Goal: Task Accomplishment & Management: Use online tool/utility

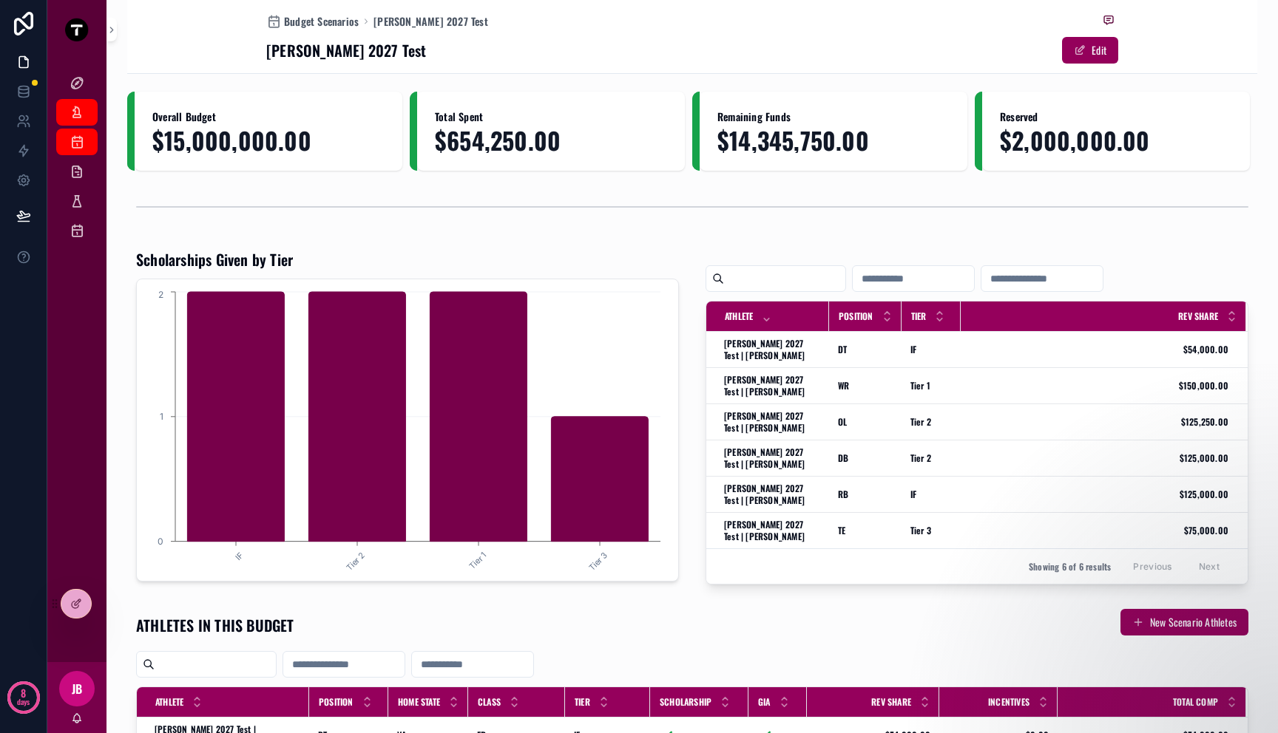
click at [510, 235] on div "Overall Budget $15,000,000.00 Total Spent $654,250.00 Remaining Funds $14,345,7…" at bounding box center [692, 681] width 1130 height 1179
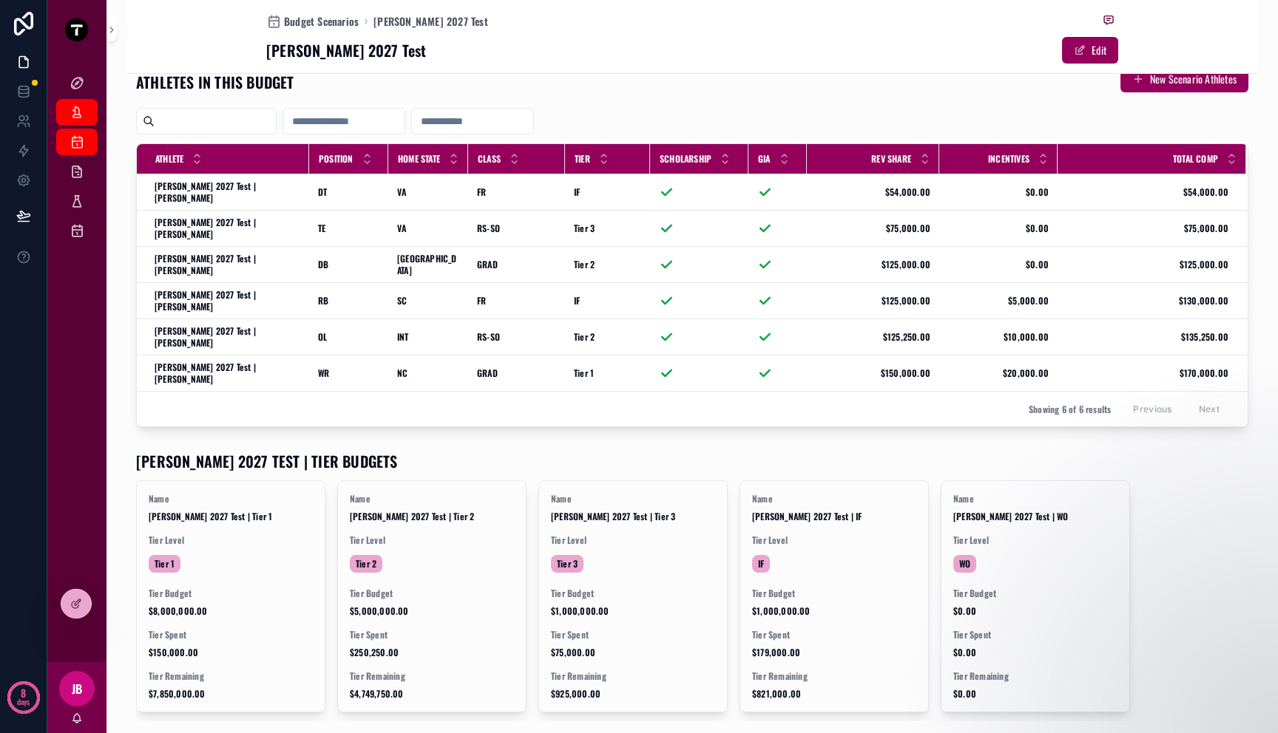
scroll to position [579, 0]
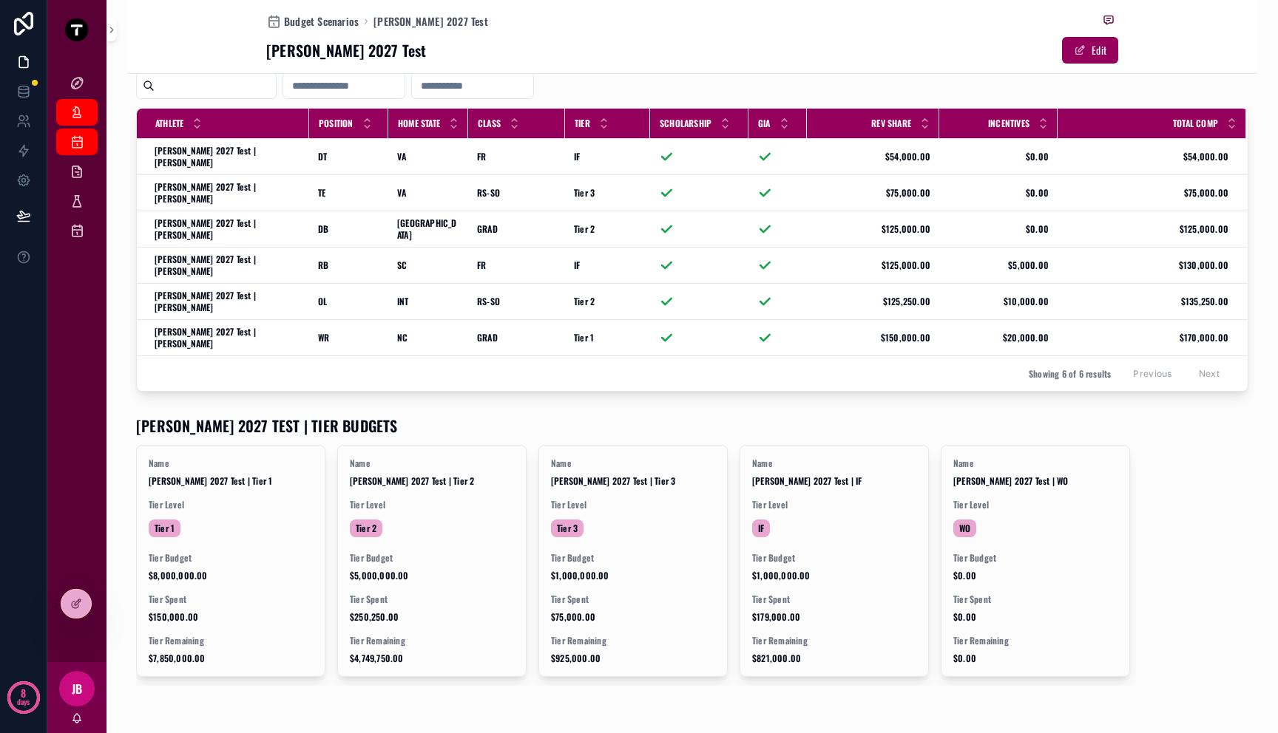
click at [769, 410] on div "MITCH 2027 TEST | TIER BUDGETS Name Mitch 2027 Test | Tier 1 Tier Level Tier 1 …" at bounding box center [692, 551] width 1130 height 282
click at [78, 611] on div at bounding box center [76, 604] width 30 height 28
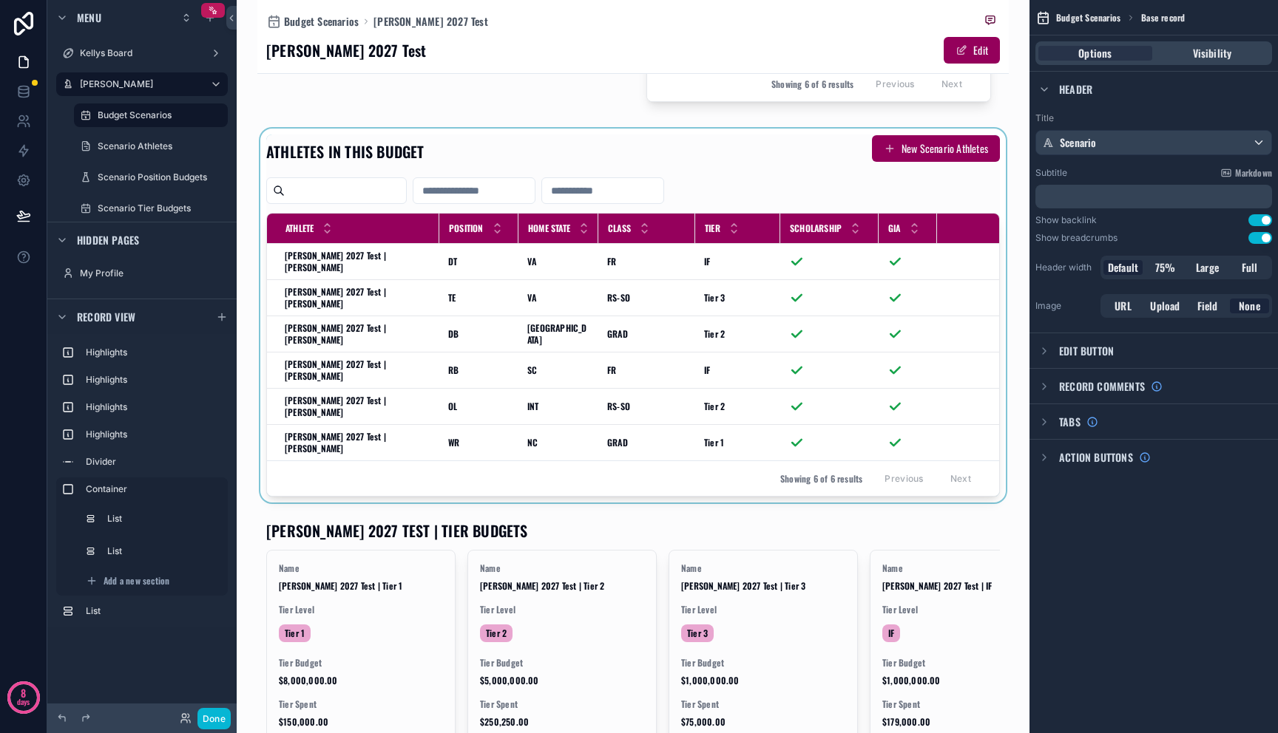
scroll to position [143, 0]
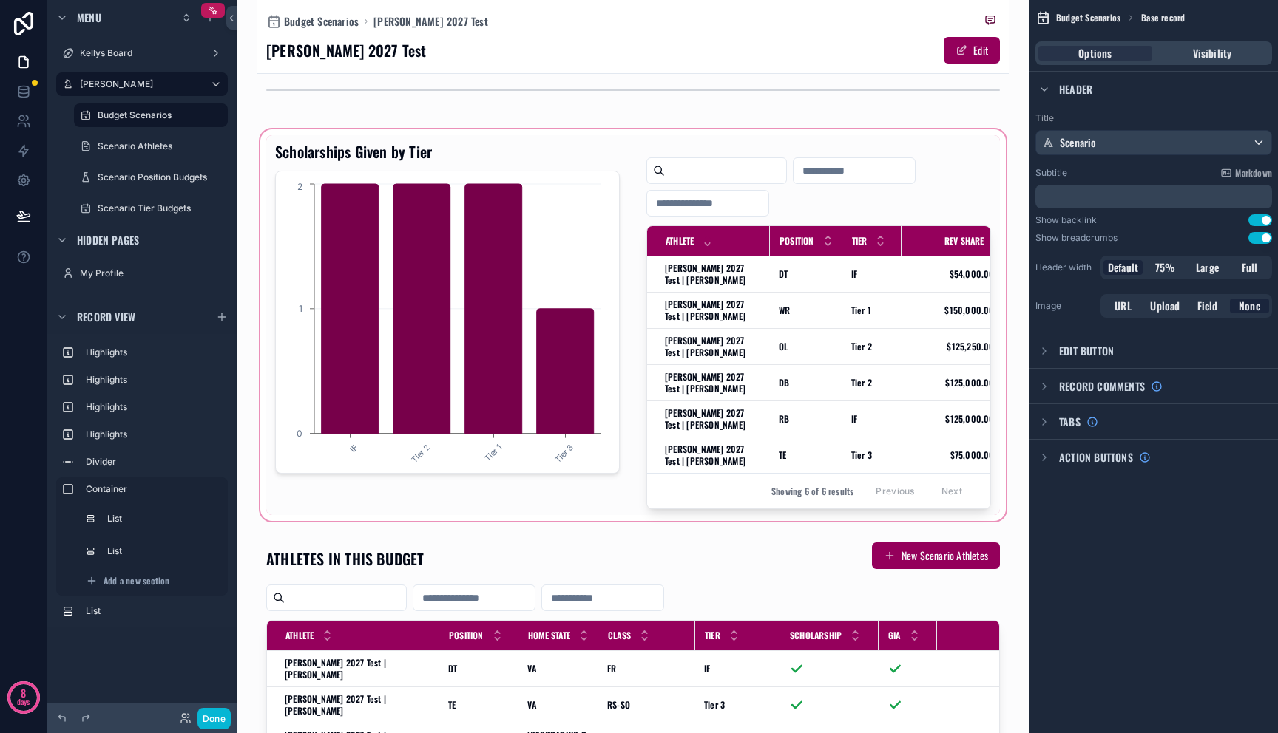
drag, startPoint x: 818, startPoint y: 515, endPoint x: 831, endPoint y: 513, distance: 12.7
click at [831, 513] on div "scrollable content" at bounding box center [632, 325] width 751 height 398
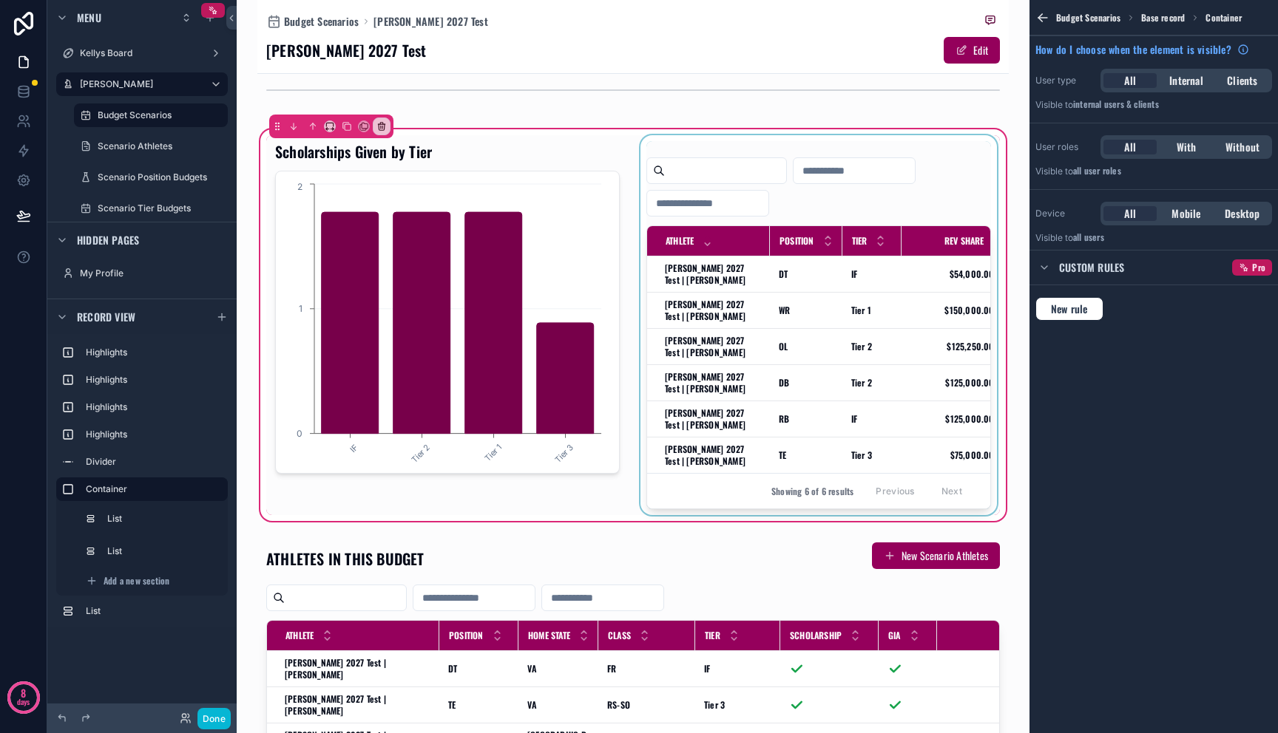
scroll to position [0, 0]
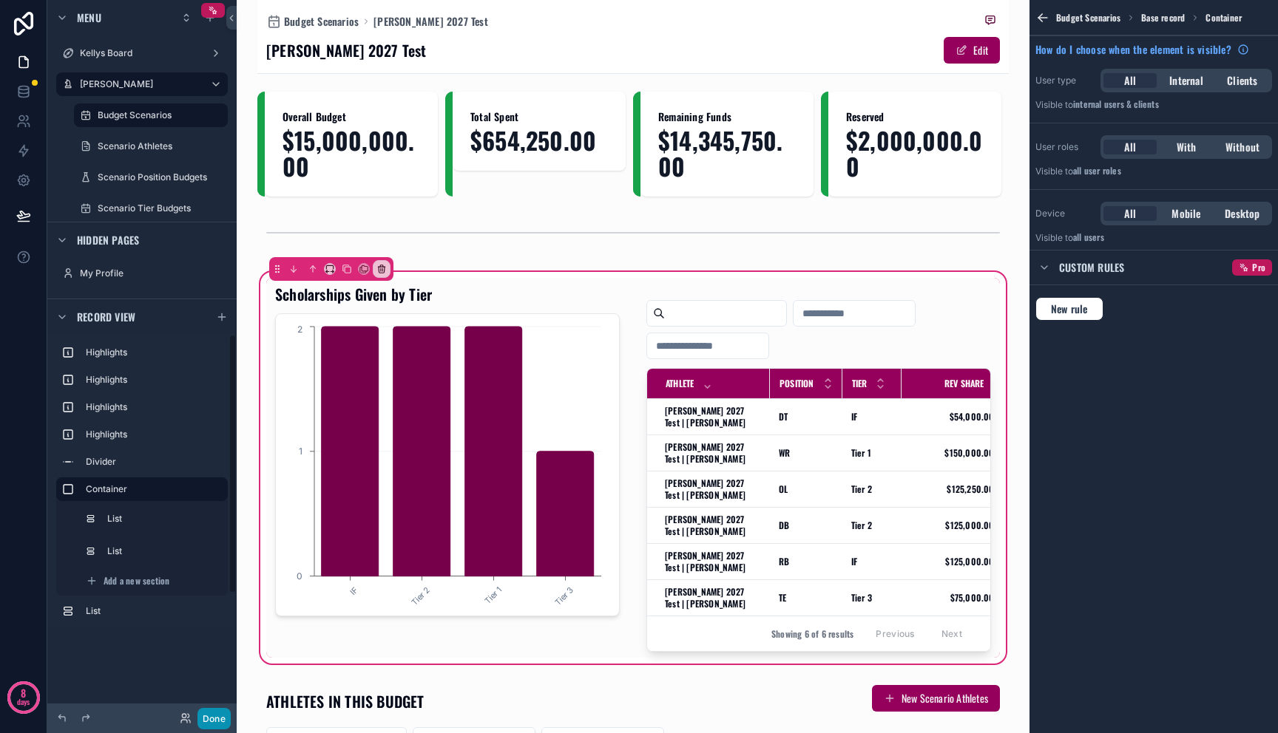
click at [206, 721] on button "Done" at bounding box center [213, 718] width 33 height 21
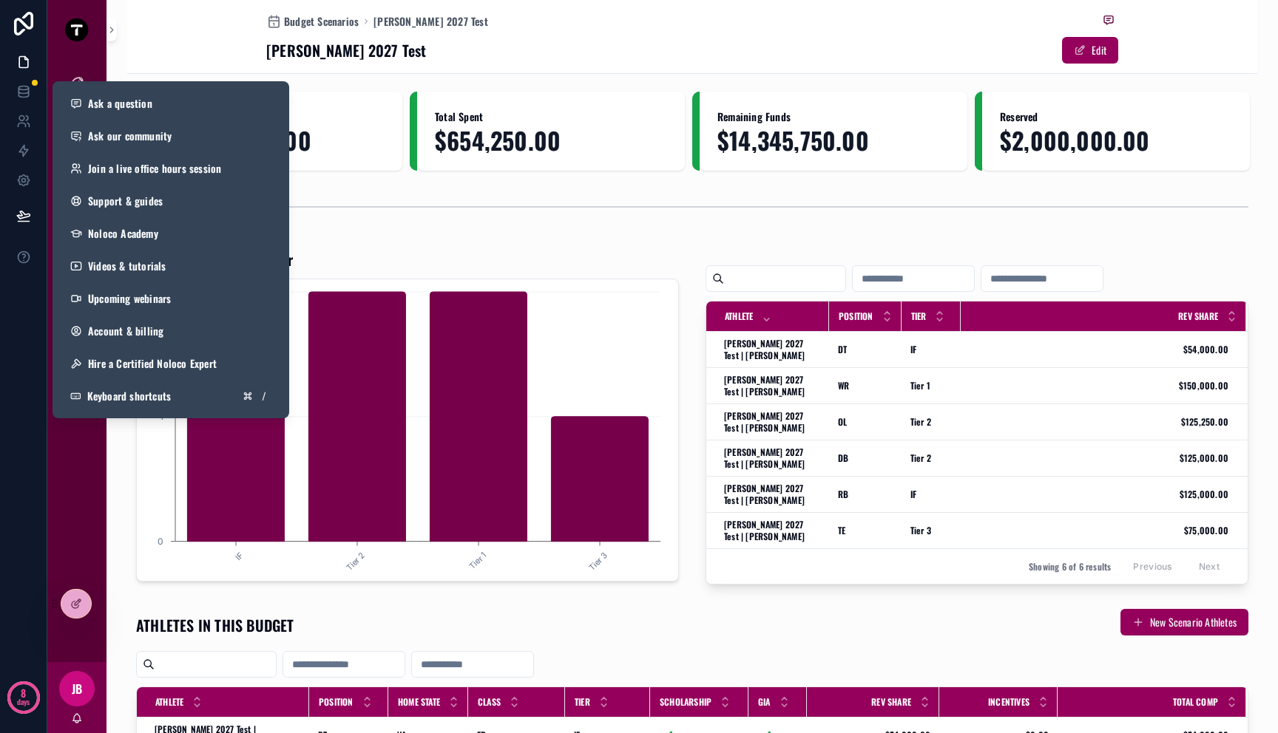
click at [543, 249] on div "Scholarships Given by Tier" at bounding box center [407, 259] width 543 height 21
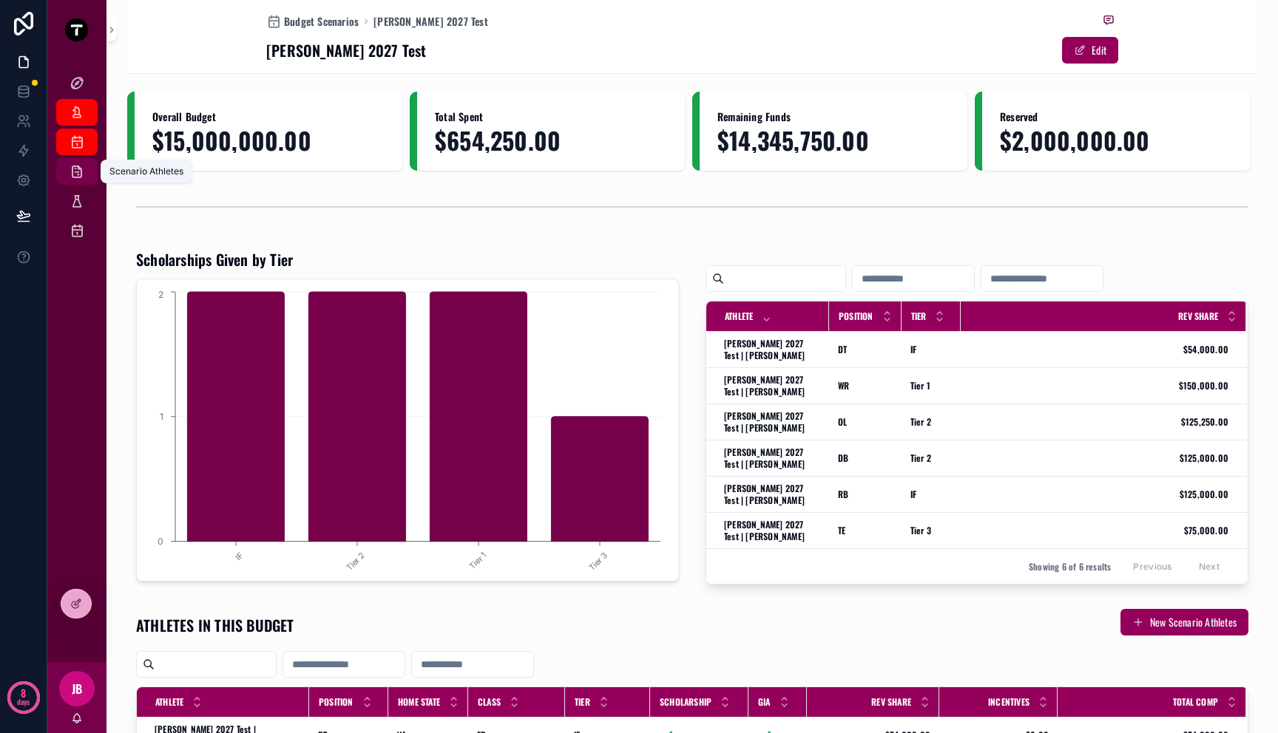
click at [78, 167] on icon "scrollable content" at bounding box center [77, 171] width 15 height 15
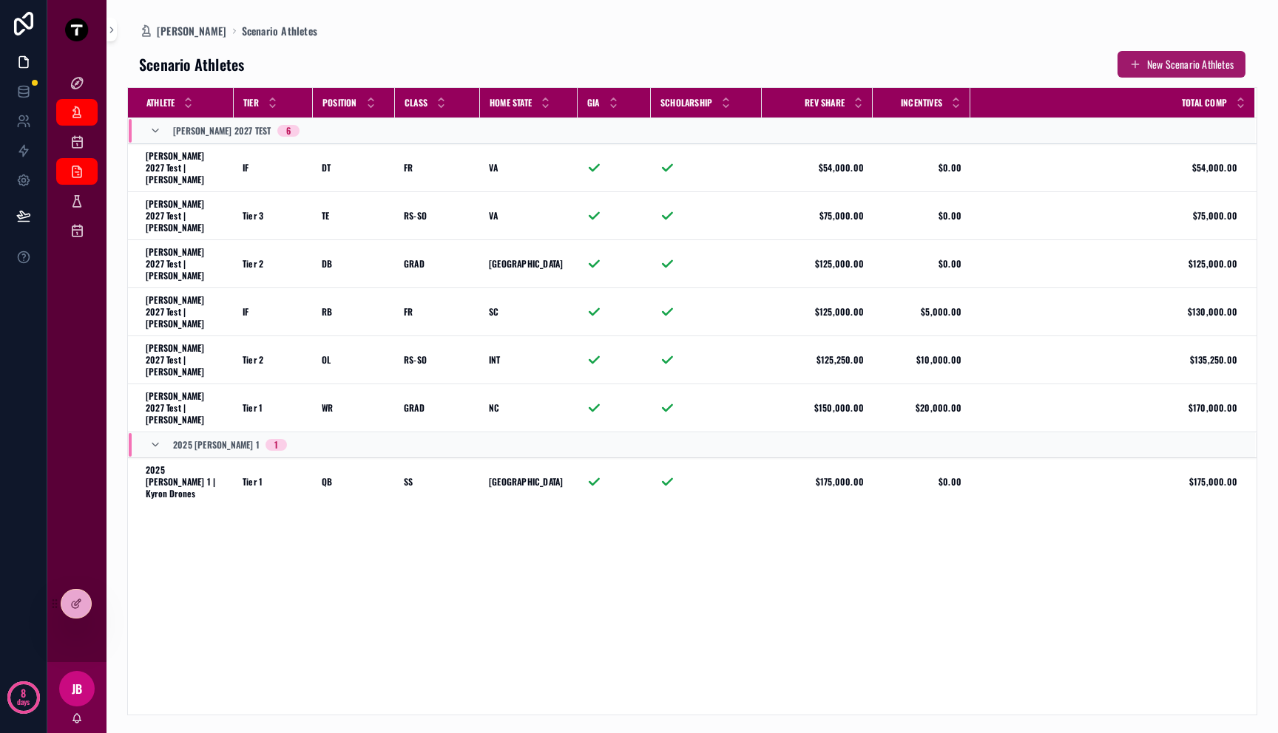
click at [1177, 61] on button "New Scenario Athletes" at bounding box center [1181, 64] width 128 height 27
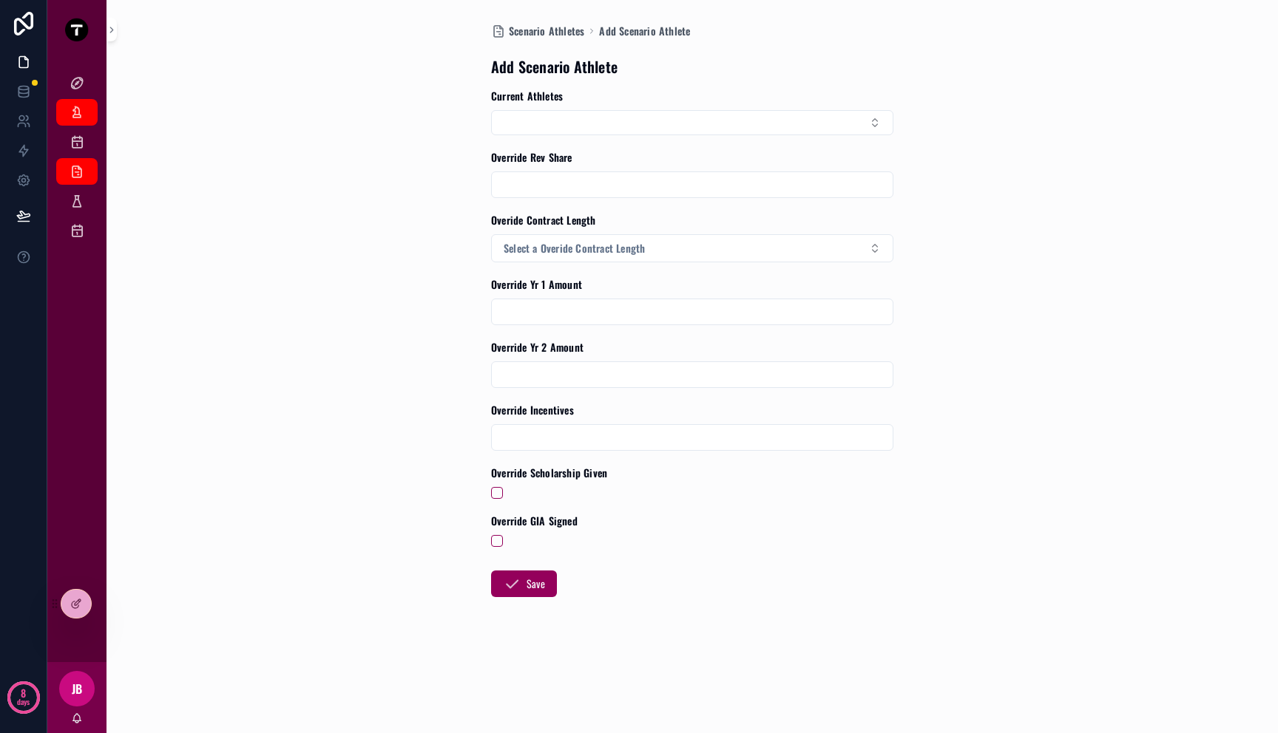
click at [940, 132] on div "Scenario Athletes Add Scenario Athlete Add Scenario Athlete Current Athletes Ov…" at bounding box center [692, 366] width 1130 height 733
click at [566, 34] on span "Scenario Athletes" at bounding box center [546, 31] width 75 height 15
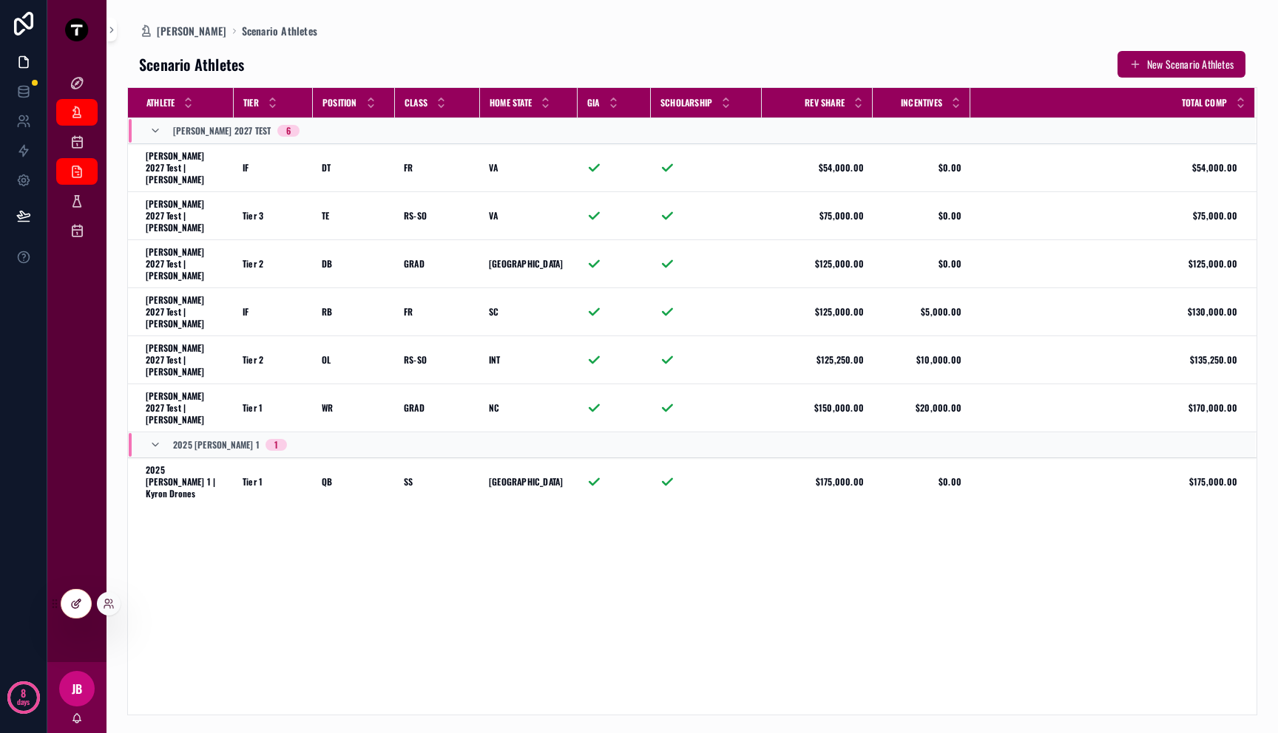
click at [71, 610] on div at bounding box center [76, 604] width 30 height 28
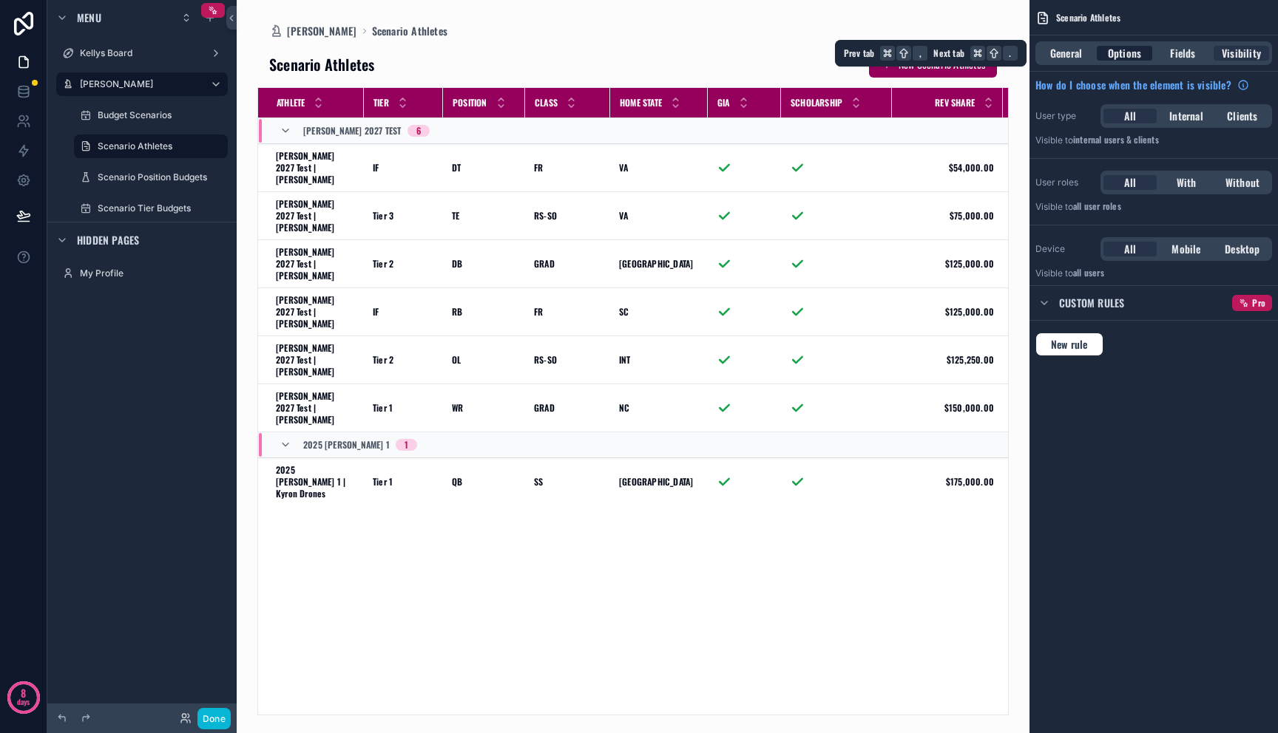
click at [1108, 50] on span "Options" at bounding box center [1124, 53] width 33 height 15
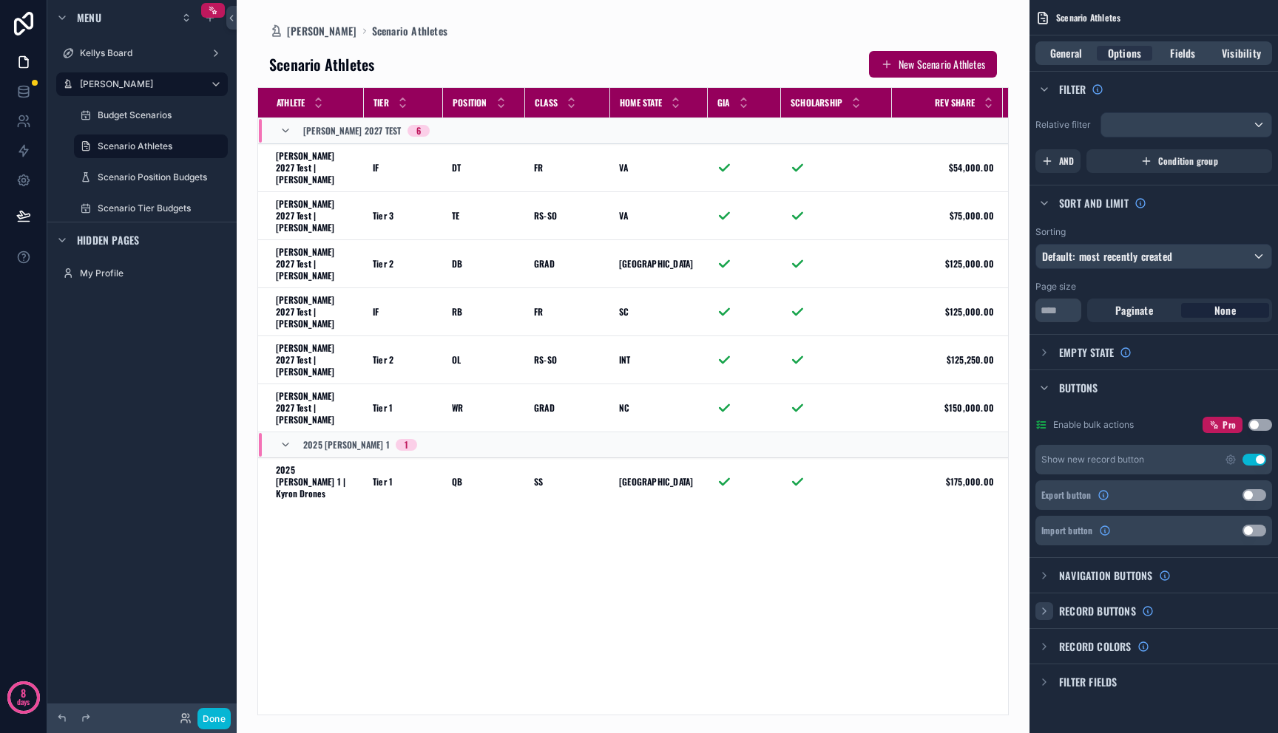
click at [1041, 614] on icon "scrollable content" at bounding box center [1044, 612] width 12 height 12
click at [1263, 606] on icon "scrollable content" at bounding box center [1263, 612] width 12 height 12
click at [1232, 649] on icon "scrollable content" at bounding box center [1230, 646] width 12 height 12
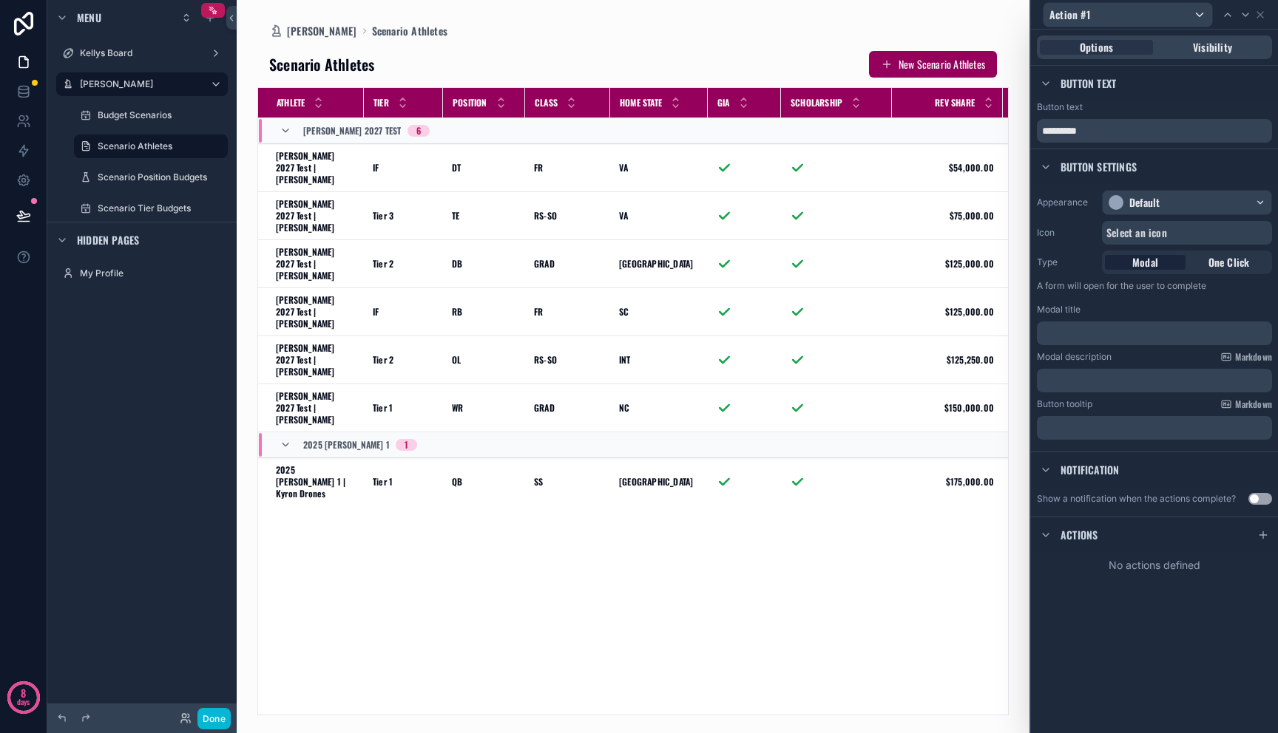
click at [1175, 333] on p "﻿" at bounding box center [1156, 333] width 226 height 15
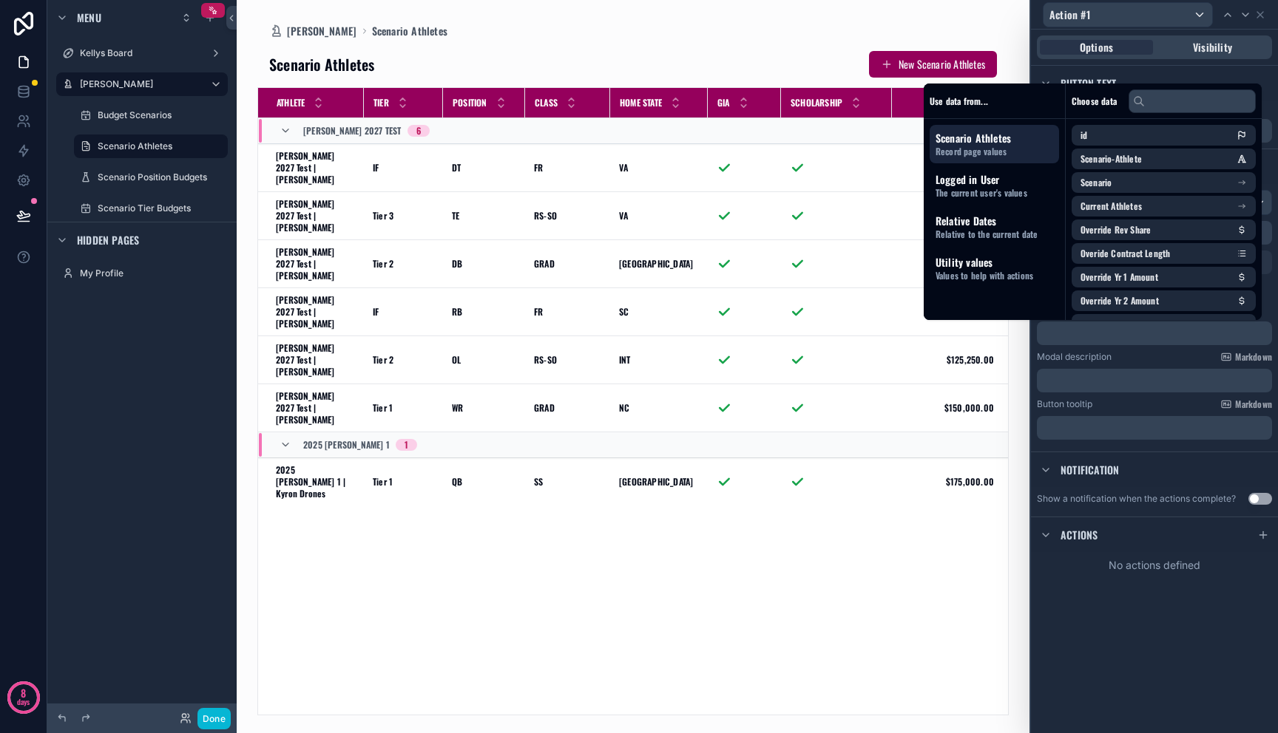
click at [1175, 400] on div "Button tooltip Markdown" at bounding box center [1154, 405] width 235 height 12
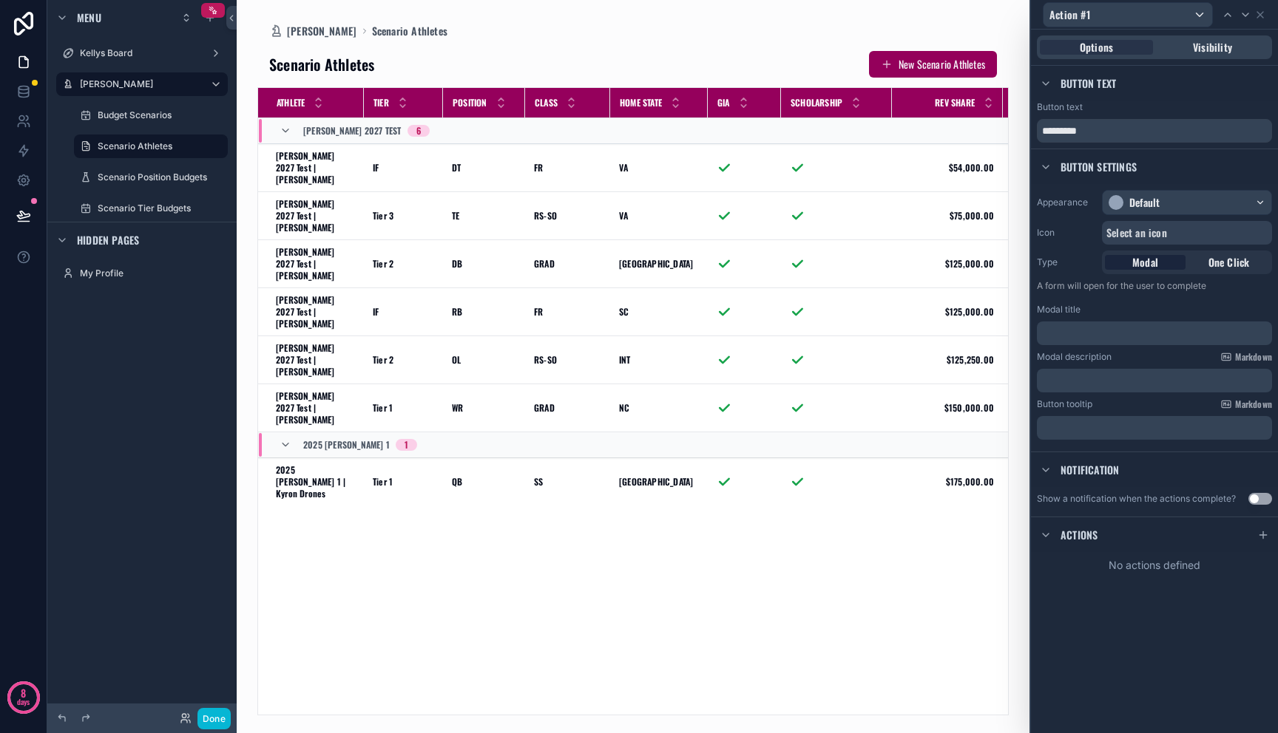
click at [1175, 400] on div "Button tooltip Markdown" at bounding box center [1154, 405] width 235 height 12
click at [1175, 388] on div "﻿" at bounding box center [1154, 381] width 235 height 24
click at [1175, 379] on p "﻿" at bounding box center [1156, 380] width 226 height 15
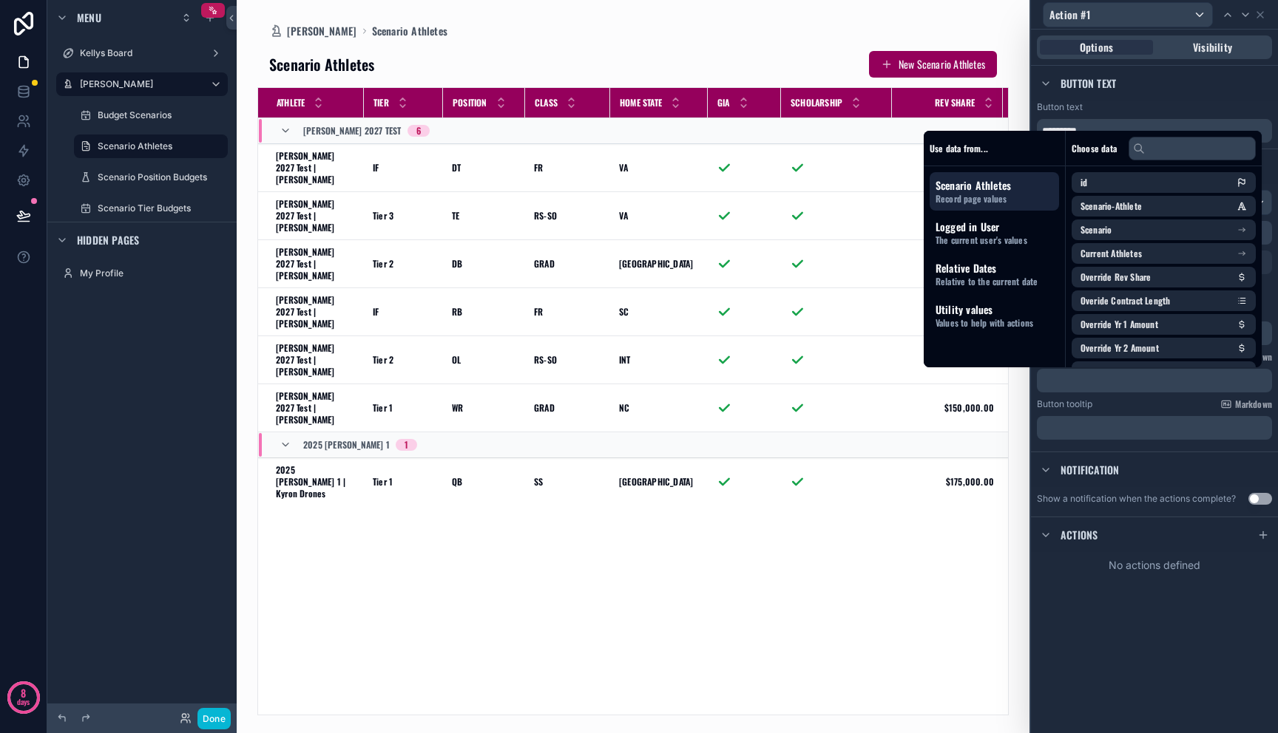
click at [1175, 407] on div "Button tooltip Markdown" at bounding box center [1154, 405] width 235 height 12
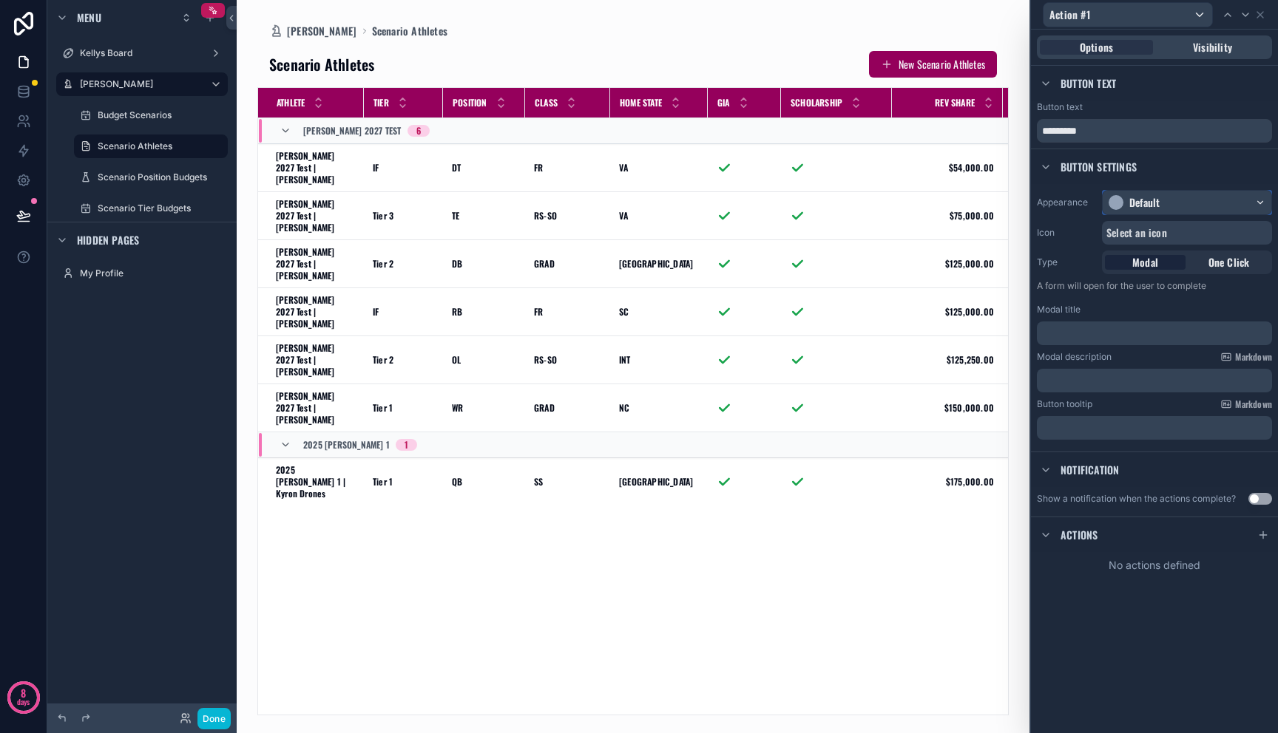
click at [1161, 194] on div "Default" at bounding box center [1186, 203] width 169 height 24
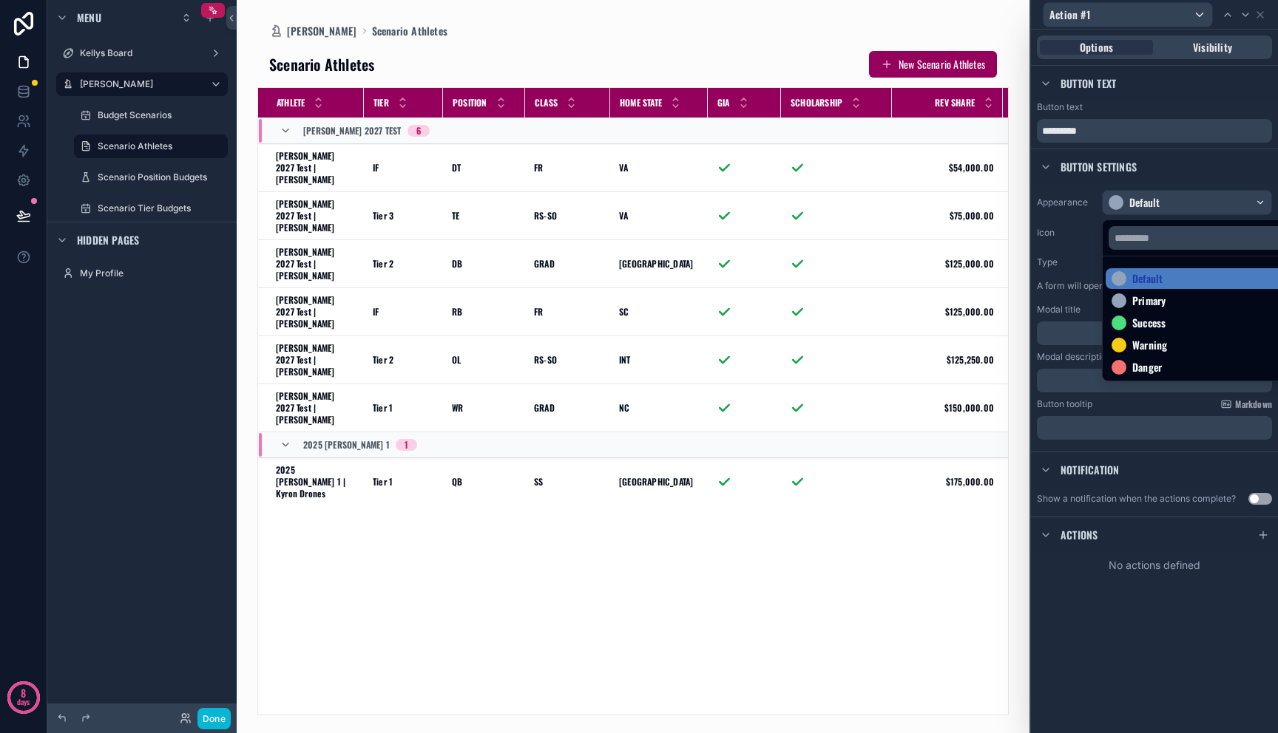
click at [1161, 194] on div at bounding box center [1154, 366] width 247 height 733
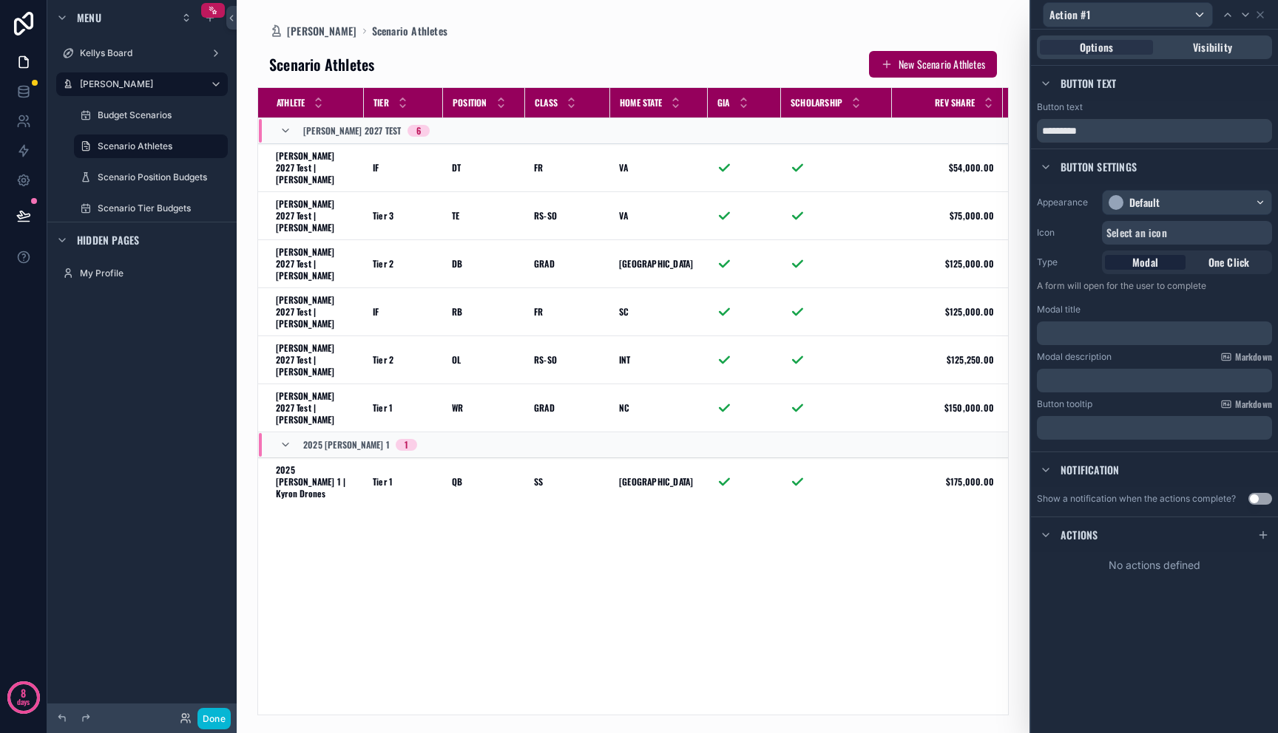
click at [1161, 237] on span "Select an icon" at bounding box center [1136, 233] width 61 height 15
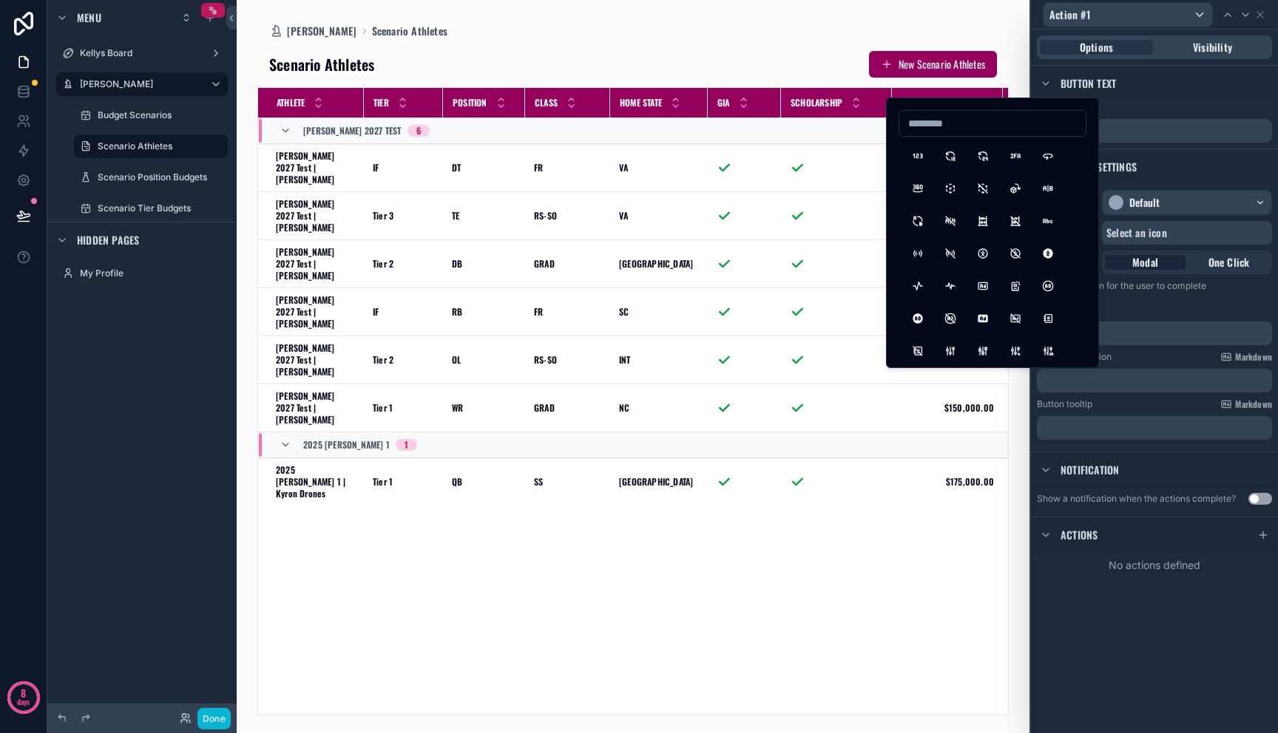
click at [1207, 288] on p "A form will open for the user to complete" at bounding box center [1154, 289] width 235 height 18
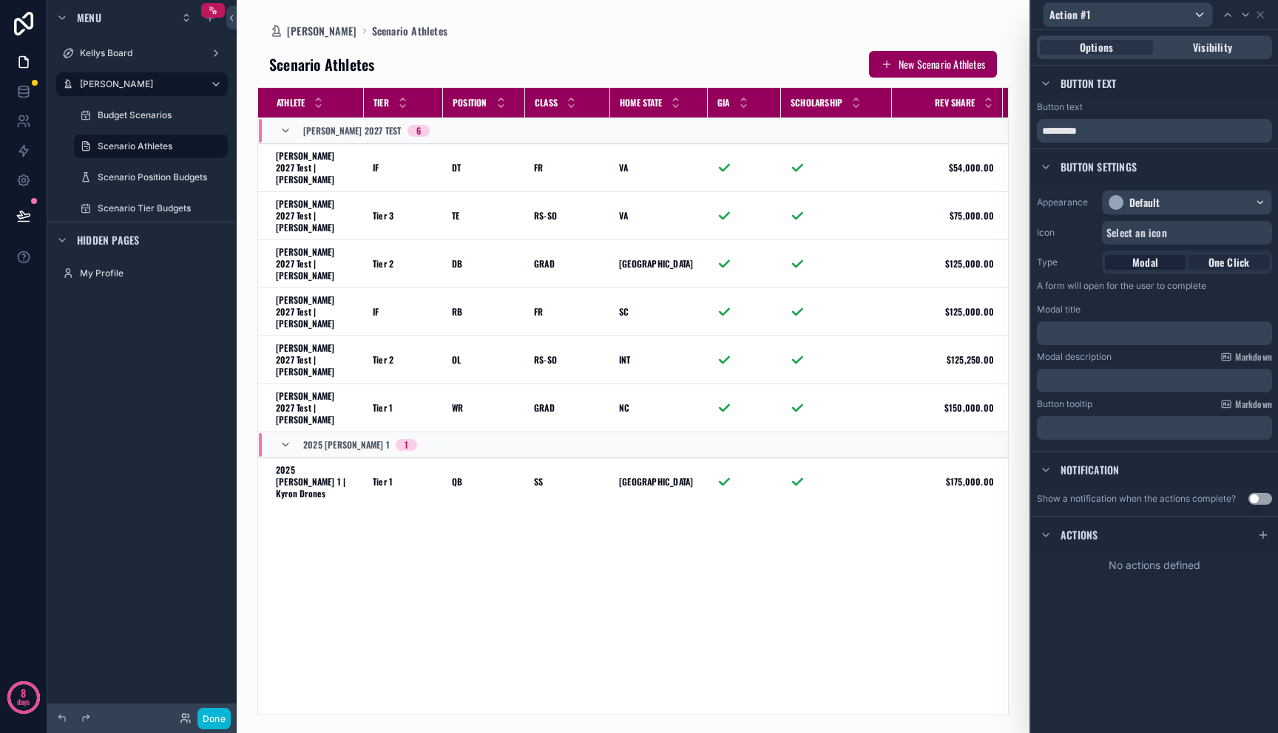
click at [1225, 266] on span "One Click" at bounding box center [1228, 262] width 41 height 15
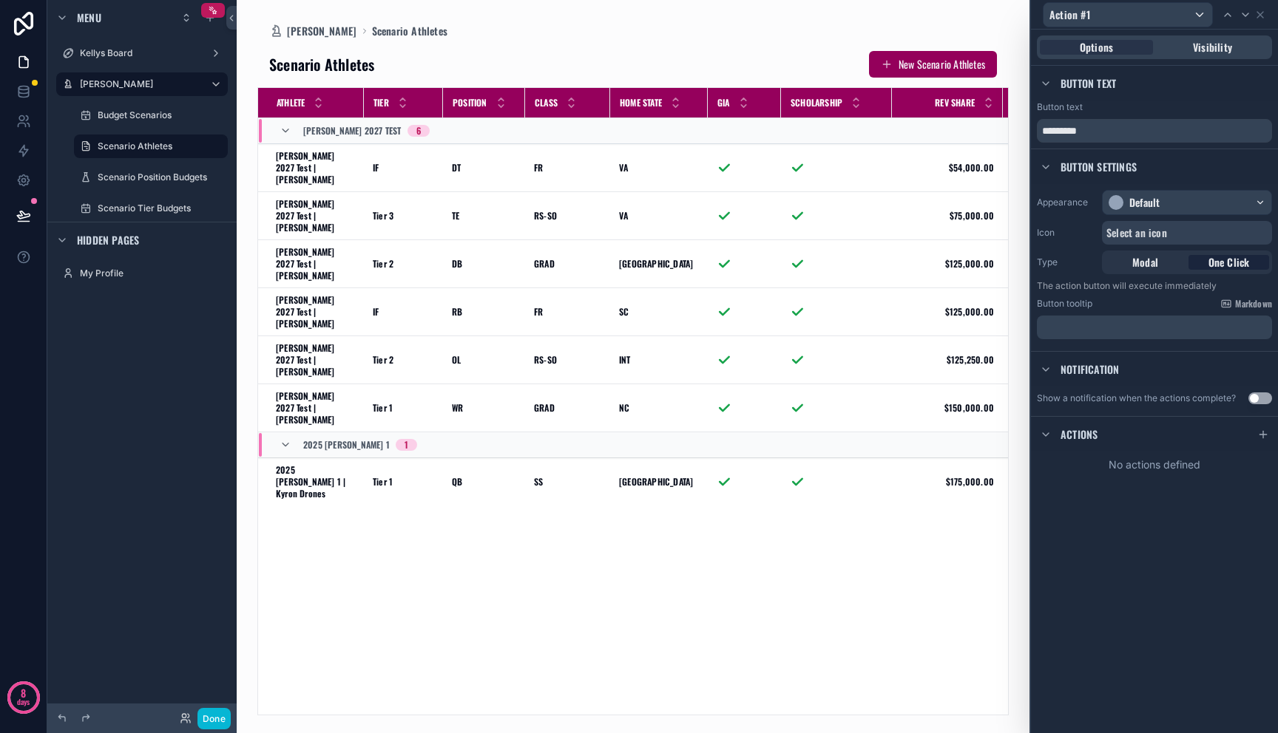
click at [1171, 325] on p "﻿" at bounding box center [1156, 327] width 226 height 15
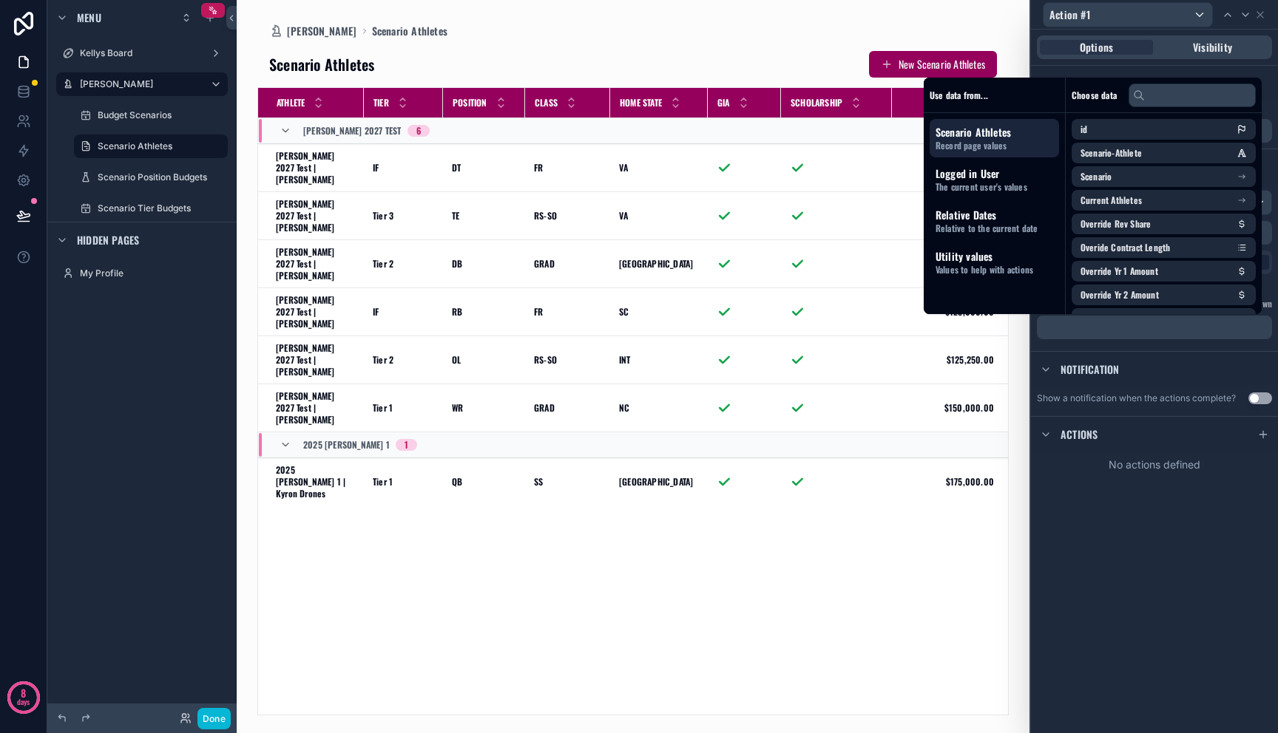
click at [1189, 361] on div "Notification" at bounding box center [1154, 368] width 247 height 35
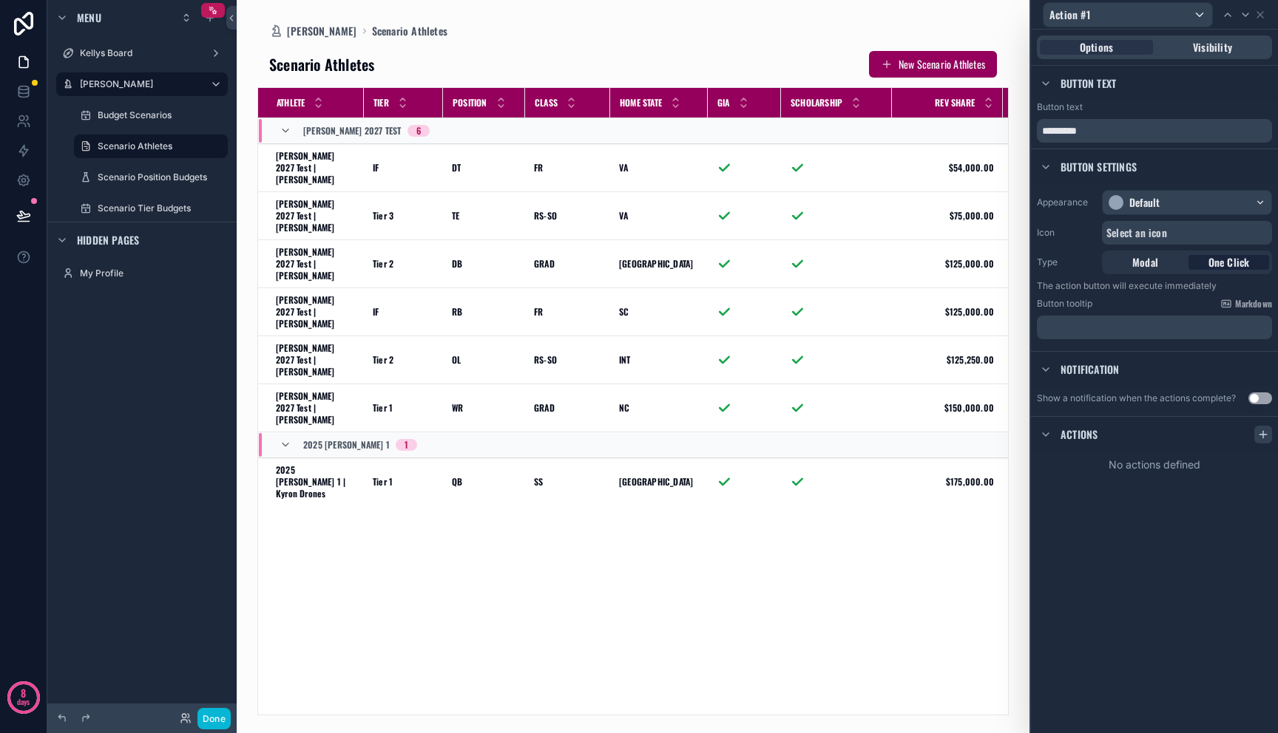
click at [1265, 433] on icon at bounding box center [1263, 435] width 12 height 12
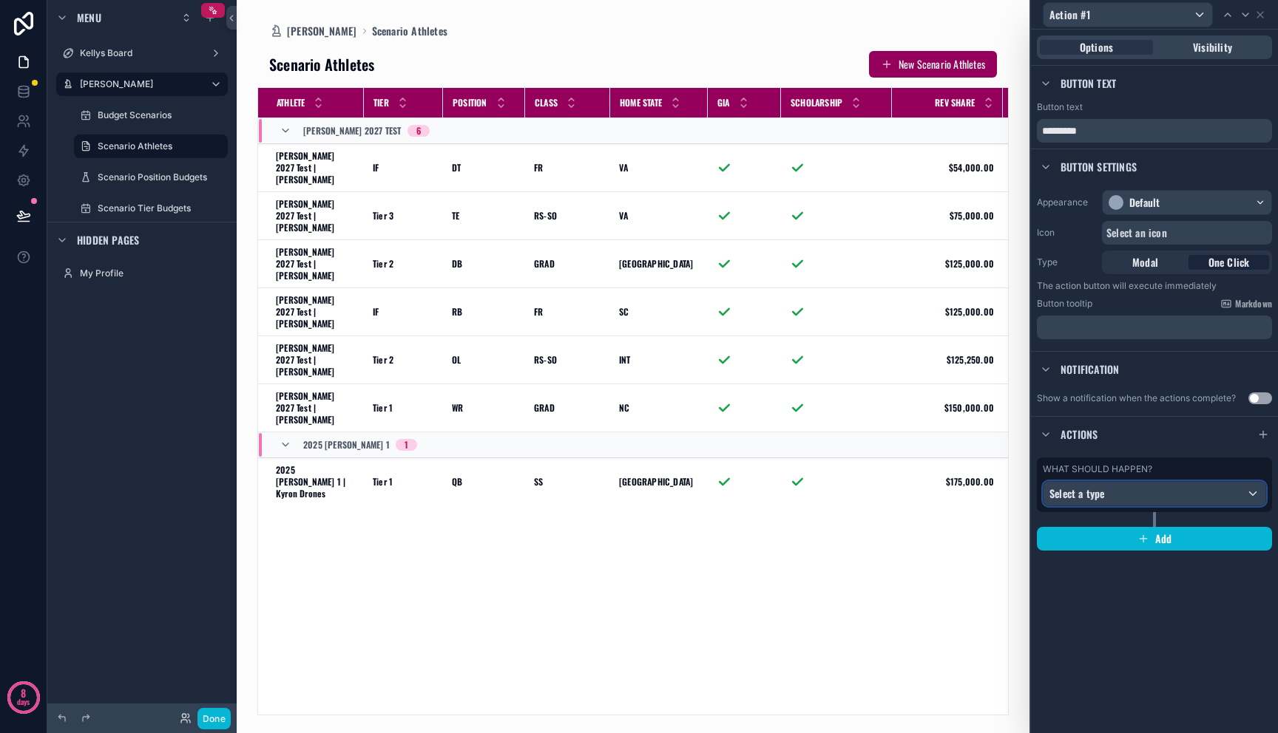
click at [1206, 496] on div "Select a type" at bounding box center [1154, 494] width 222 height 24
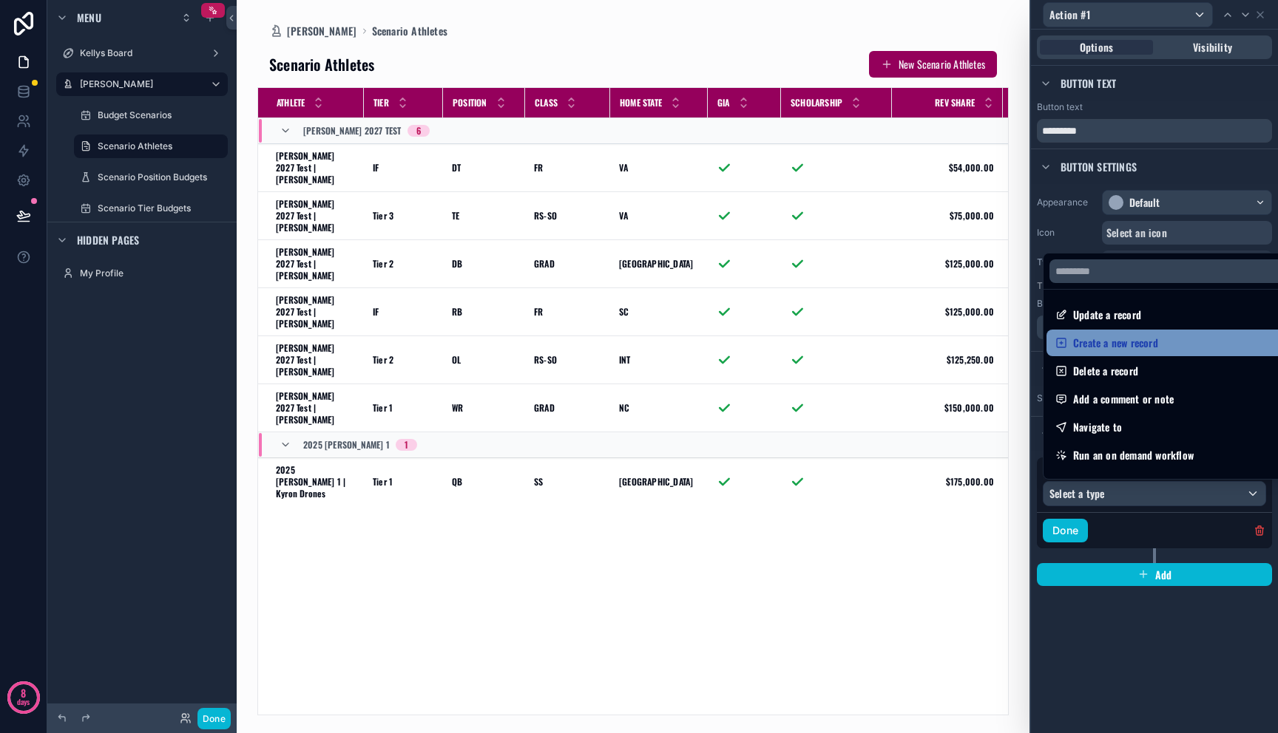
click at [1190, 349] on div "Create a new record" at bounding box center [1171, 343] width 232 height 18
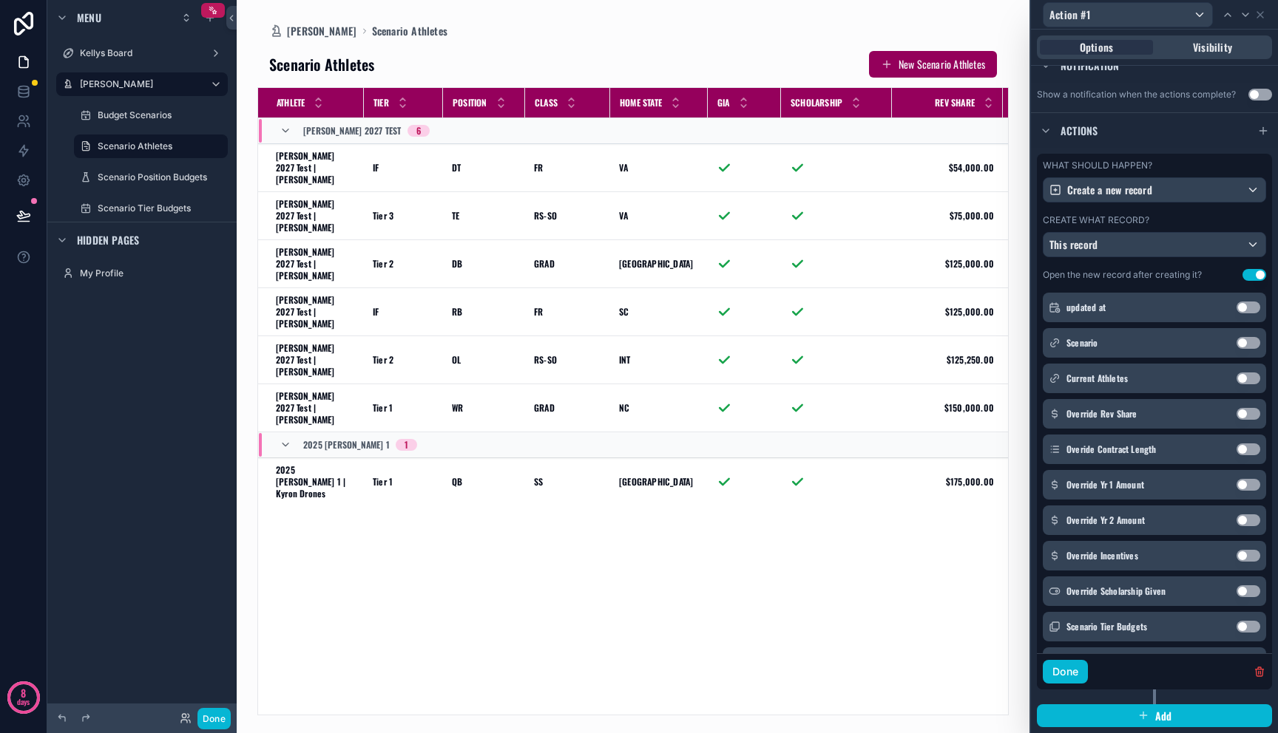
scroll to position [138, 0]
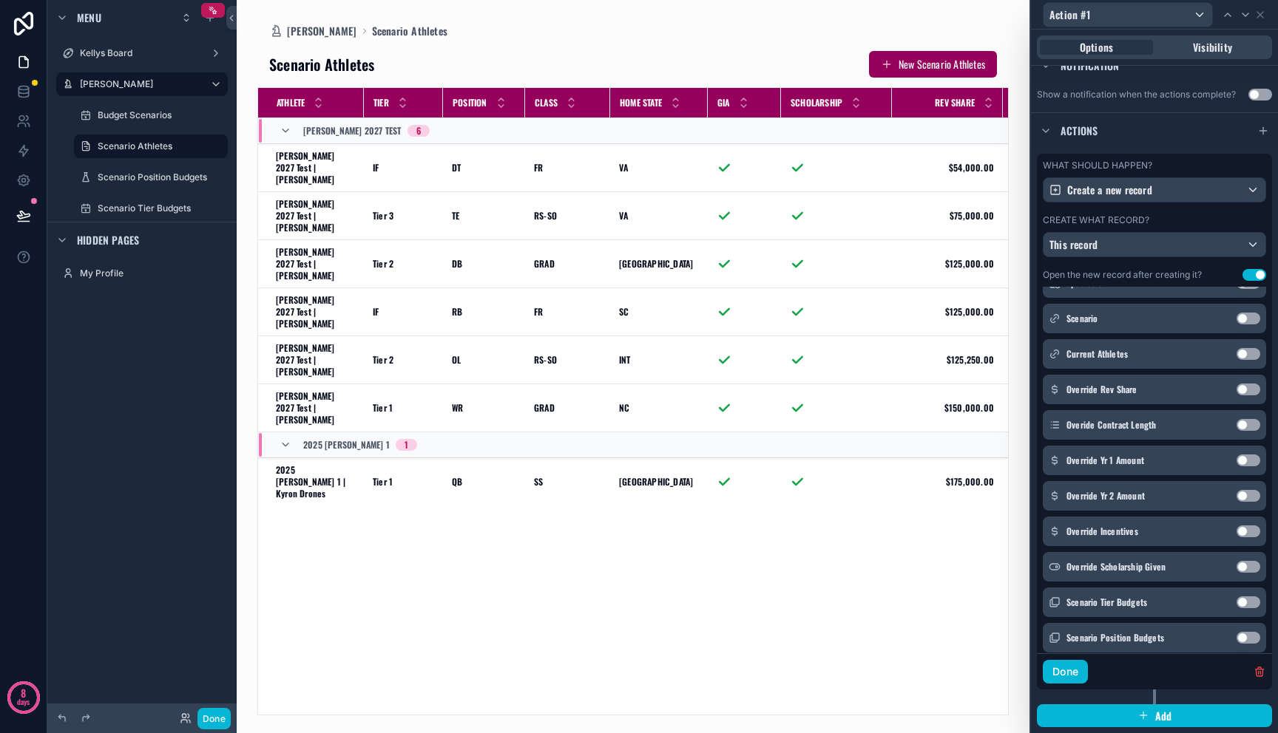
click at [1236, 356] on button "Use setting" at bounding box center [1248, 354] width 24 height 12
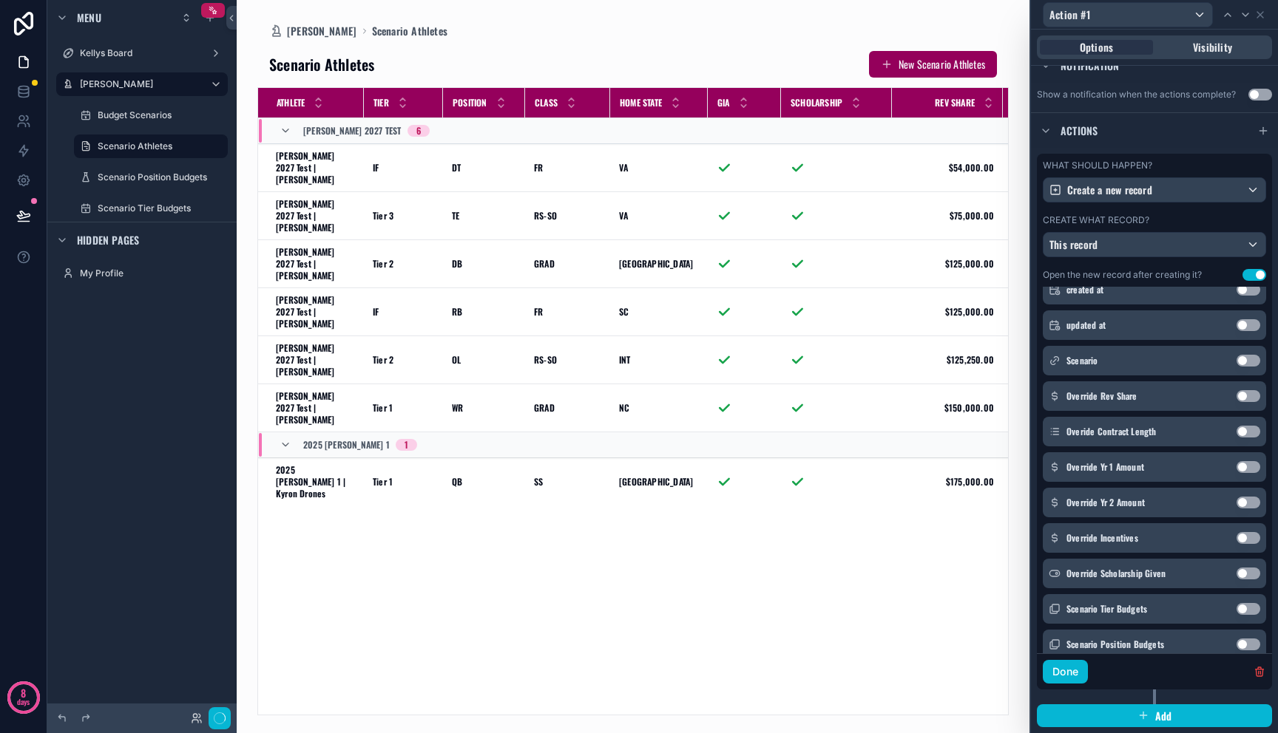
scroll to position [180, 0]
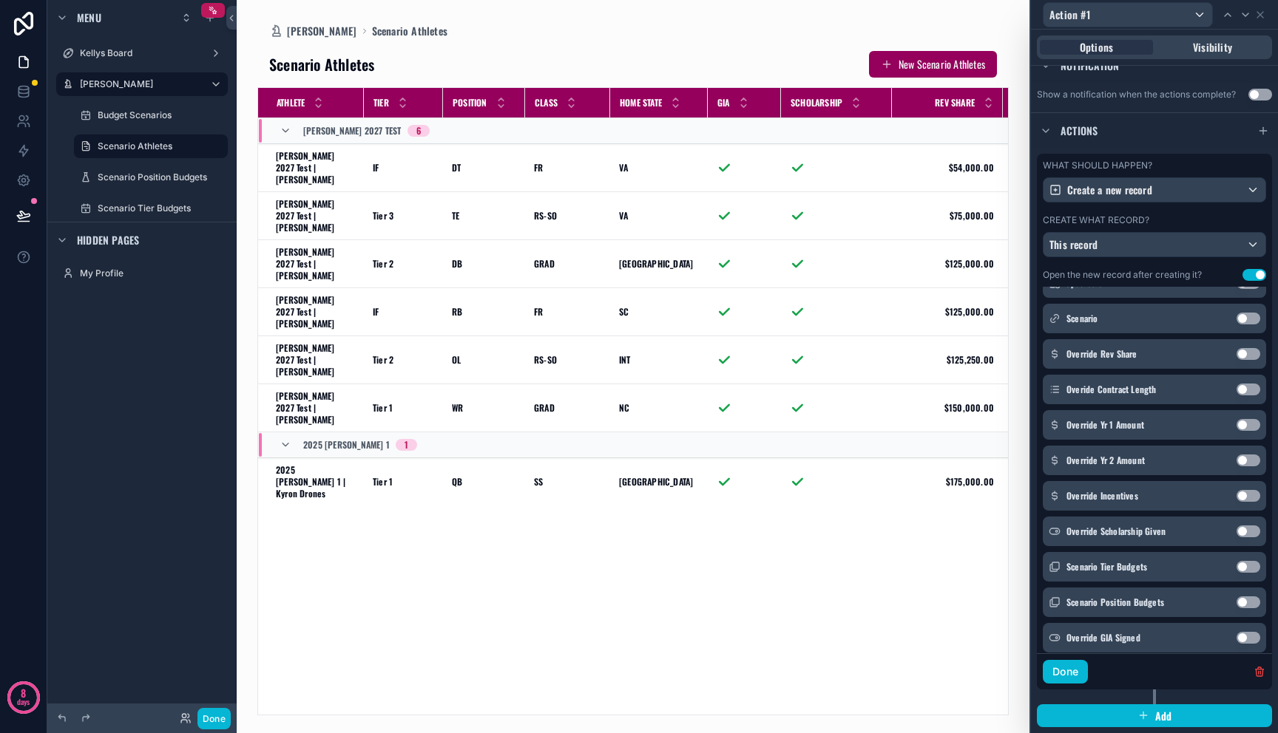
click at [1201, 226] on div "Create what record? This record" at bounding box center [1154, 235] width 223 height 43
click at [1201, 217] on div "Create what record?" at bounding box center [1154, 220] width 223 height 12
click at [1074, 674] on button "Done" at bounding box center [1065, 672] width 45 height 24
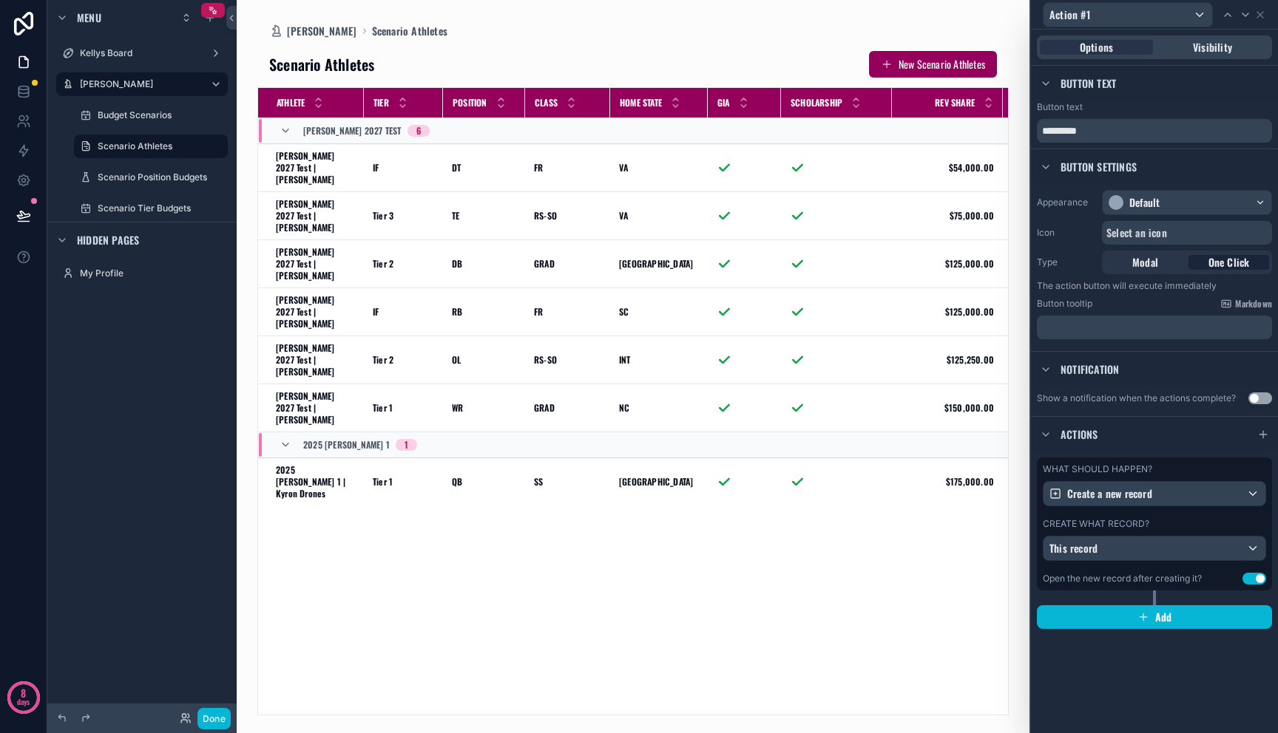
scroll to position [0, 0]
click at [1250, 582] on button "Use setting" at bounding box center [1254, 579] width 24 height 12
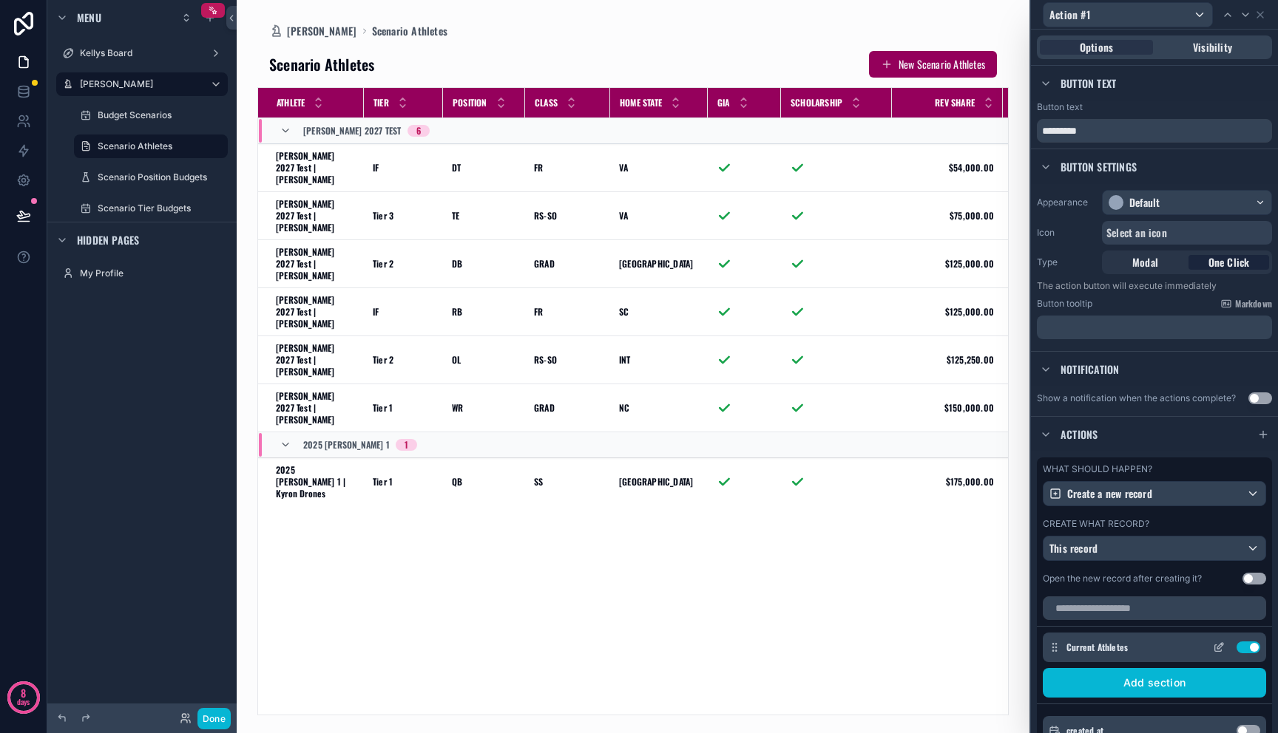
click at [1236, 645] on button "Use setting" at bounding box center [1248, 648] width 24 height 12
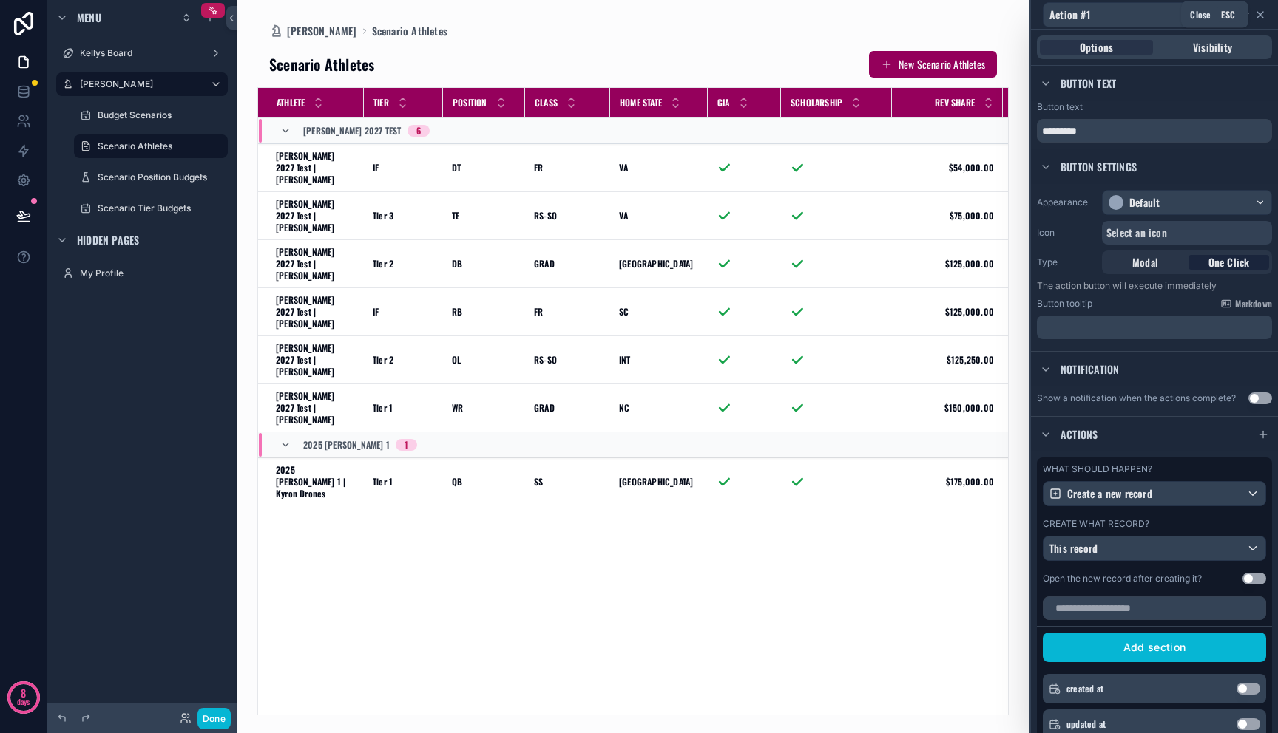
click at [1258, 16] on icon at bounding box center [1260, 15] width 12 height 12
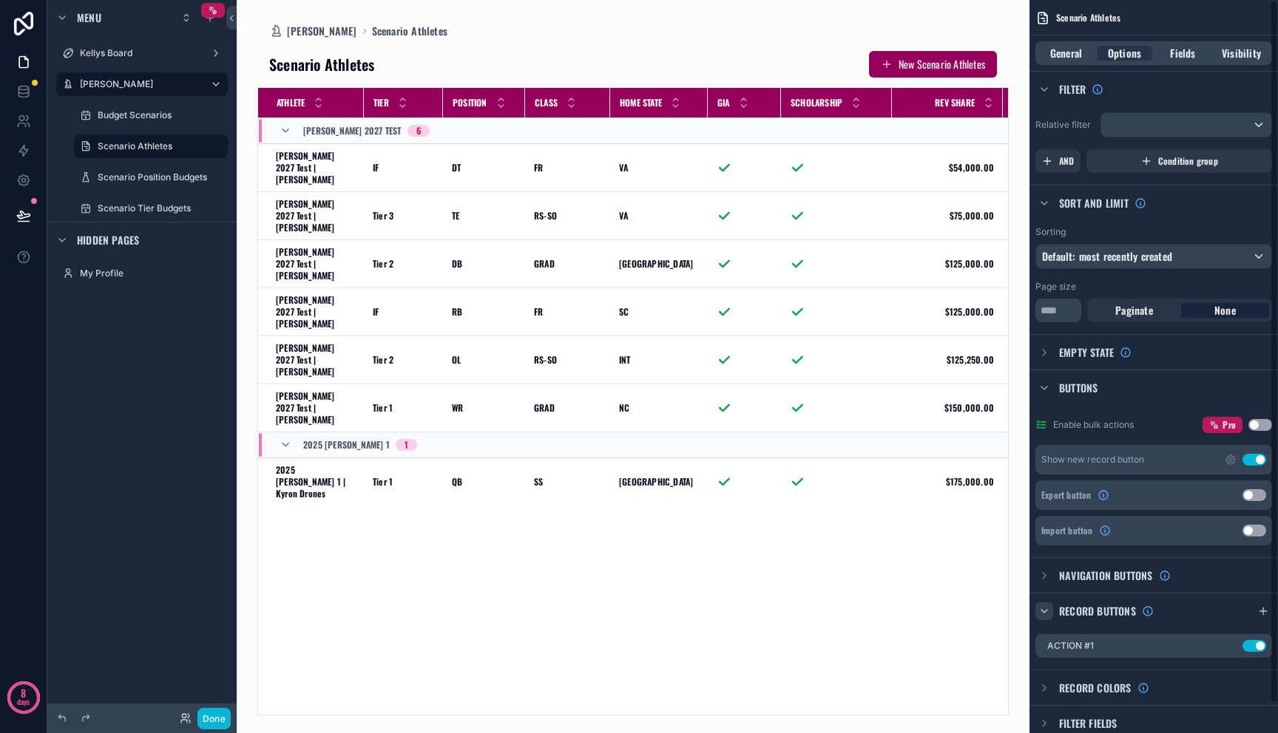
click at [968, 540] on div "scrollable content" at bounding box center [633, 366] width 793 height 733
click at [949, 67] on button "New Scenario Athletes" at bounding box center [933, 64] width 128 height 27
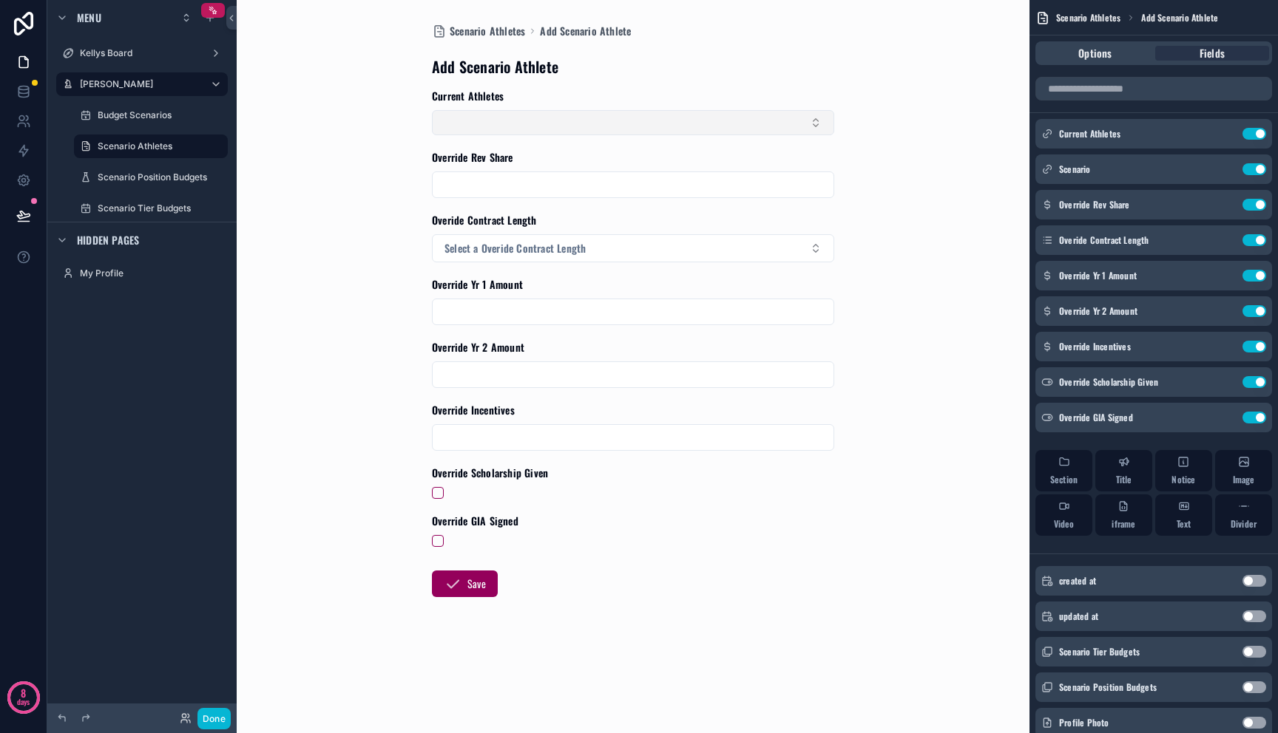
click at [738, 124] on button "Select Button" at bounding box center [633, 122] width 402 height 25
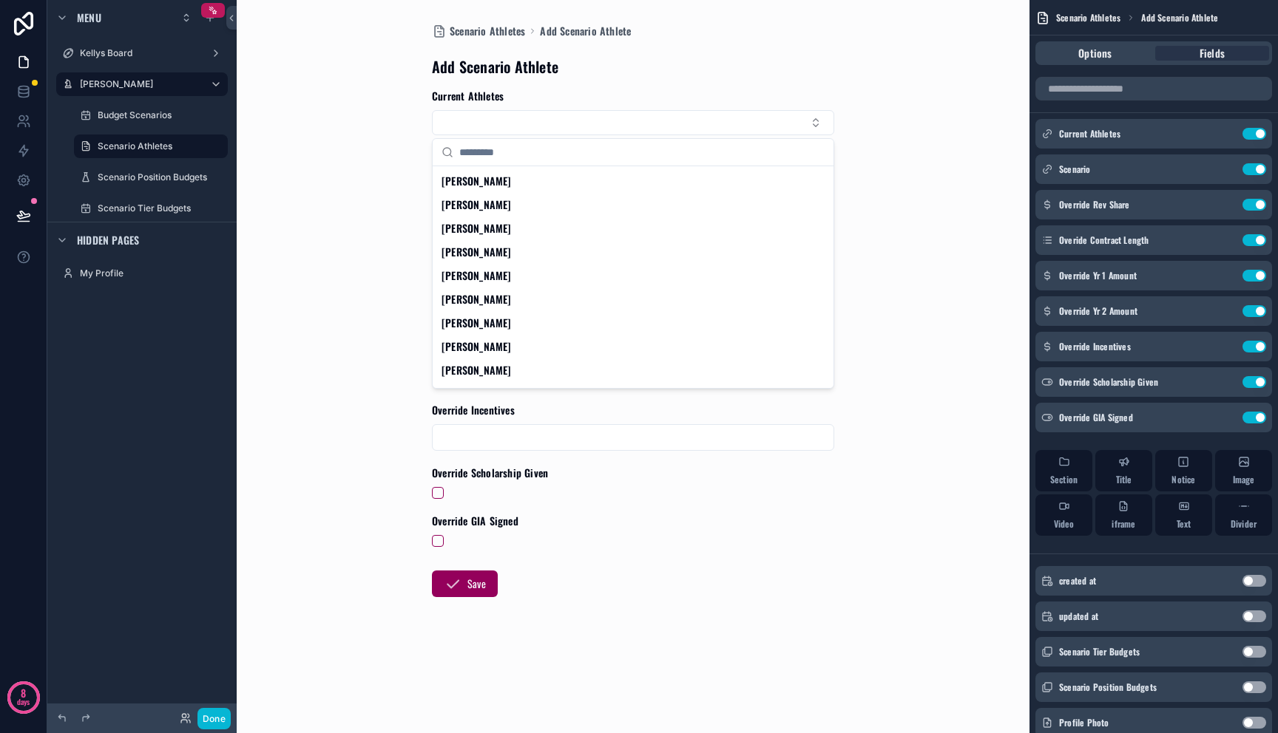
click at [584, 151] on input "scrollable content" at bounding box center [641, 152] width 365 height 27
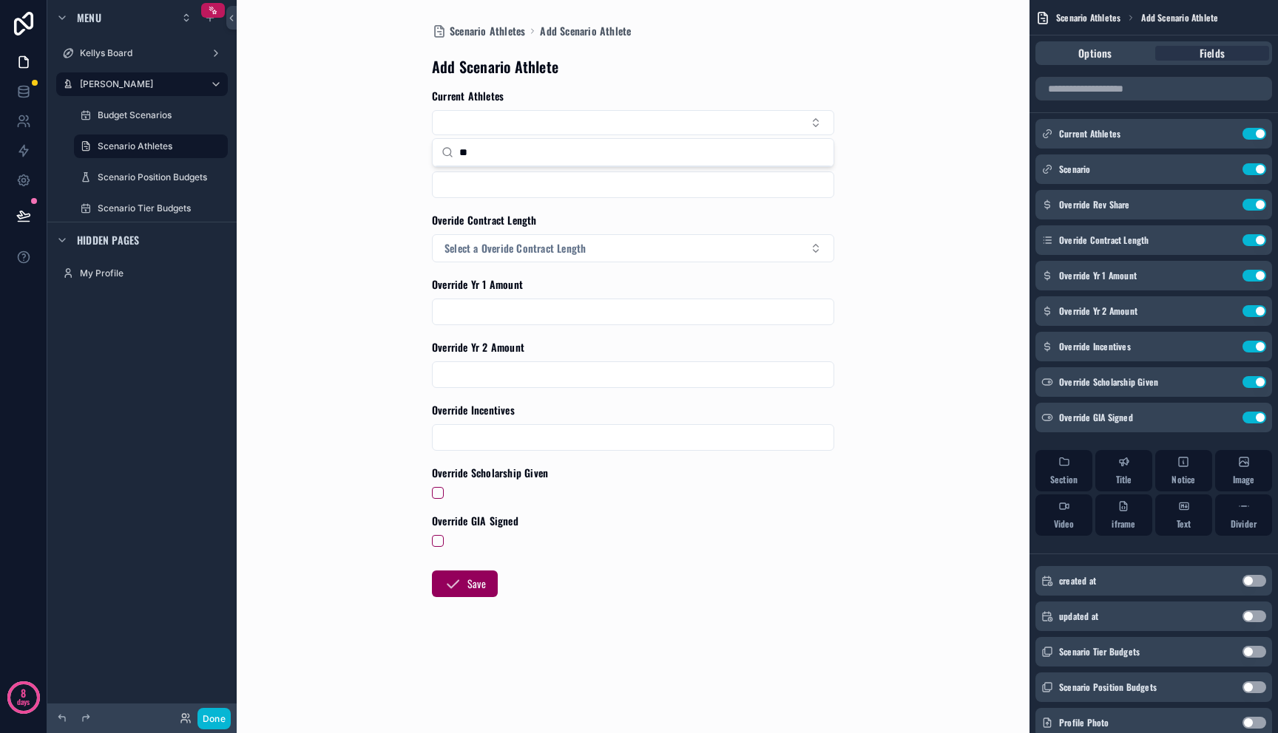
type input "*"
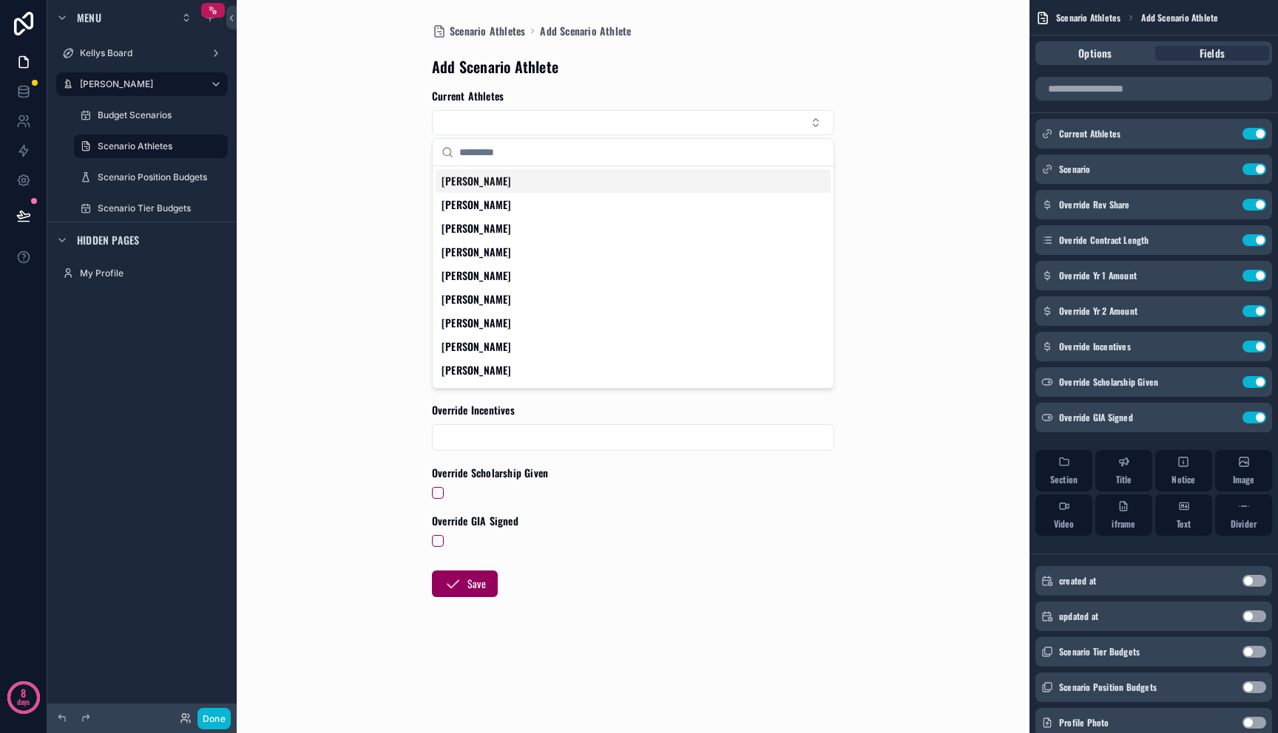
click at [932, 286] on div "Scenario Athletes Add Scenario Athlete Add Scenario Athlete Current Athletes Ov…" at bounding box center [632, 366] width 751 height 733
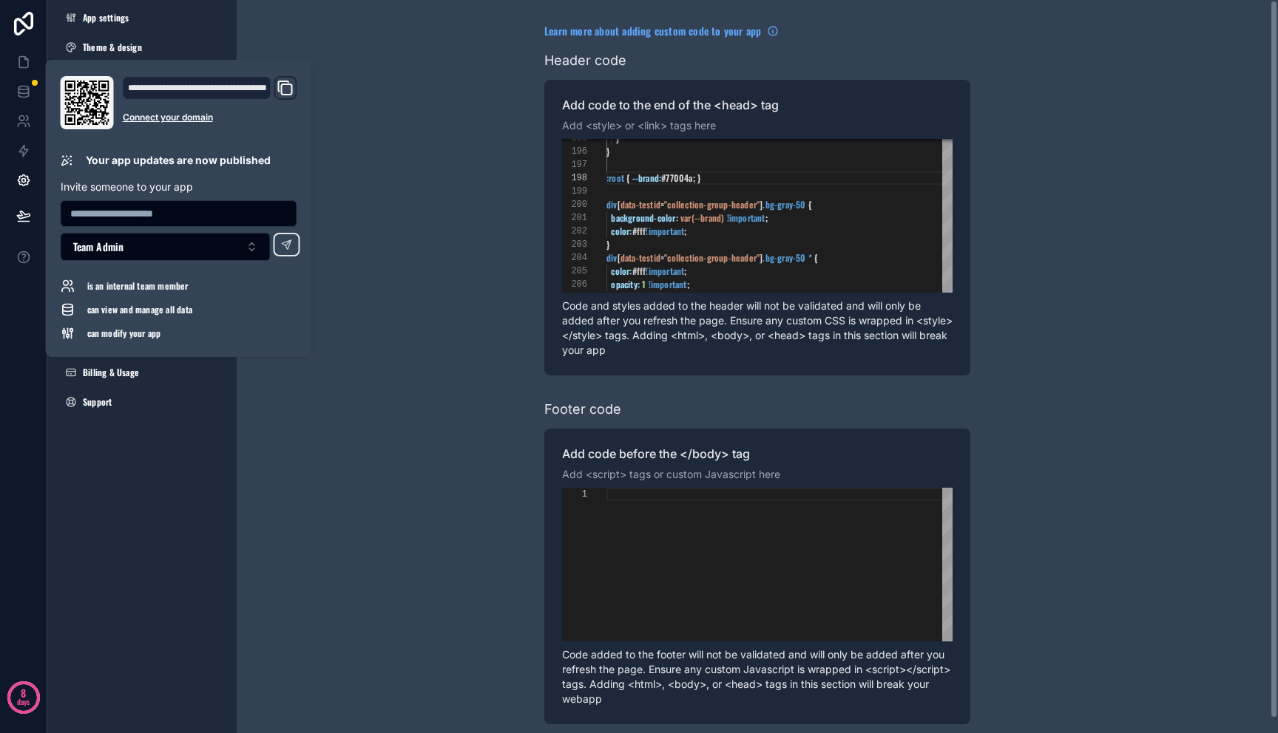
scroll to position [93, 89]
click at [787, 16] on div "**********" at bounding box center [757, 374] width 426 height 748
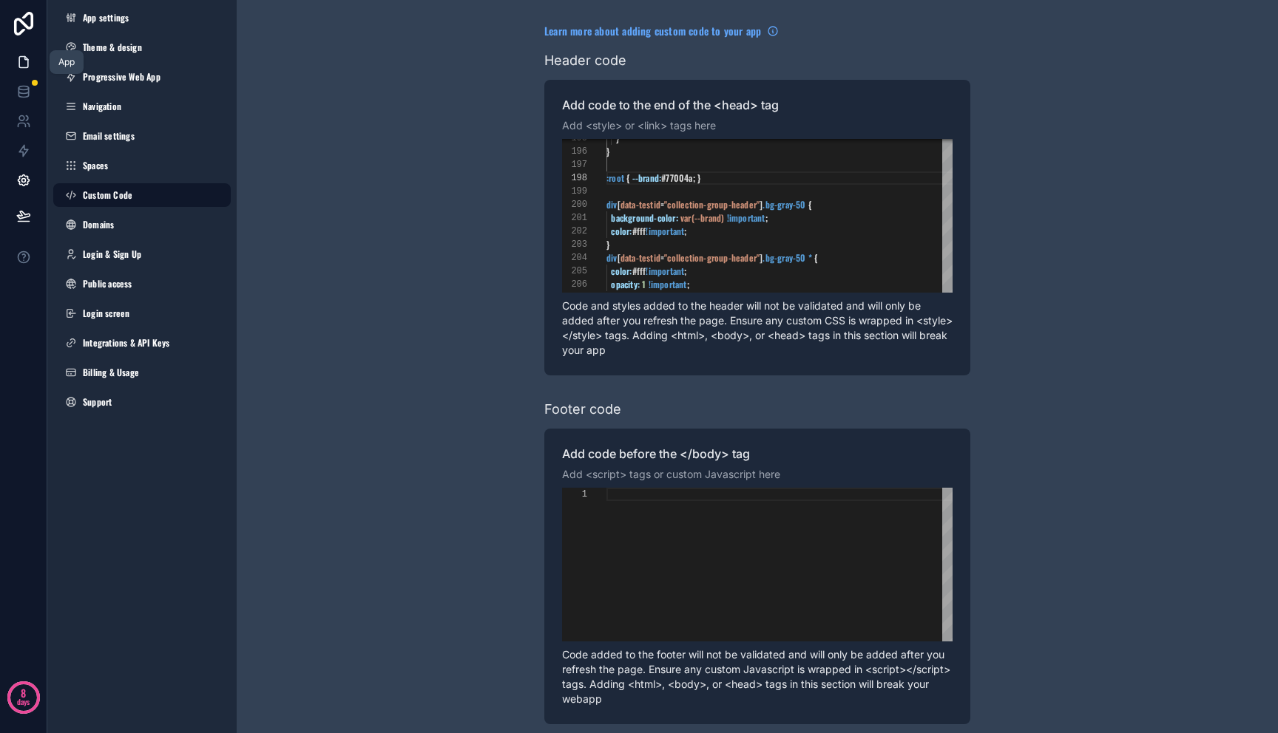
click at [19, 58] on icon at bounding box center [23, 62] width 9 height 11
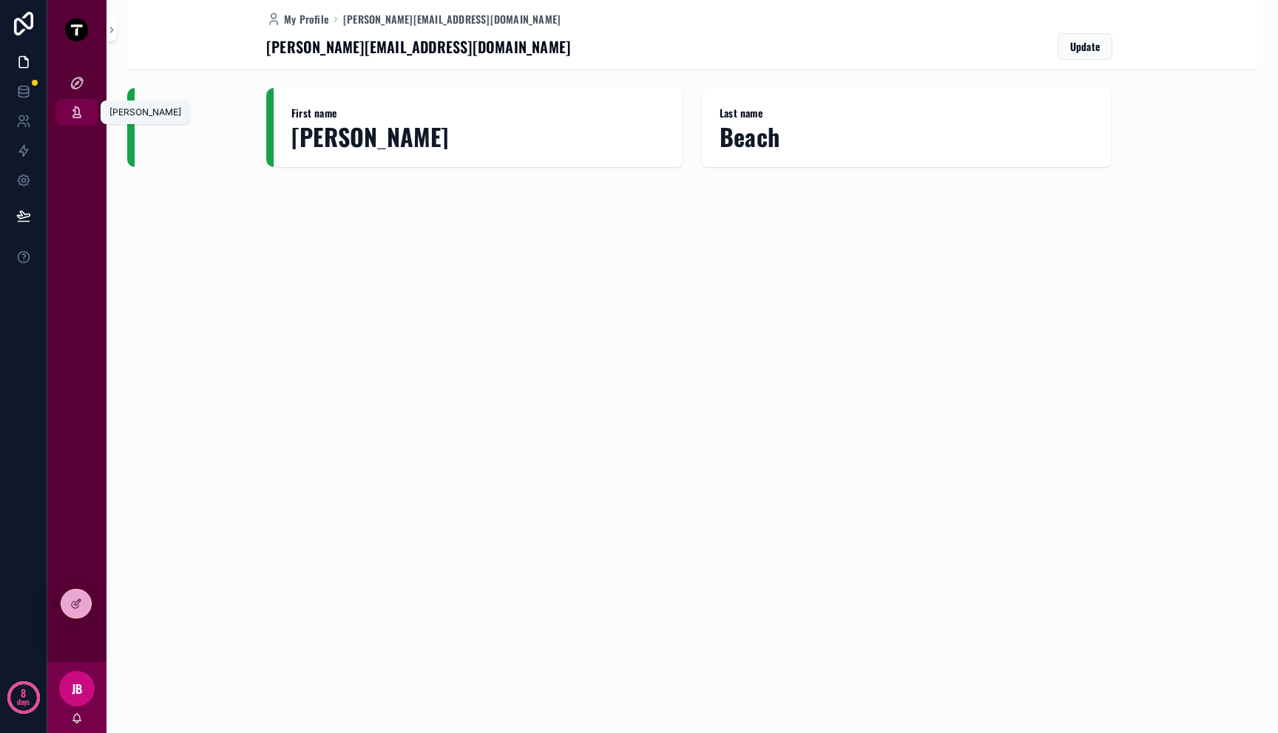
click at [78, 105] on icon "scrollable content" at bounding box center [77, 112] width 15 height 15
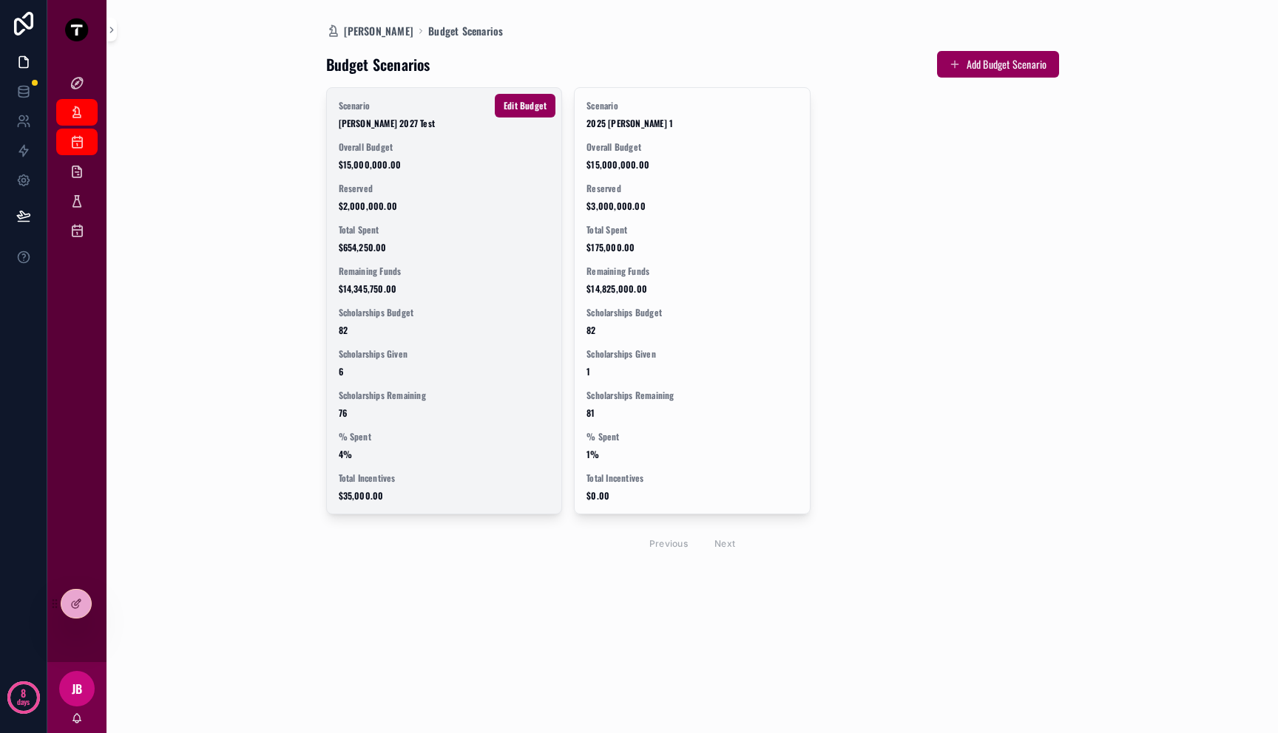
click at [444, 268] on span "Remaining Funds" at bounding box center [444, 271] width 211 height 12
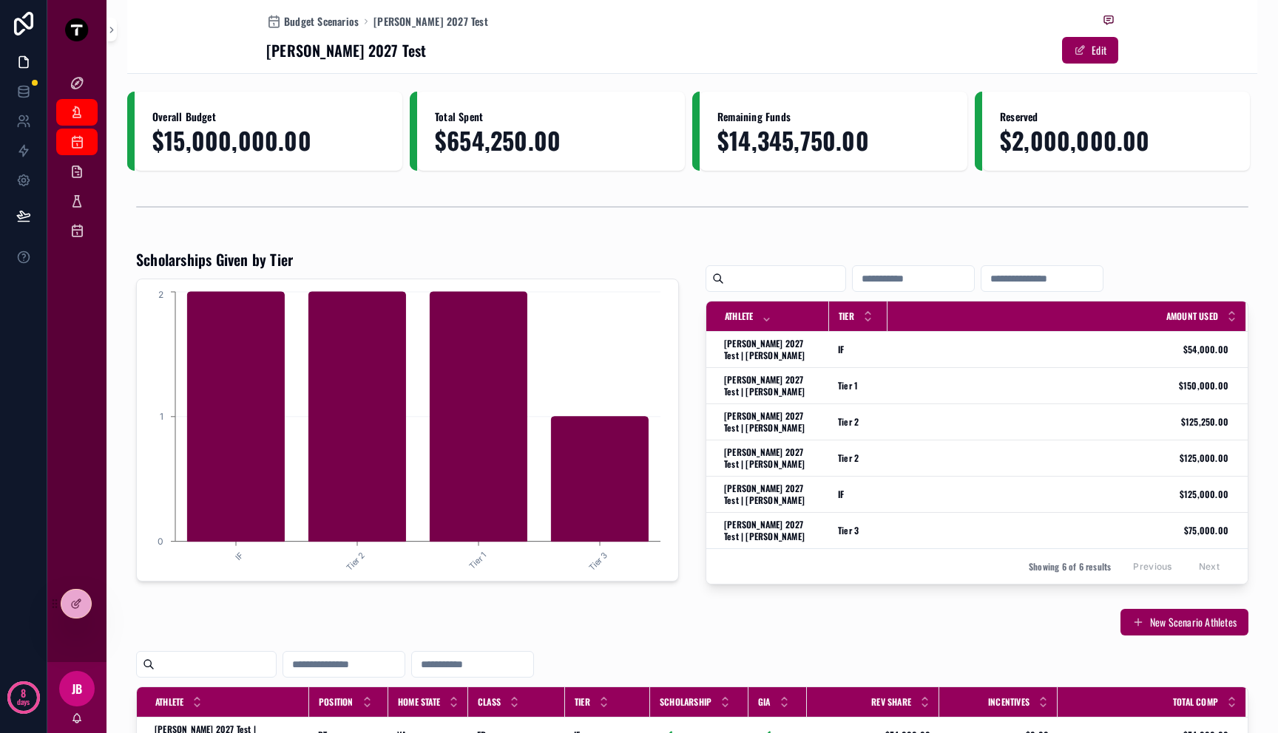
scroll to position [167, 0]
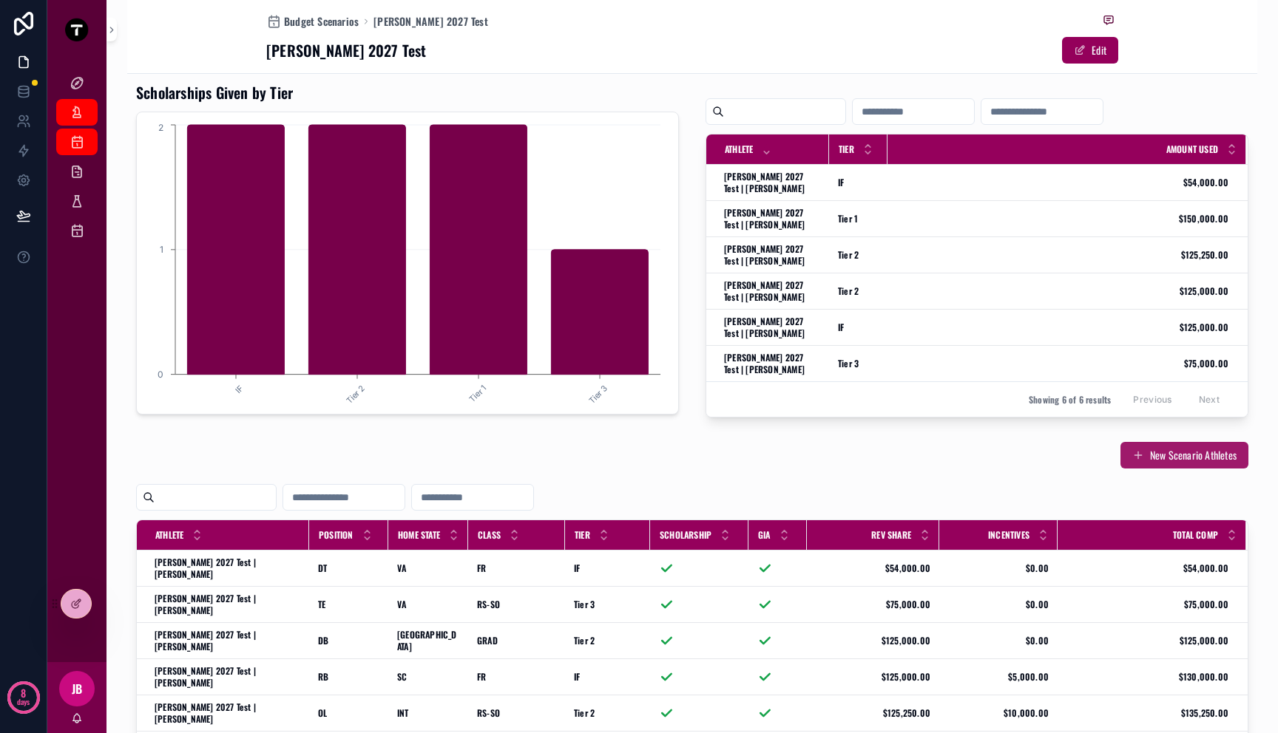
click at [1132, 452] on span "scrollable content" at bounding box center [1138, 456] width 12 height 12
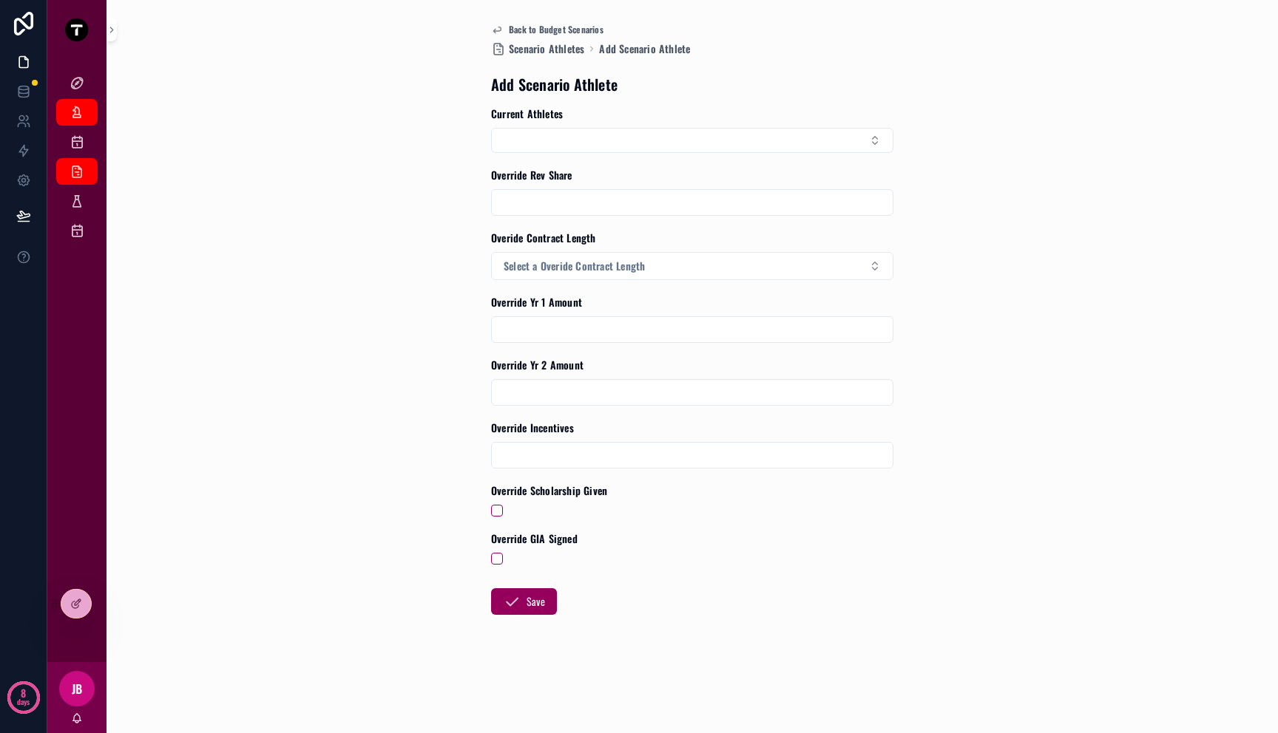
click at [216, 352] on div "Back to Budget Scenarios Scenario Athletes Add Scenario Athlete Add Scenario At…" at bounding box center [692, 366] width 1130 height 733
click at [535, 24] on span "Back to Budget Scenarios" at bounding box center [556, 30] width 95 height 12
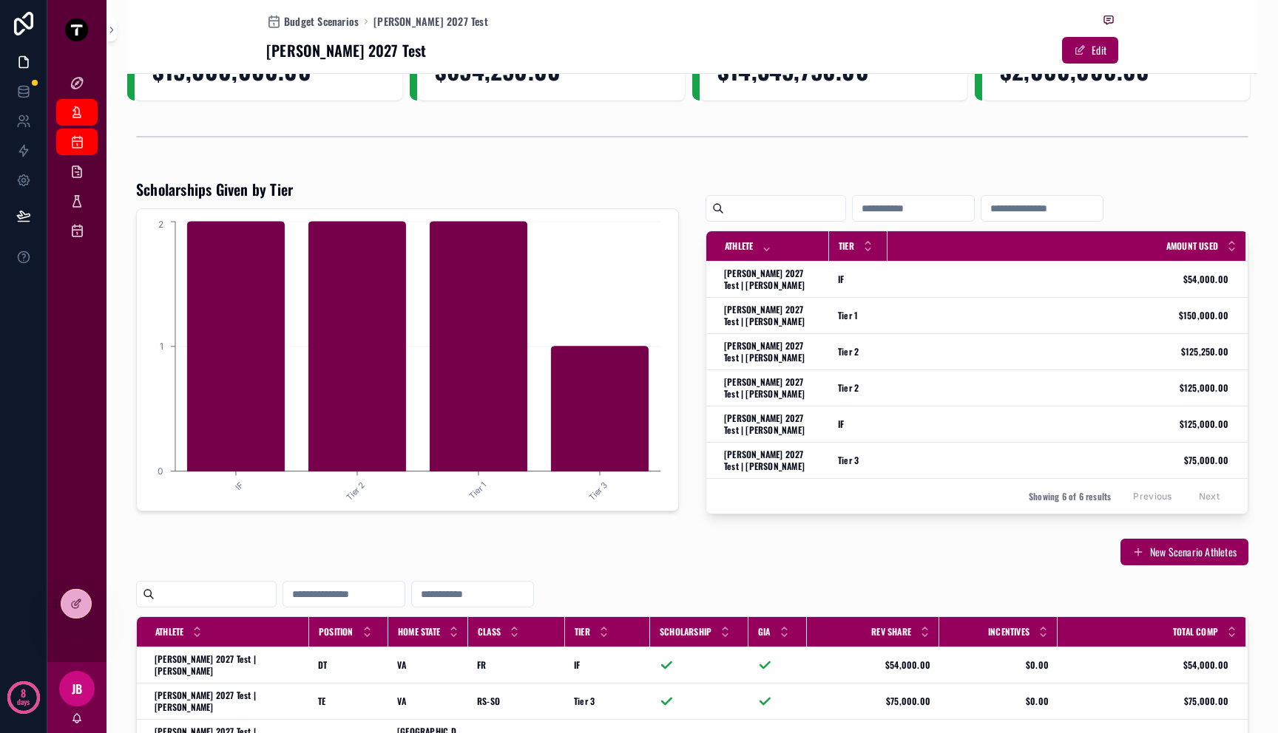
scroll to position [354, 0]
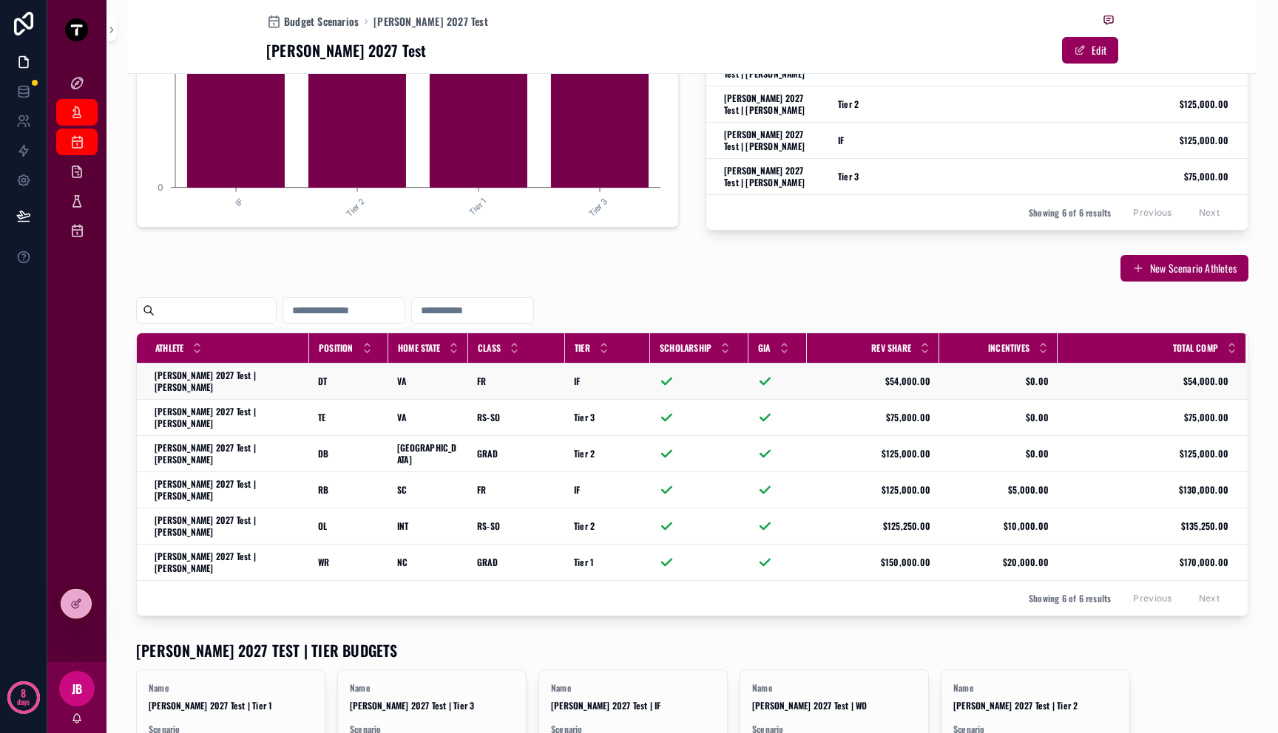
click at [228, 376] on span "[PERSON_NAME] 2027 Test | [PERSON_NAME]" at bounding box center [228, 382] width 146 height 24
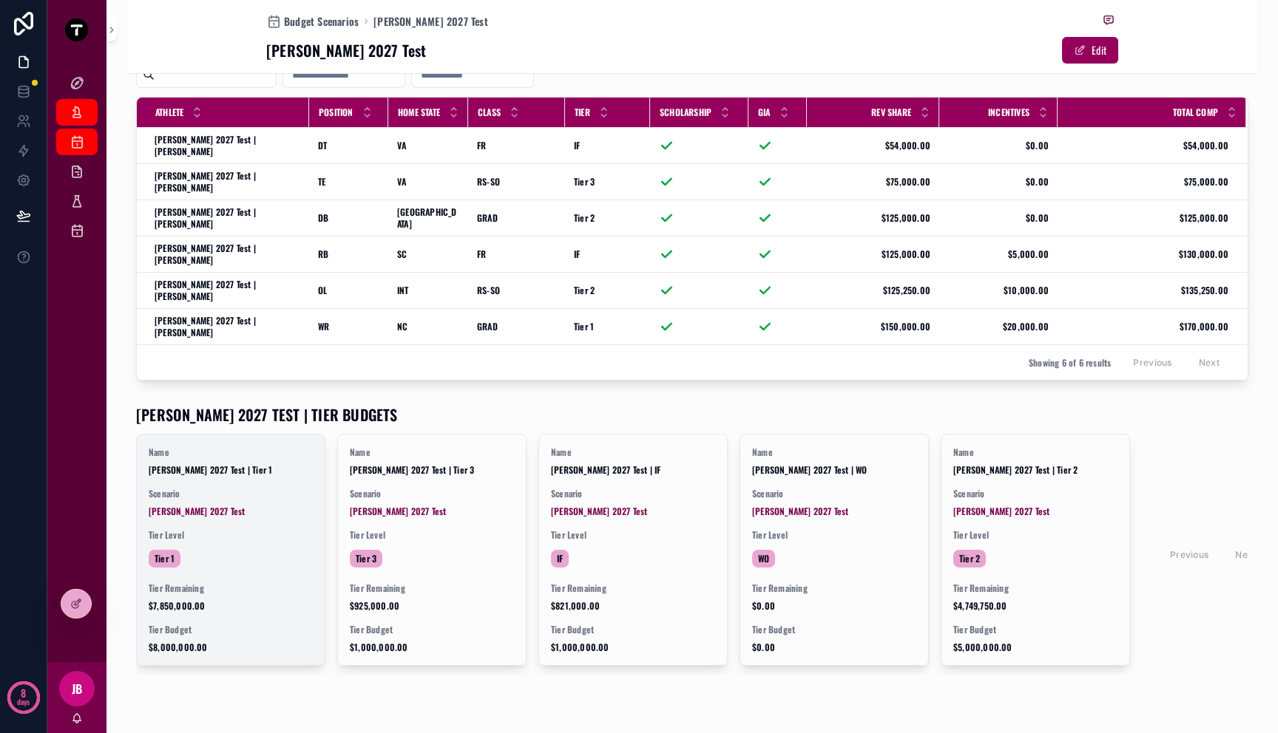
scroll to position [412, 0]
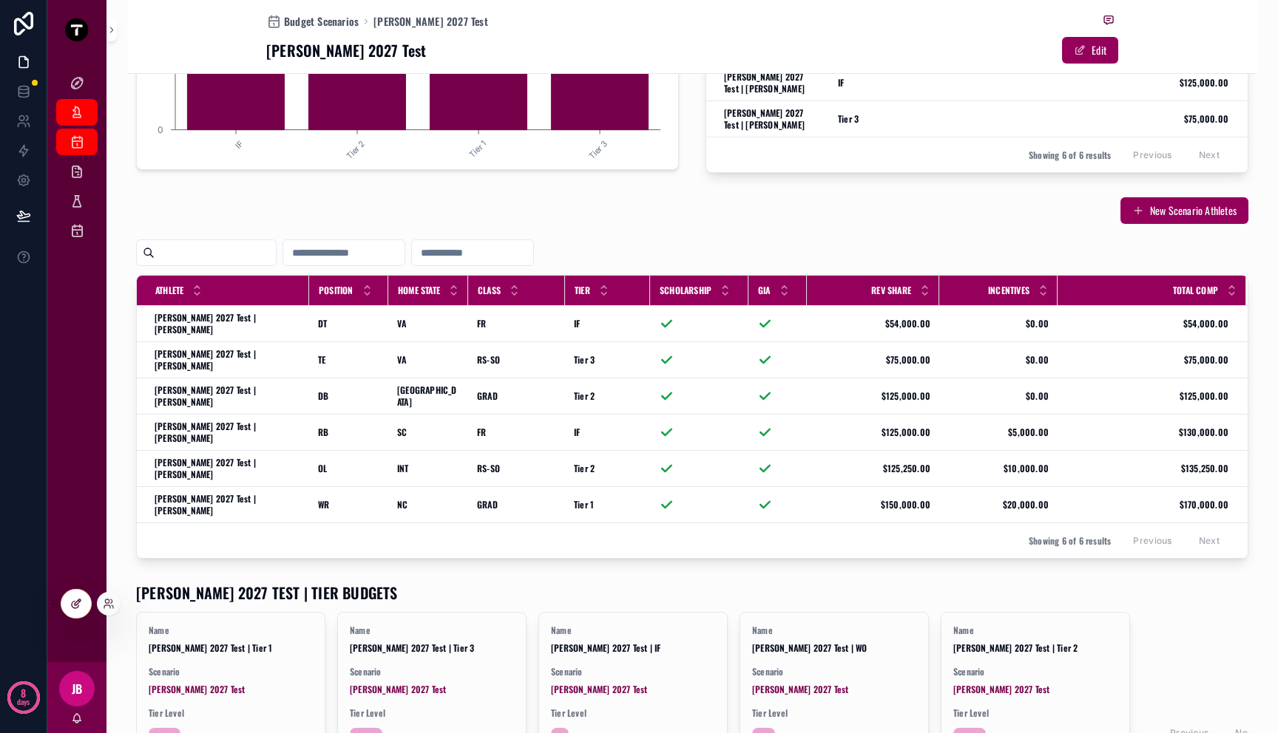
click at [80, 606] on icon at bounding box center [76, 604] width 12 height 12
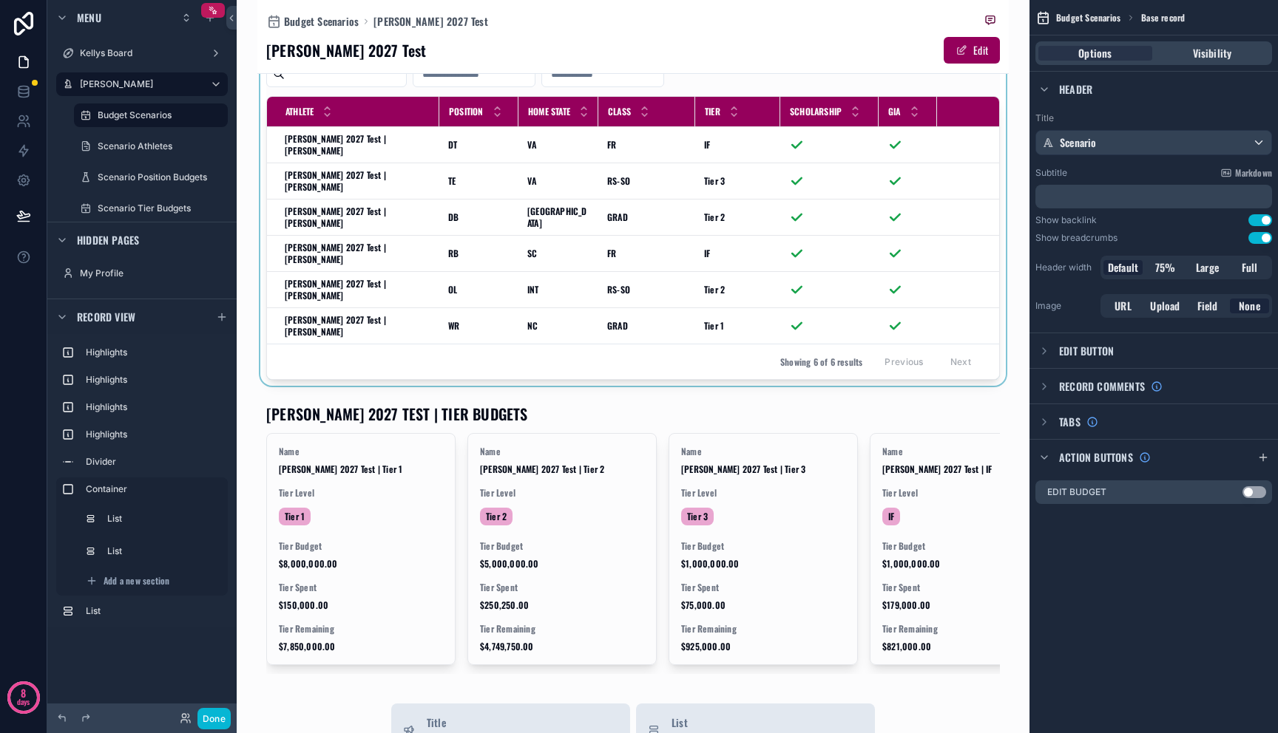
scroll to position [663, 0]
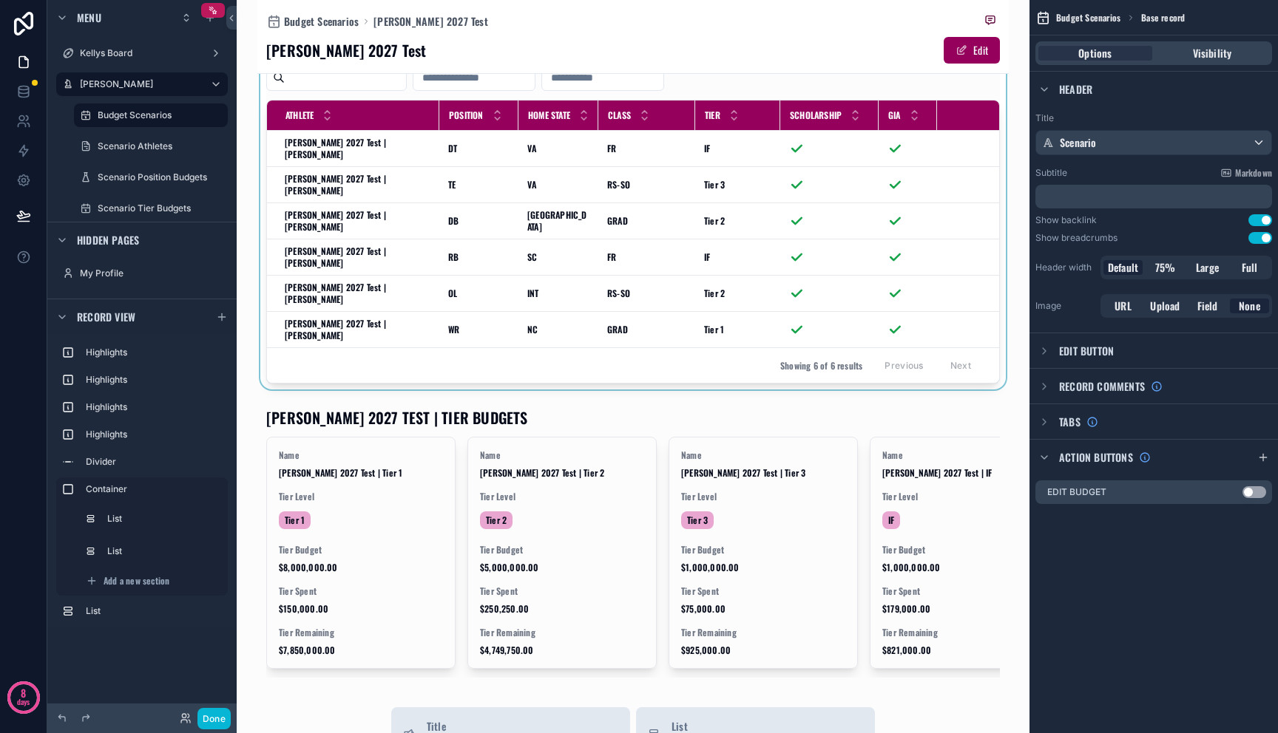
click at [555, 268] on div "scrollable content" at bounding box center [632, 203] width 751 height 374
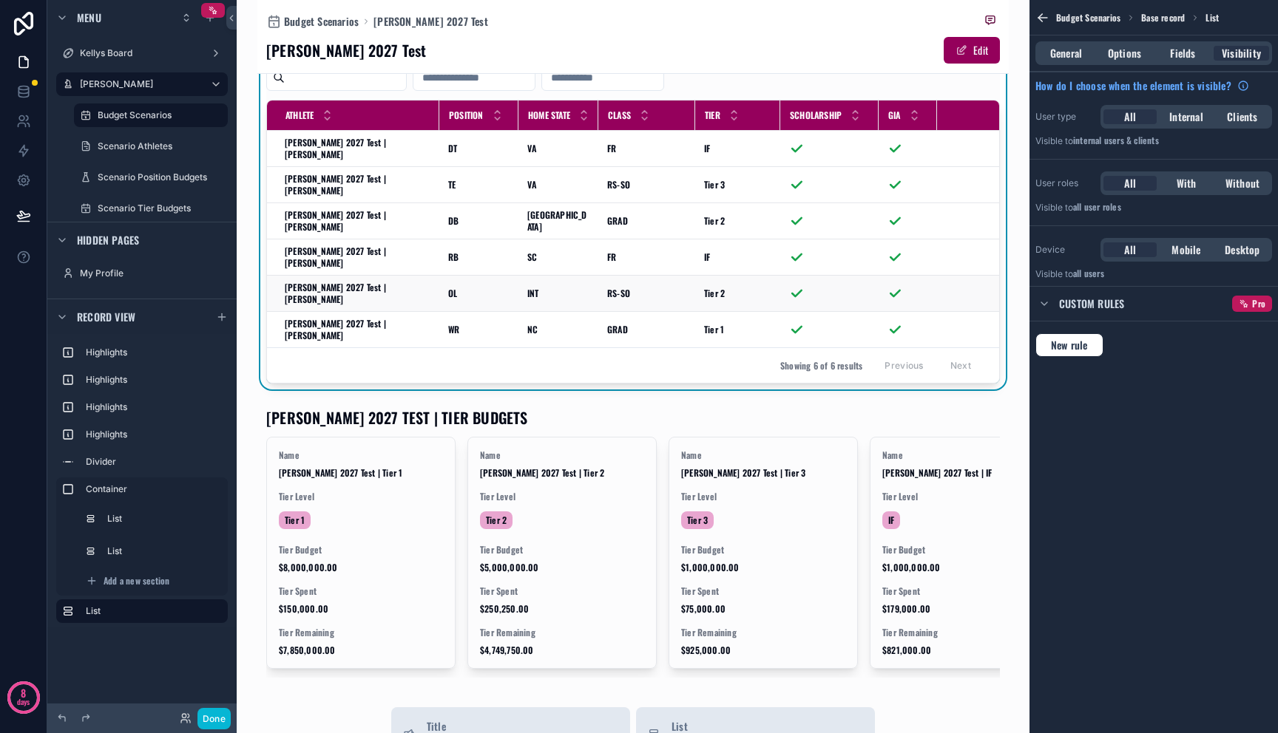
click at [555, 276] on td "INT INT" at bounding box center [558, 294] width 80 height 36
click at [1144, 54] on div "Options" at bounding box center [1123, 53] width 55 height 15
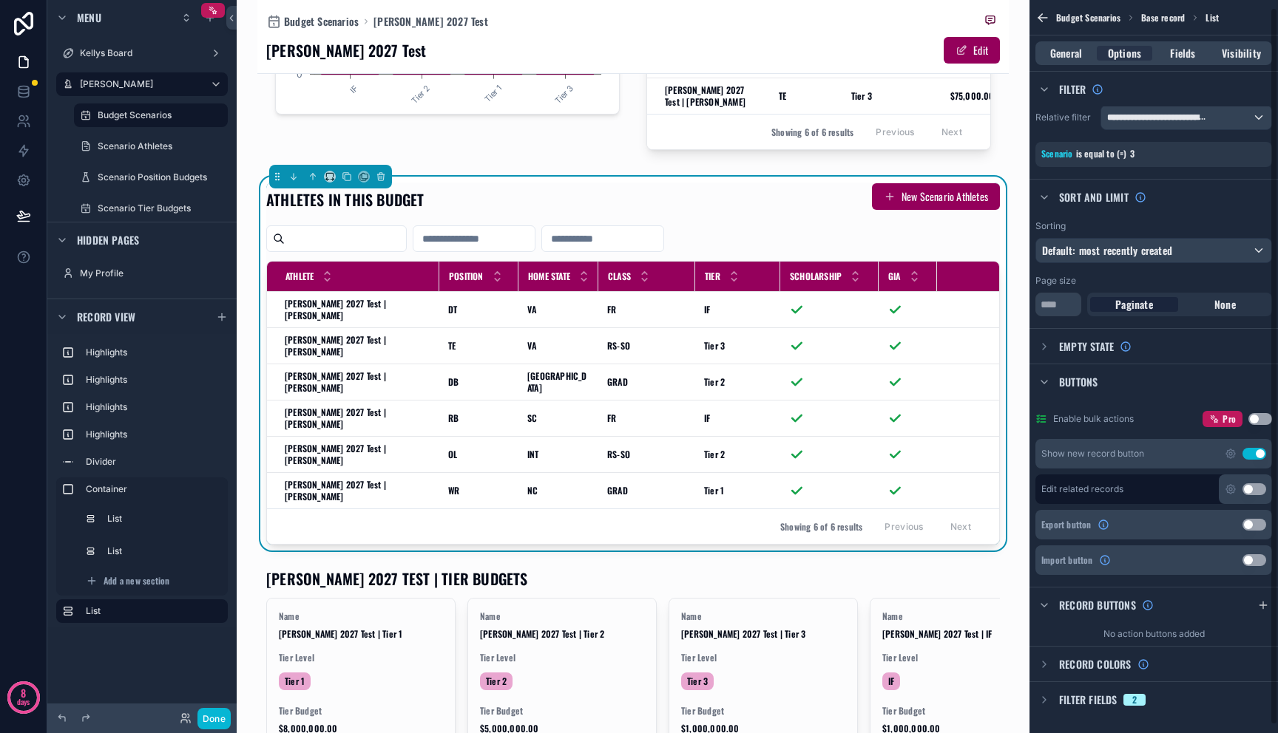
scroll to position [15, 0]
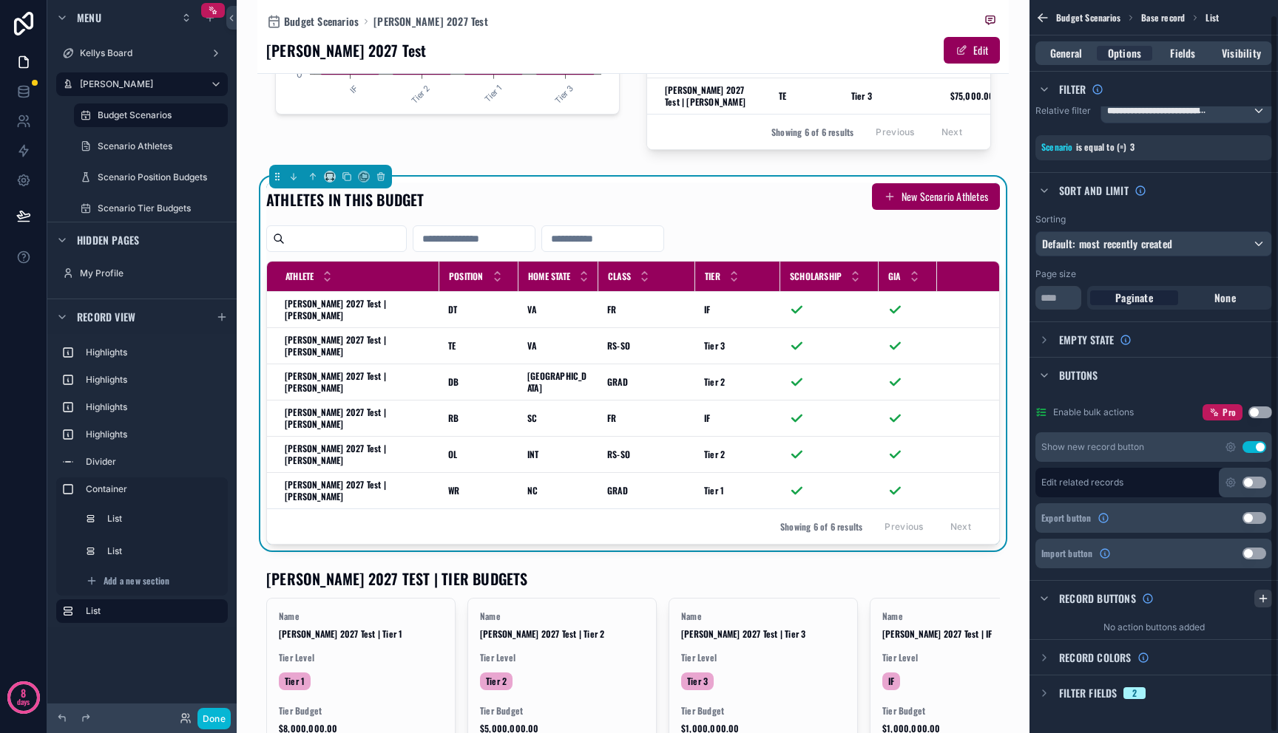
click at [1269, 601] on div "scrollable content" at bounding box center [1263, 599] width 18 height 18
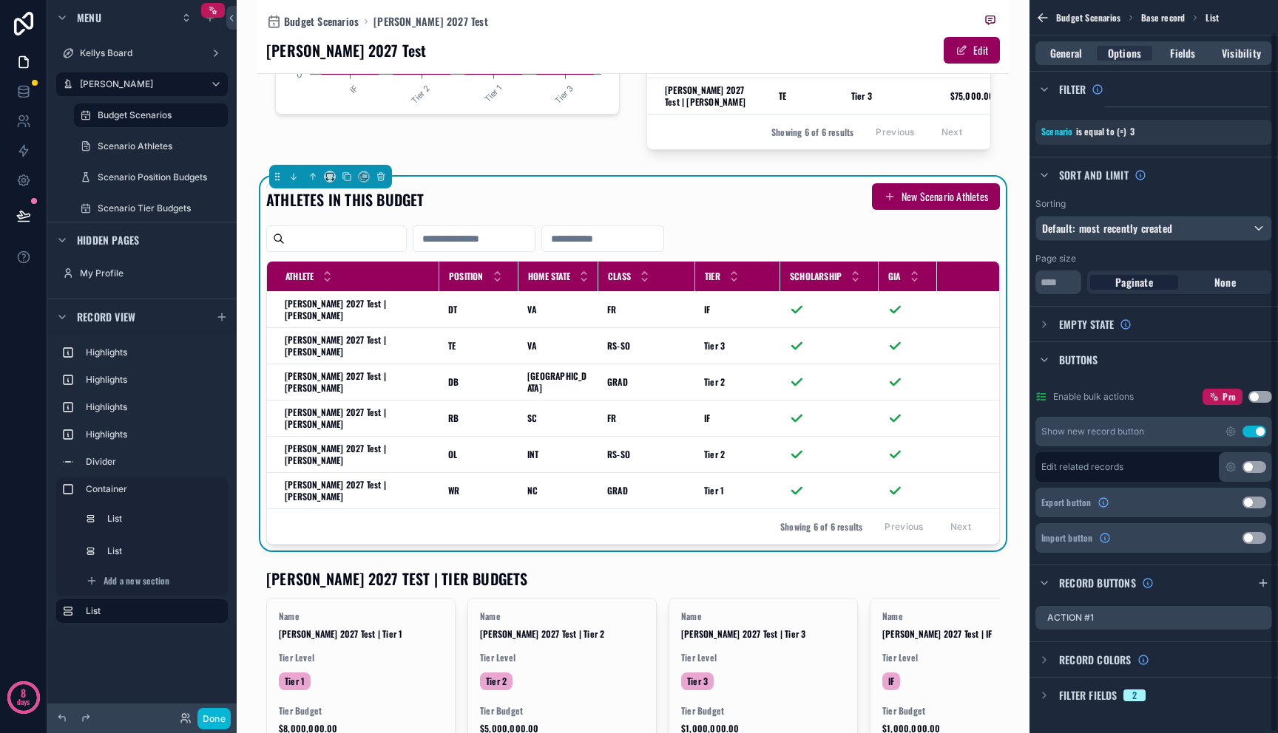
scroll to position [33, 0]
click at [1257, 614] on icon "scrollable content" at bounding box center [1260, 616] width 12 height 12
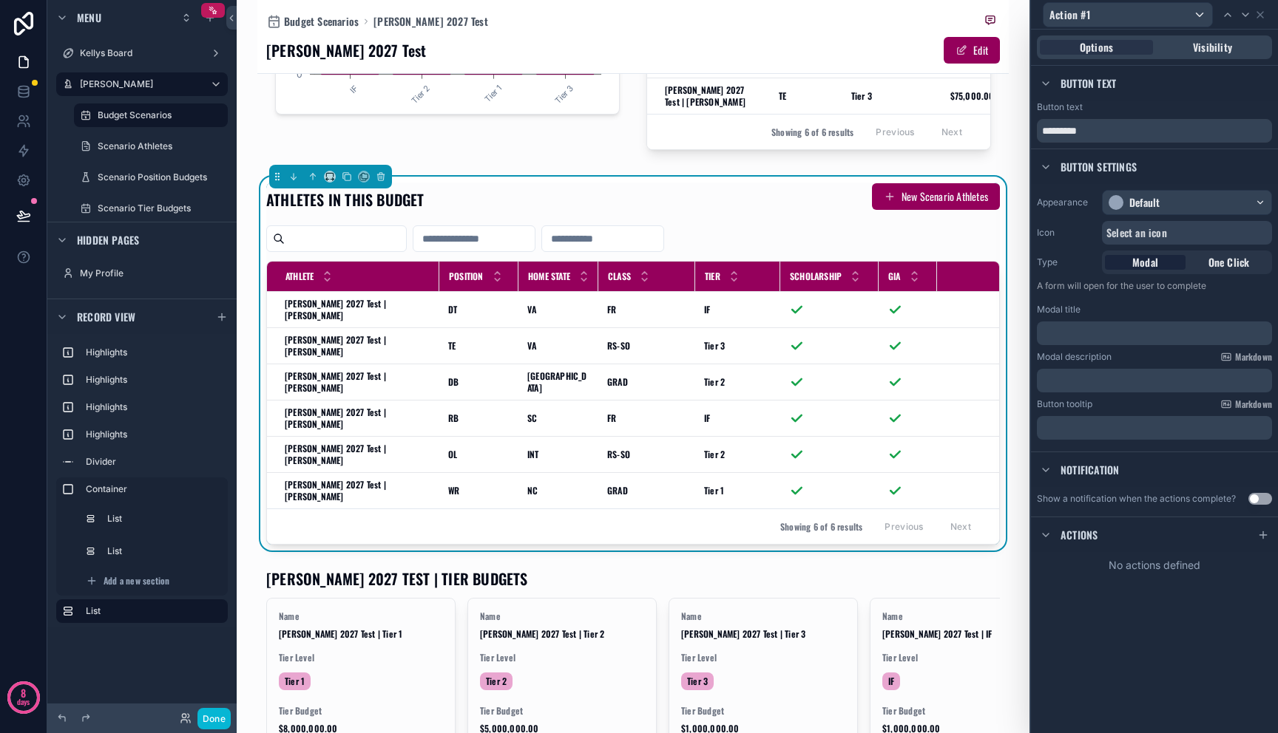
click at [1173, 331] on p "﻿" at bounding box center [1156, 333] width 226 height 15
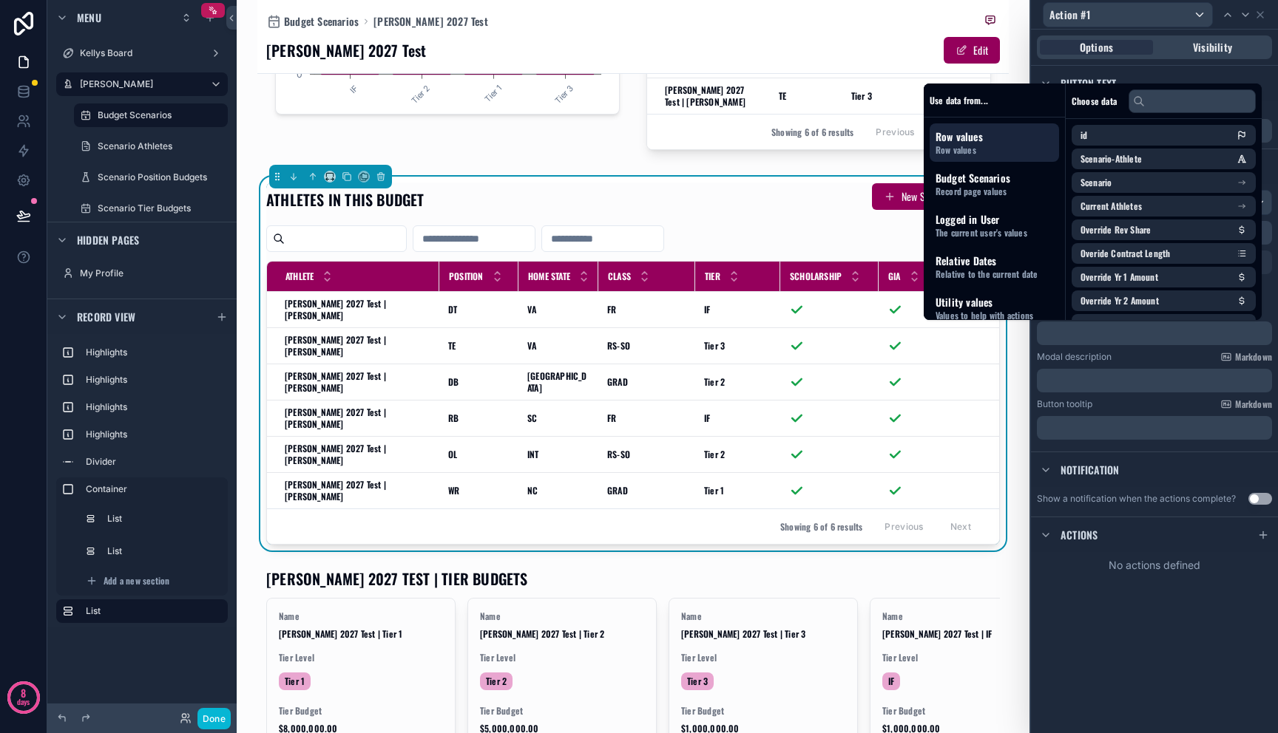
click at [1159, 364] on div "Modal description Markdown ﻿" at bounding box center [1154, 371] width 235 height 41
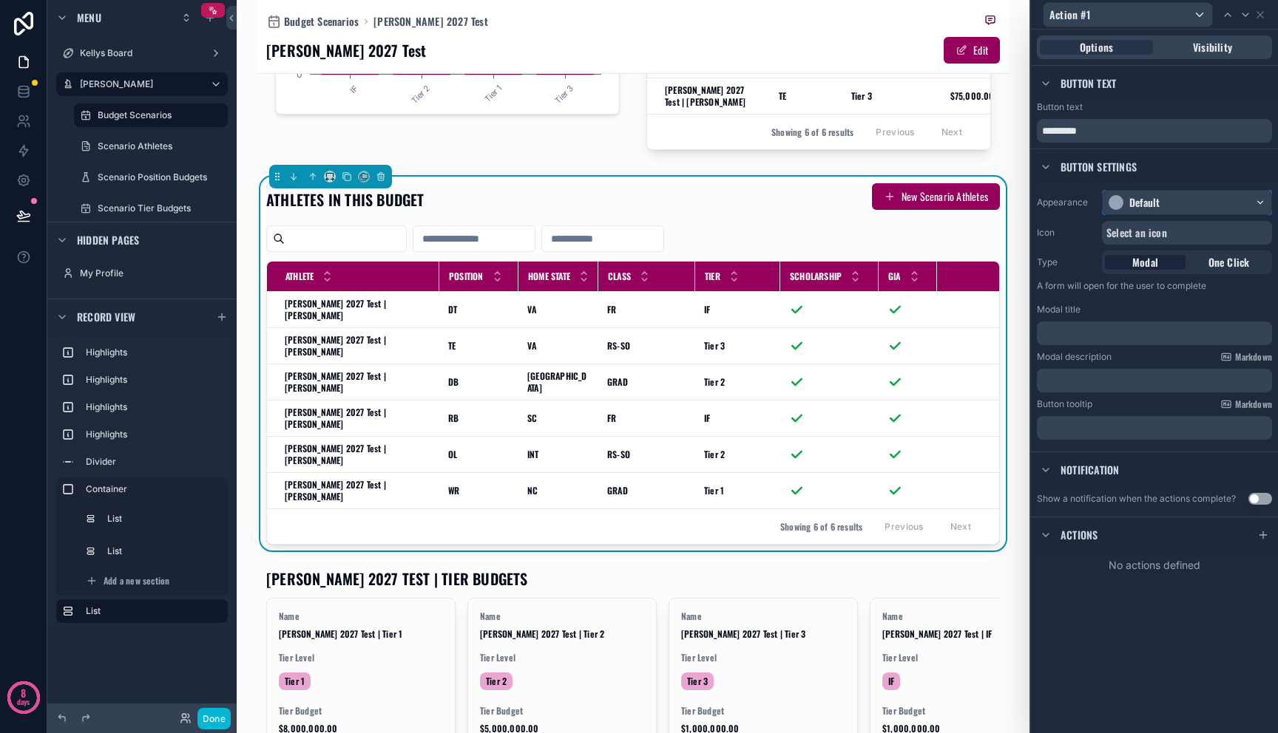
click at [1155, 199] on div "Default" at bounding box center [1144, 202] width 30 height 15
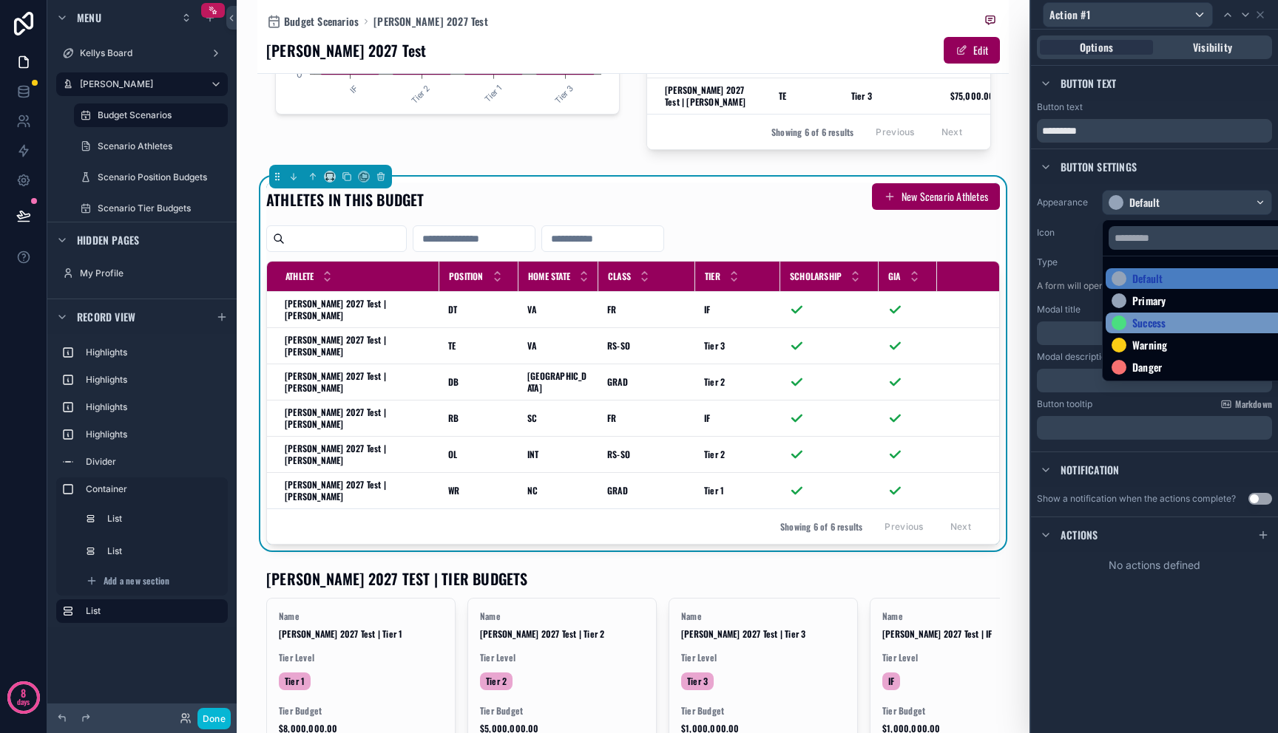
click at [1152, 313] on div "Success" at bounding box center [1203, 323] width 197 height 21
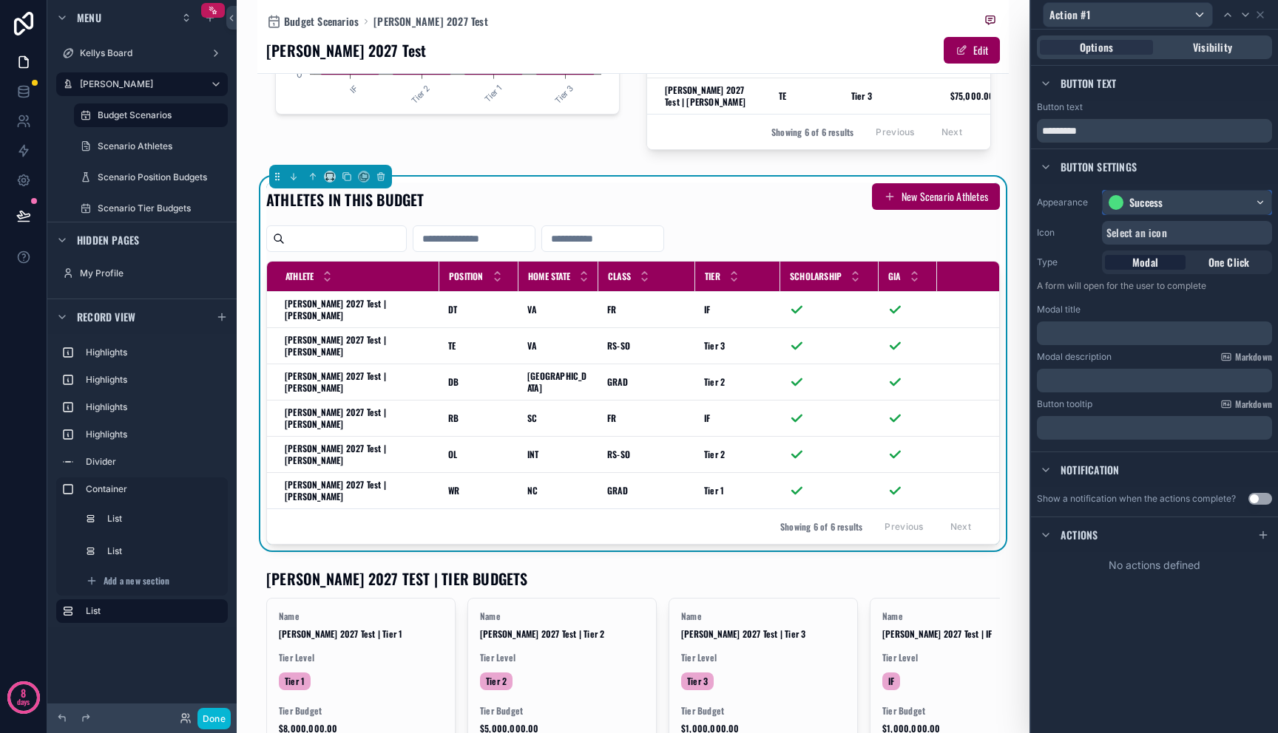
click at [1158, 201] on div "Success" at bounding box center [1145, 202] width 33 height 15
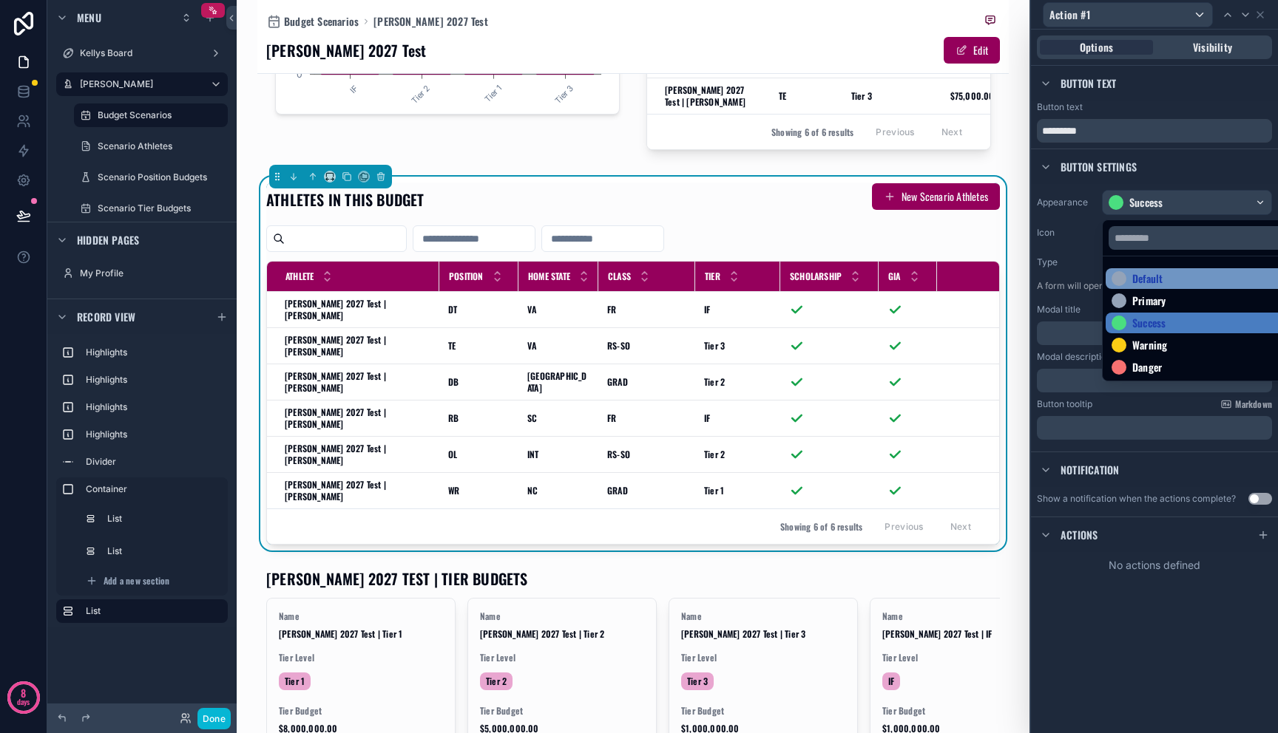
click at [1158, 277] on div "Default" at bounding box center [1147, 278] width 30 height 15
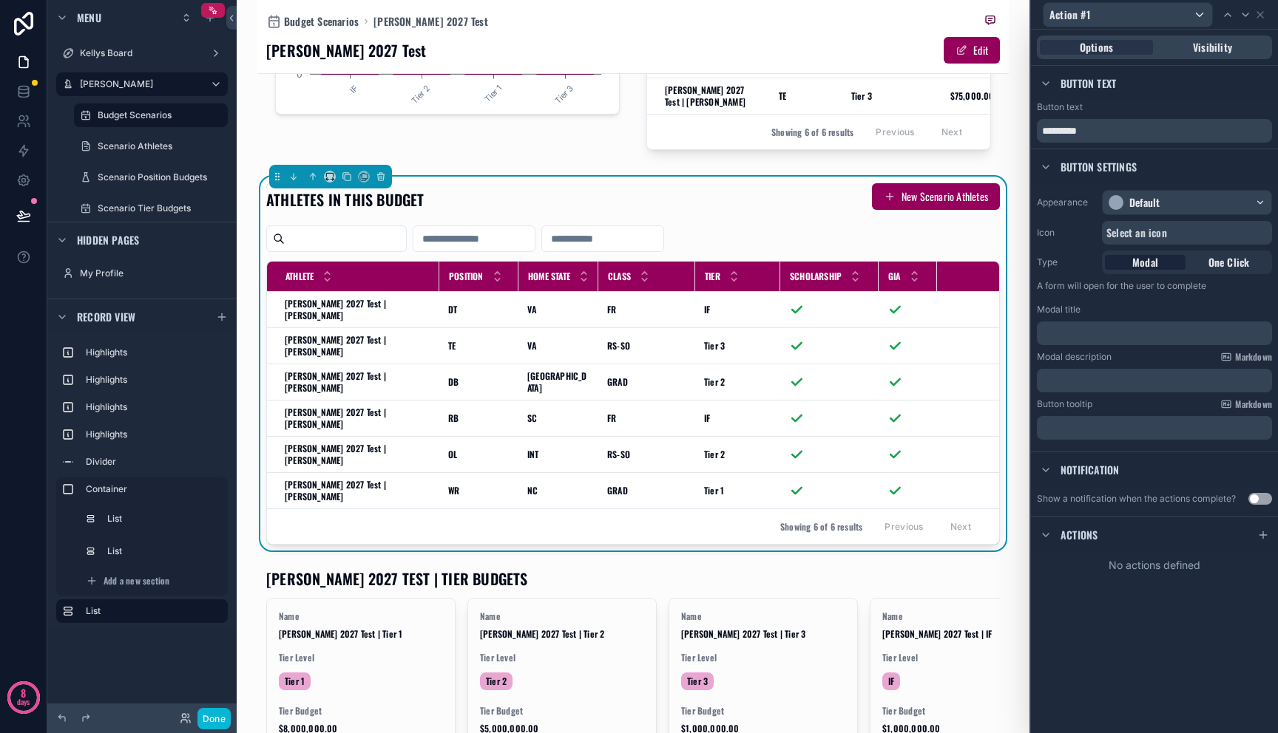
click at [1158, 337] on p "﻿" at bounding box center [1156, 333] width 226 height 15
click at [1159, 464] on div "Notification" at bounding box center [1154, 469] width 247 height 35
click at [1187, 572] on div "No actions defined" at bounding box center [1154, 565] width 247 height 27
click at [1259, 496] on button "Use setting" at bounding box center [1260, 499] width 24 height 12
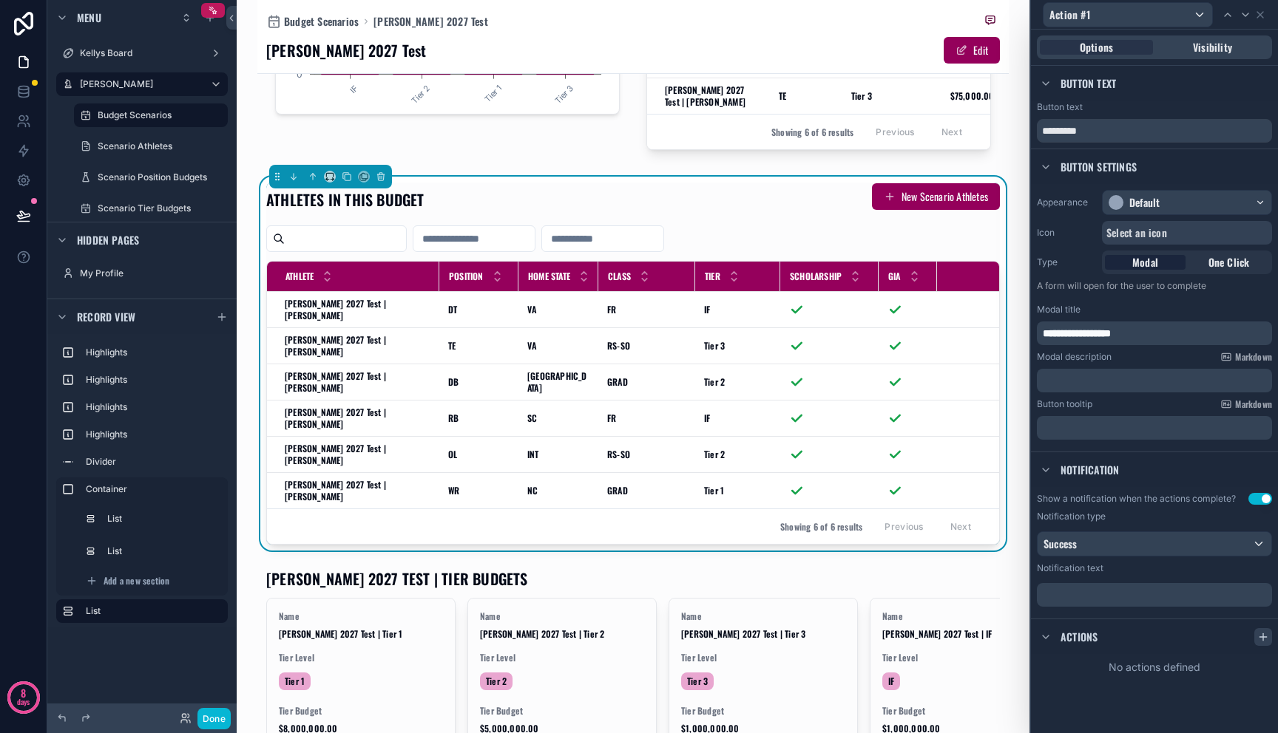
click at [1256, 635] on div at bounding box center [1263, 637] width 18 height 18
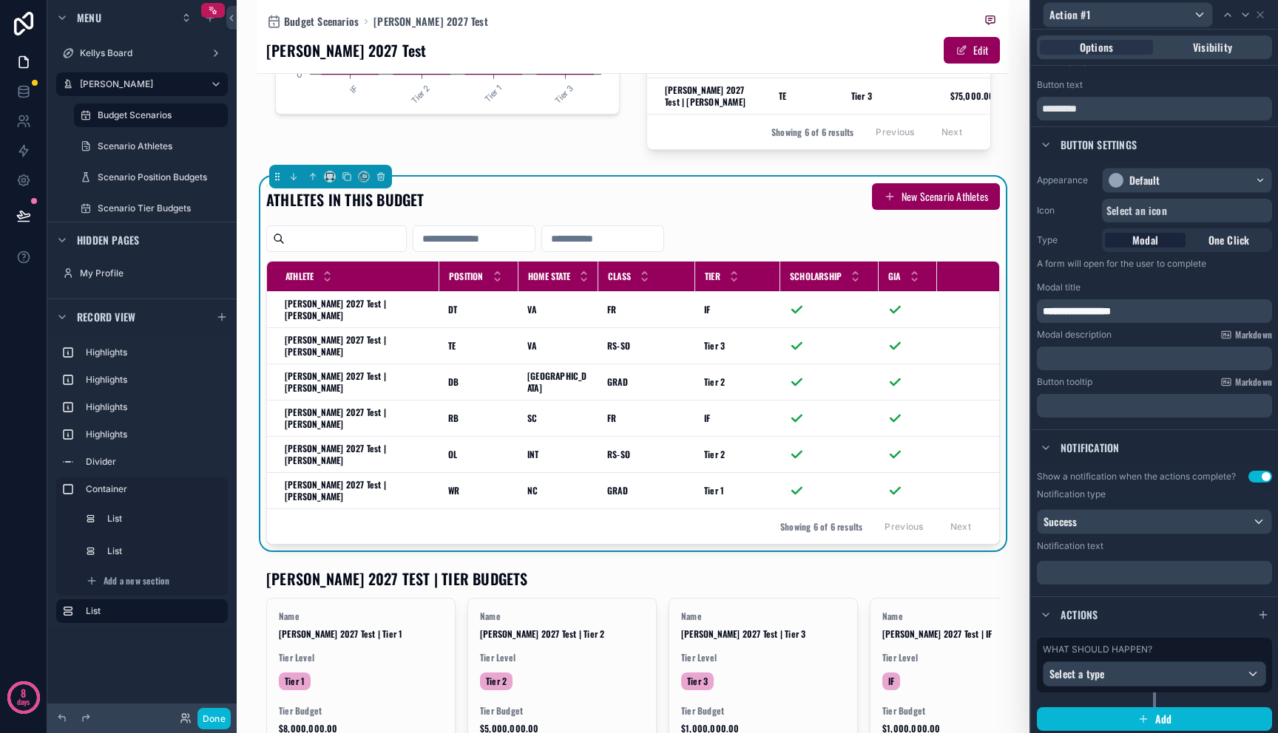
scroll to position [25, 0]
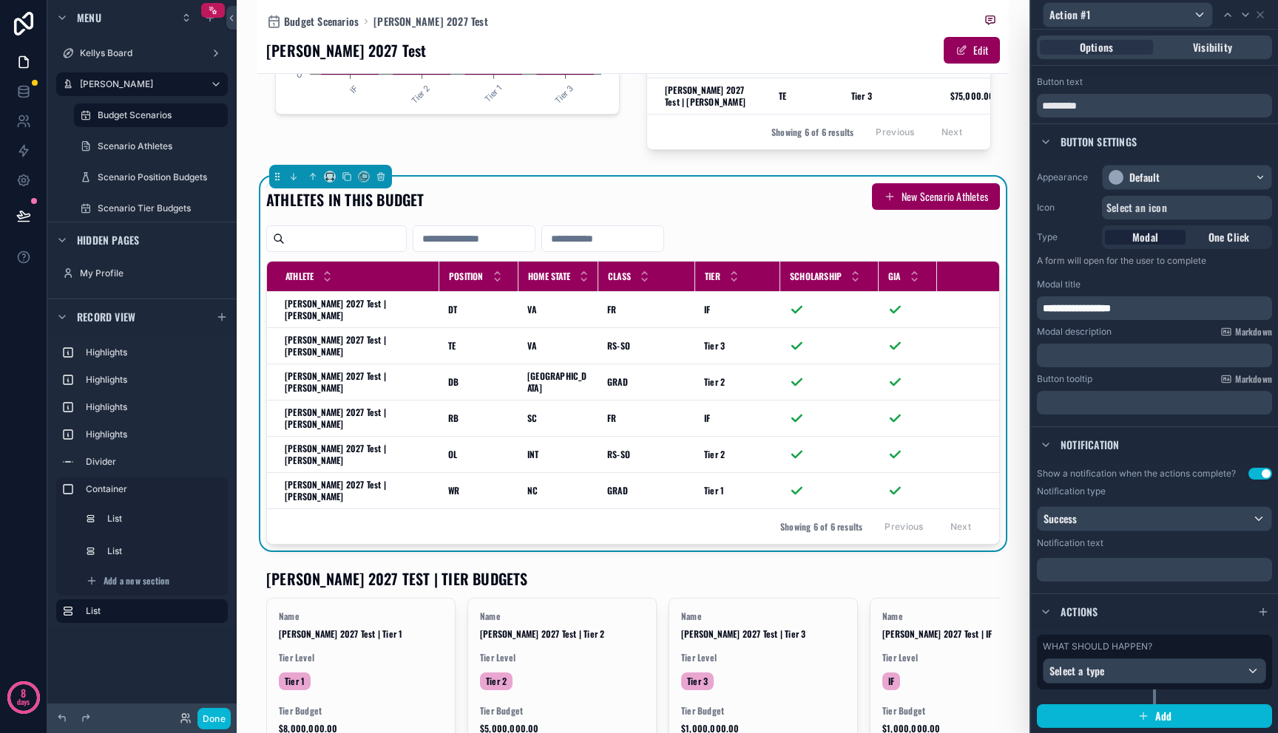
click at [1183, 657] on div "What should happen? Select a type" at bounding box center [1154, 662] width 223 height 43
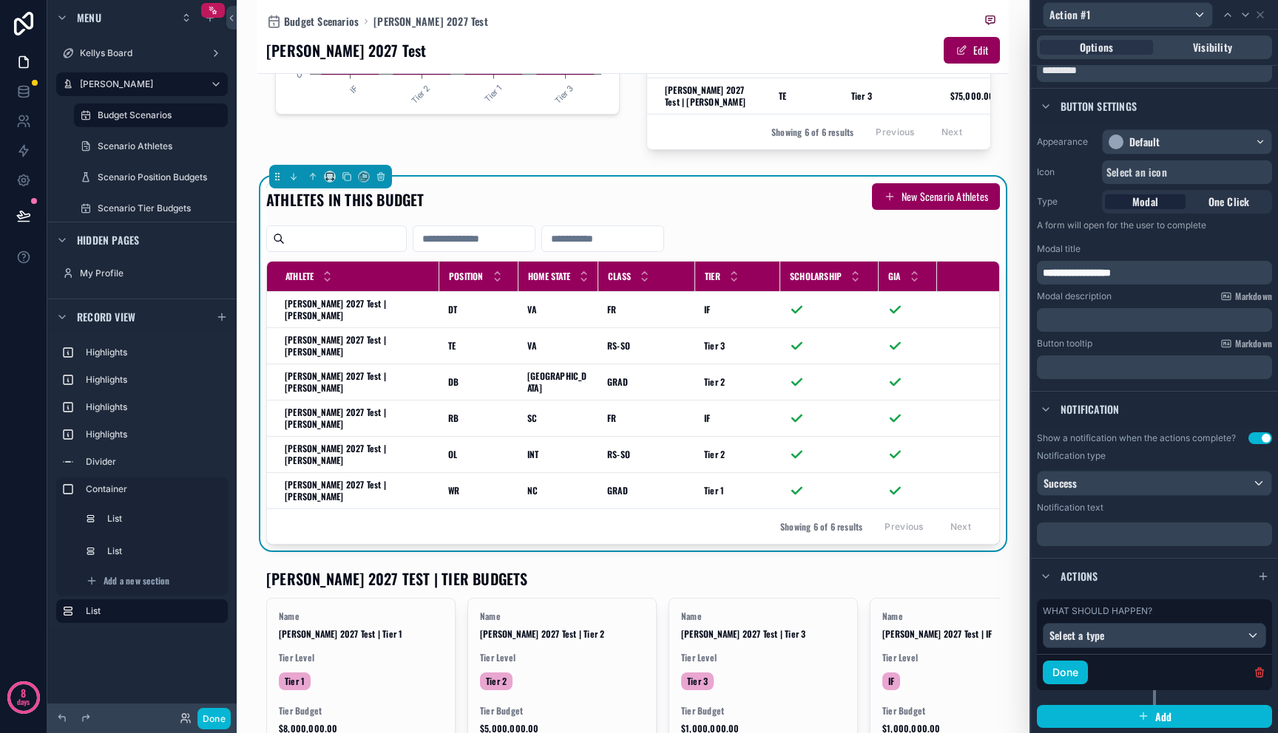
scroll to position [61, 0]
click at [1153, 631] on div "Select a type" at bounding box center [1154, 635] width 222 height 24
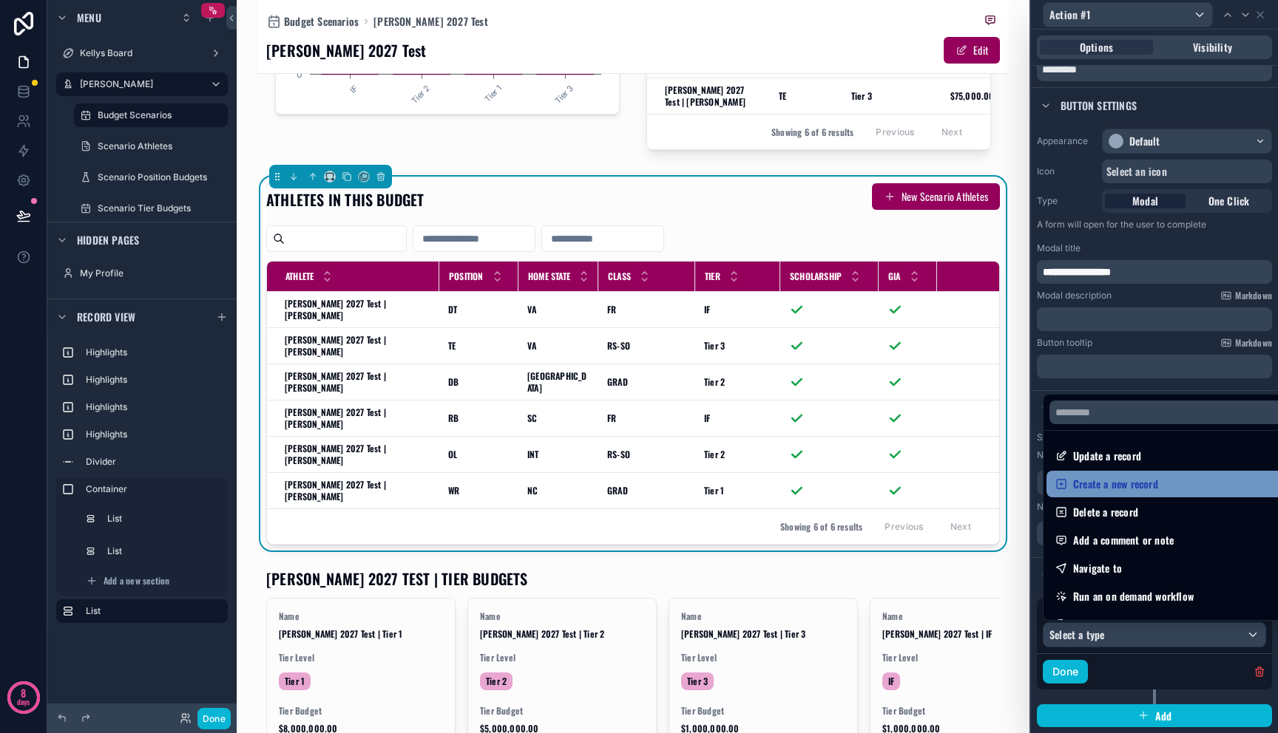
click at [1153, 492] on span "Create a new record" at bounding box center [1115, 484] width 85 height 18
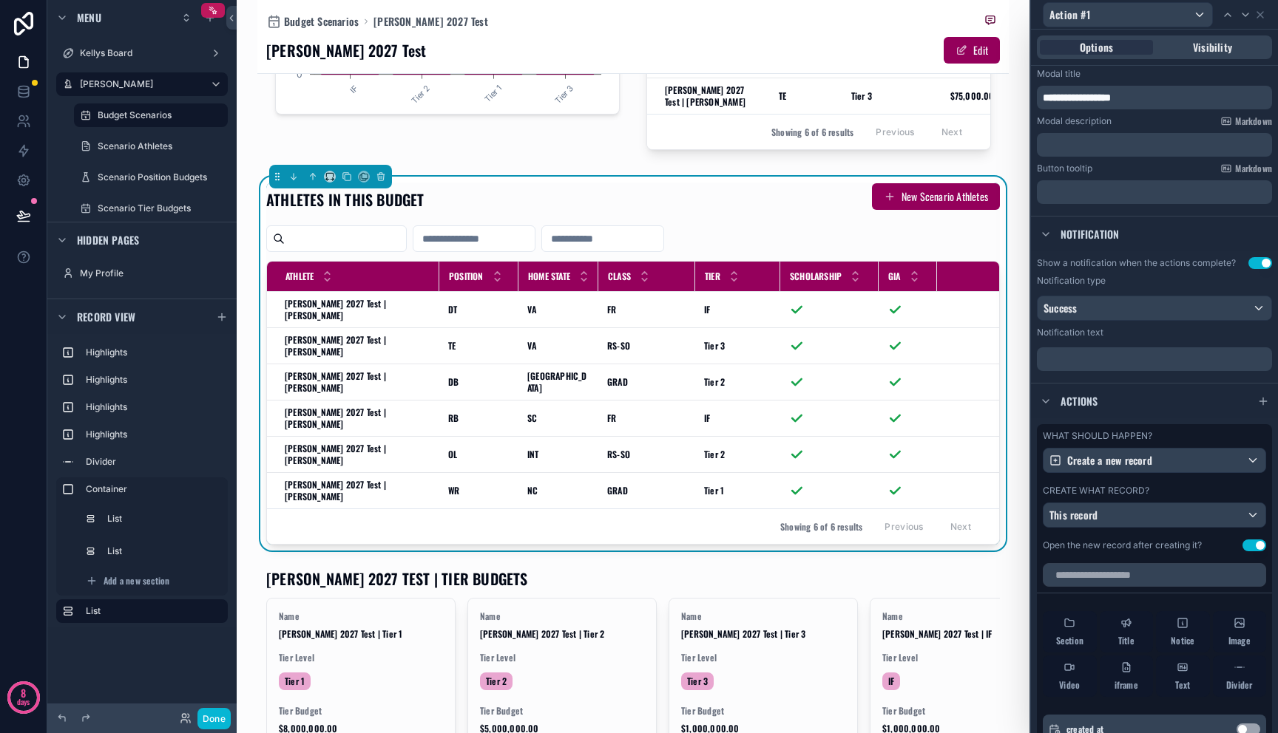
scroll to position [264, 0]
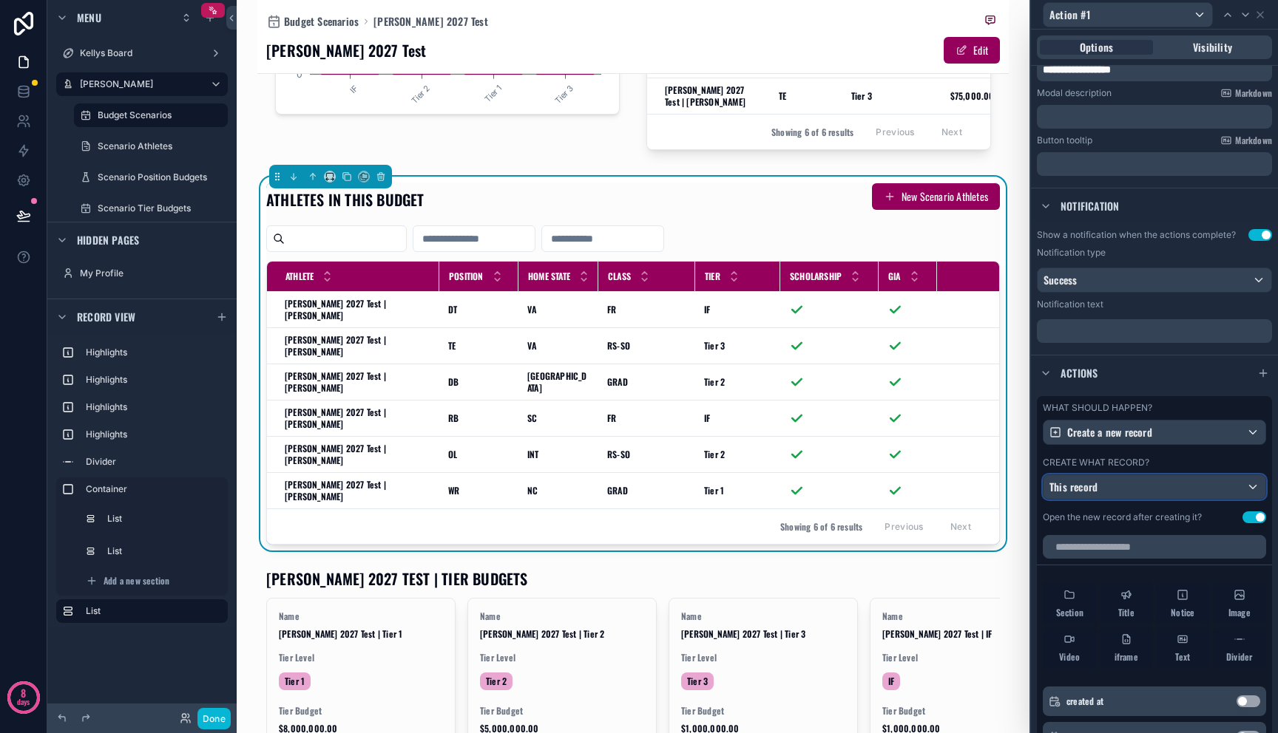
click at [1142, 492] on div "This record" at bounding box center [1154, 487] width 222 height 24
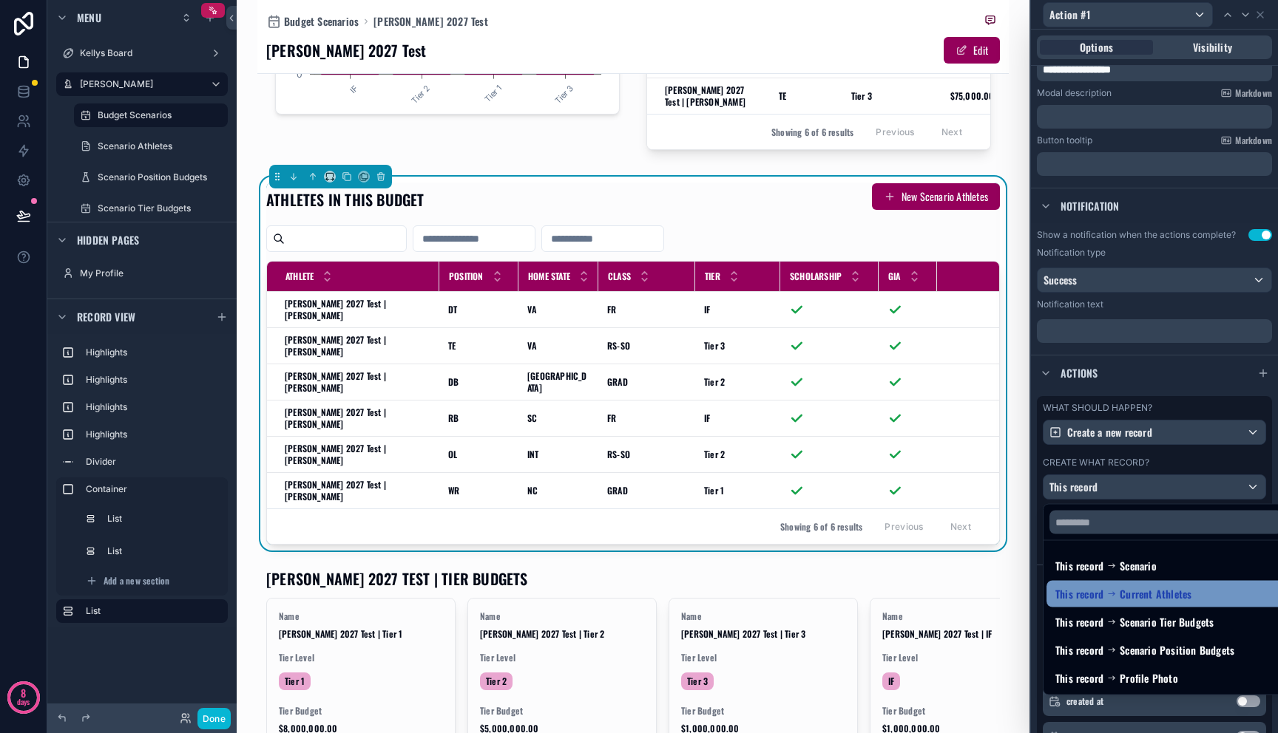
click at [1170, 597] on span "Current Athletes" at bounding box center [1155, 595] width 72 height 18
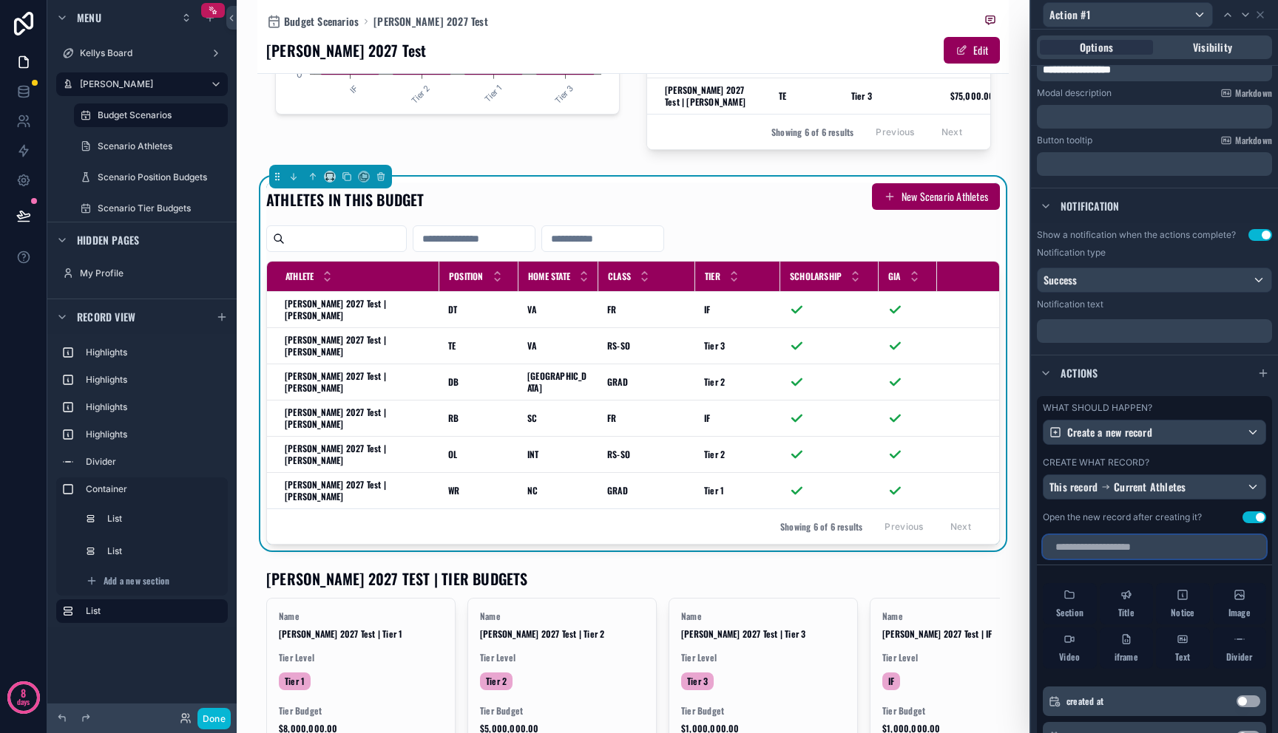
click at [1170, 549] on input "text" at bounding box center [1154, 547] width 223 height 24
click at [1169, 484] on span "Current Athletes" at bounding box center [1149, 487] width 72 height 15
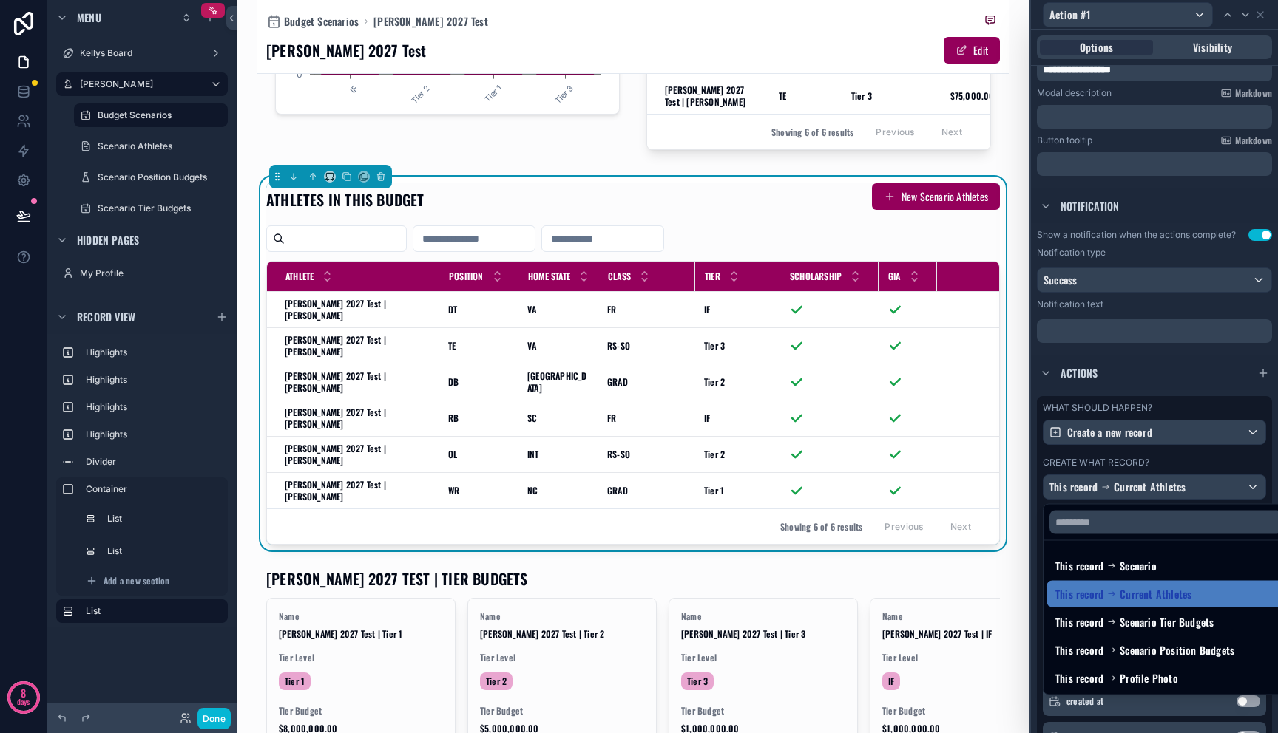
click at [1165, 349] on div at bounding box center [1154, 366] width 247 height 733
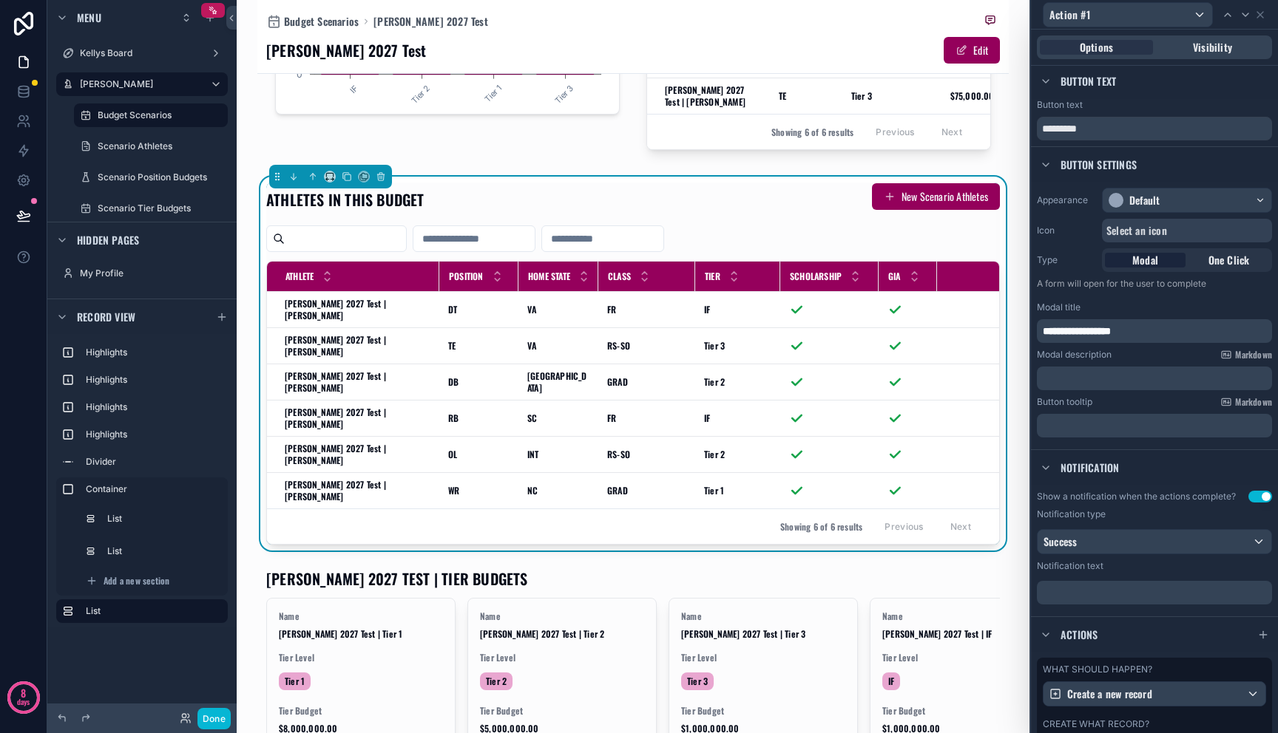
scroll to position [0, 0]
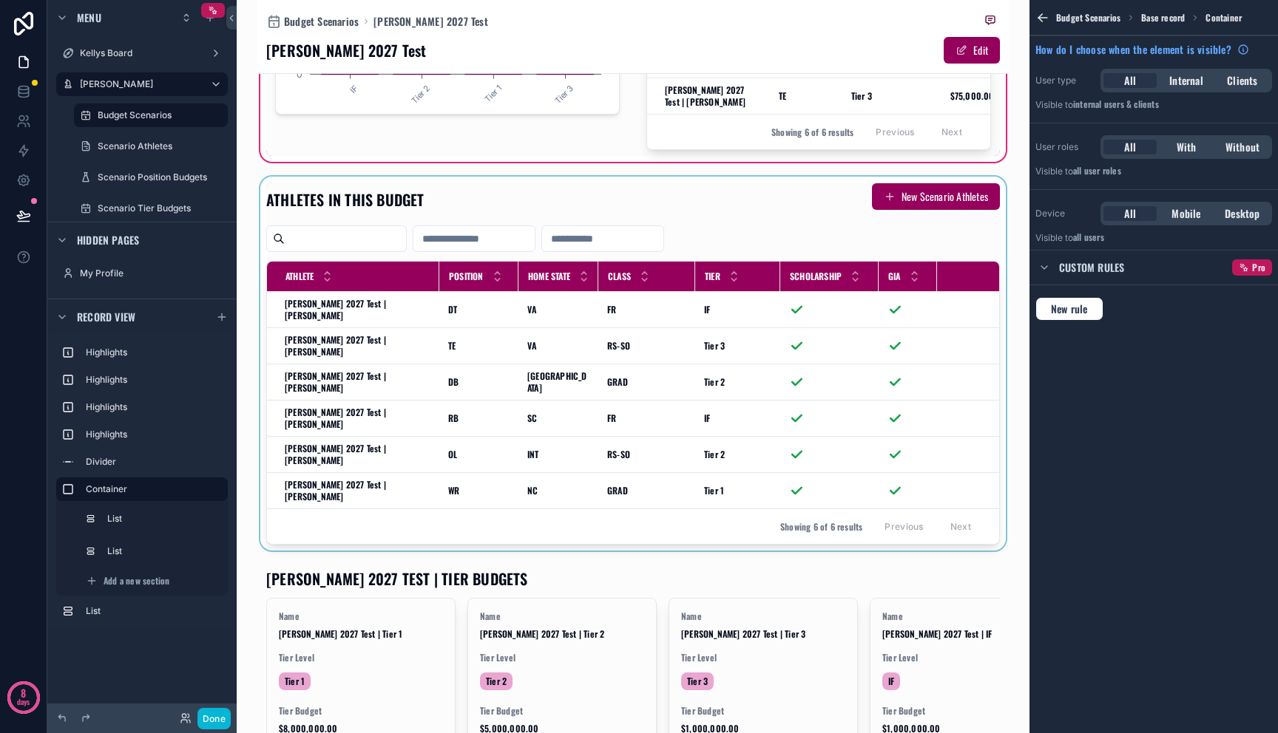
click at [313, 313] on div "scrollable content" at bounding box center [632, 364] width 751 height 374
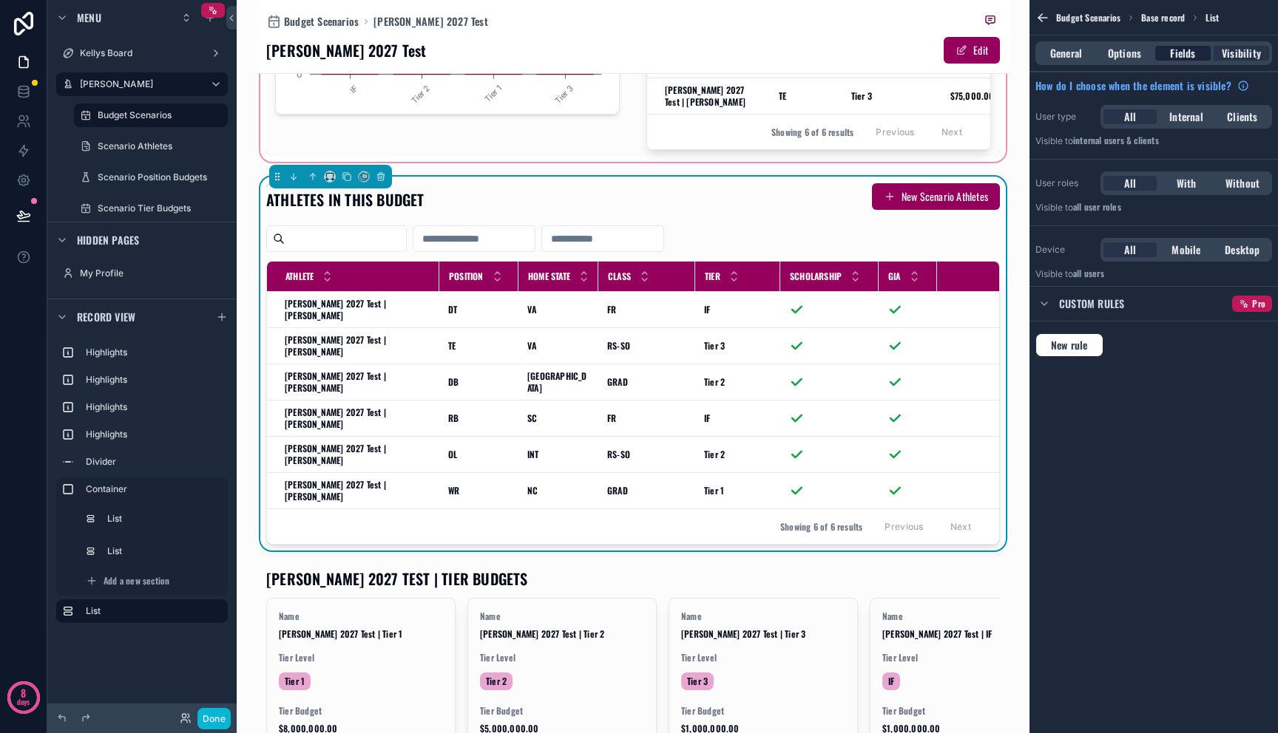
click at [1188, 59] on span "Fields" at bounding box center [1182, 53] width 25 height 15
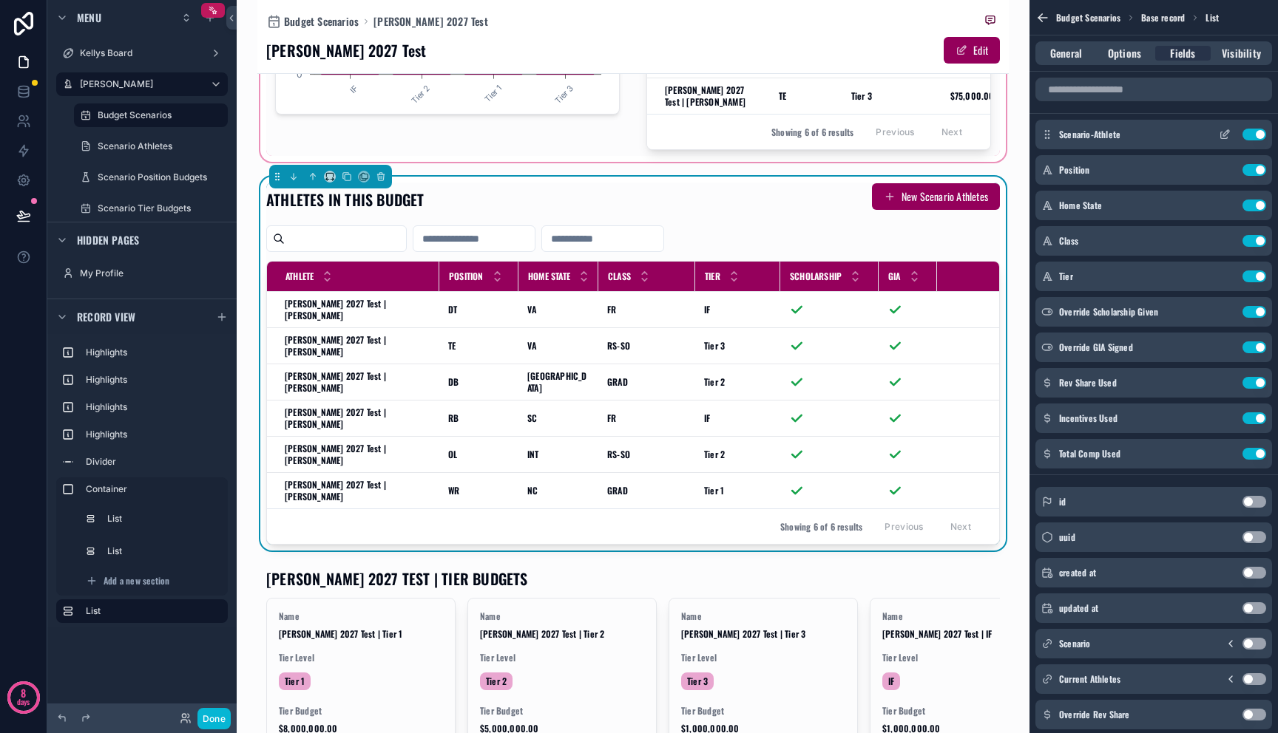
click at [1228, 135] on icon "scrollable content" at bounding box center [1224, 135] width 12 height 12
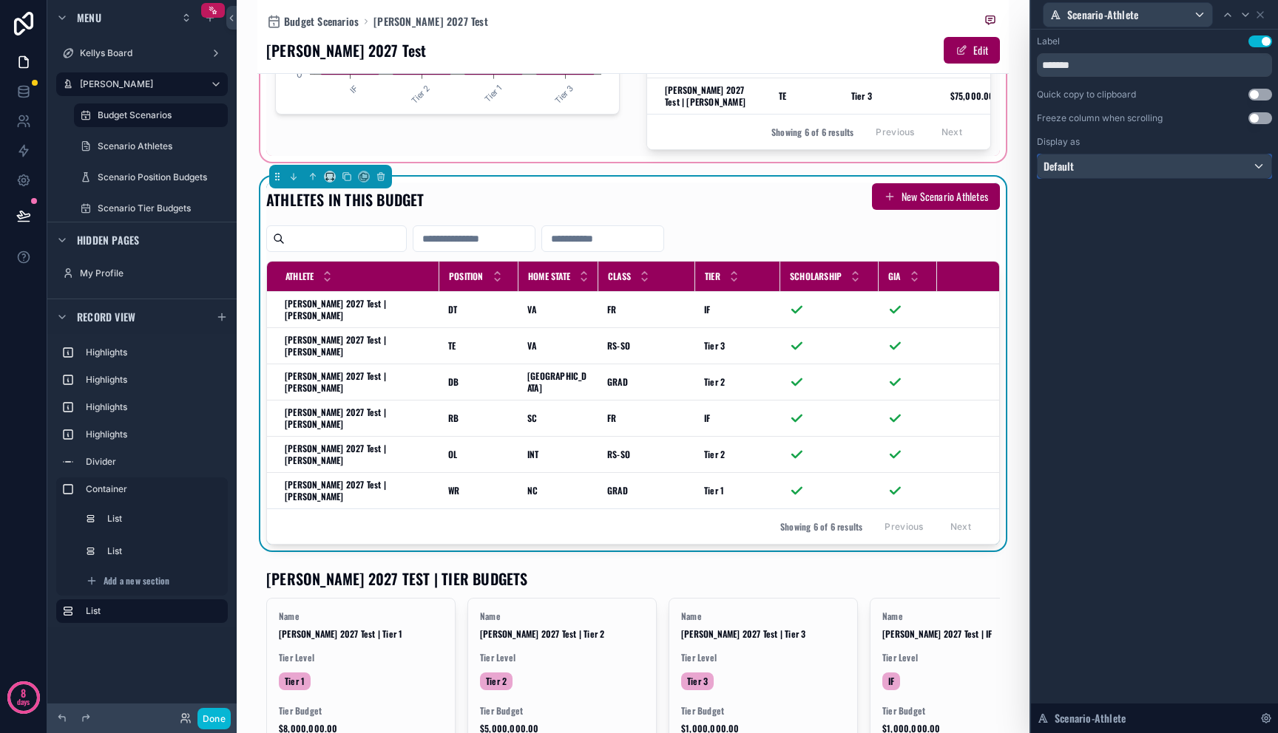
click at [1211, 172] on div "Default" at bounding box center [1154, 167] width 234 height 24
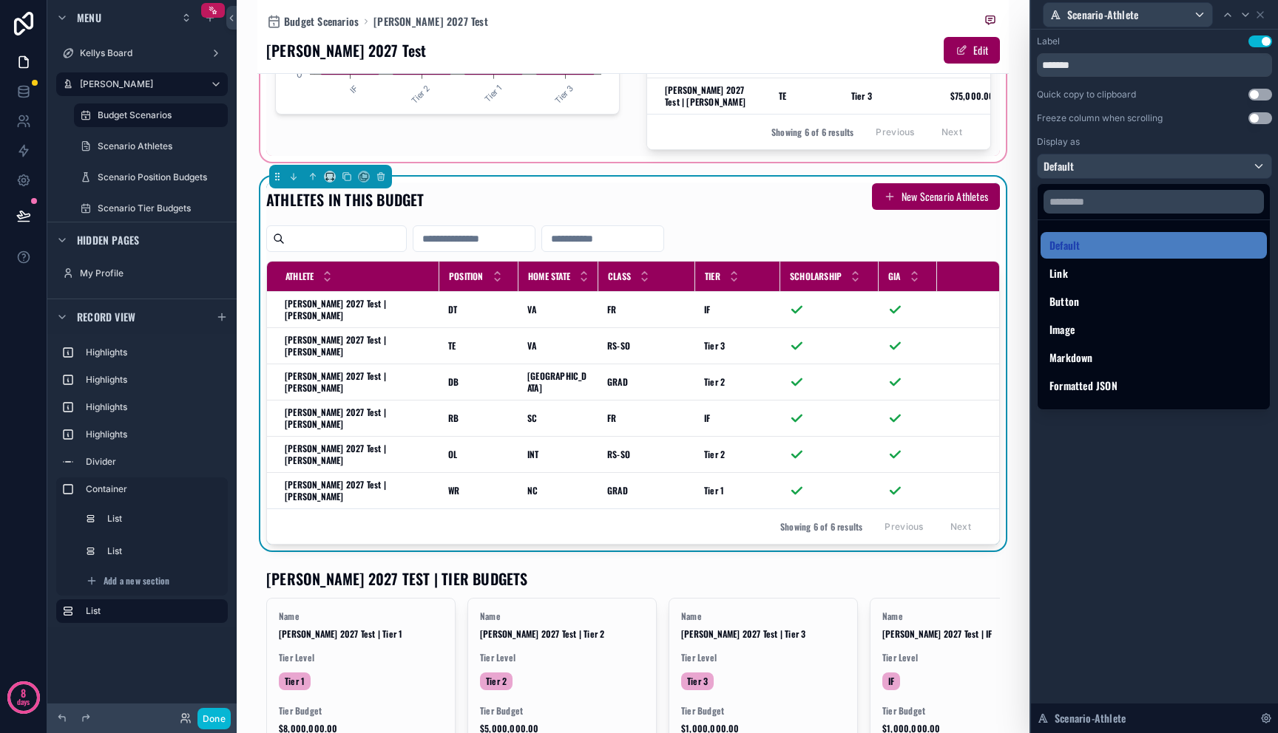
click at [1210, 166] on div at bounding box center [1154, 366] width 247 height 733
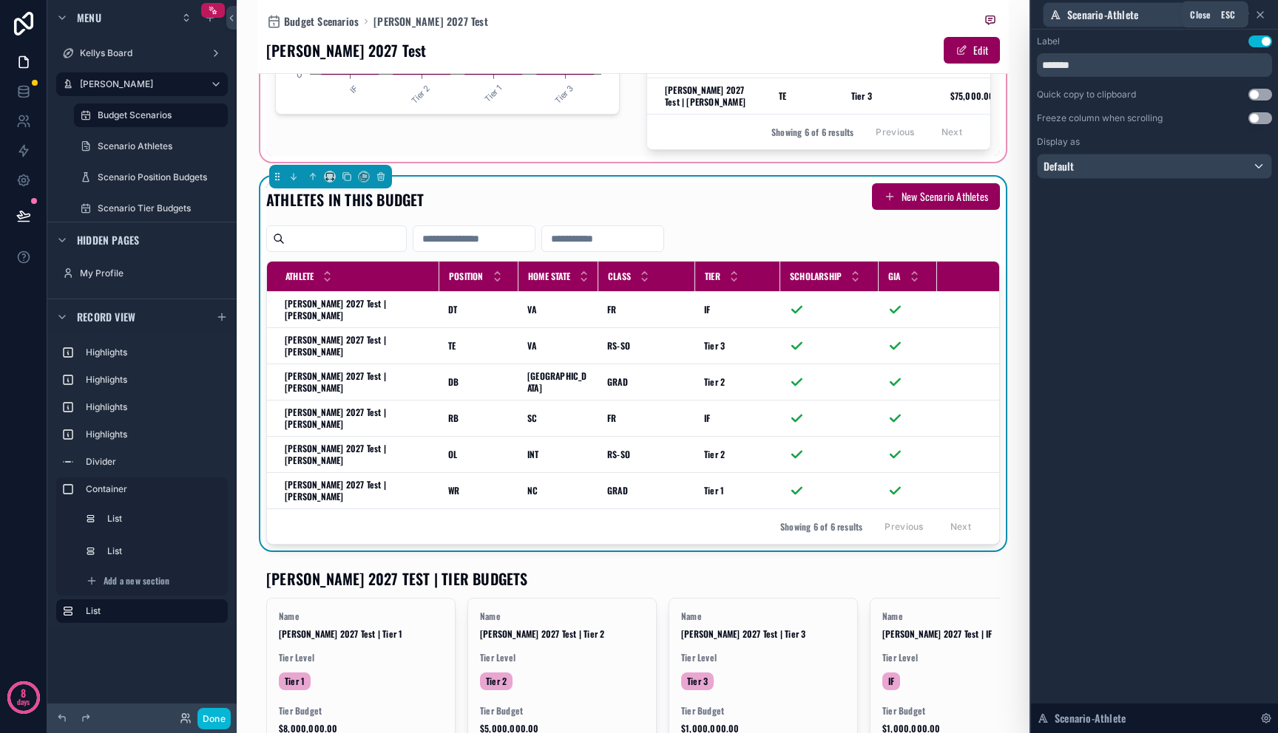
click at [1256, 18] on icon at bounding box center [1260, 15] width 12 height 12
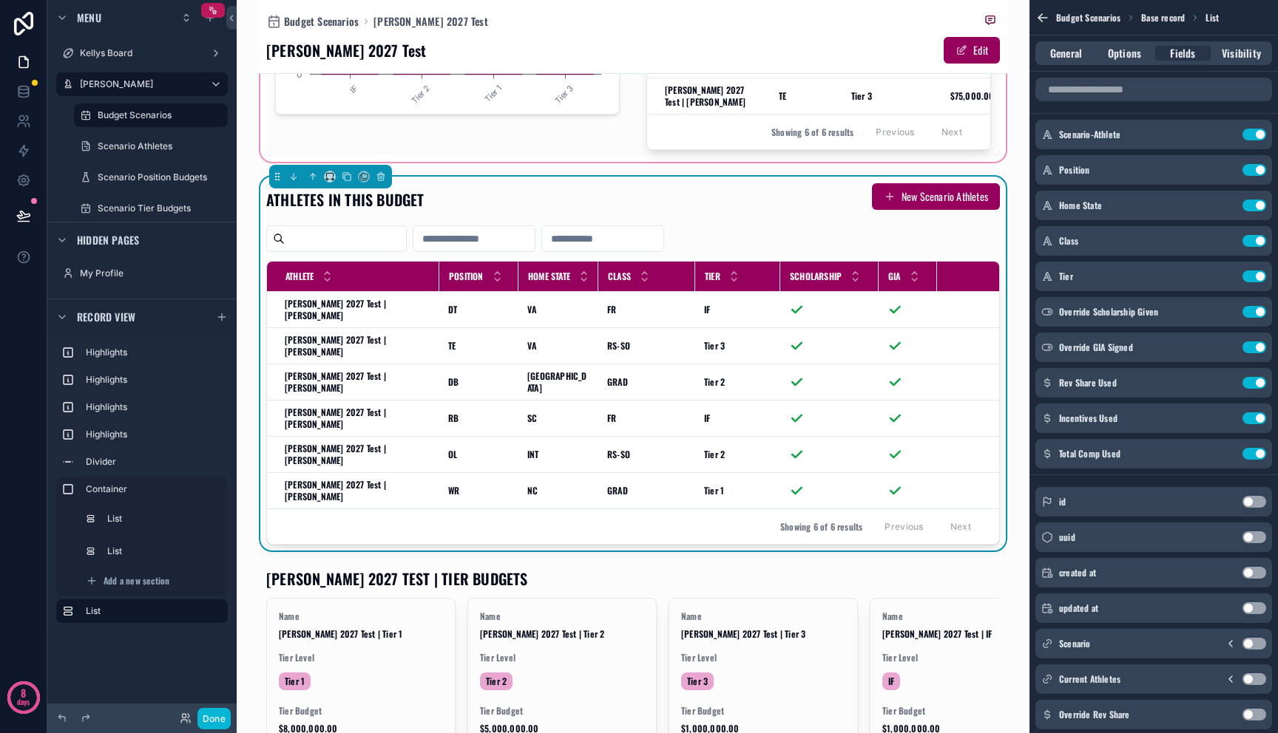
click at [993, 177] on div "Overall Budget $15,000,000.00 Total Spent $654,250.00 Remaining Funds $14,345,7…" at bounding box center [632, 217] width 751 height 1255
click at [1227, 134] on icon "scrollable content" at bounding box center [1224, 135] width 12 height 12
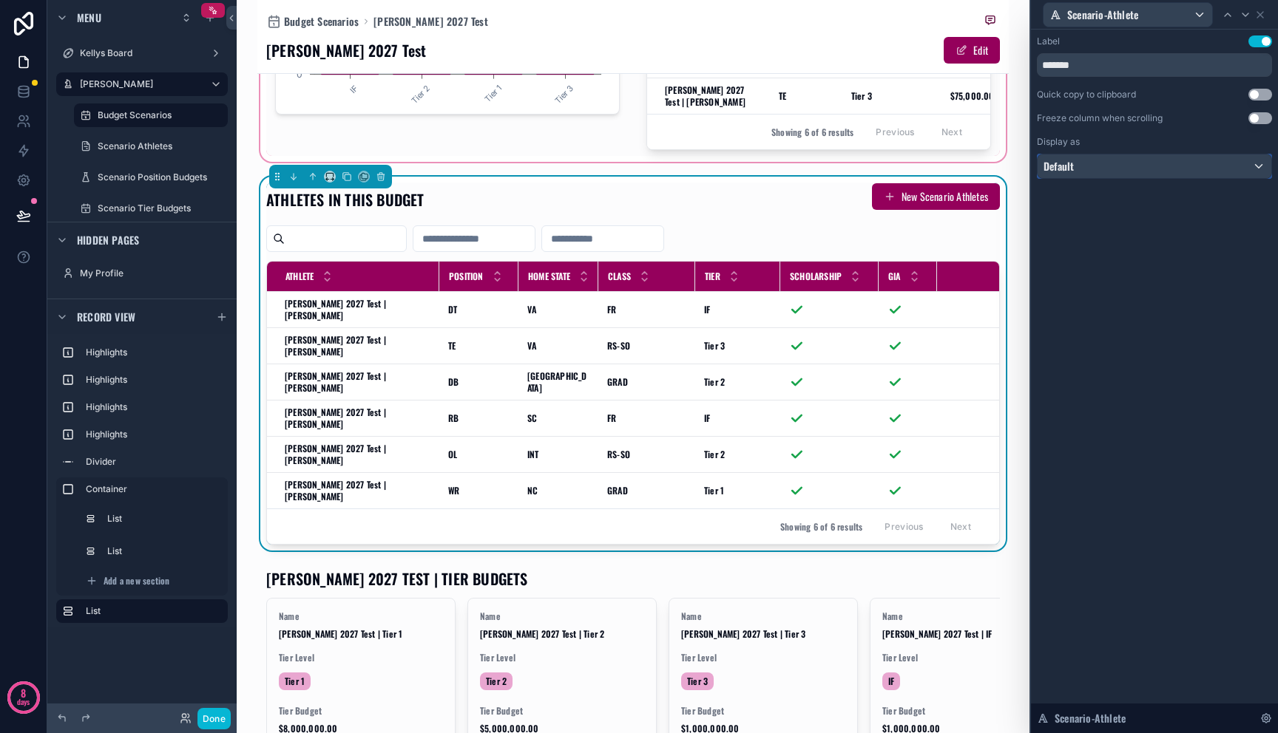
click at [1191, 162] on div "Default" at bounding box center [1154, 167] width 234 height 24
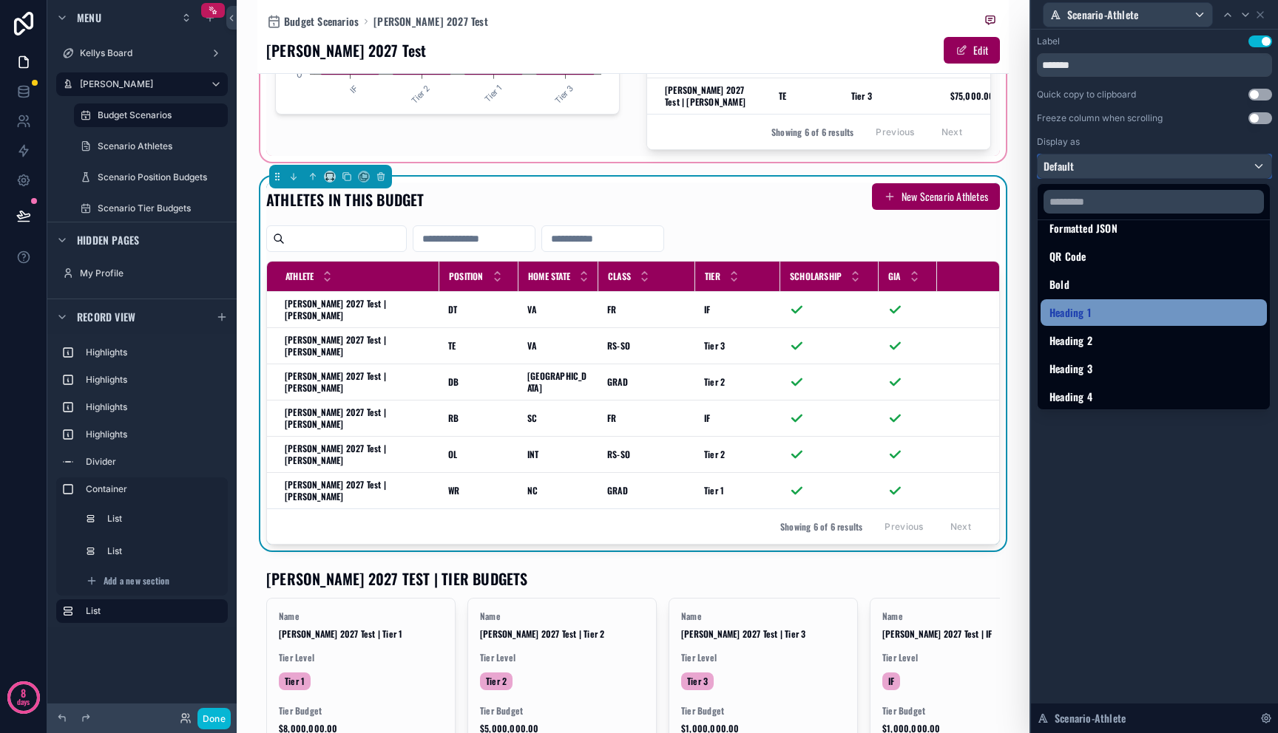
scroll to position [161, 0]
click at [1016, 234] on div "Budget Scenarios [PERSON_NAME] 2027 Test [PERSON_NAME] 2027 Test Edit Overall B…" at bounding box center [633, 366] width 793 height 733
click at [1259, 15] on div at bounding box center [1154, 366] width 247 height 733
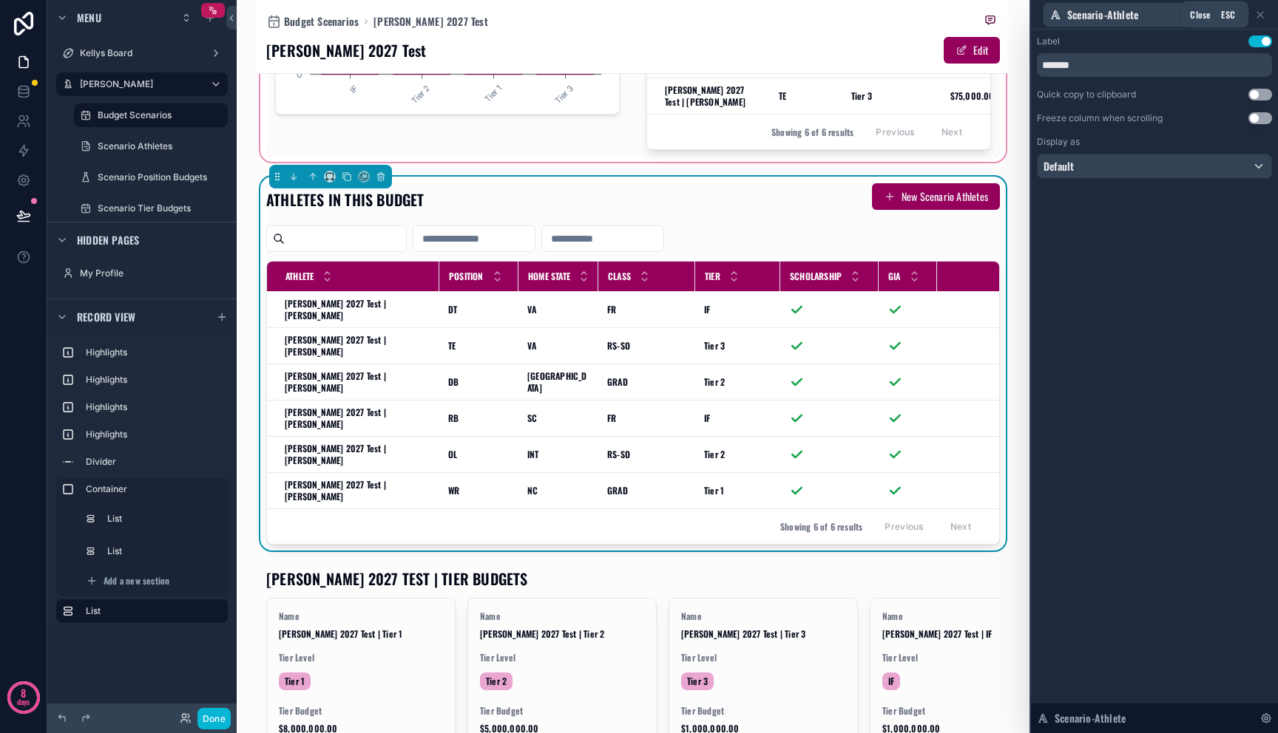
click at [1259, 15] on icon at bounding box center [1260, 15] width 6 height 6
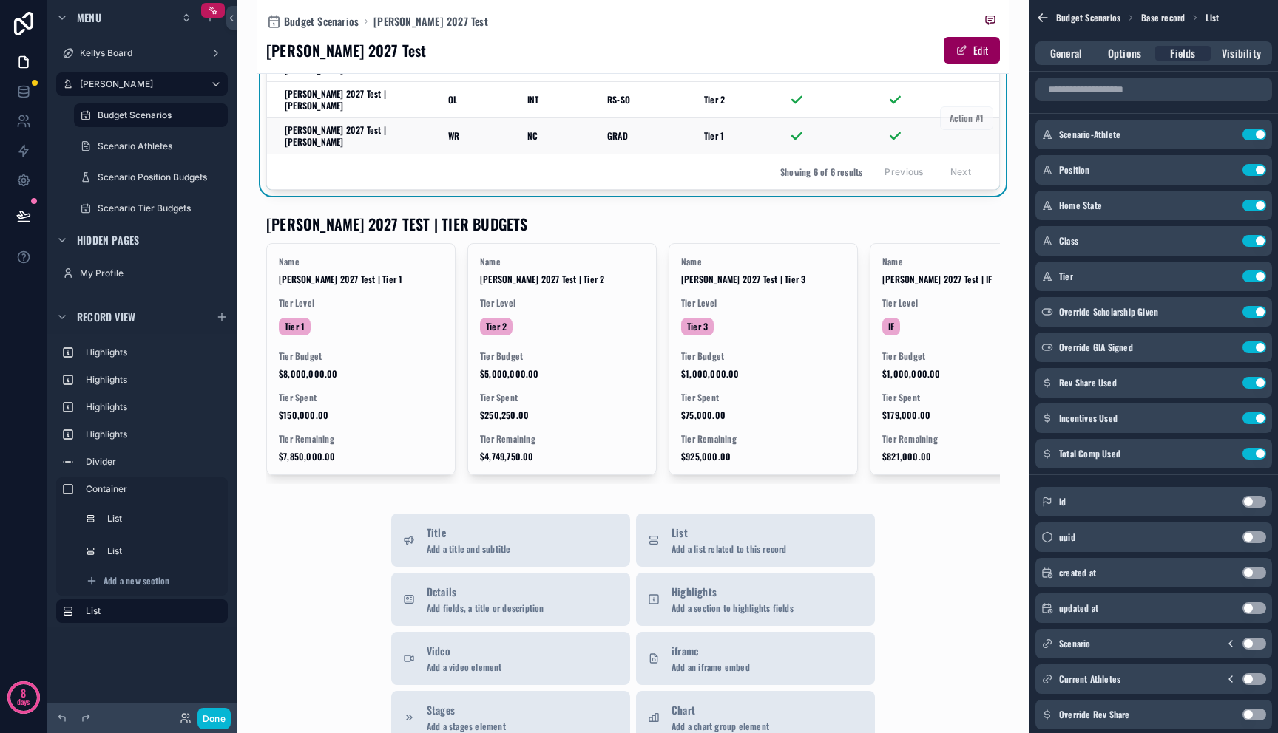
scroll to position [864, 0]
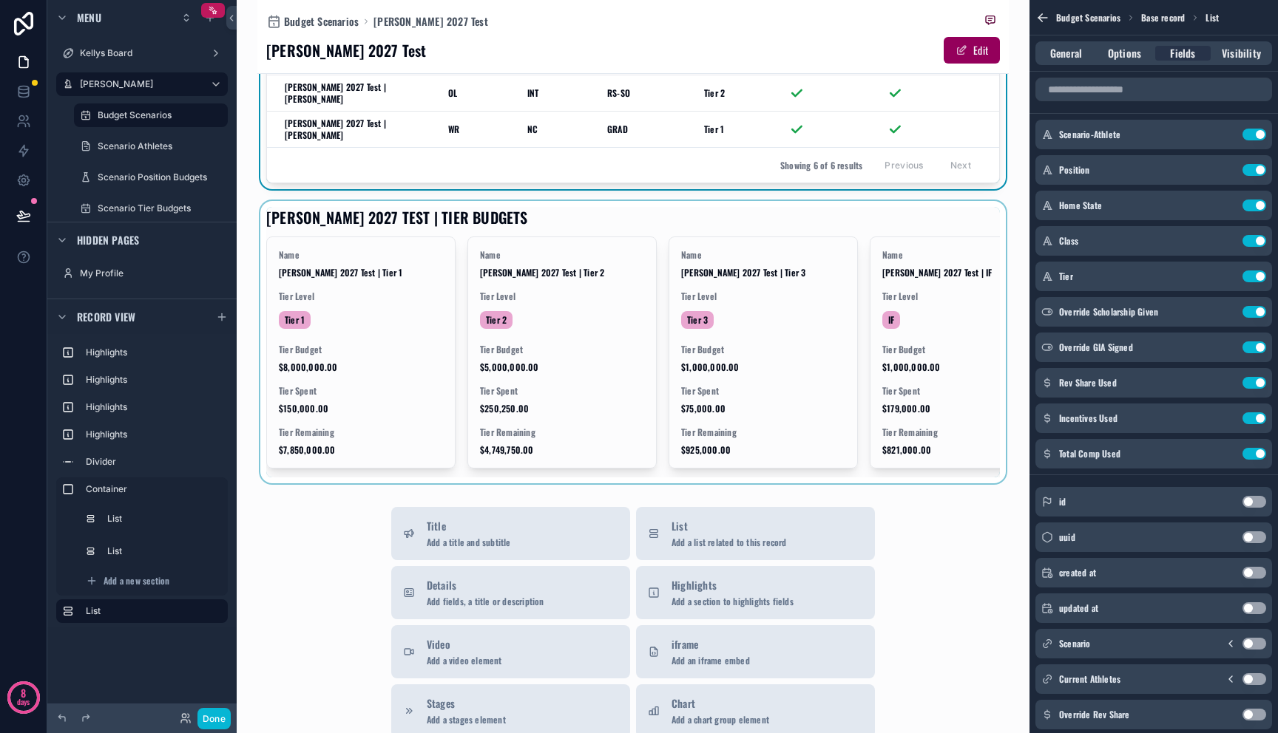
click at [365, 452] on div "scrollable content" at bounding box center [632, 342] width 751 height 282
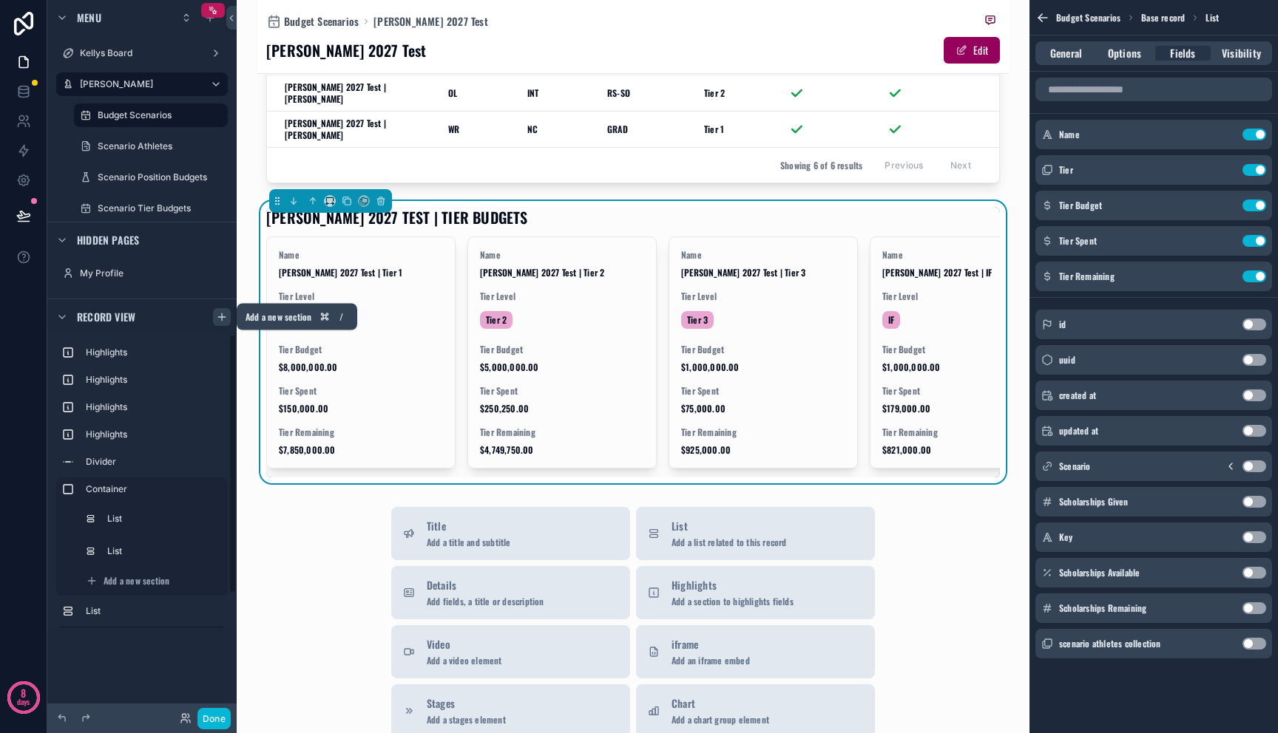
click at [224, 320] on icon "scrollable content" at bounding box center [222, 317] width 12 height 12
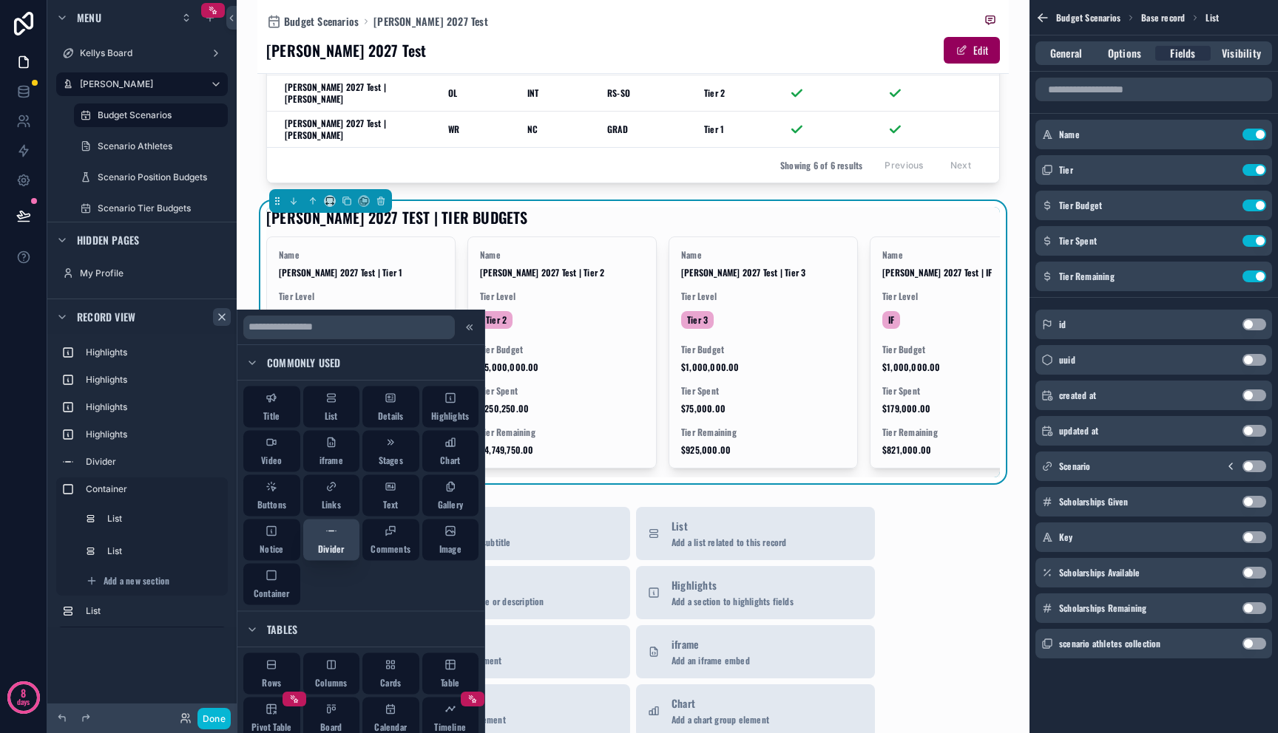
click at [337, 543] on span "Divider" at bounding box center [331, 549] width 26 height 12
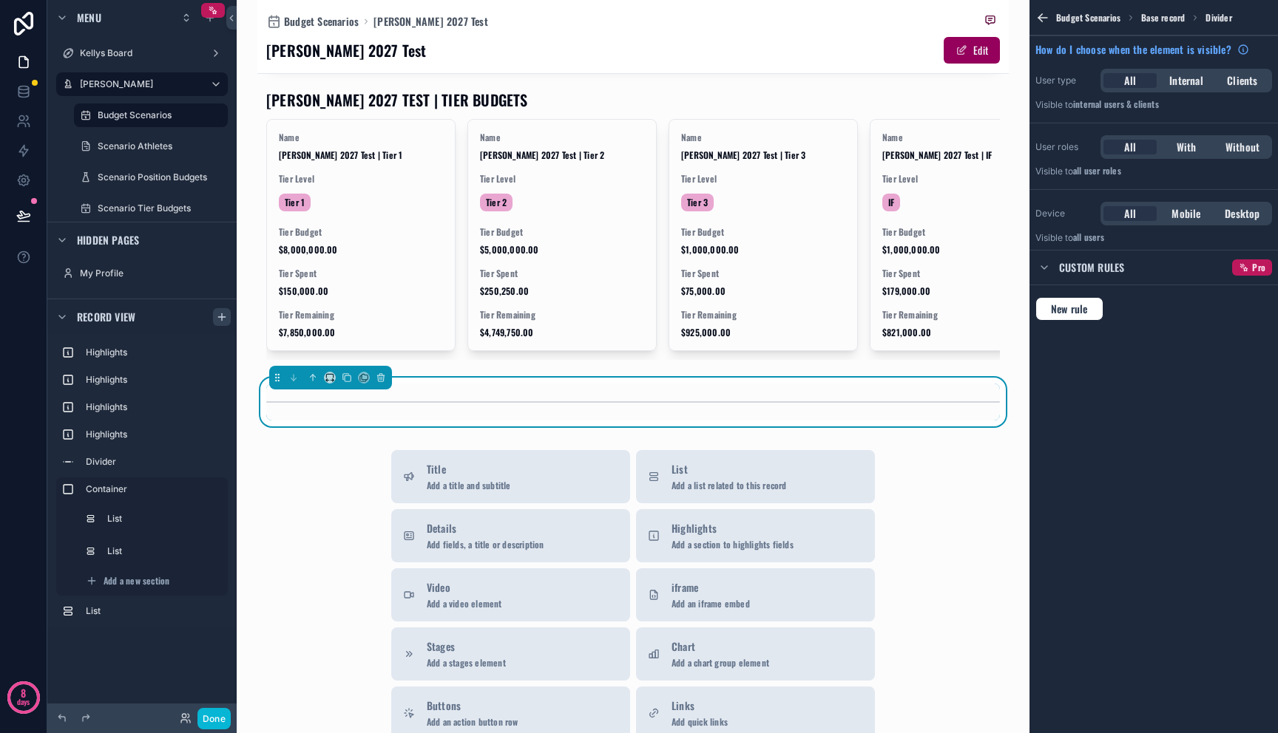
scroll to position [997, 0]
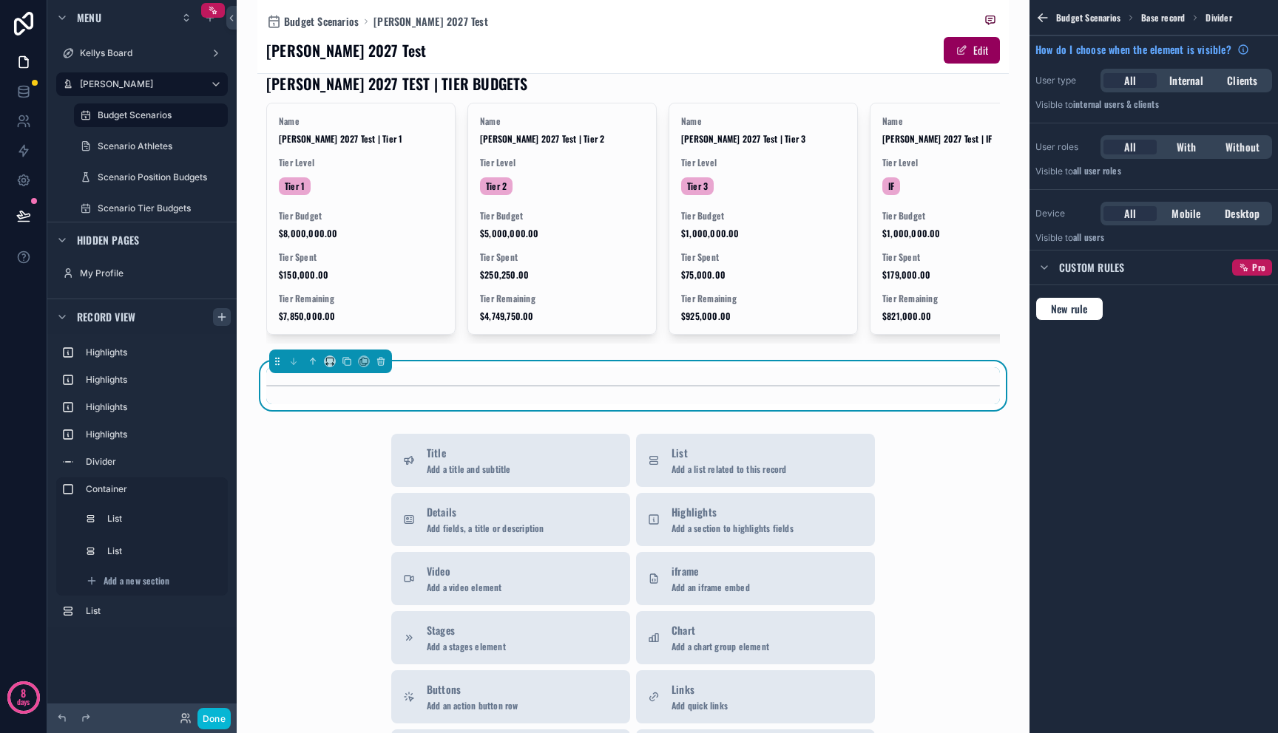
click at [325, 511] on div "Title Add a title and subtitle List Add a list related to this record Details A…" at bounding box center [632, 697] width 751 height 526
click at [220, 316] on icon "scrollable content" at bounding box center [222, 317] width 12 height 12
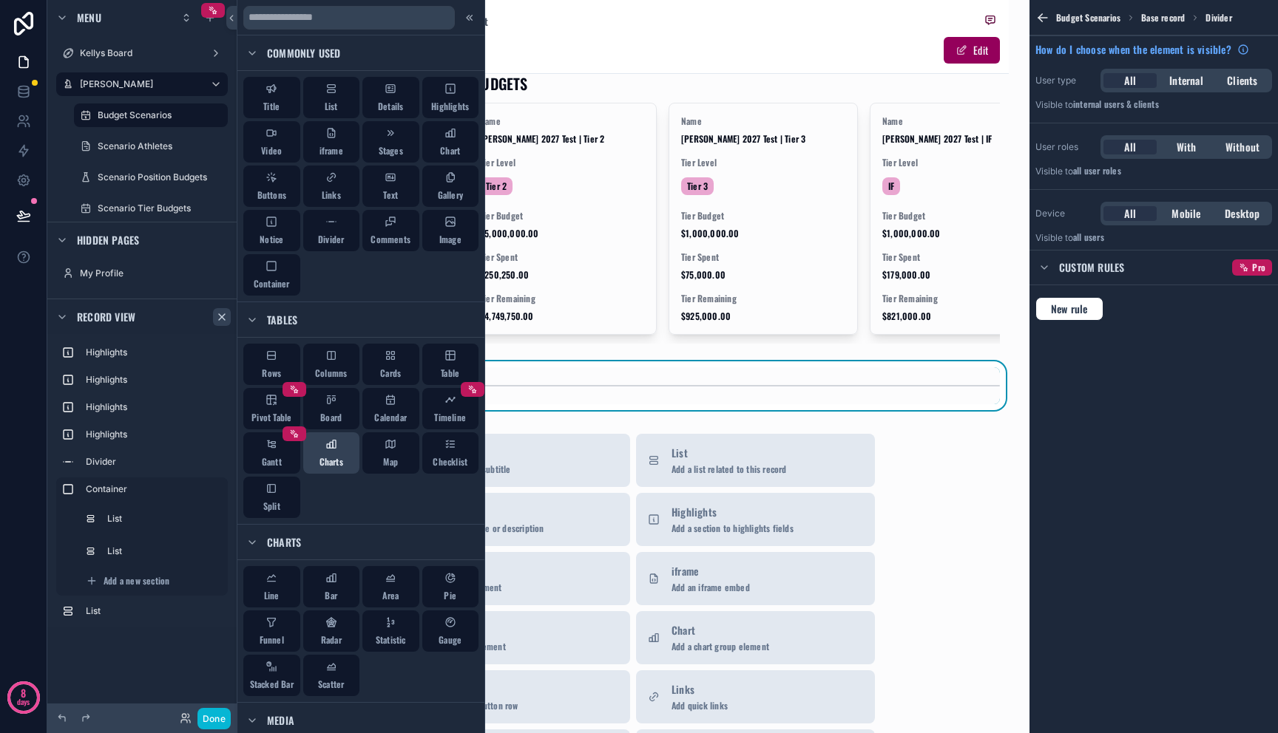
click at [333, 446] on div "Charts" at bounding box center [331, 453] width 57 height 41
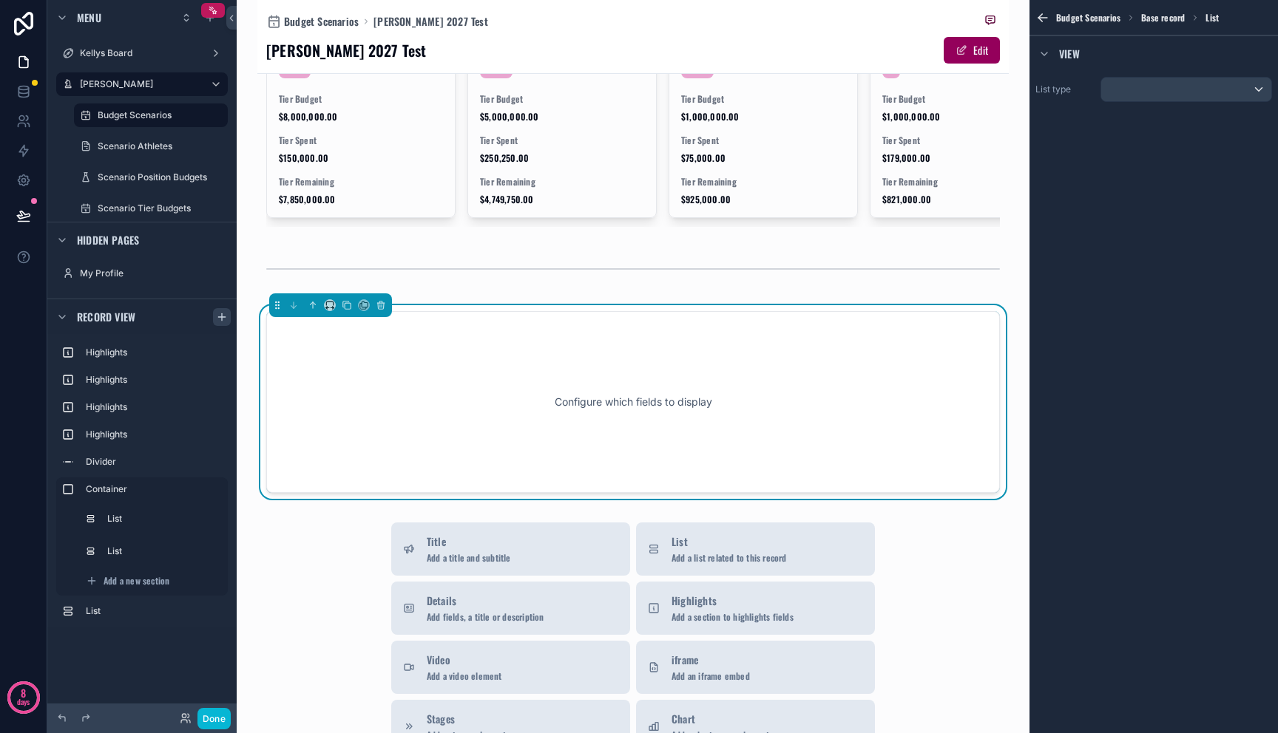
scroll to position [1130, 0]
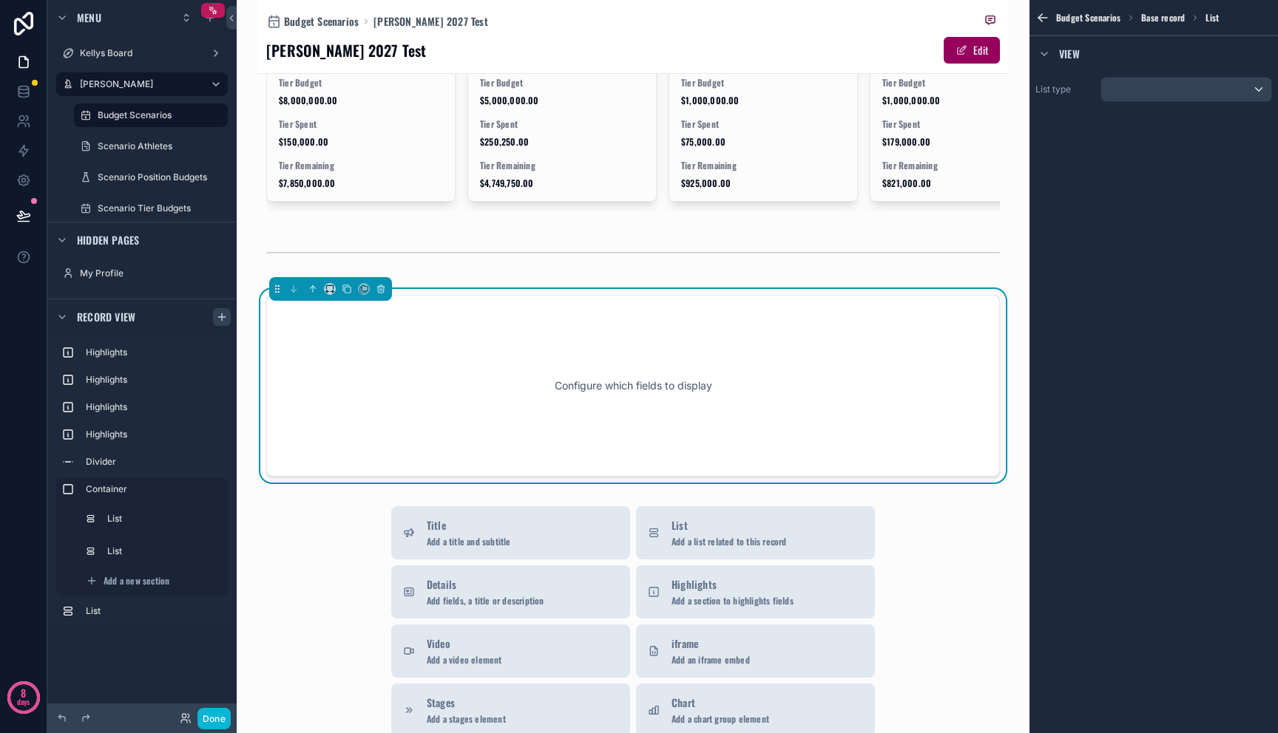
click at [570, 356] on div "Configure which fields to display" at bounding box center [633, 385] width 685 height 133
click at [667, 356] on div "Configure which fields to display" at bounding box center [633, 385] width 685 height 133
click at [1166, 98] on div "scrollable content" at bounding box center [1186, 90] width 170 height 24
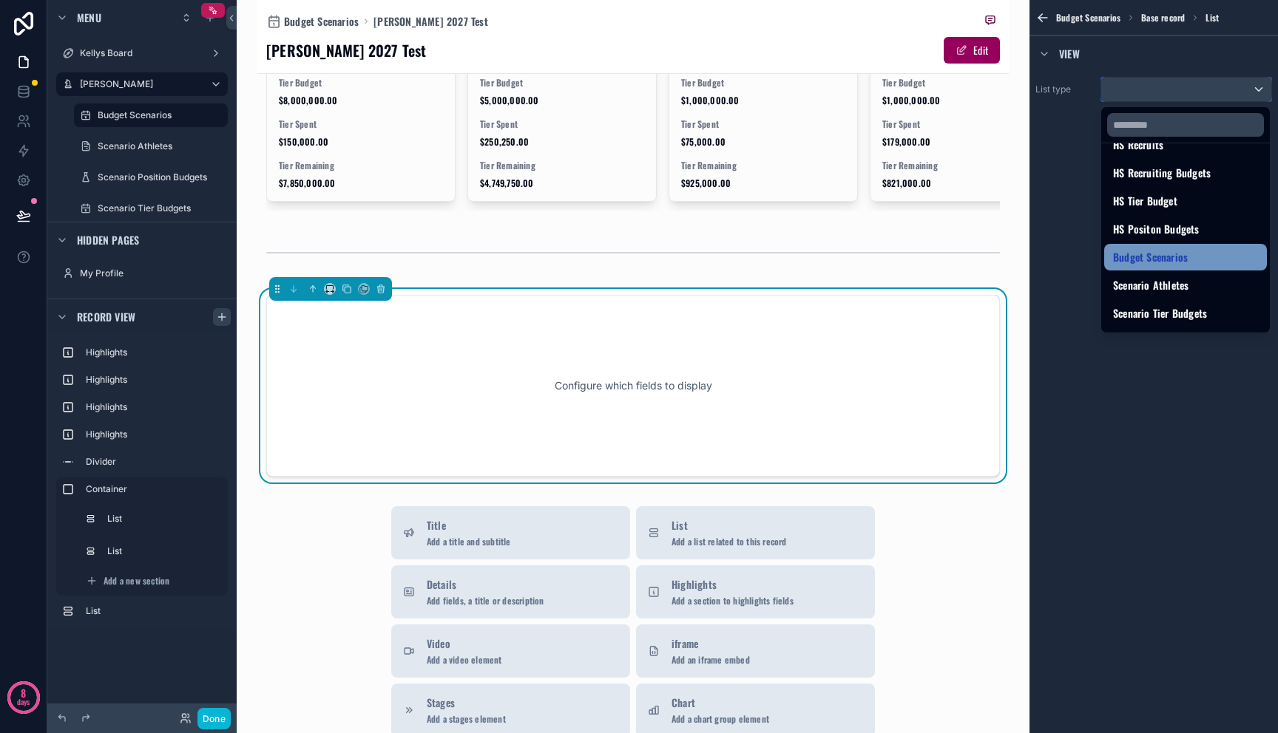
scroll to position [290, 0]
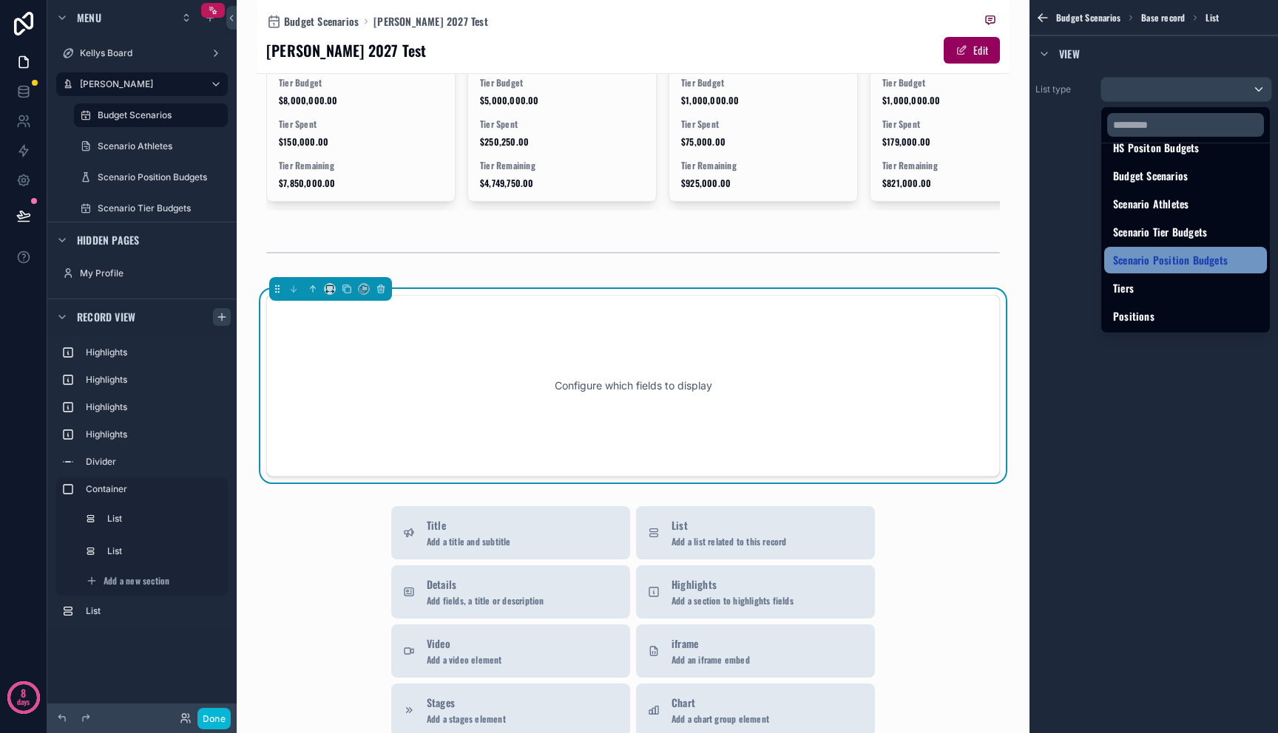
click at [1210, 262] on span "Scenario Position Budgets" at bounding box center [1170, 260] width 115 height 18
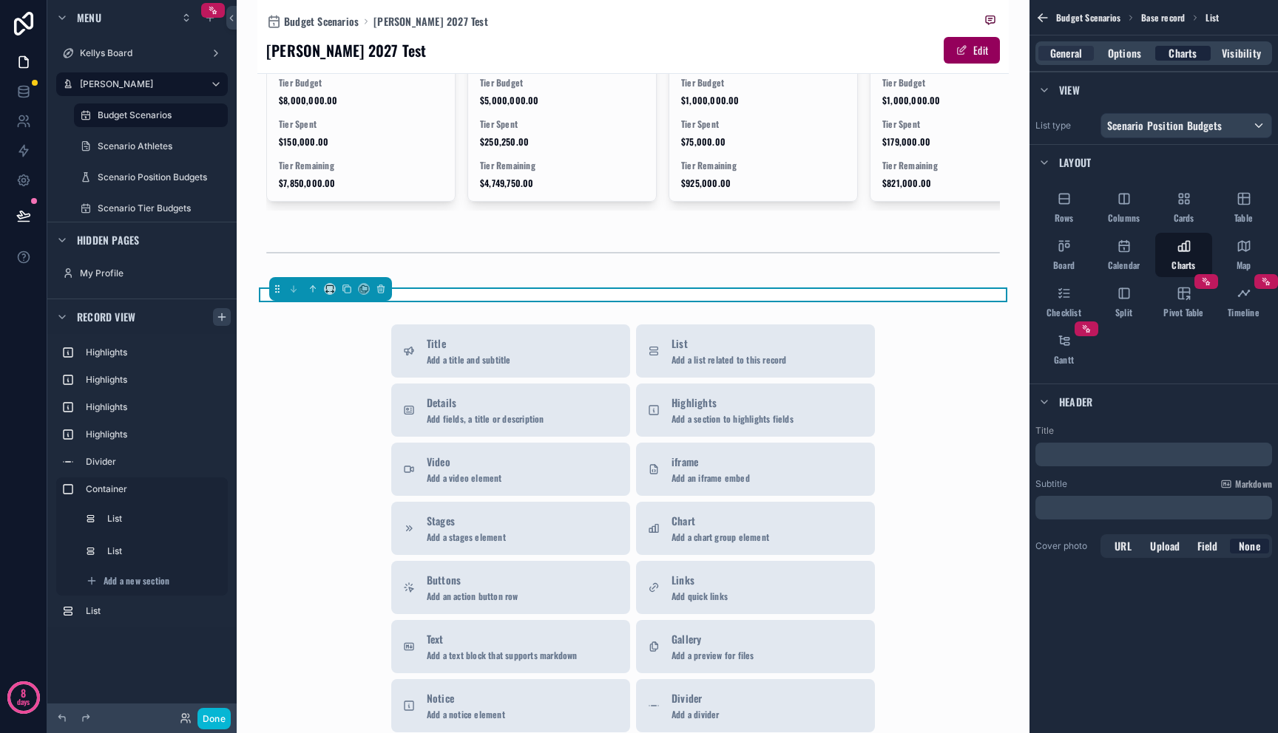
click at [1192, 52] on span "Charts" at bounding box center [1182, 53] width 28 height 15
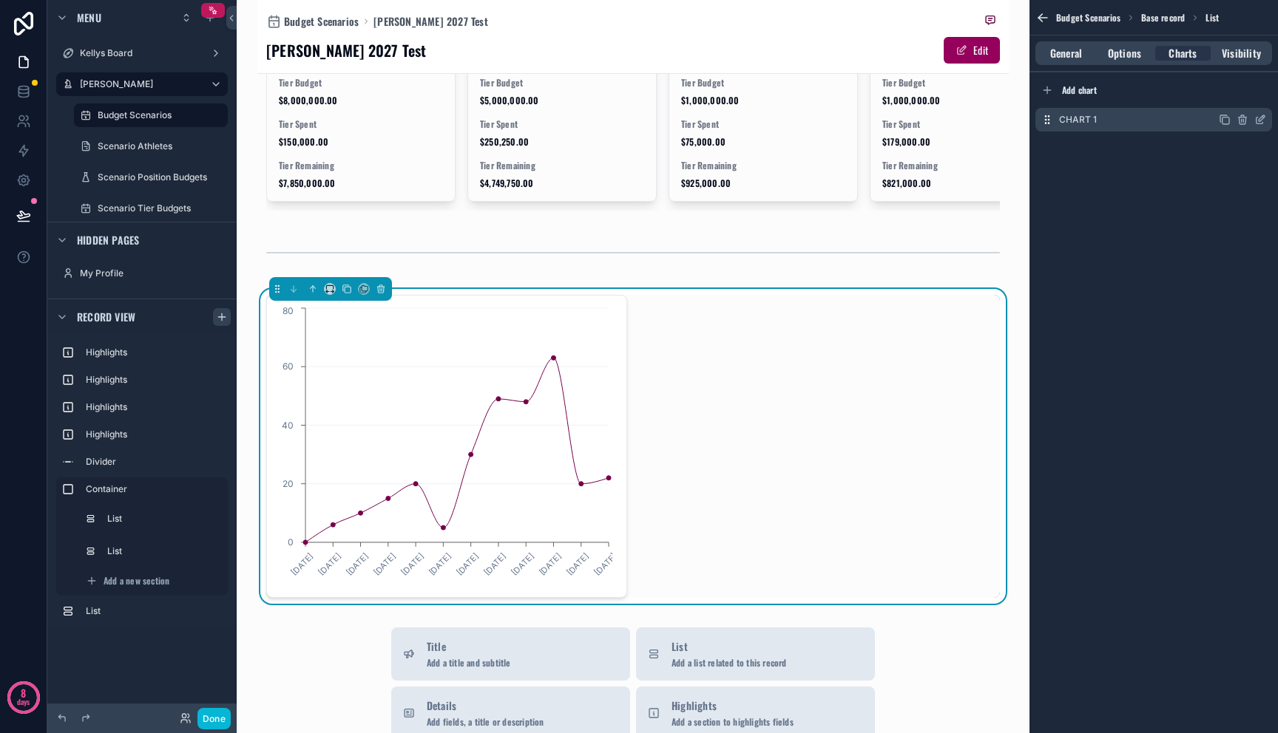
click at [1178, 114] on div "Chart 1" at bounding box center [1153, 120] width 237 height 24
click at [1260, 123] on icon "scrollable content" at bounding box center [1260, 120] width 12 height 12
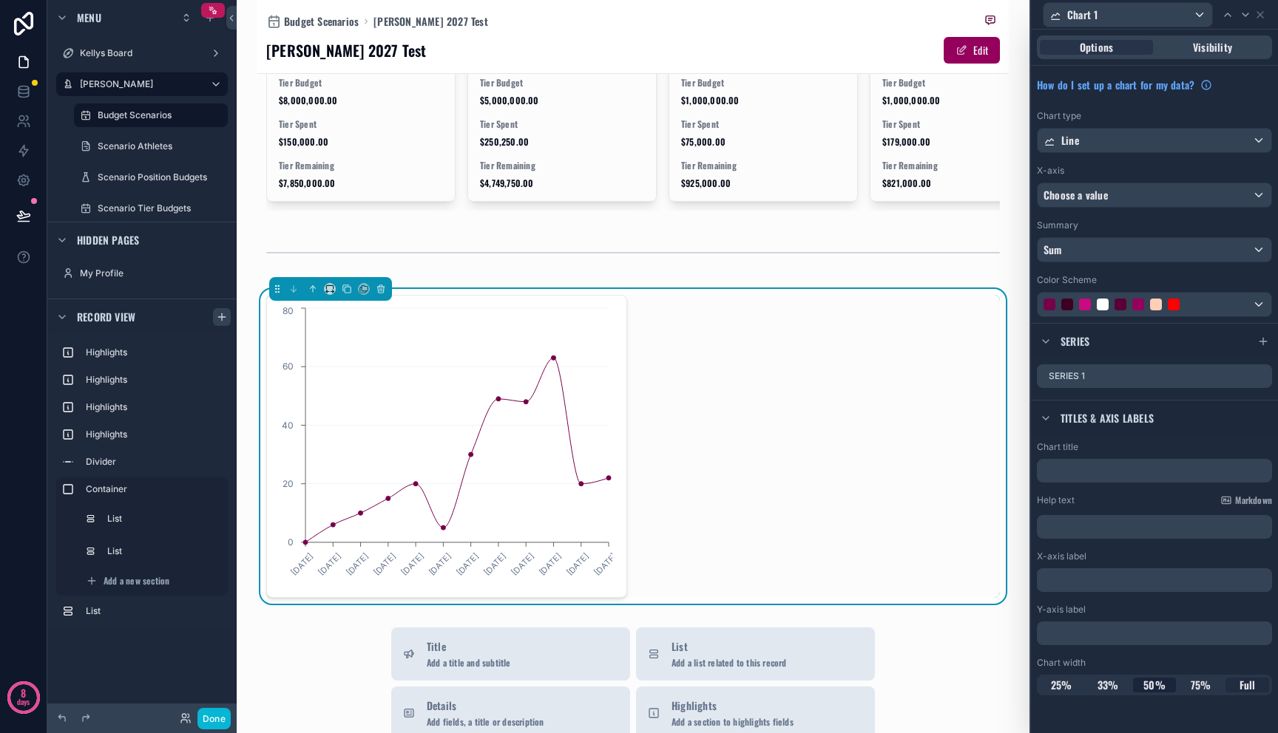
click at [1254, 685] on span "Full" at bounding box center [1247, 685] width 16 height 15
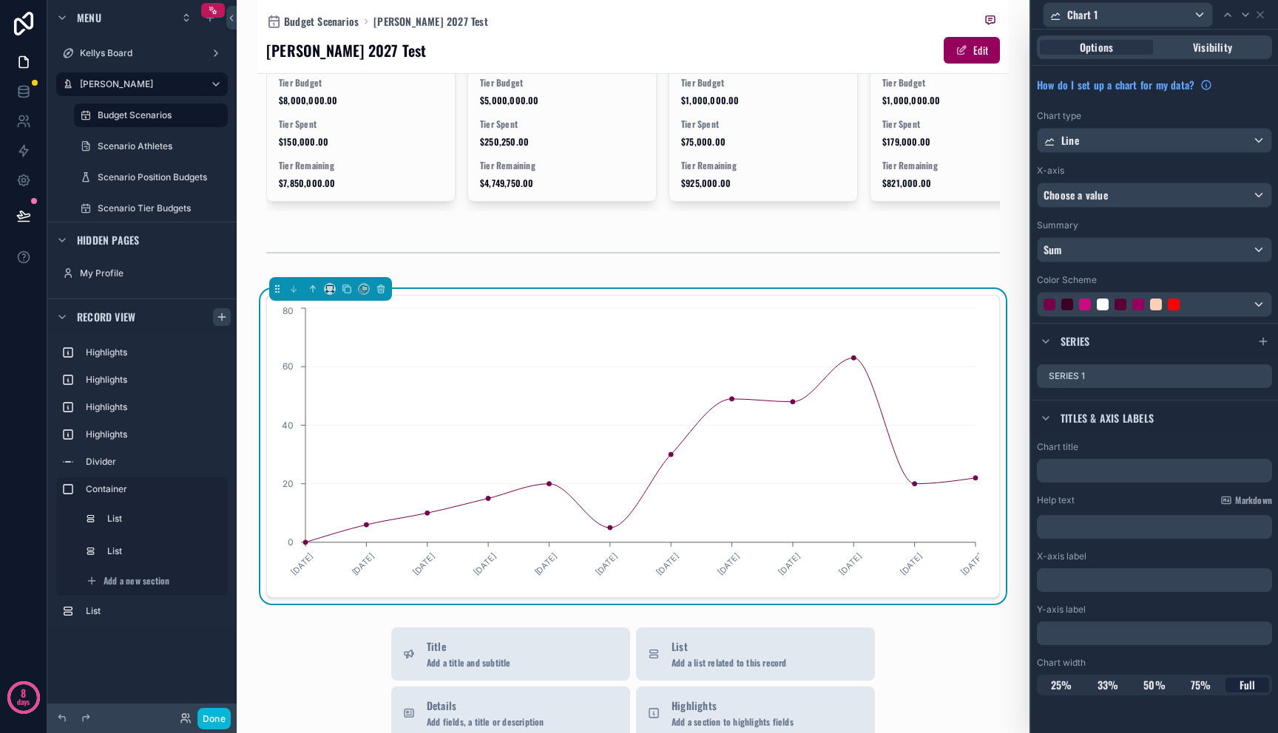
click at [1254, 679] on span "Full" at bounding box center [1247, 685] width 16 height 15
click at [1124, 194] on div "Choose a value" at bounding box center [1154, 195] width 234 height 24
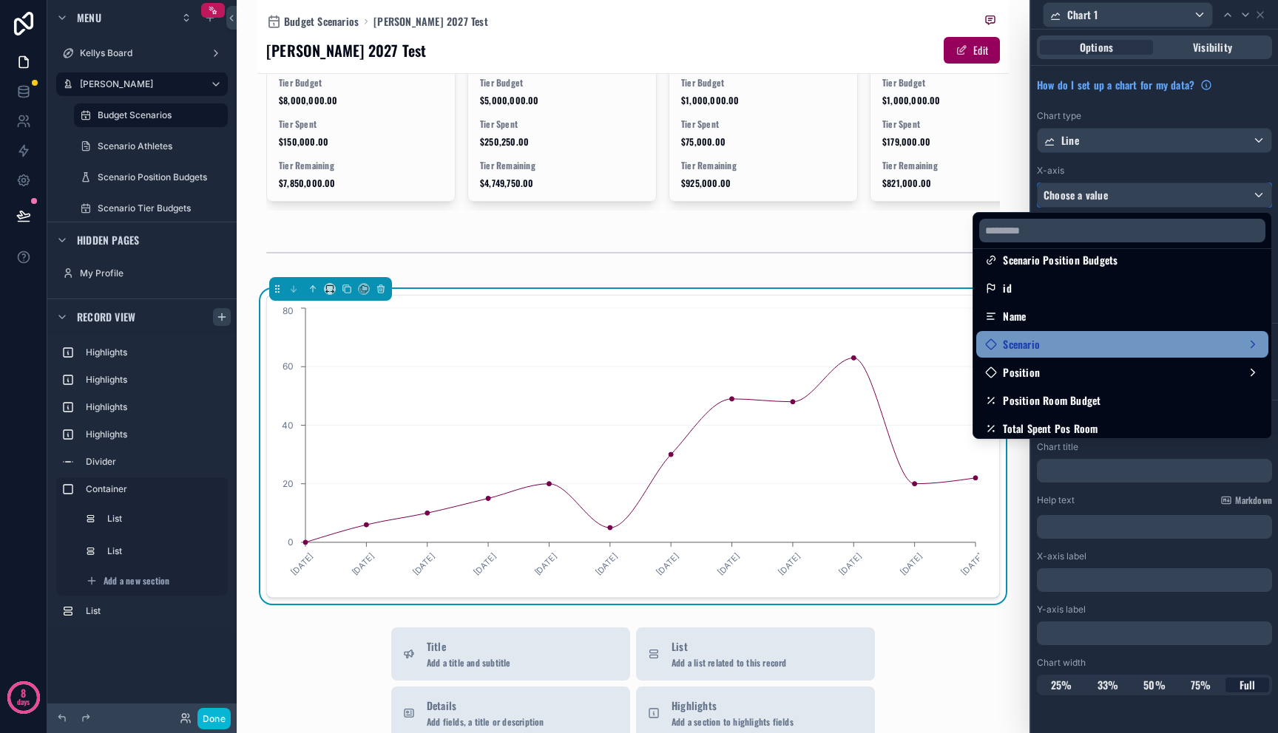
scroll to position [22, 0]
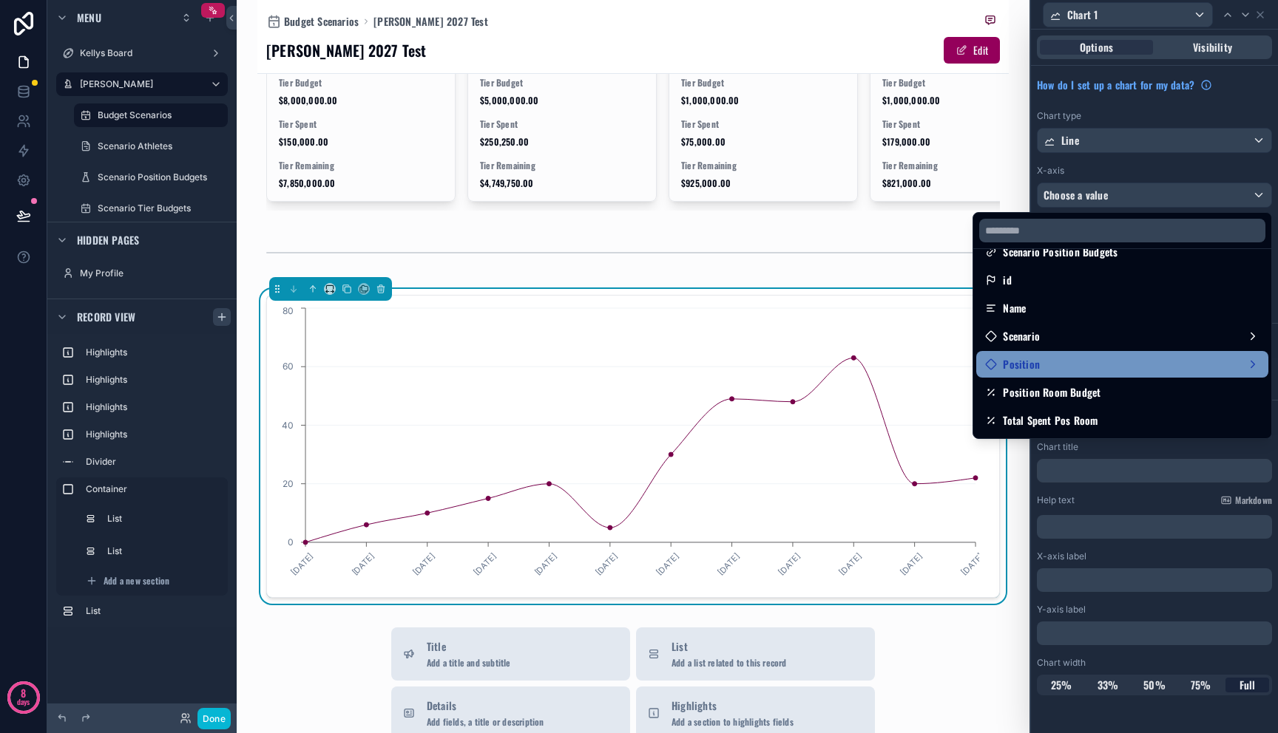
click at [1100, 370] on div "Position" at bounding box center [1122, 365] width 274 height 18
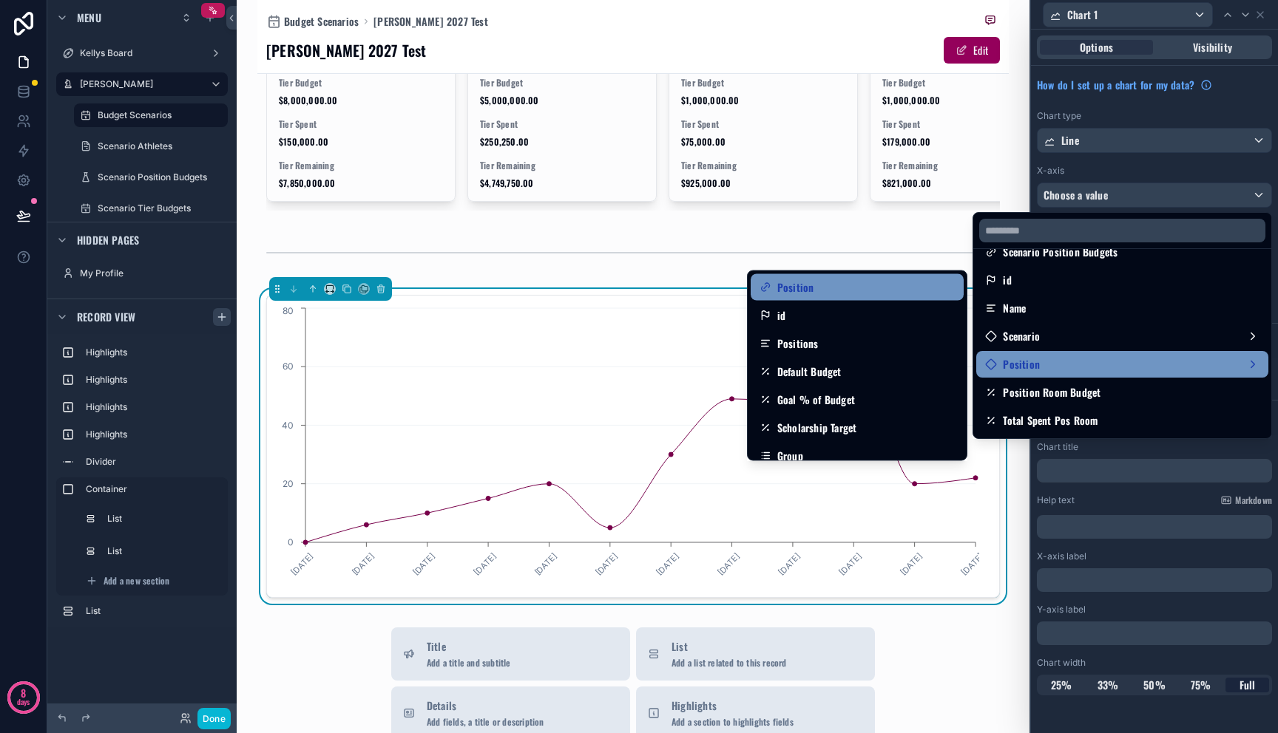
click at [861, 282] on div "Position" at bounding box center [856, 288] width 195 height 18
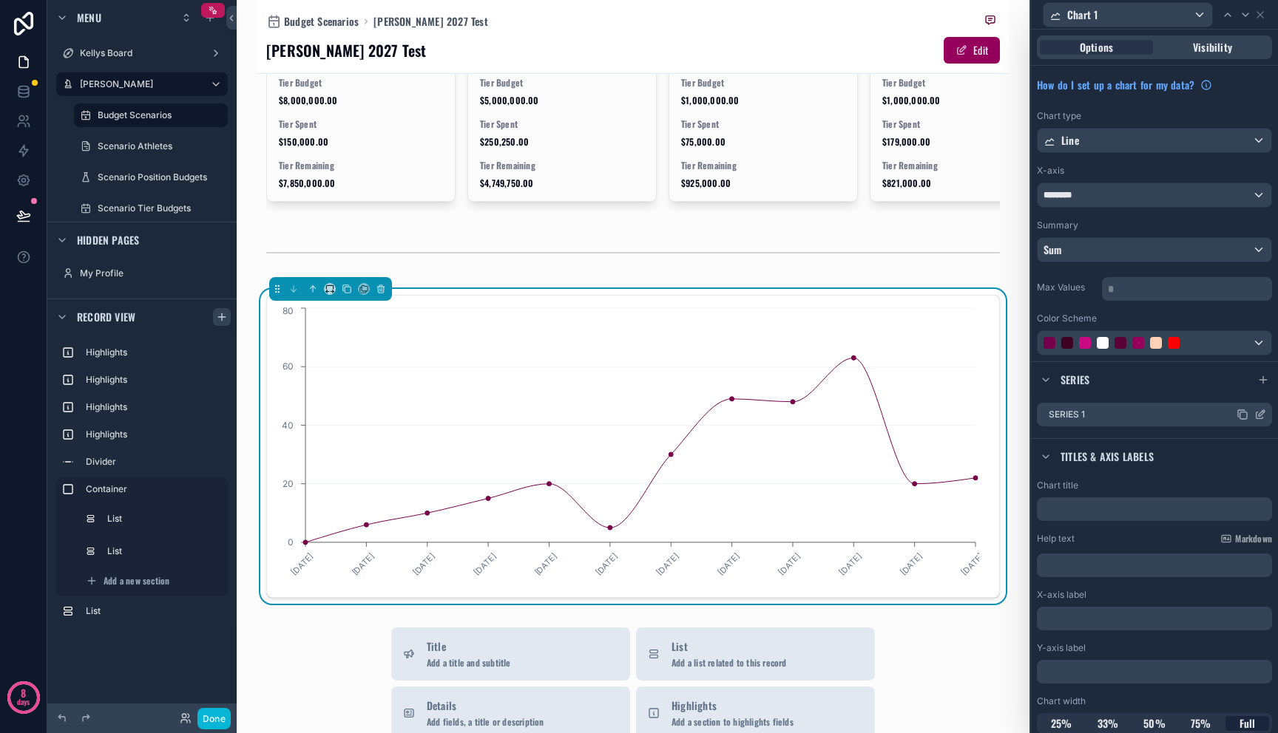
click at [1256, 418] on icon at bounding box center [1259, 416] width 7 height 7
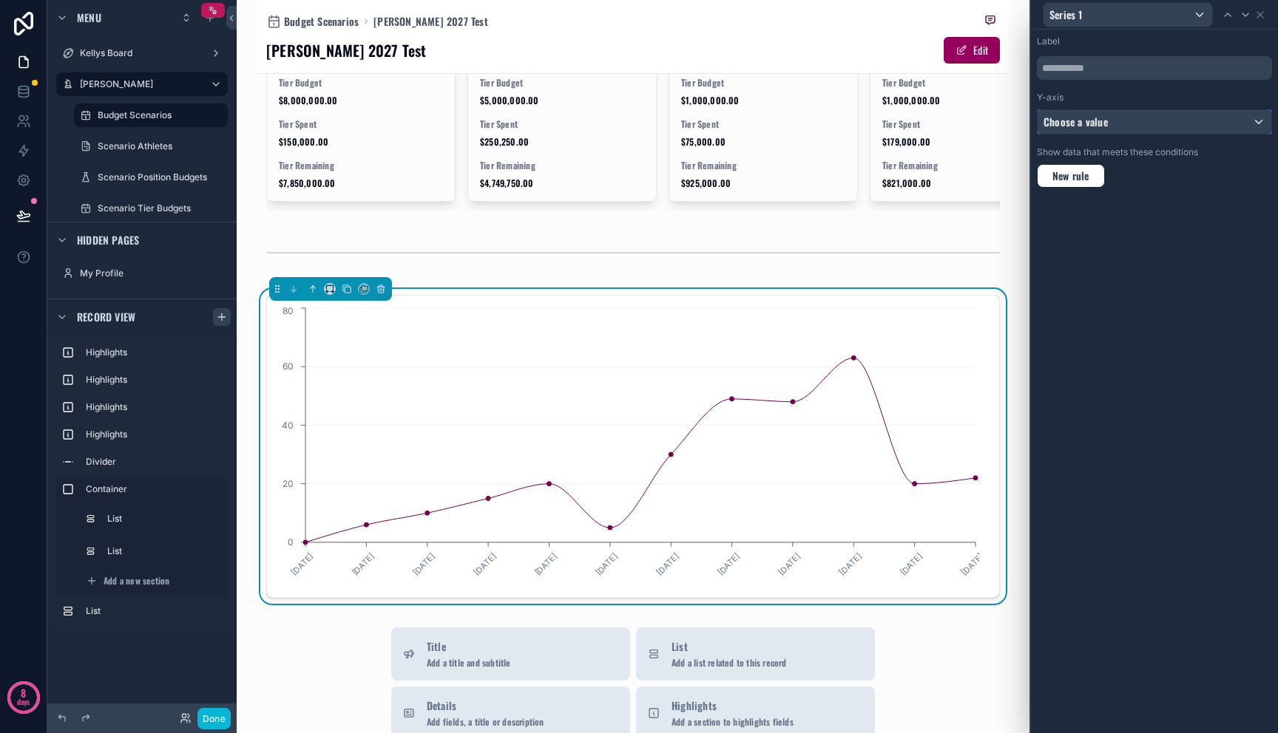
click at [1117, 123] on div "Choose a value" at bounding box center [1154, 122] width 234 height 24
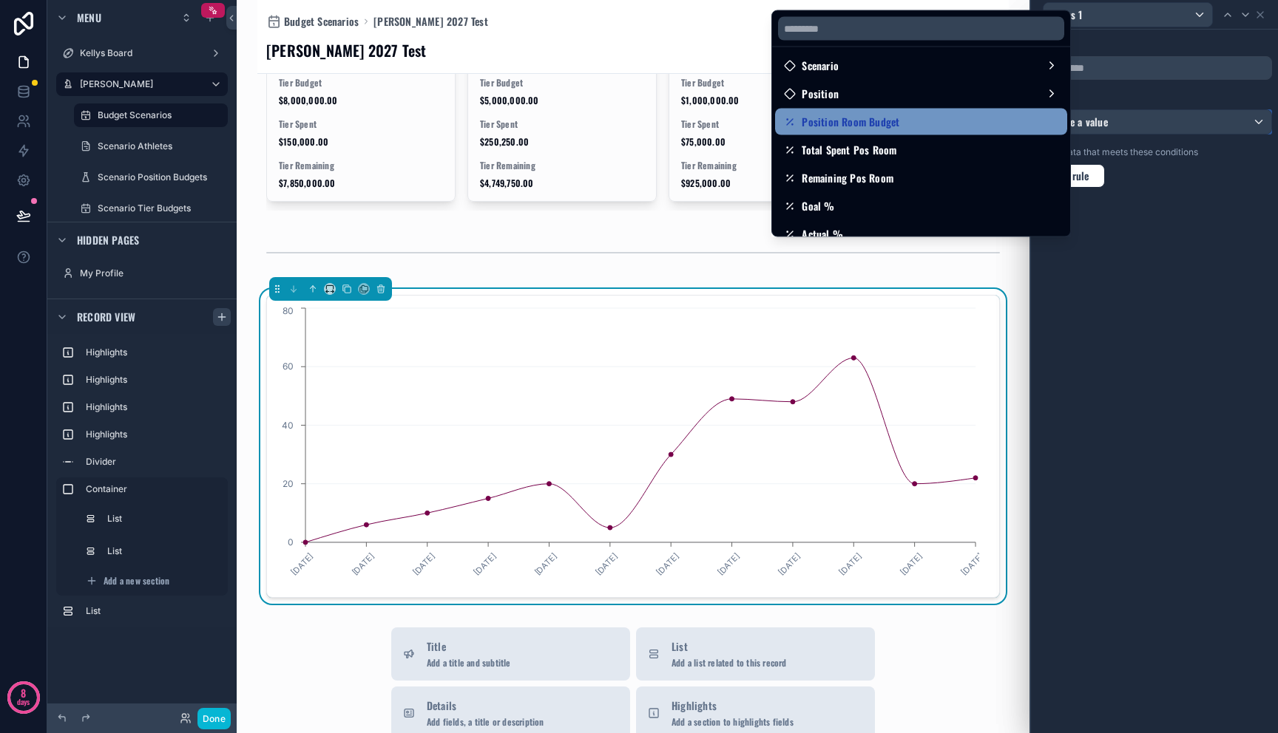
scroll to position [38, 0]
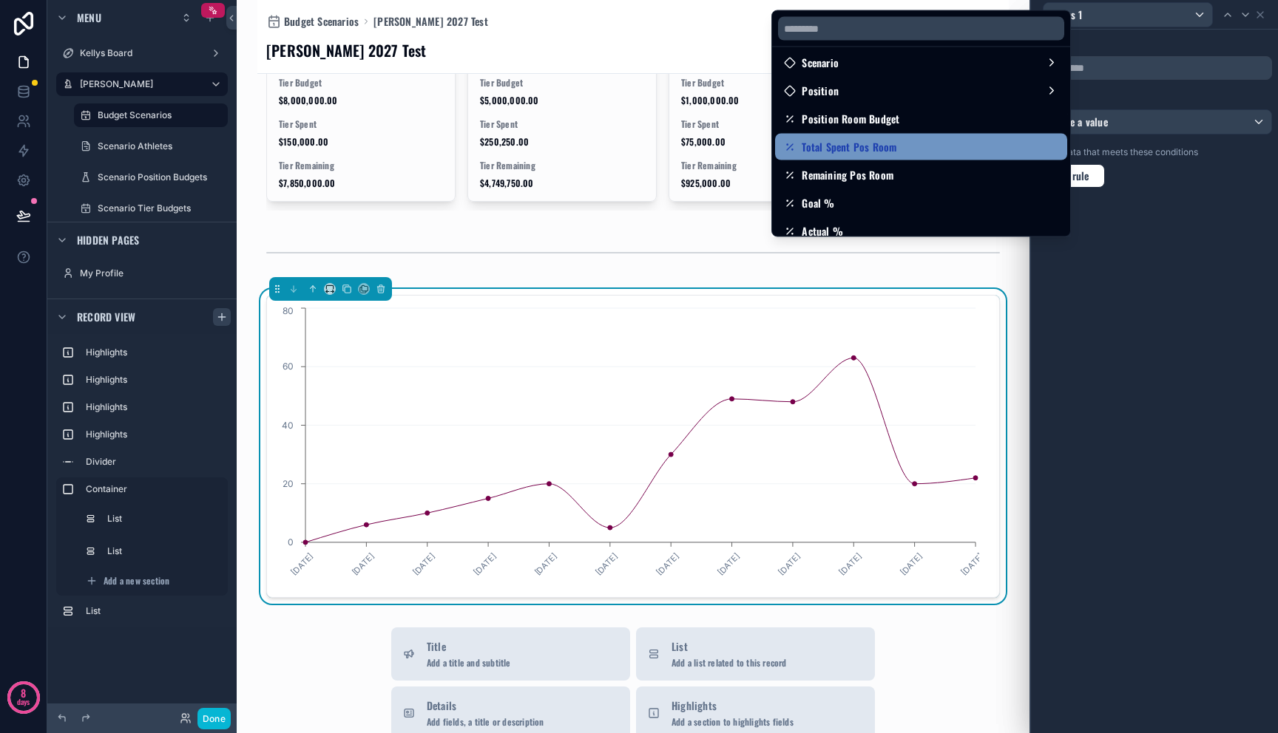
click at [956, 145] on div "Total Spent Pos Room" at bounding box center [921, 147] width 274 height 18
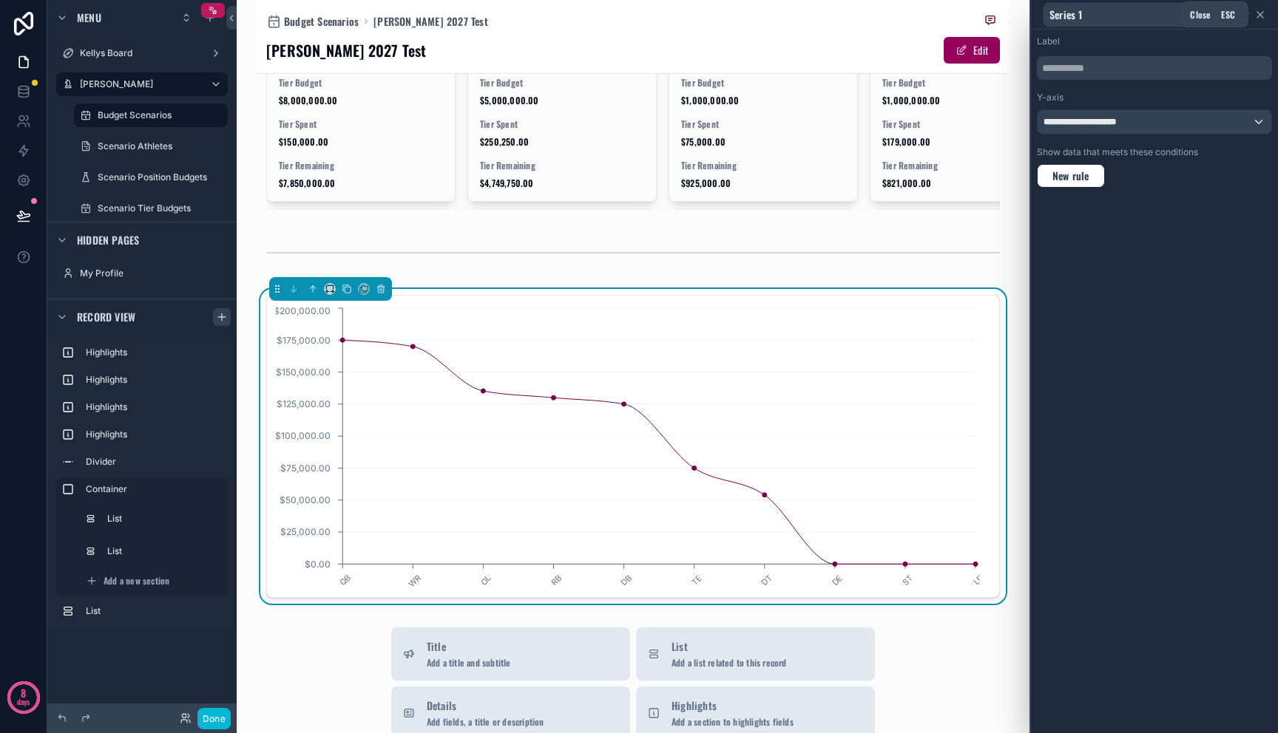
click at [1260, 18] on icon at bounding box center [1260, 15] width 12 height 12
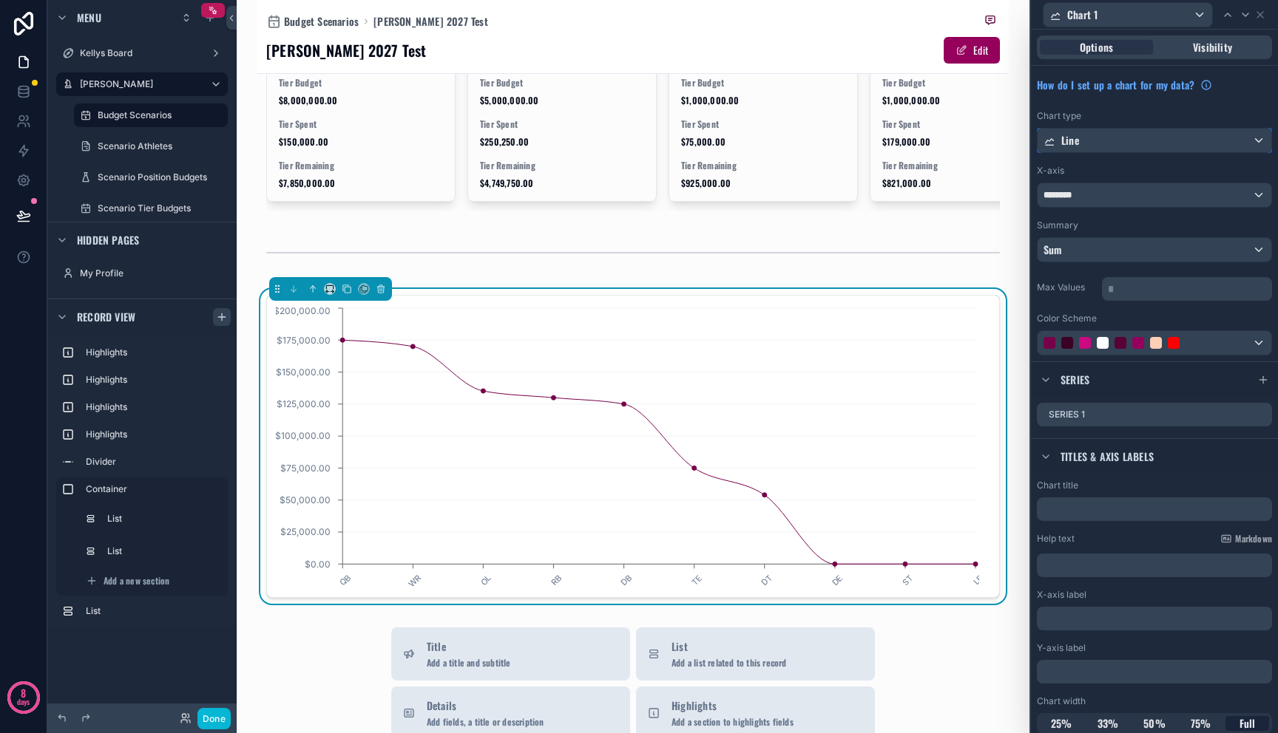
click at [1111, 147] on div "Line" at bounding box center [1154, 141] width 234 height 24
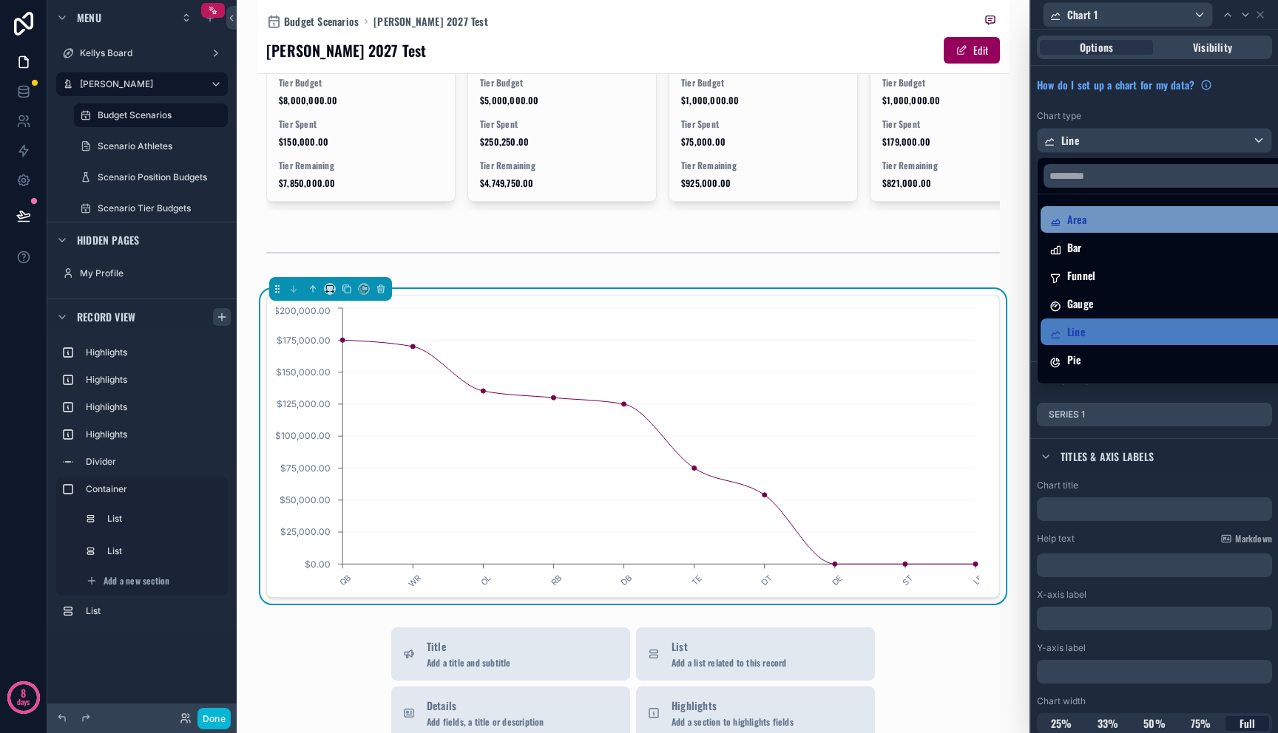
click at [1111, 227] on div "Area" at bounding box center [1165, 220] width 233 height 18
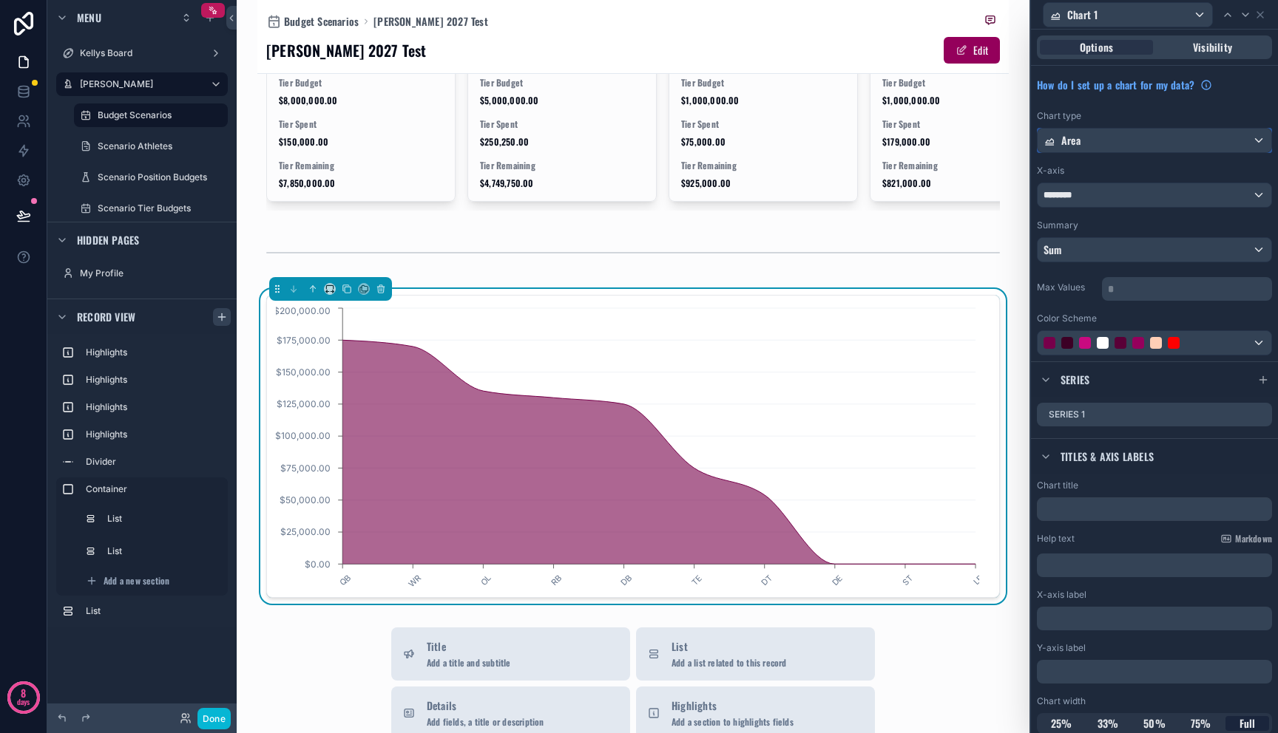
click at [1111, 142] on div "Area" at bounding box center [1154, 141] width 234 height 24
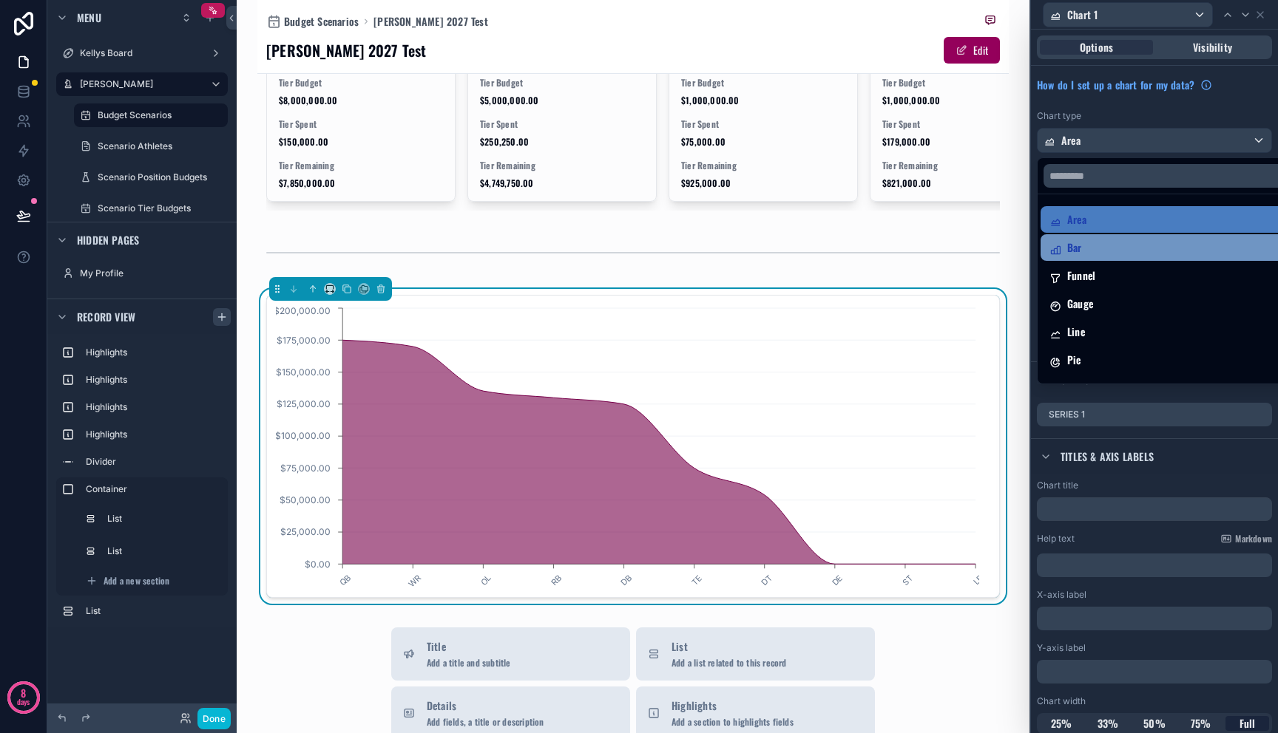
click at [1111, 246] on div "Bar" at bounding box center [1165, 248] width 233 height 18
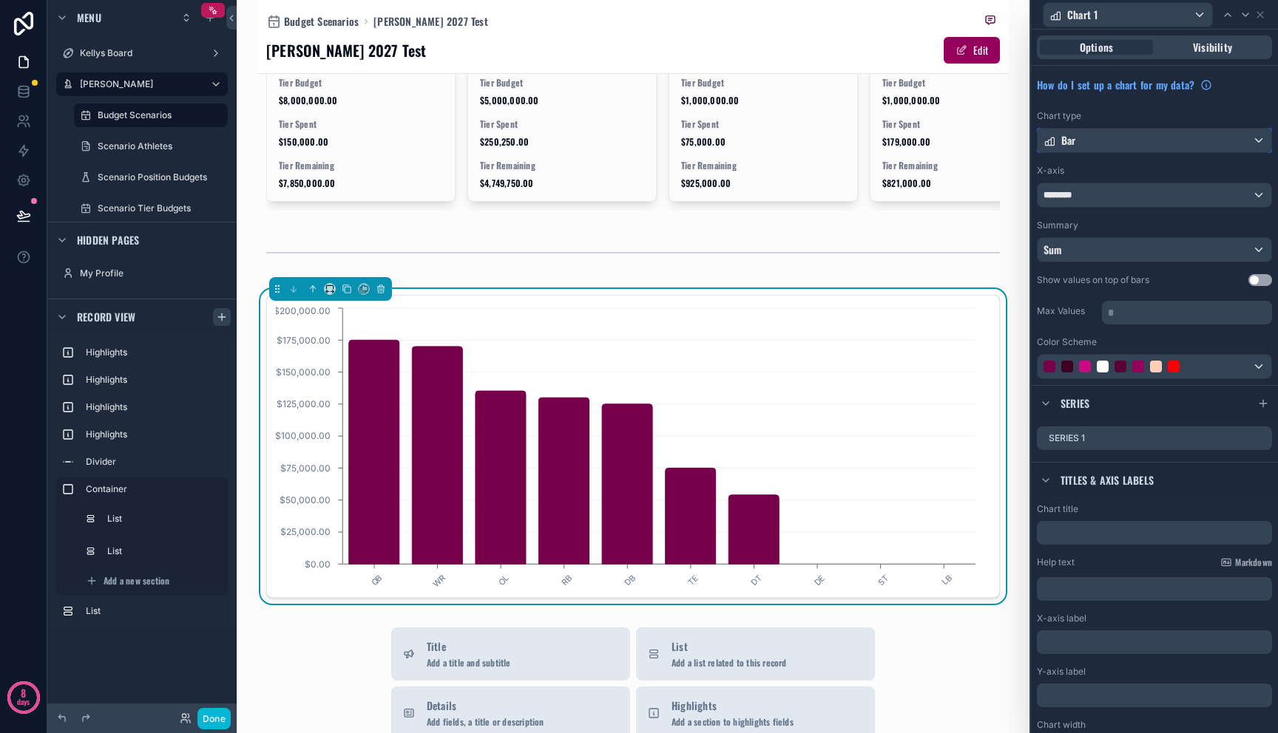
click at [1111, 134] on div "Bar" at bounding box center [1154, 141] width 234 height 24
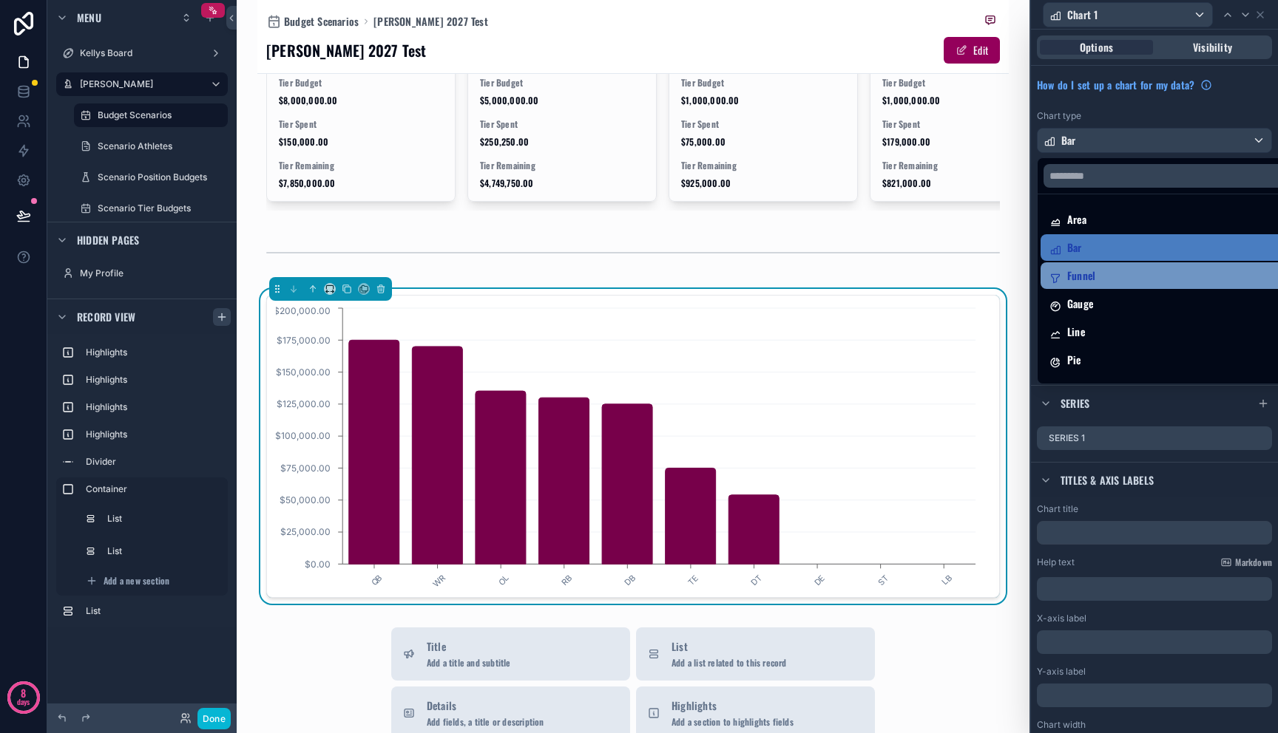
click at [1111, 279] on div "Funnel" at bounding box center [1165, 276] width 233 height 18
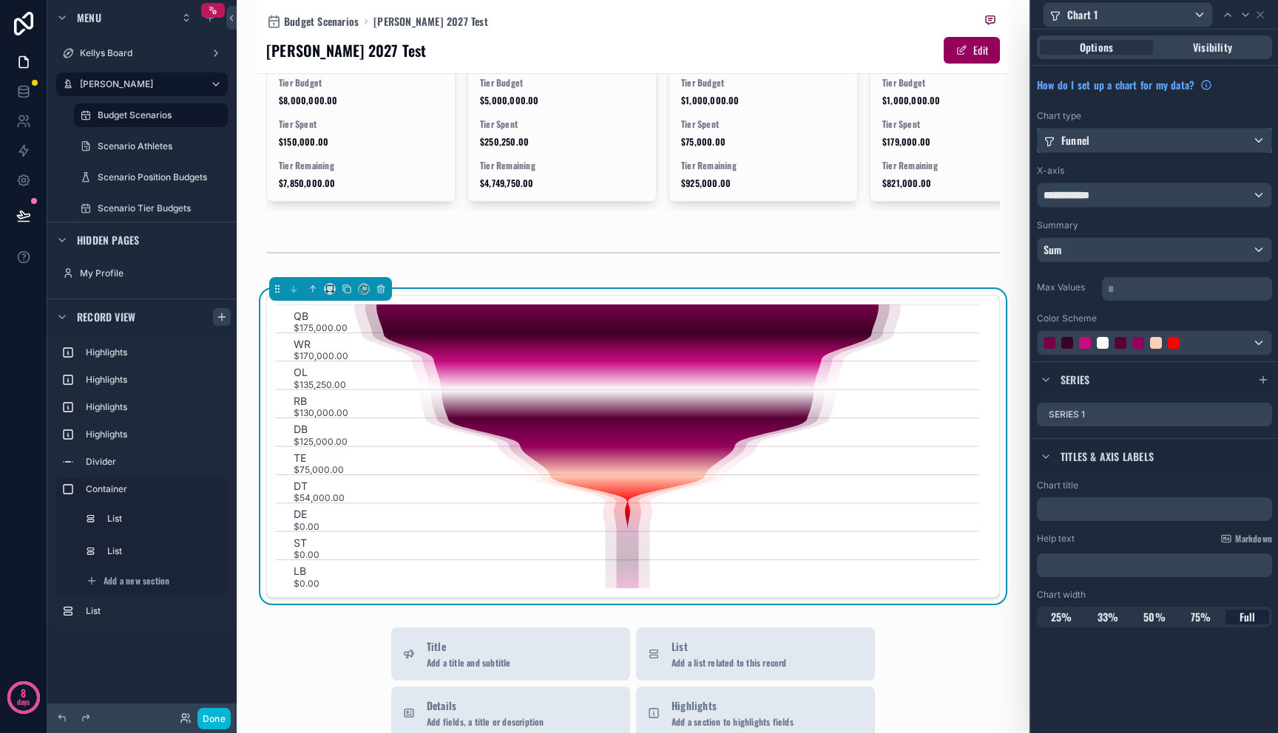
click at [1111, 141] on div "Funnel" at bounding box center [1154, 141] width 234 height 24
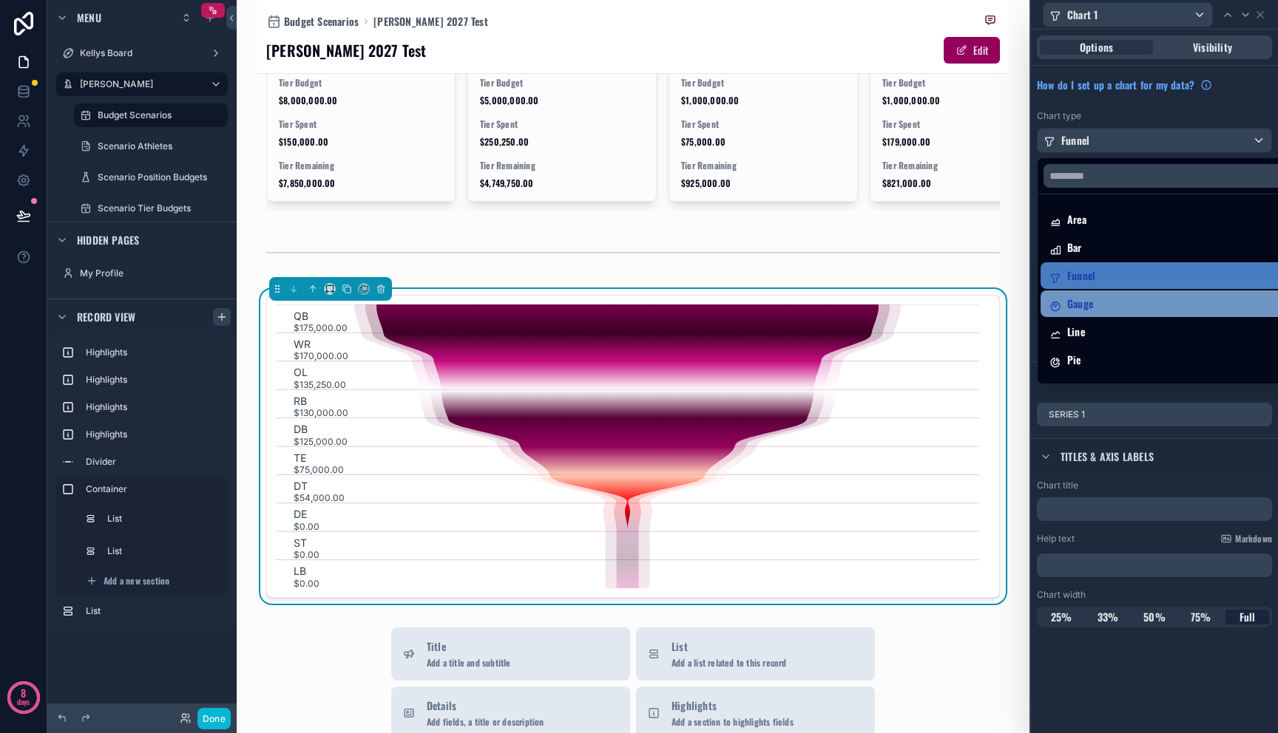
click at [1111, 316] on div "Gauge" at bounding box center [1171, 304] width 262 height 27
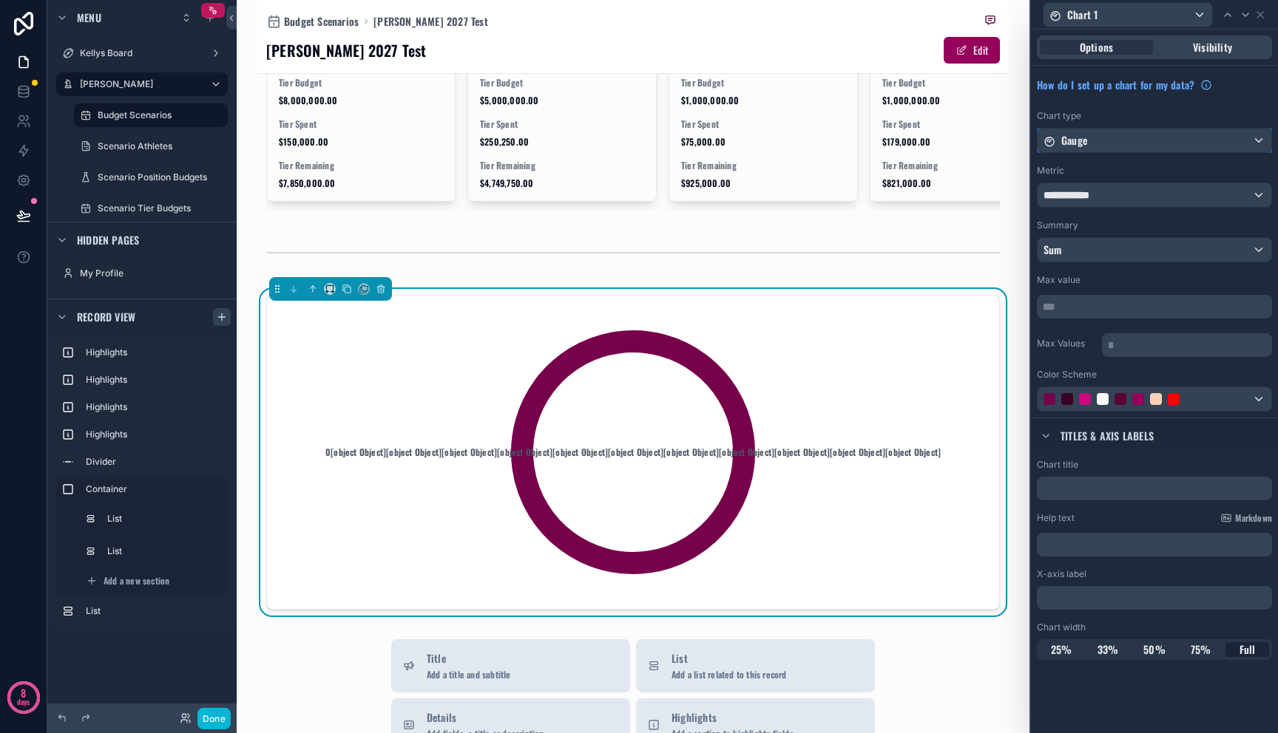
click at [1111, 138] on div "Gauge" at bounding box center [1154, 141] width 234 height 24
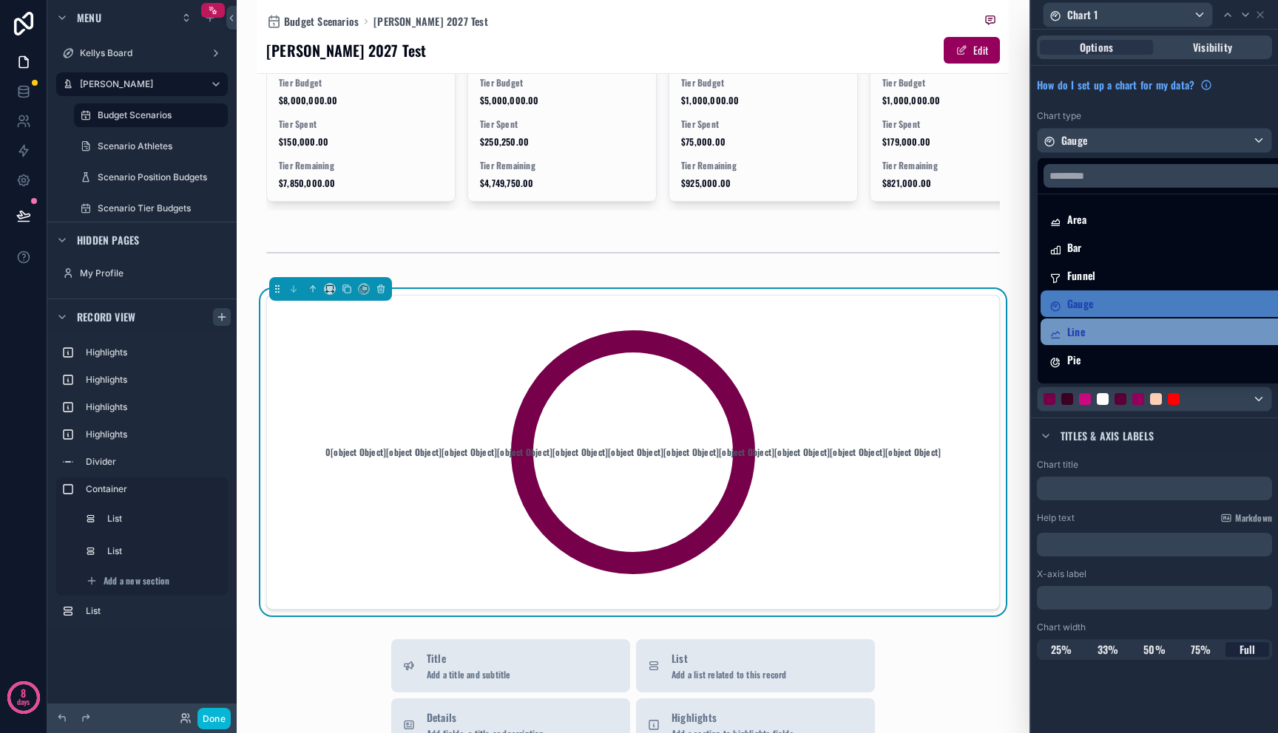
click at [1111, 336] on div "Line" at bounding box center [1171, 332] width 244 height 18
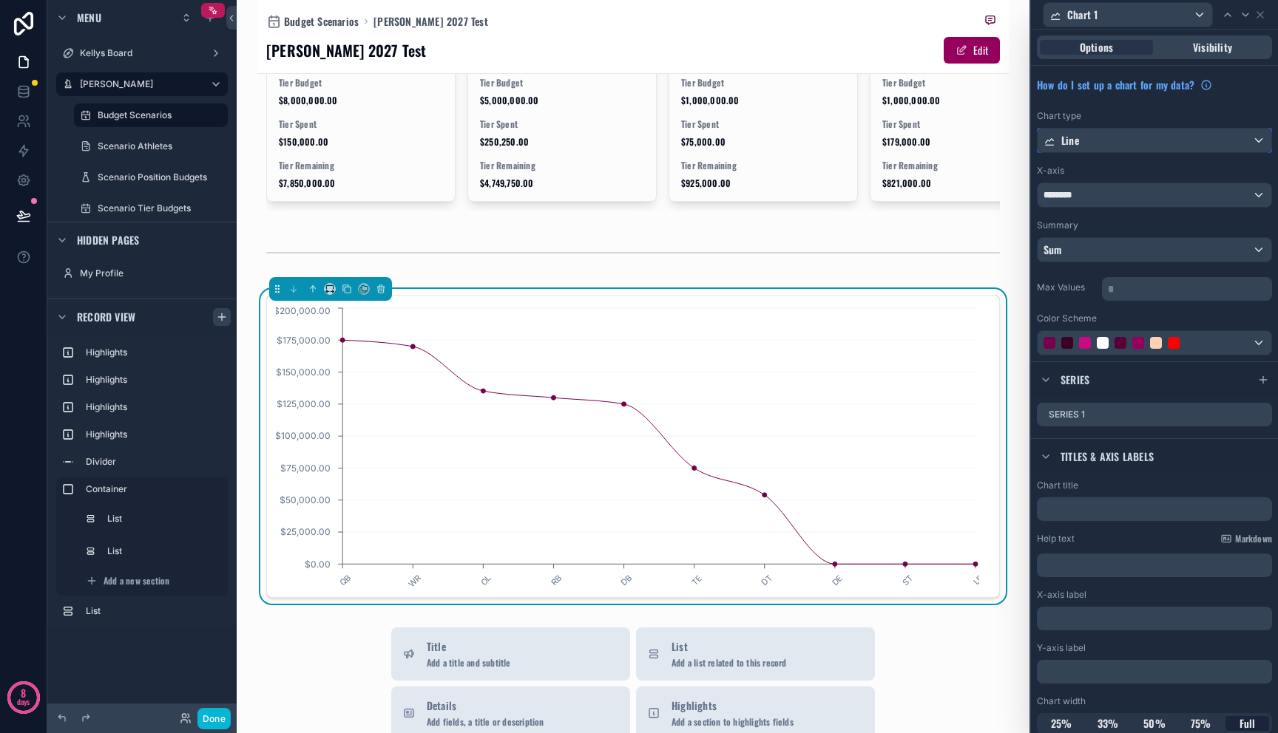
click at [1111, 147] on div "Line" at bounding box center [1154, 141] width 234 height 24
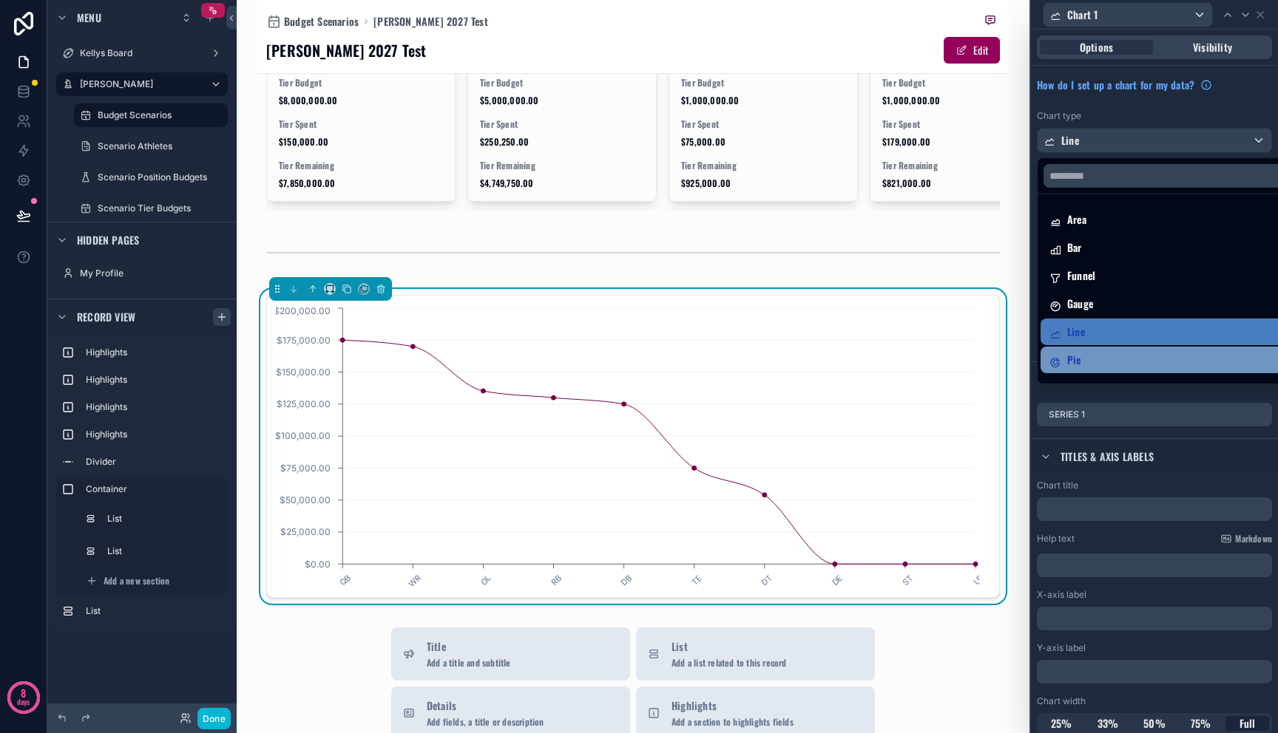
click at [1111, 354] on div "Pie" at bounding box center [1165, 360] width 233 height 18
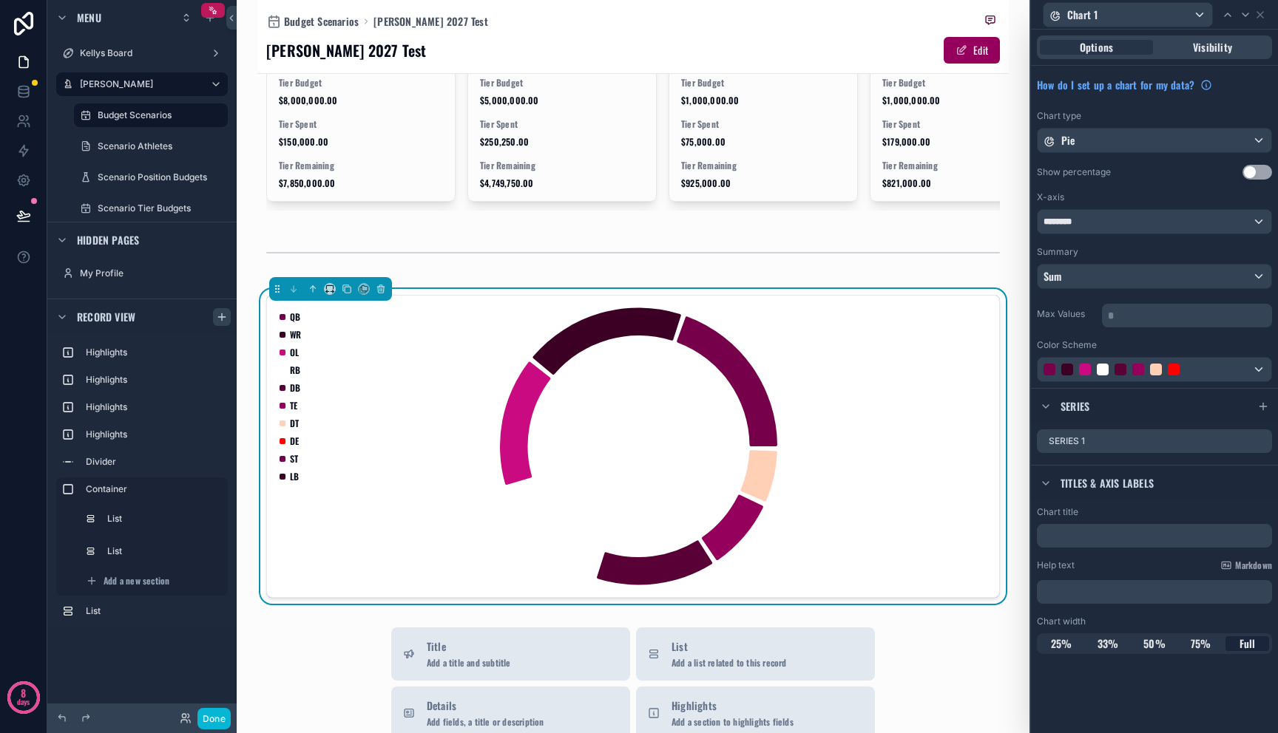
click at [1103, 206] on div "X-axis ********" at bounding box center [1154, 212] width 235 height 43
click at [1103, 228] on div "********" at bounding box center [1154, 222] width 234 height 24
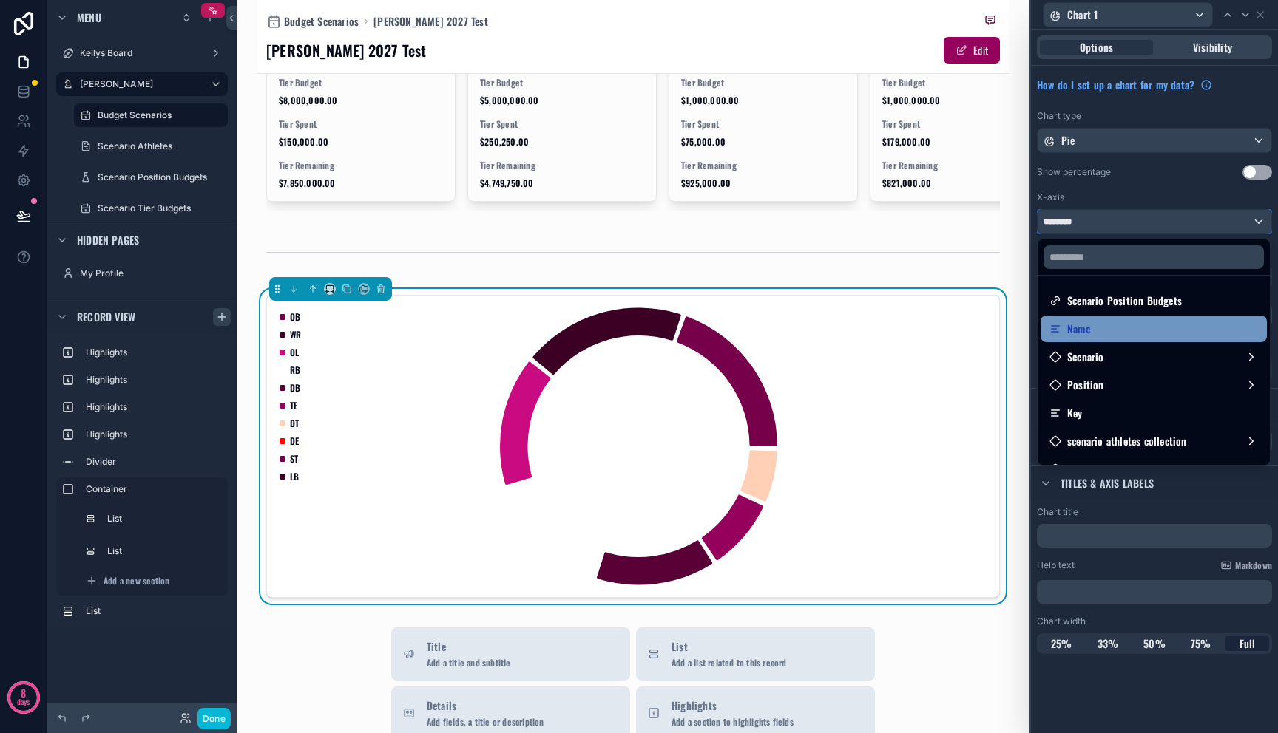
scroll to position [3, 0]
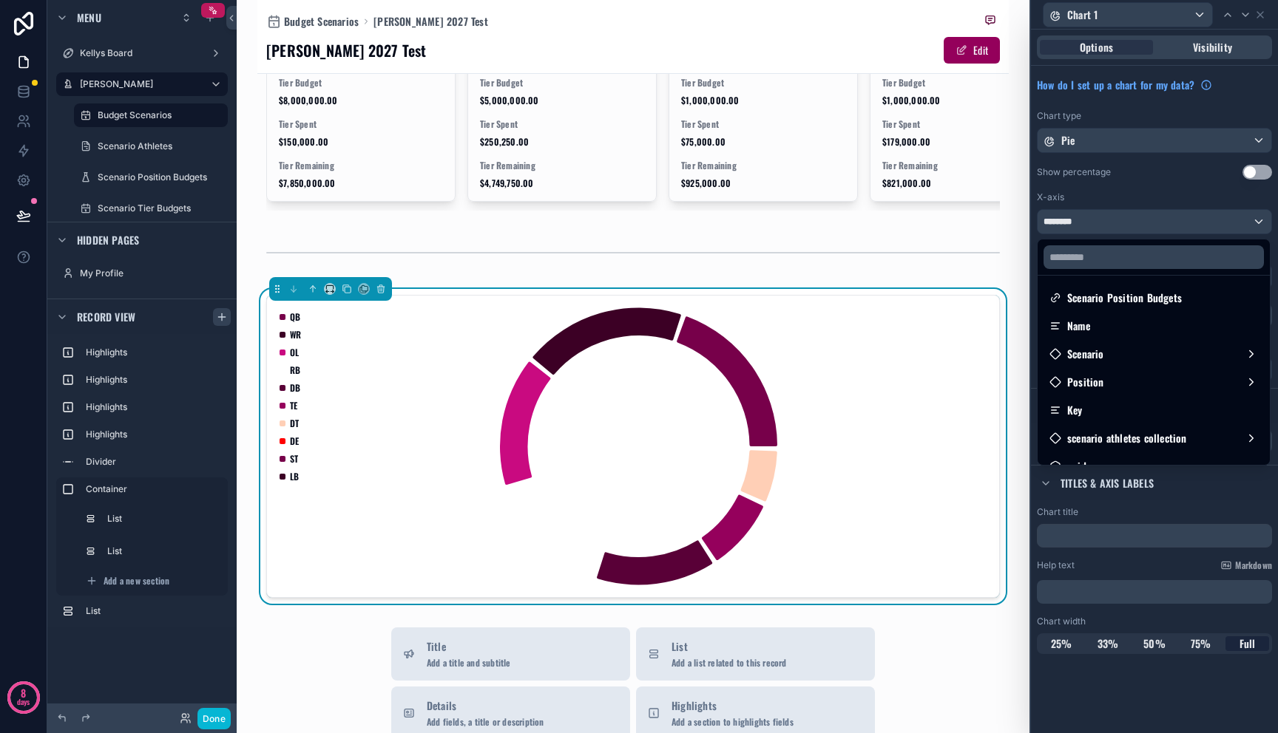
click at [1116, 198] on div at bounding box center [1154, 366] width 247 height 733
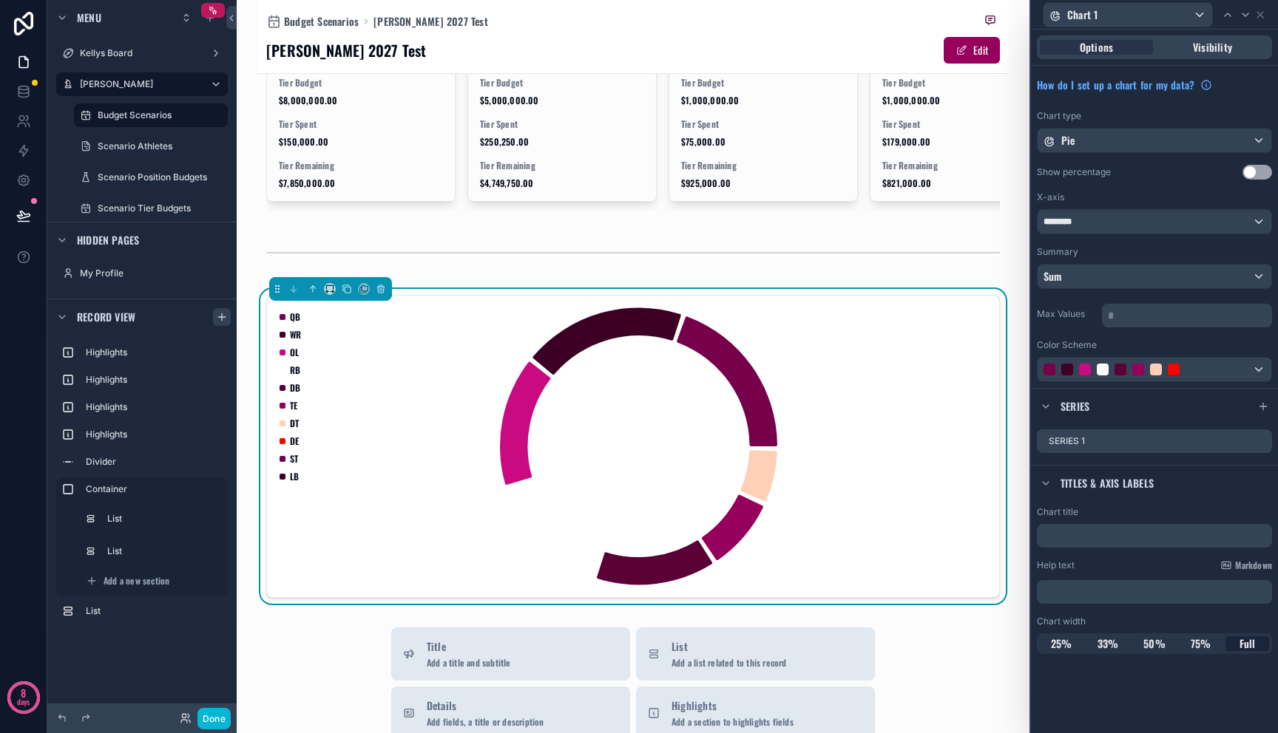
click at [1257, 171] on button "Use setting" at bounding box center [1257, 172] width 30 height 15
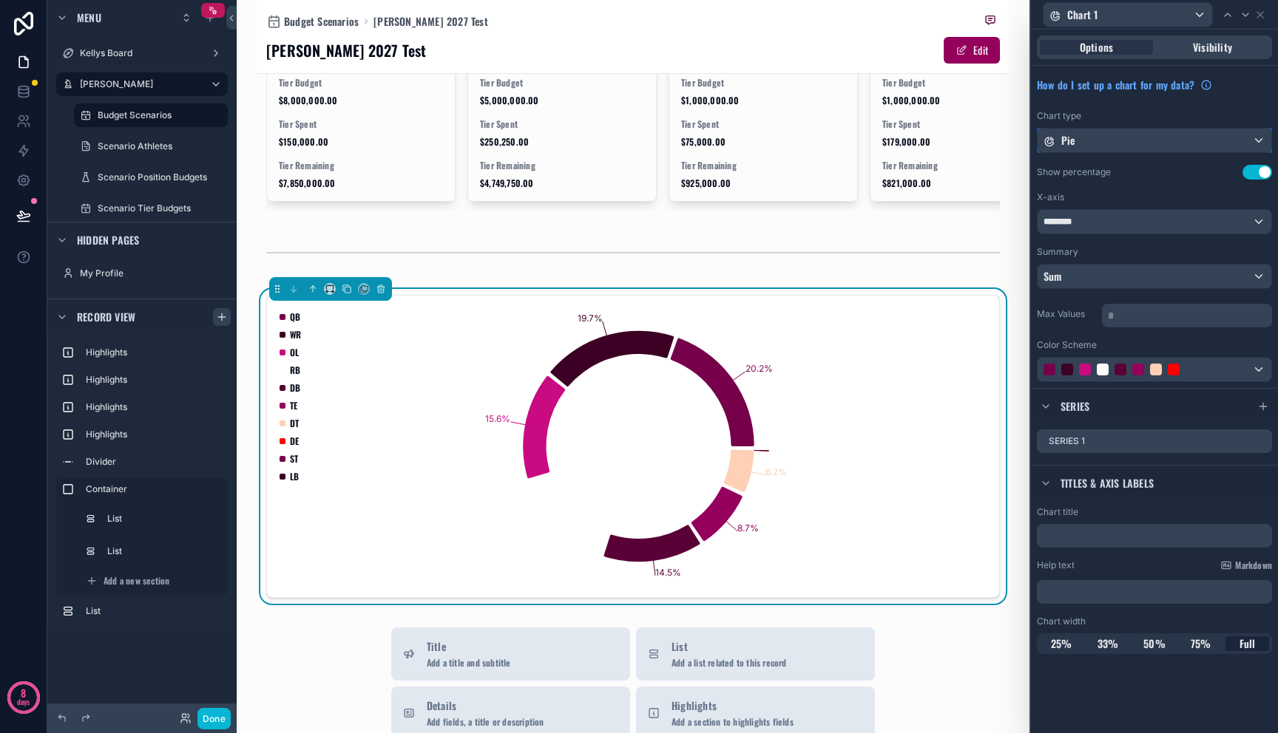
click at [1136, 140] on div "Pie" at bounding box center [1154, 141] width 234 height 24
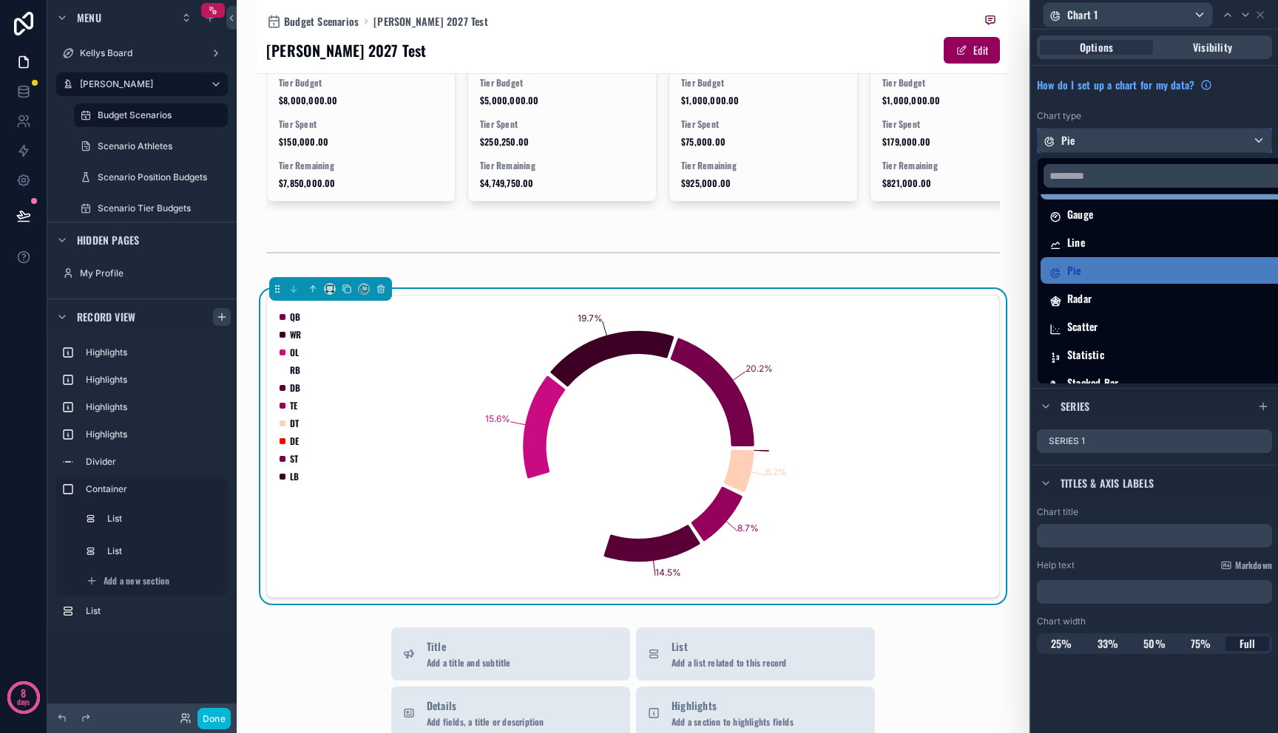
scroll to position [105, 0]
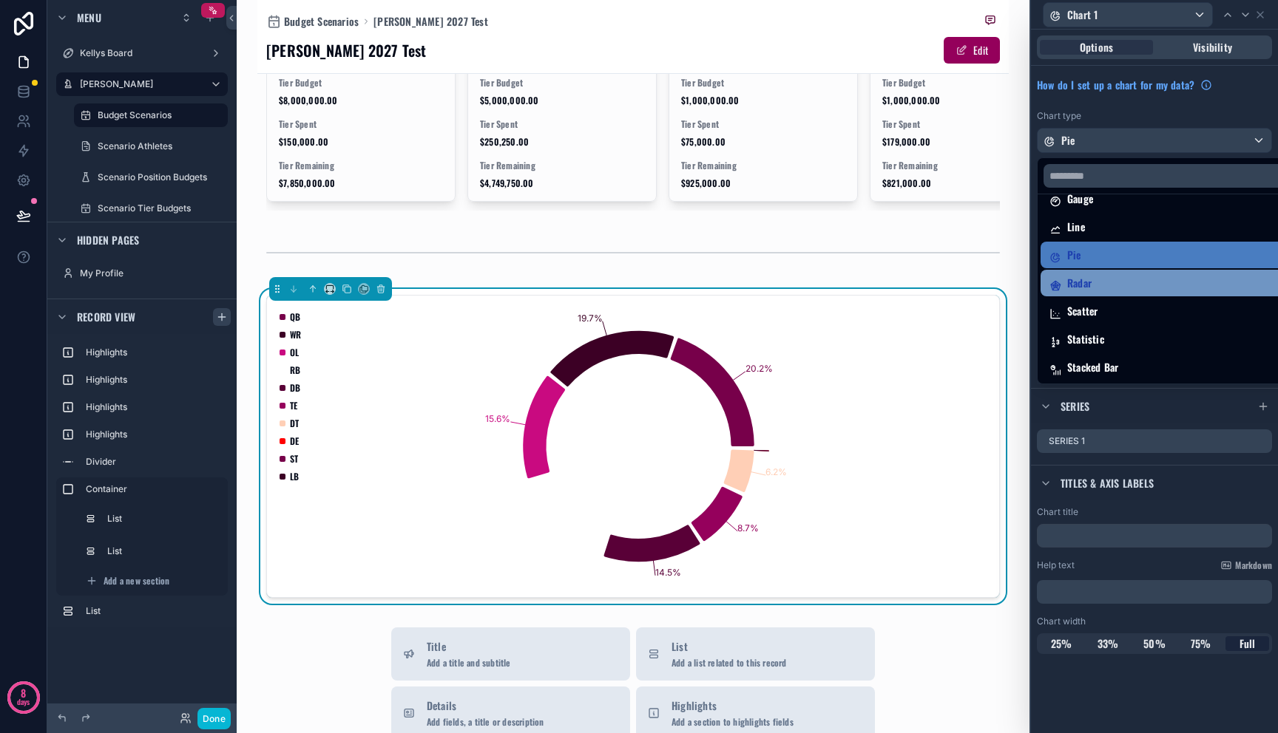
click at [1120, 274] on div "Radar" at bounding box center [1171, 283] width 244 height 18
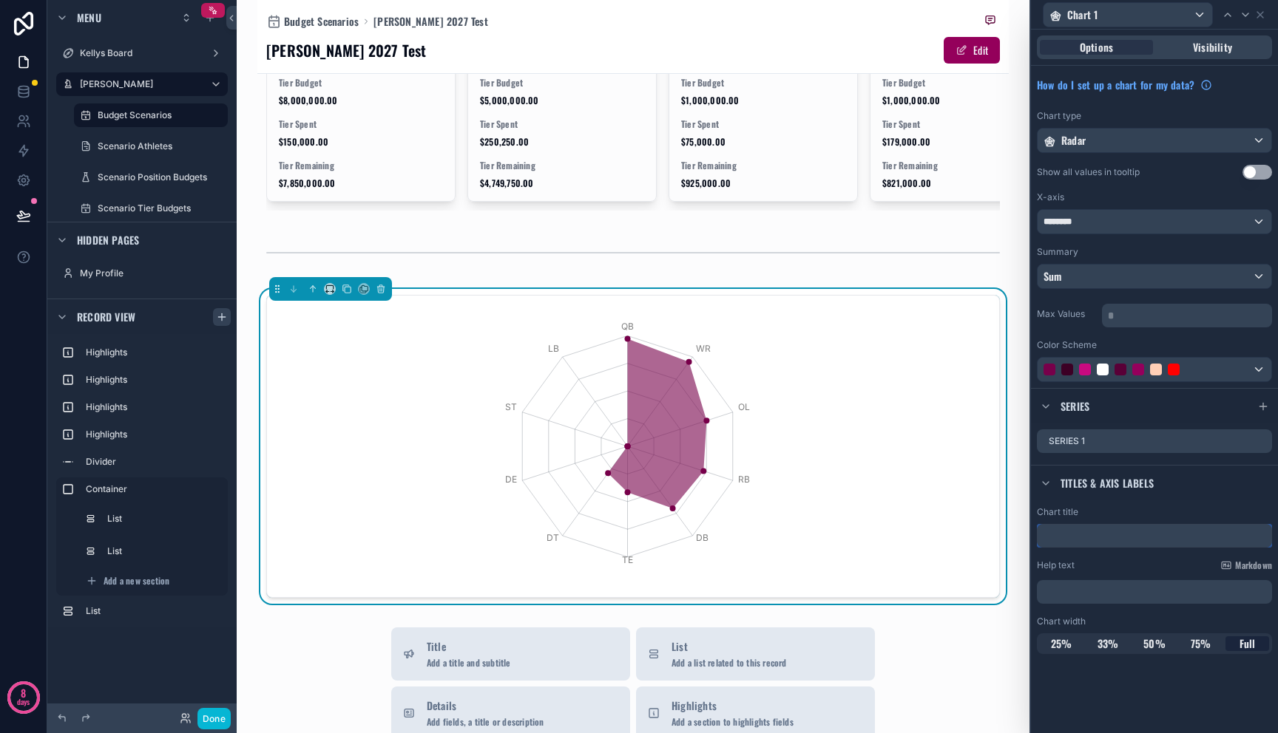
click at [1117, 535] on input "text" at bounding box center [1154, 536] width 235 height 24
type input "*"
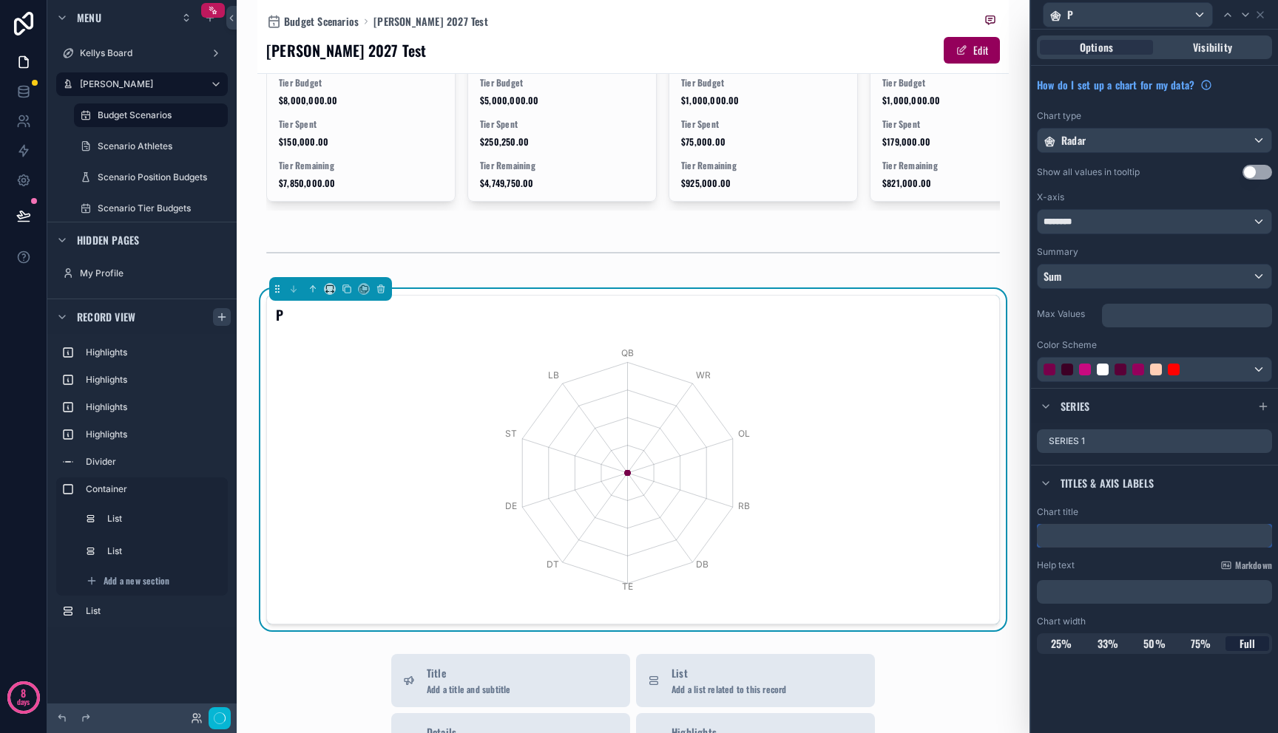
type input "*"
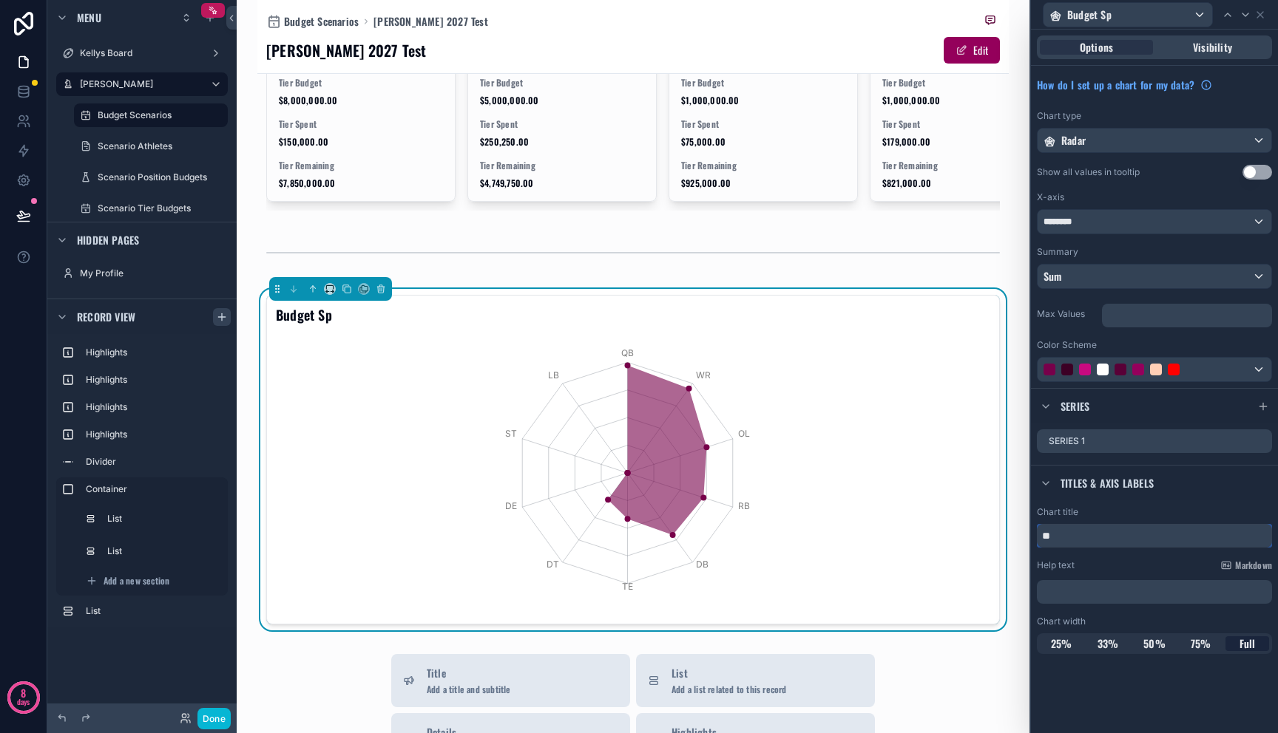
type input "*"
type input "**********"
click at [1258, 178] on button "Use setting" at bounding box center [1257, 172] width 30 height 15
click at [1257, 177] on button "Use setting" at bounding box center [1257, 172] width 30 height 15
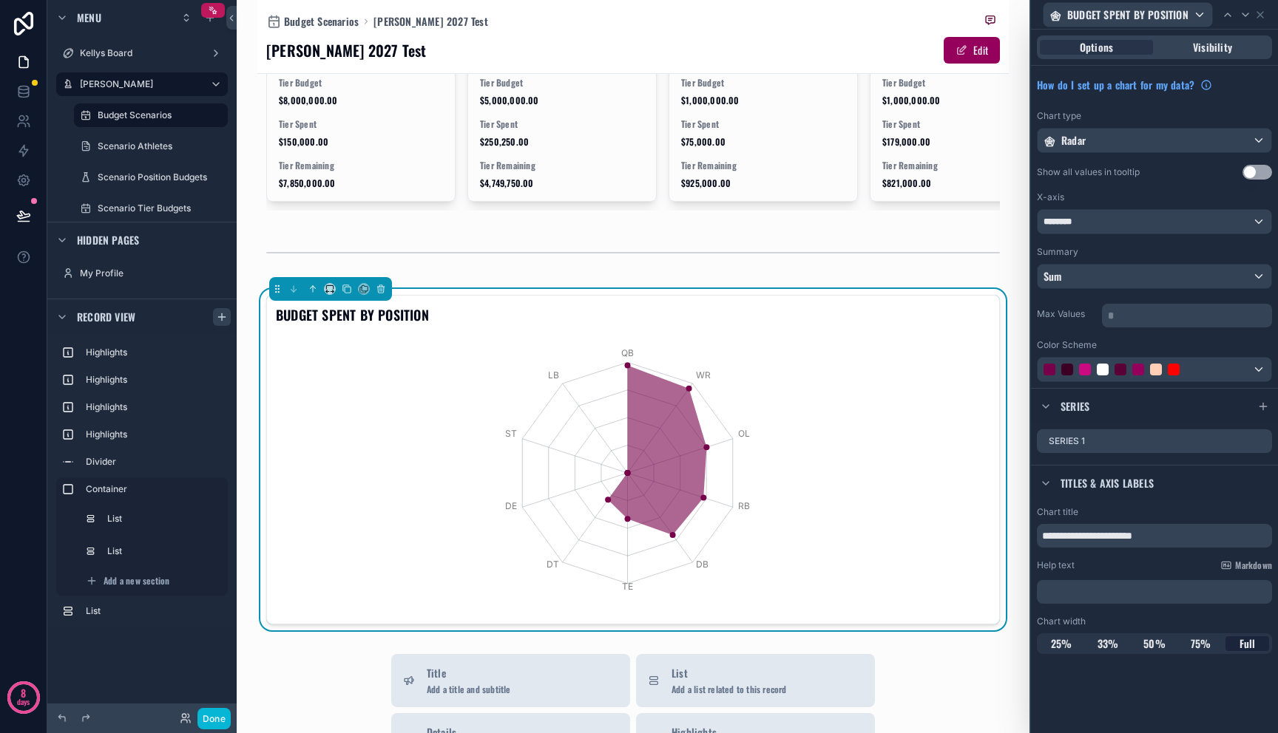
click at [1168, 311] on p "* ﻿" at bounding box center [1188, 315] width 161 height 15
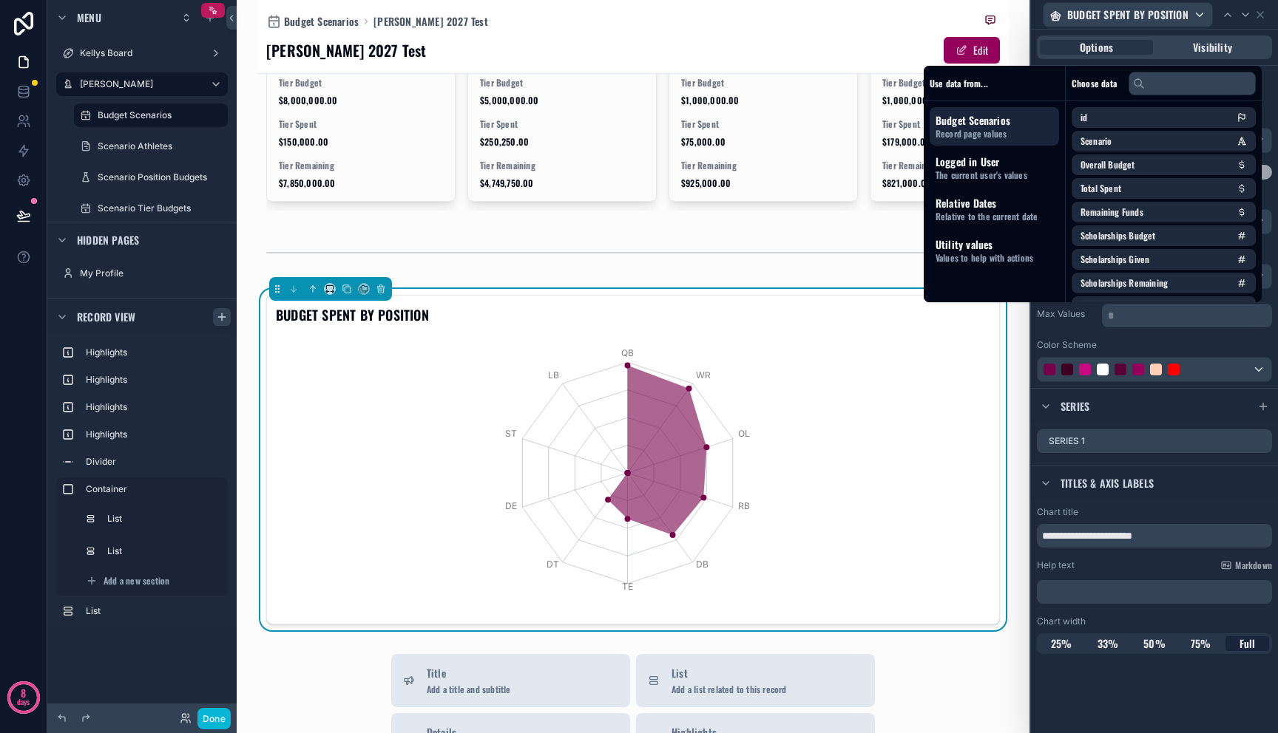
click at [1232, 509] on div "Chart title" at bounding box center [1154, 512] width 235 height 12
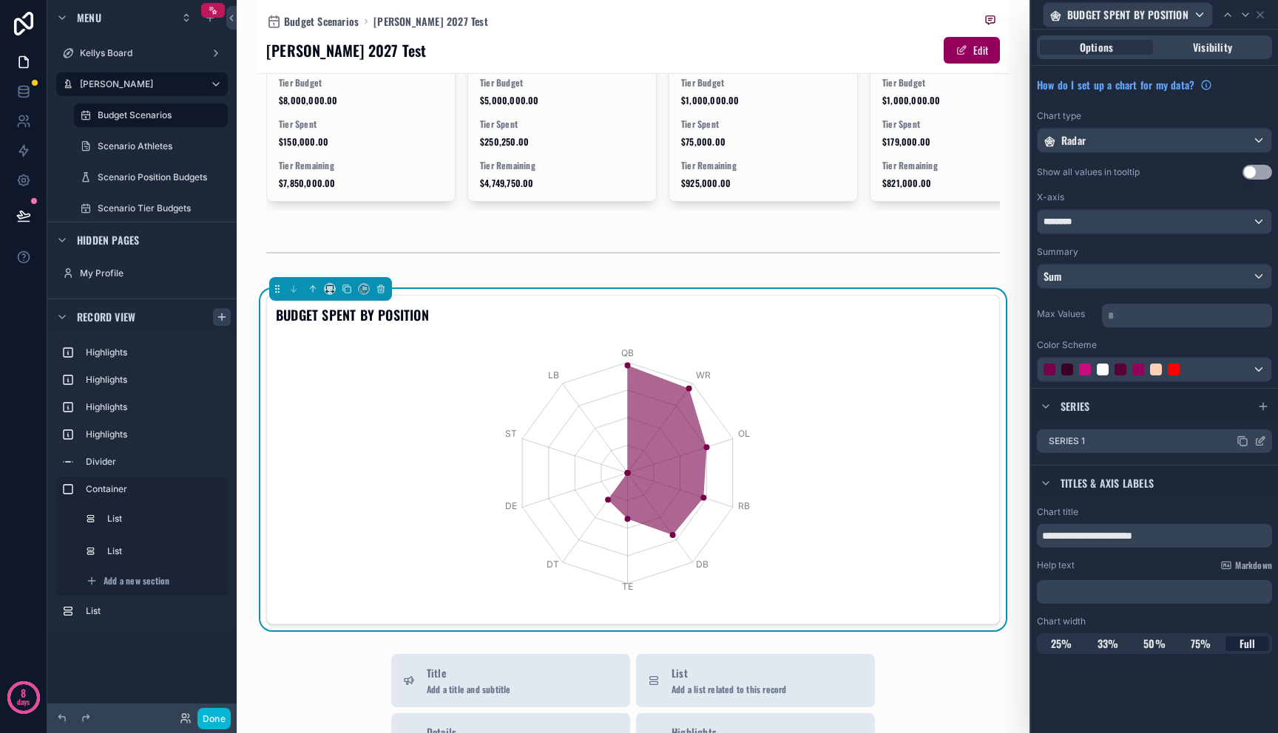
click at [1260, 444] on icon at bounding box center [1260, 441] width 12 height 12
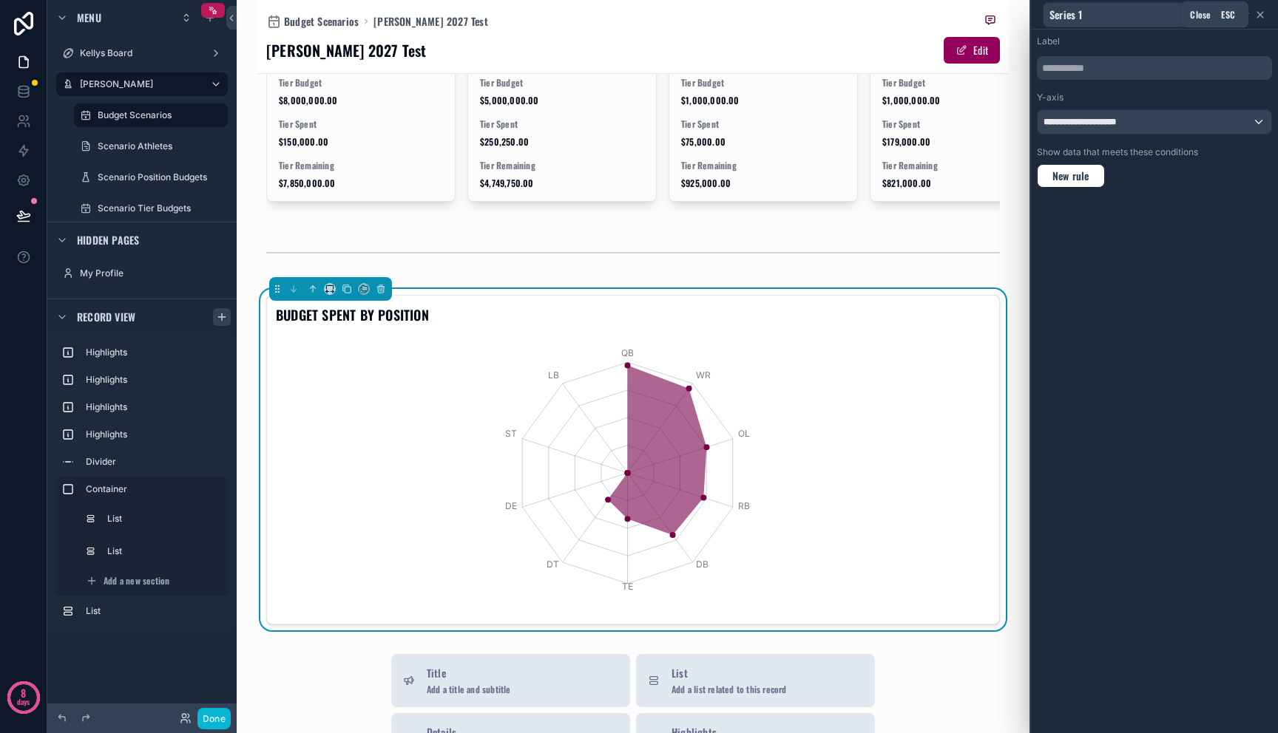
click at [1264, 13] on icon at bounding box center [1260, 15] width 12 height 12
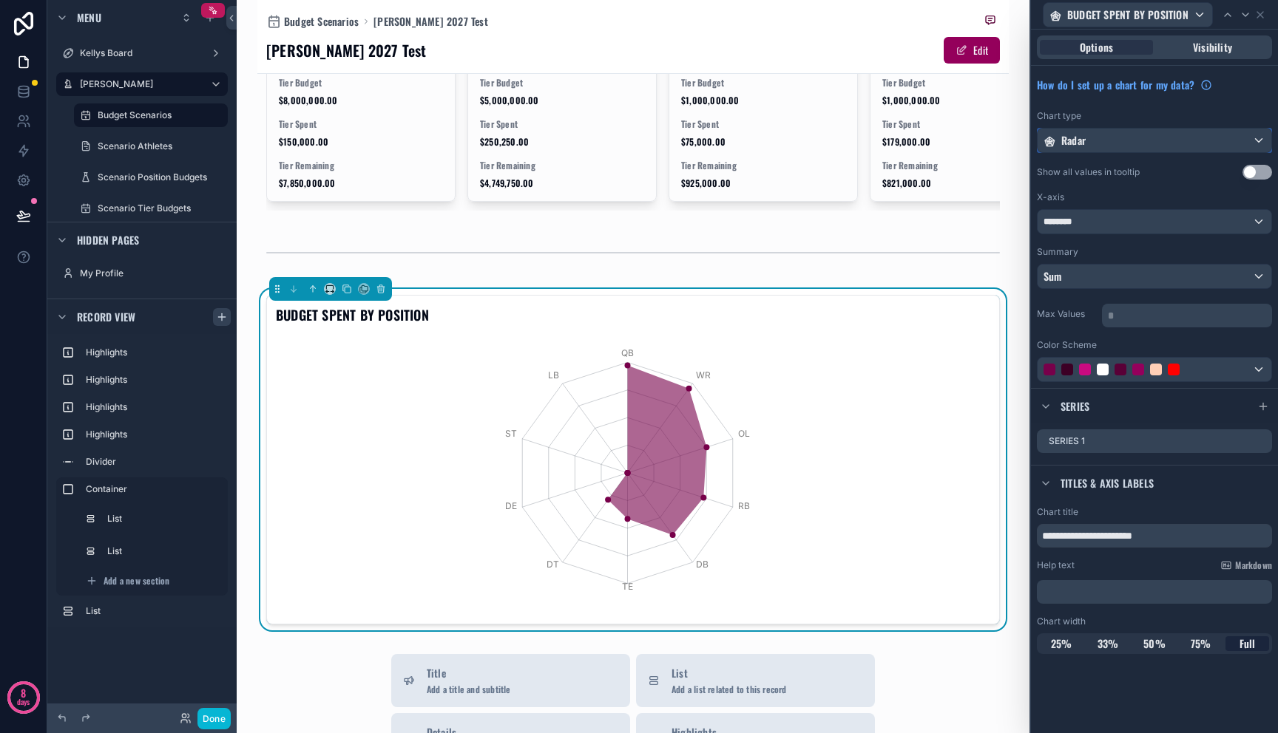
click at [1181, 133] on div "Radar" at bounding box center [1154, 141] width 234 height 24
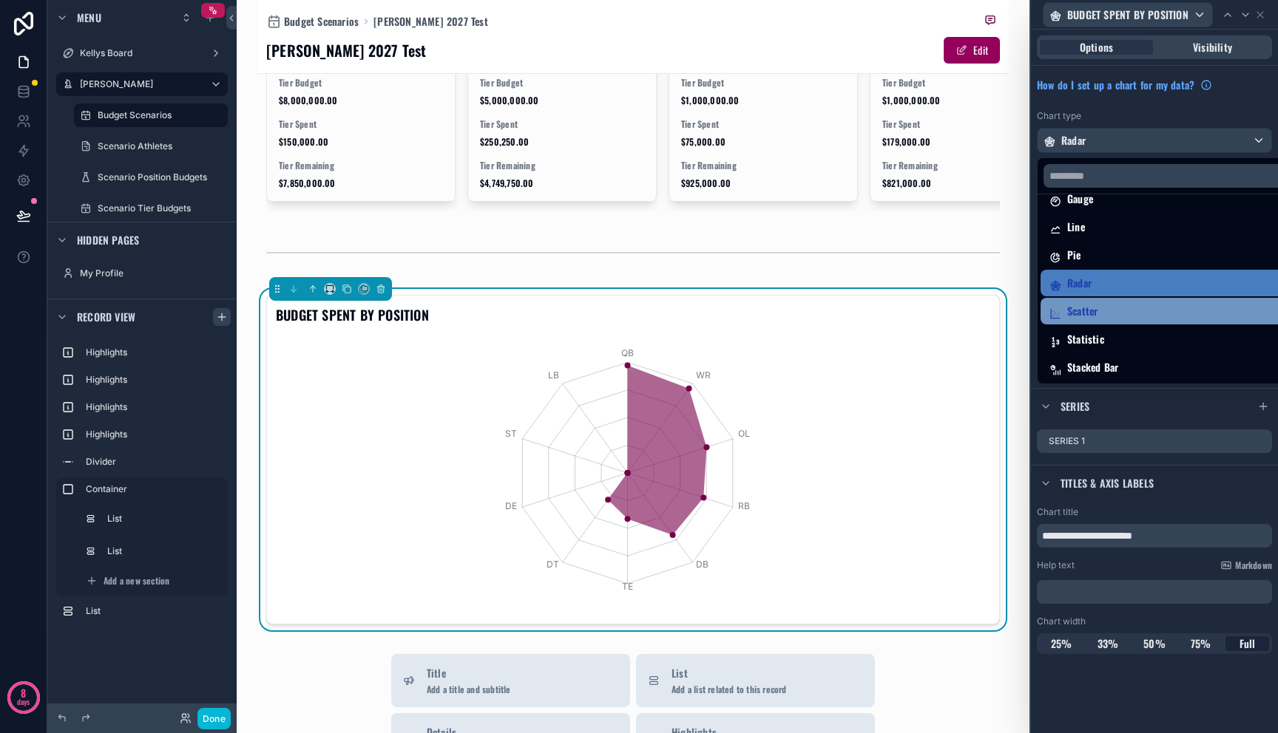
click at [1131, 312] on div "Scatter" at bounding box center [1171, 311] width 244 height 18
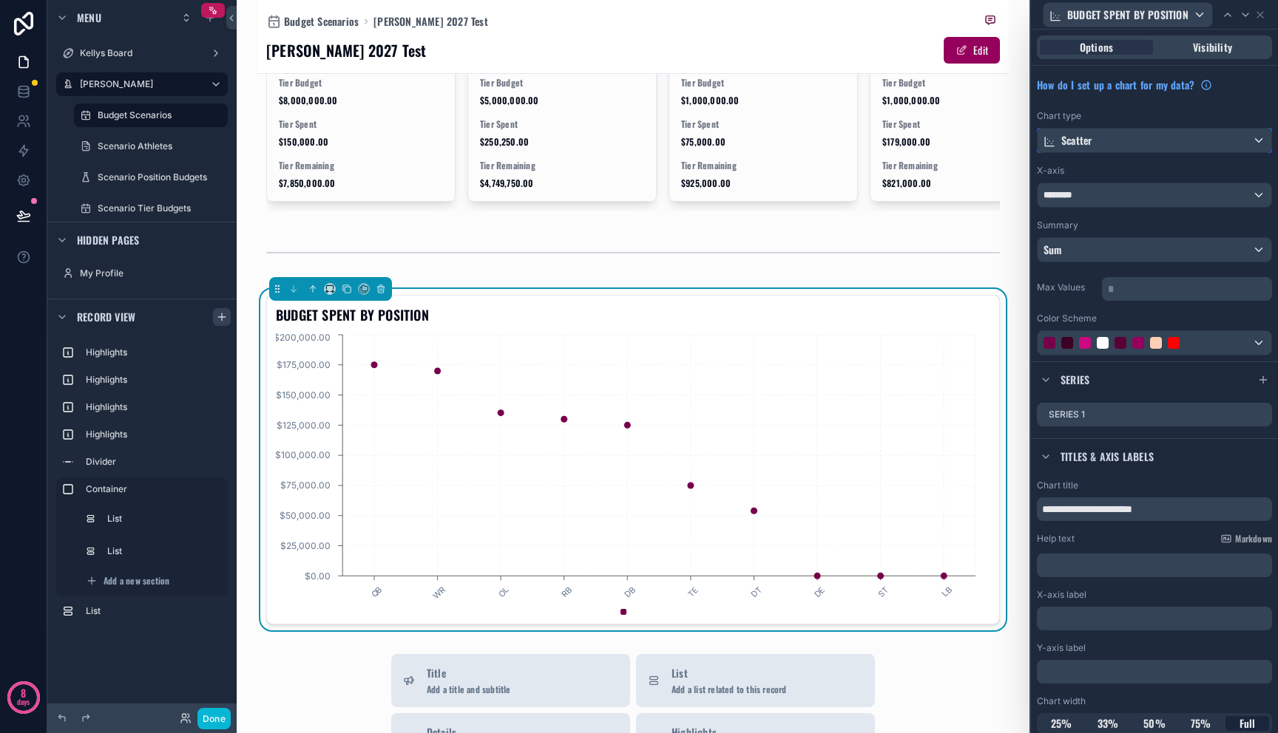
click at [1149, 132] on div "Scatter" at bounding box center [1154, 141] width 234 height 24
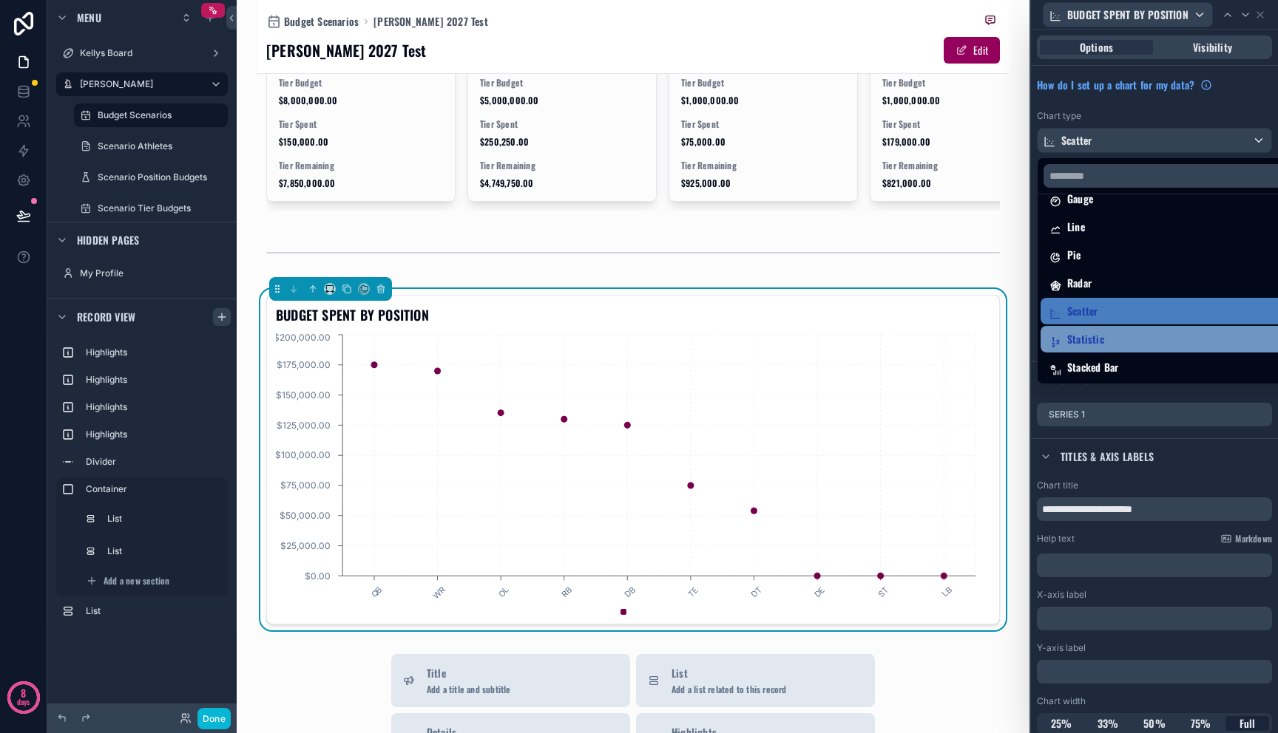
click at [1133, 346] on div "Statistic" at bounding box center [1165, 339] width 233 height 18
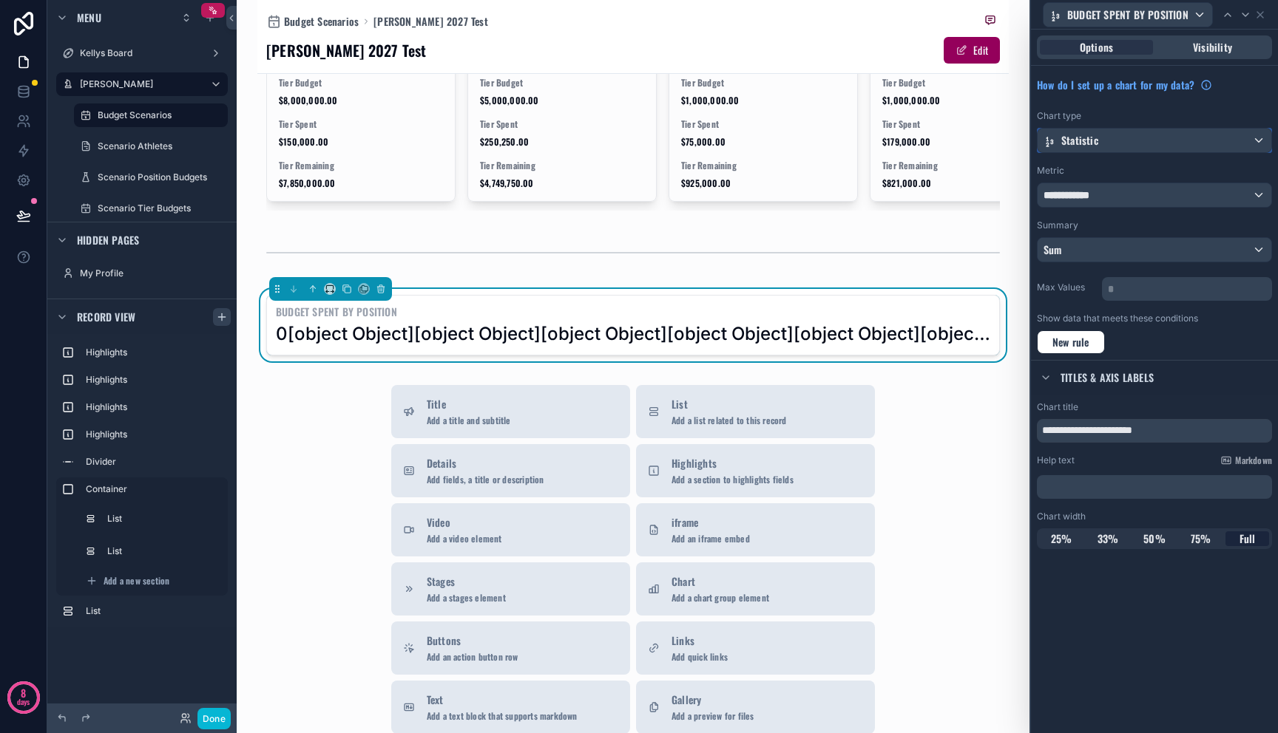
click at [1125, 144] on div "Statistic" at bounding box center [1154, 141] width 234 height 24
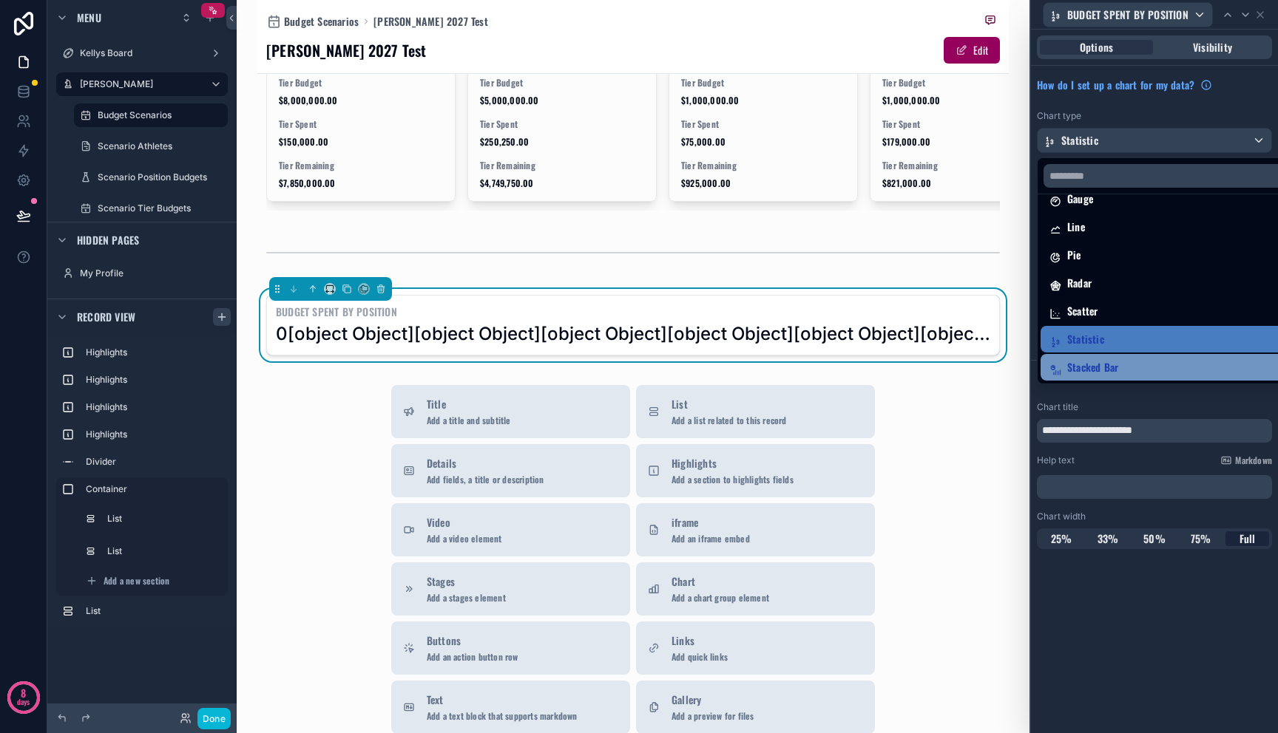
click at [1123, 363] on div "Stacked Bar" at bounding box center [1171, 368] width 244 height 18
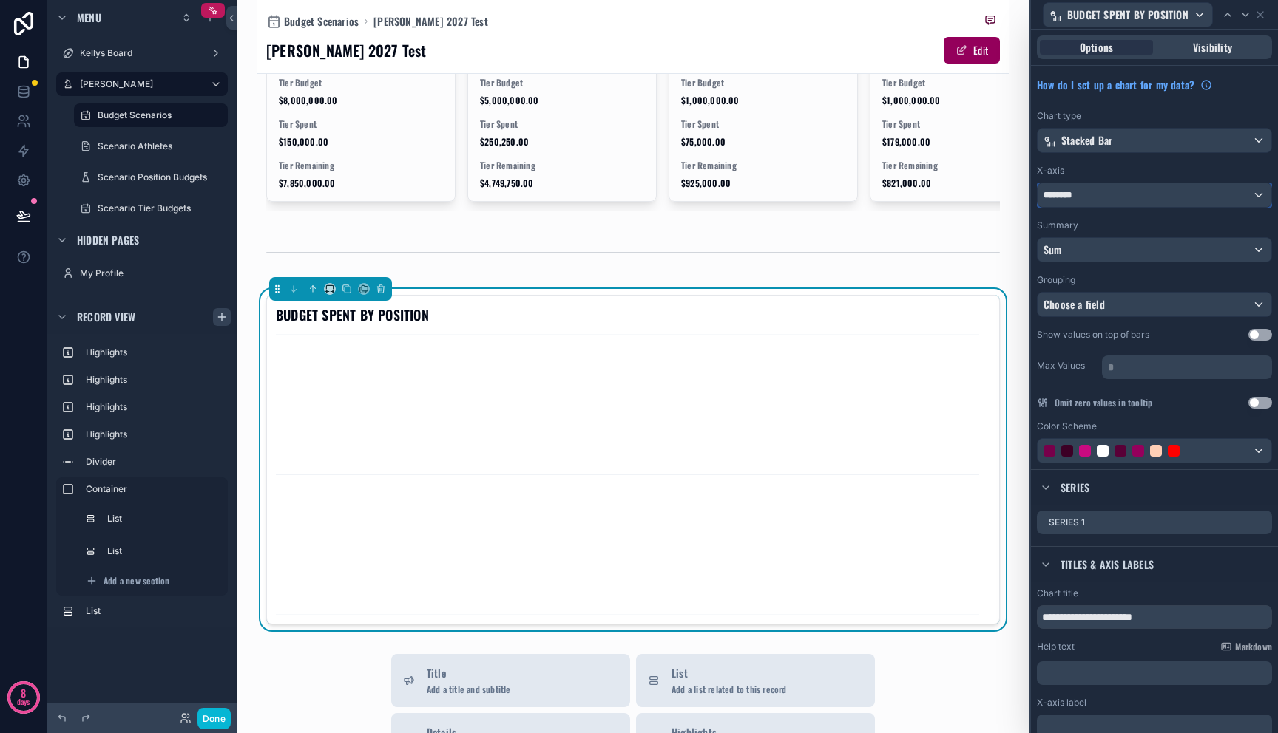
click at [1113, 202] on div "********" at bounding box center [1154, 195] width 234 height 24
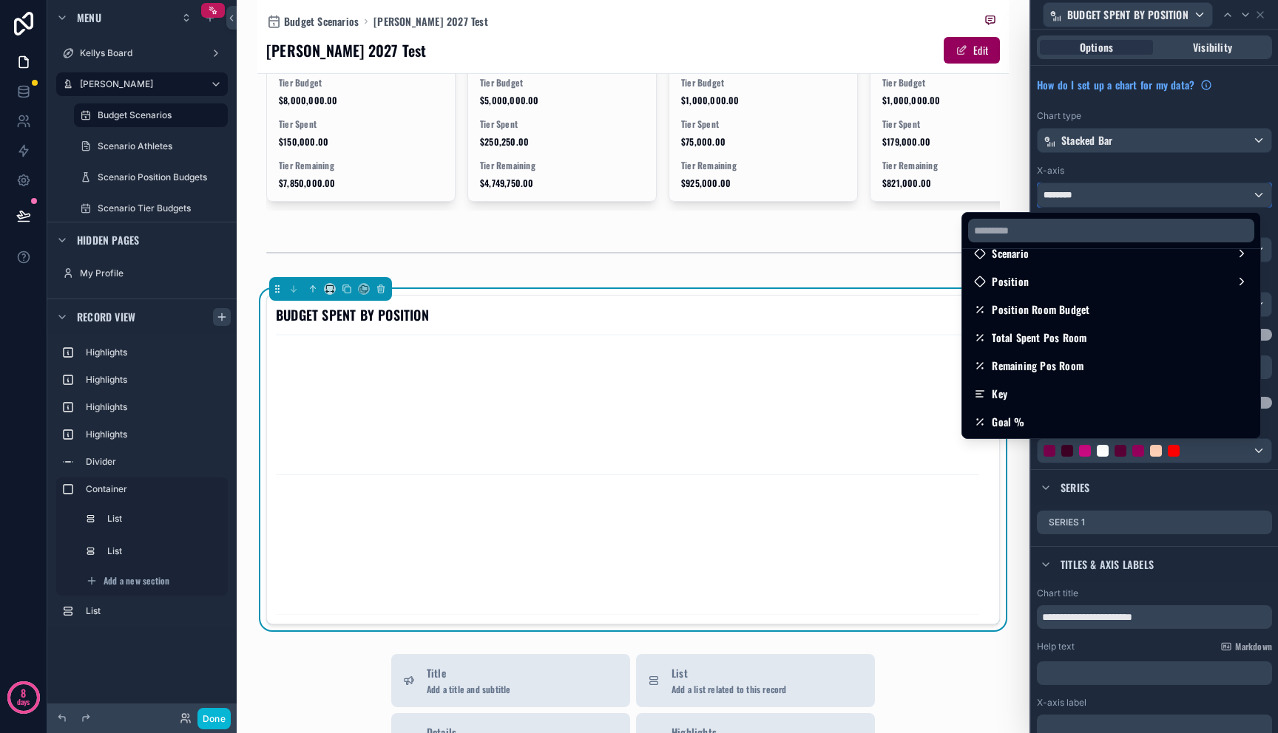
scroll to position [137, 0]
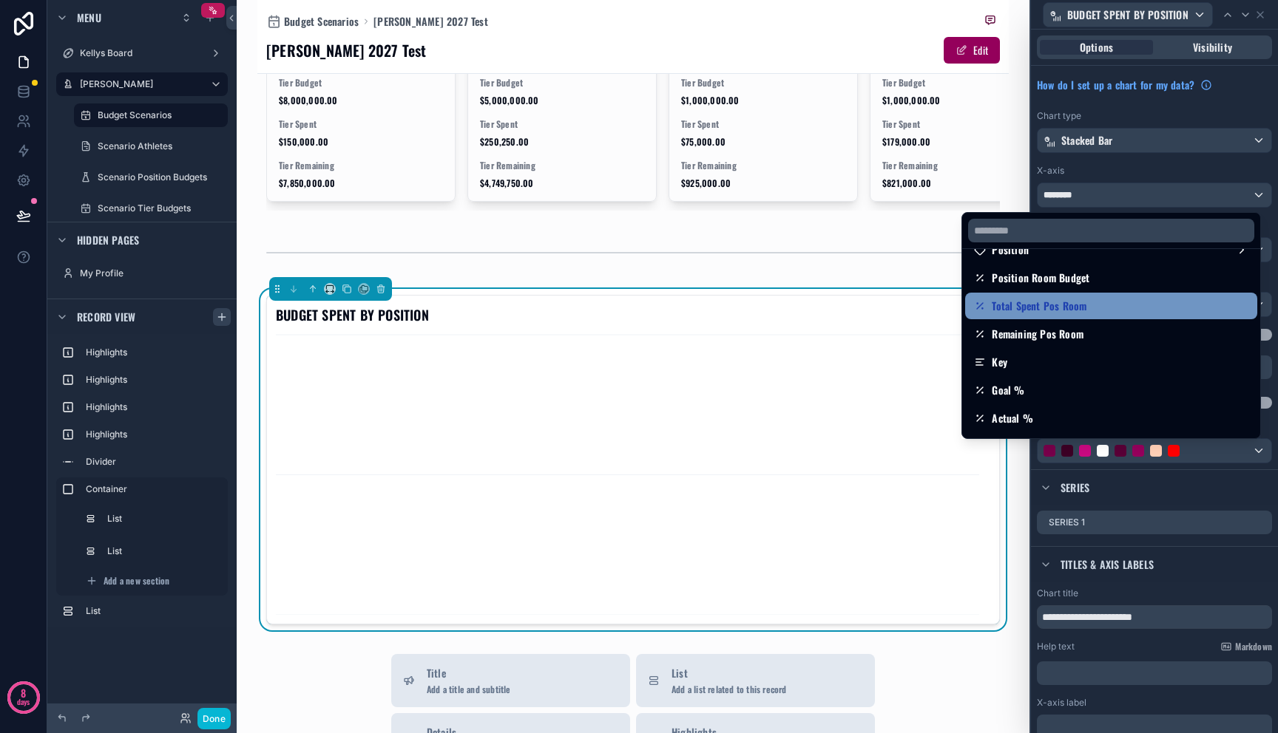
click at [1101, 310] on div "Total Spent Pos Room" at bounding box center [1111, 306] width 274 height 18
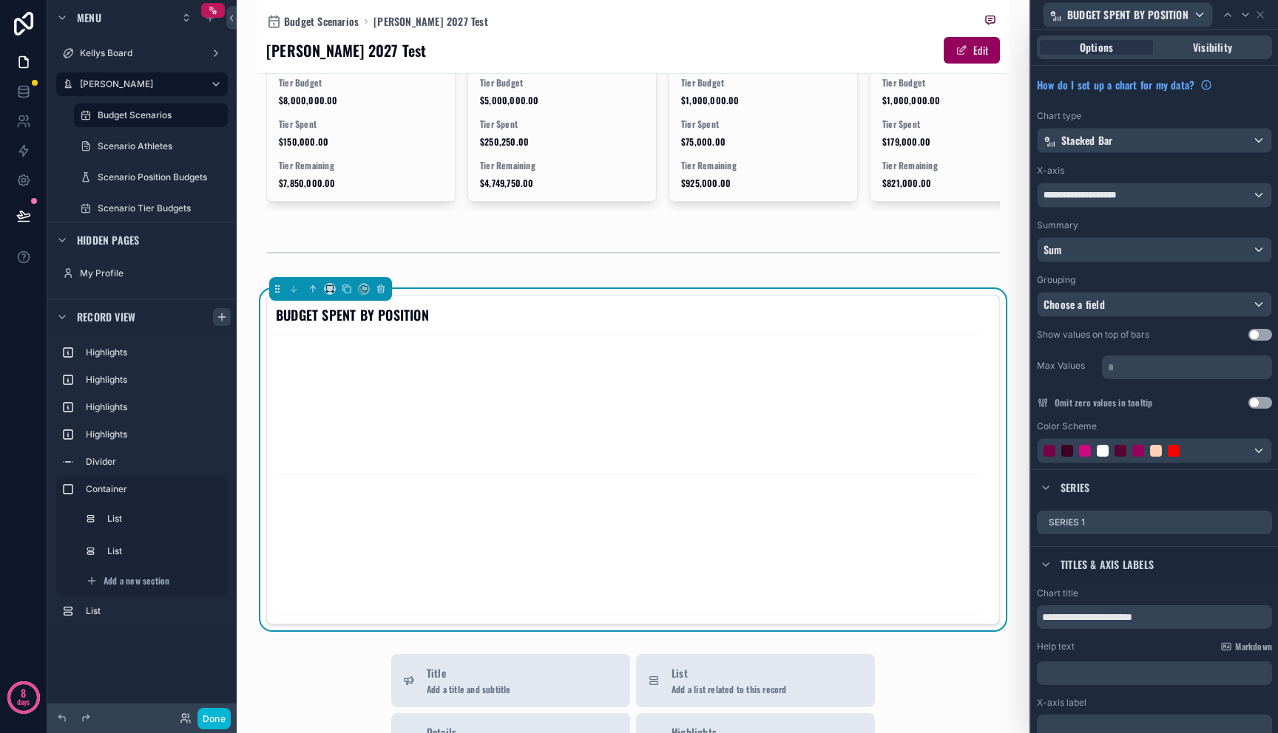
click at [1124, 221] on div "Summary" at bounding box center [1154, 226] width 235 height 12
click at [1254, 523] on icon at bounding box center [1260, 523] width 12 height 12
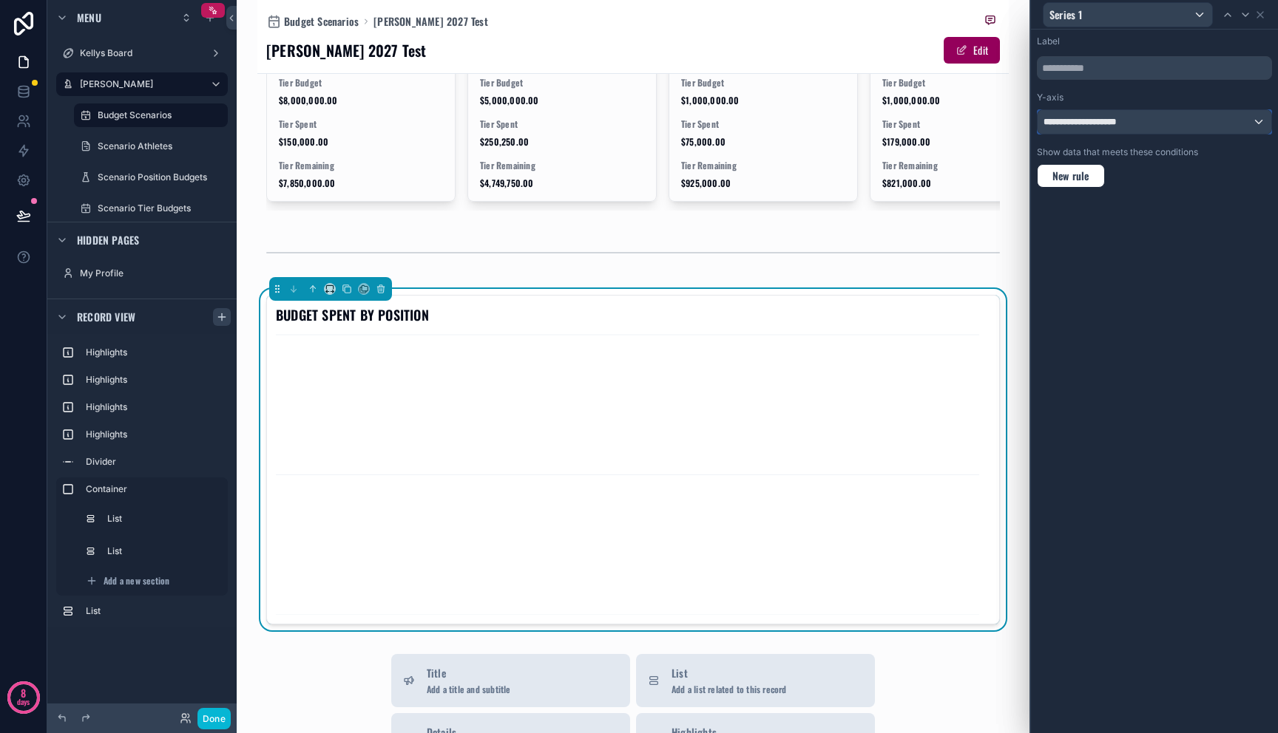
click at [1204, 121] on div "**********" at bounding box center [1154, 122] width 234 height 24
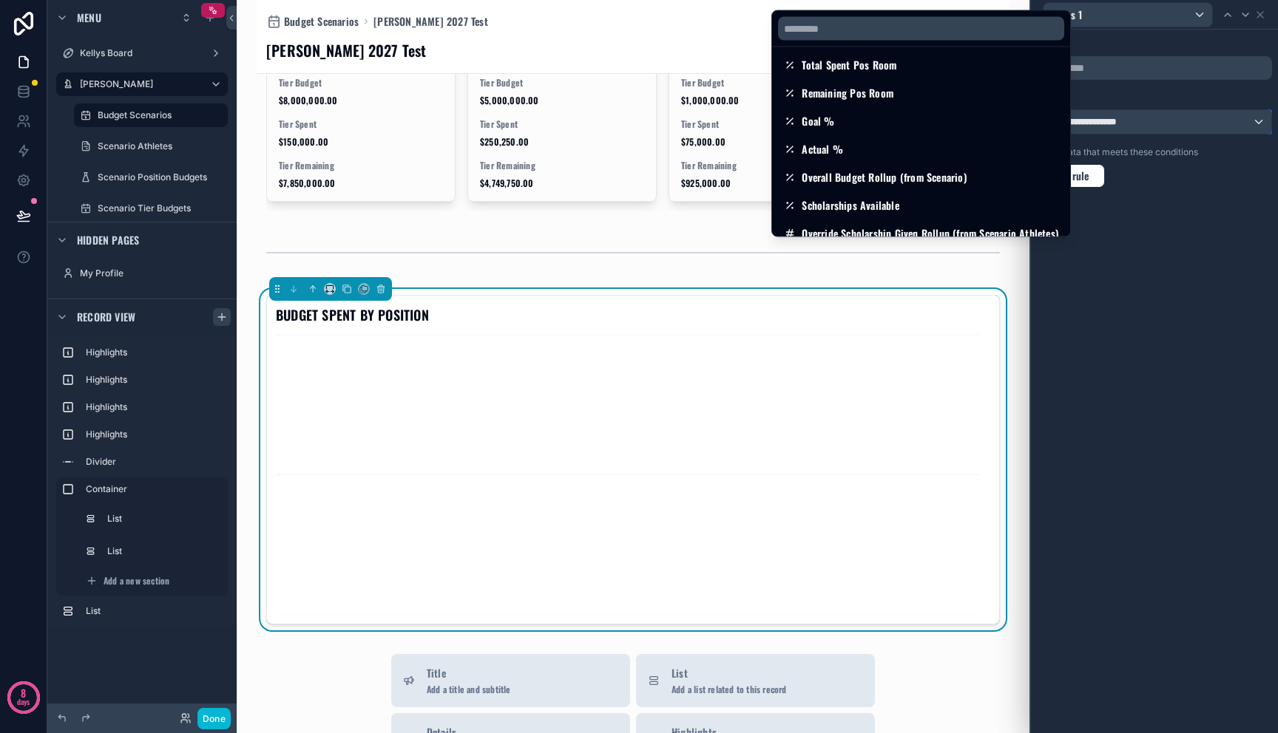
scroll to position [0, 0]
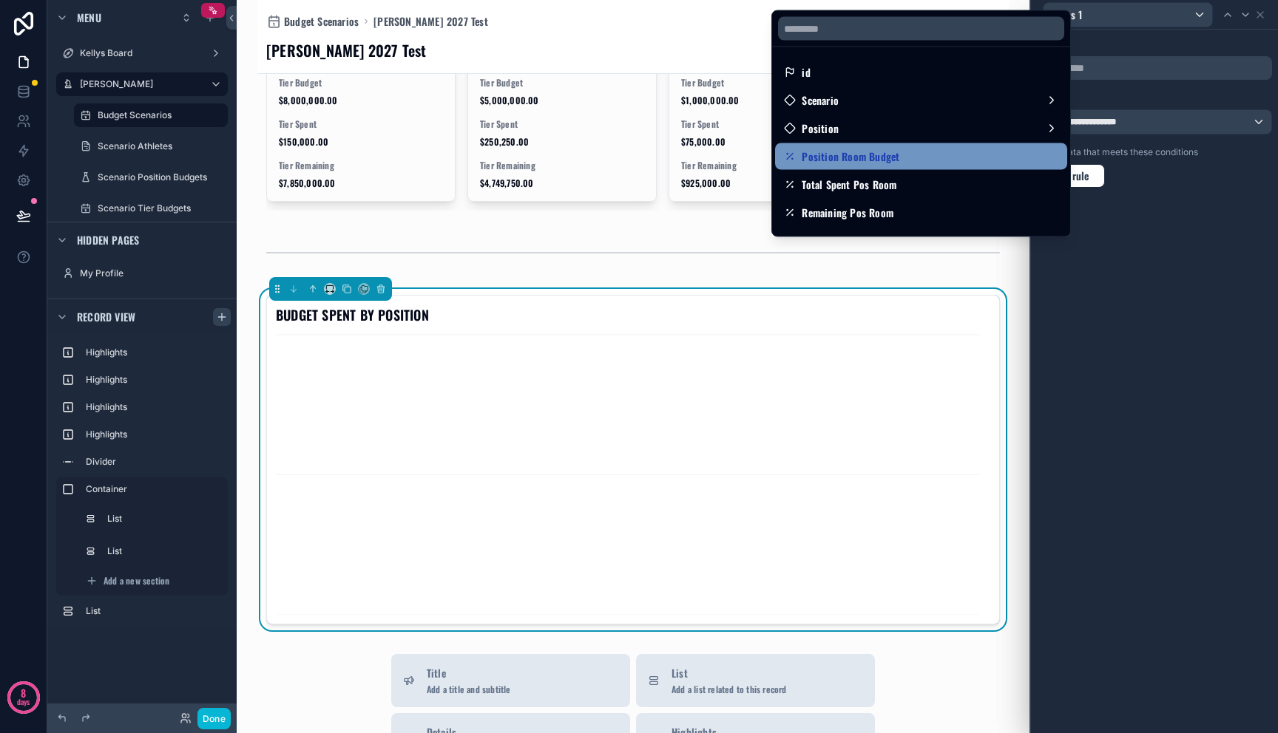
click at [940, 160] on div "Position Room Budget" at bounding box center [921, 157] width 274 height 18
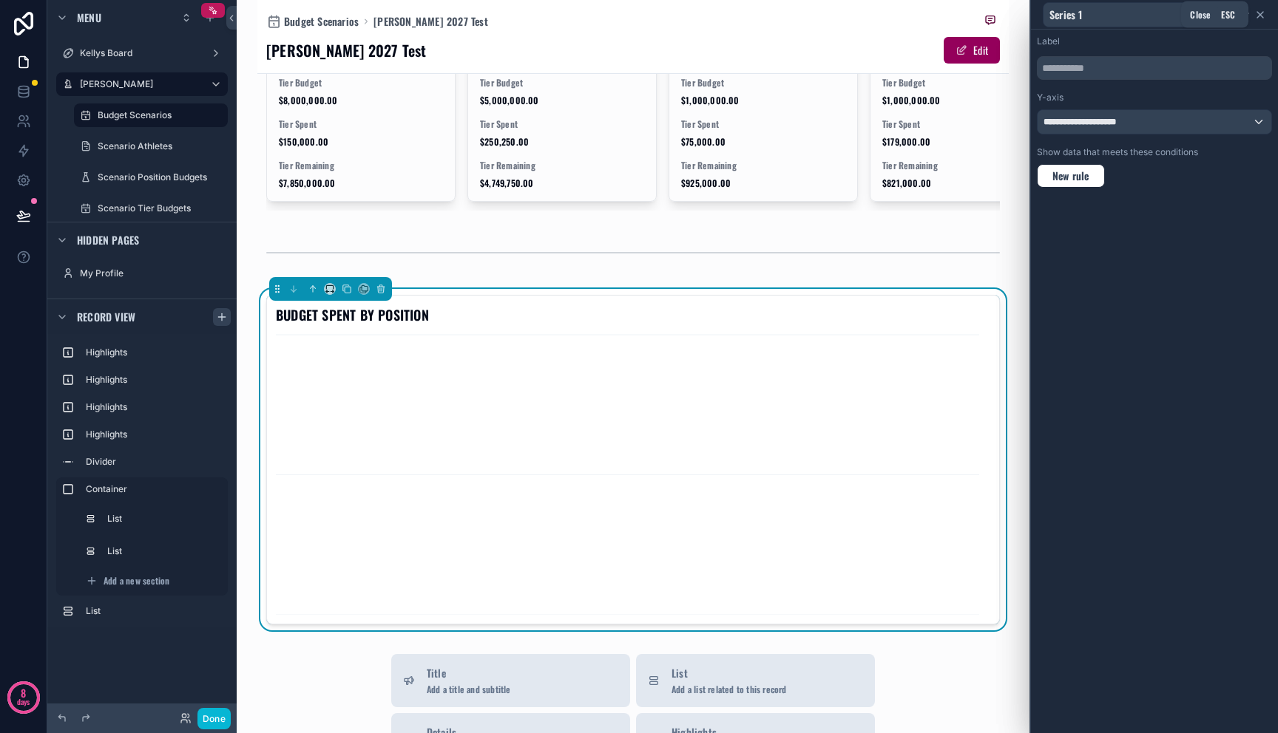
click at [1258, 13] on icon at bounding box center [1260, 15] width 6 height 6
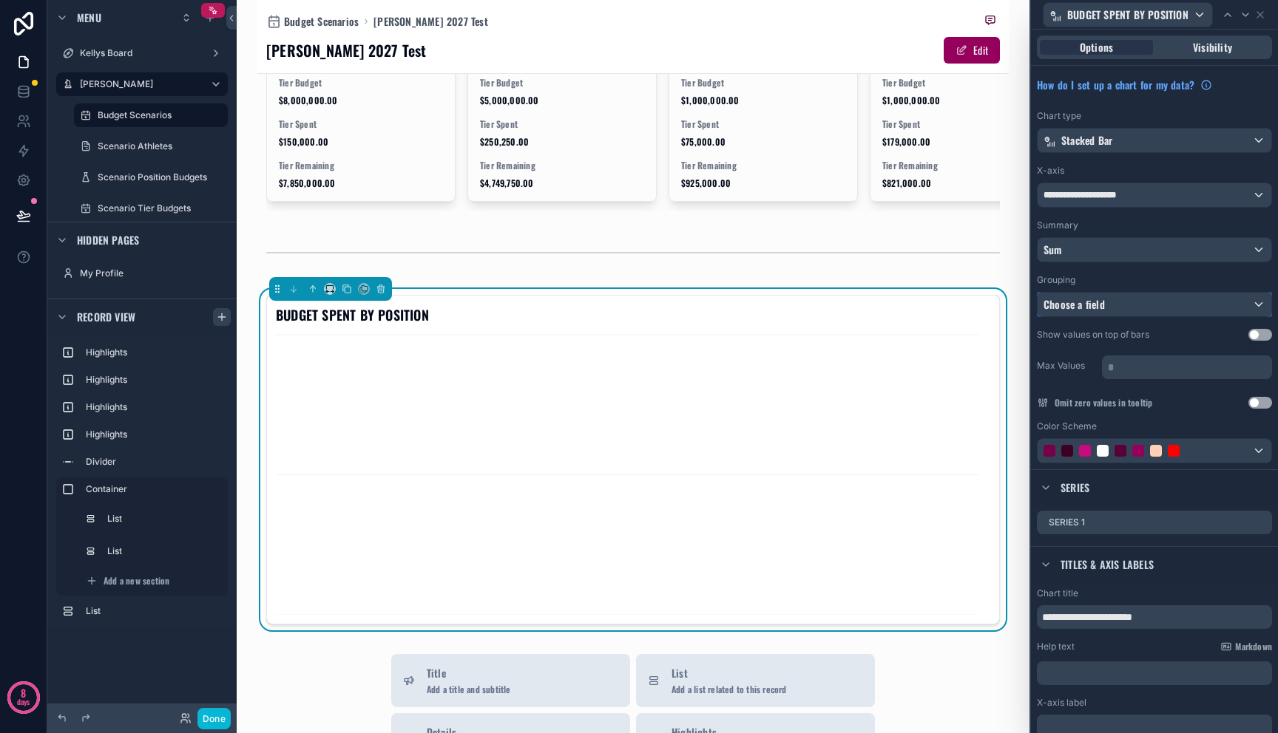
click at [1152, 303] on div "Choose a field" at bounding box center [1154, 305] width 234 height 24
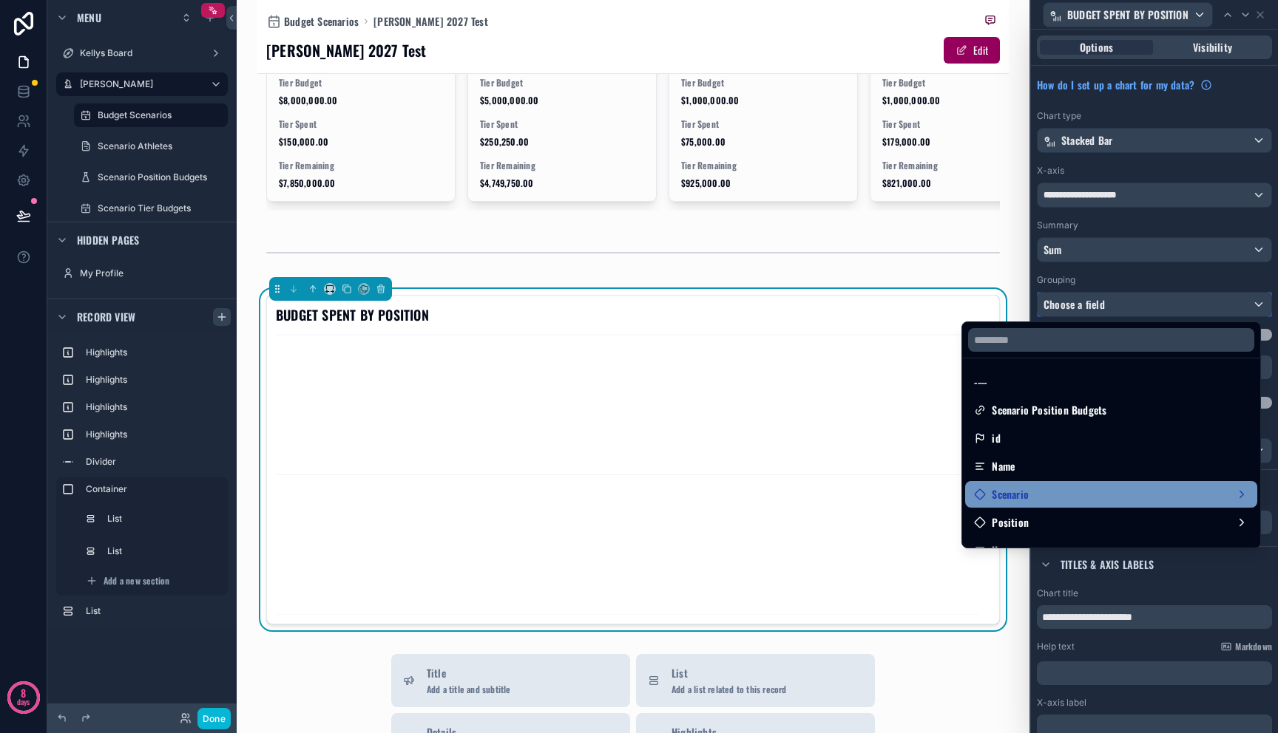
scroll to position [3, 0]
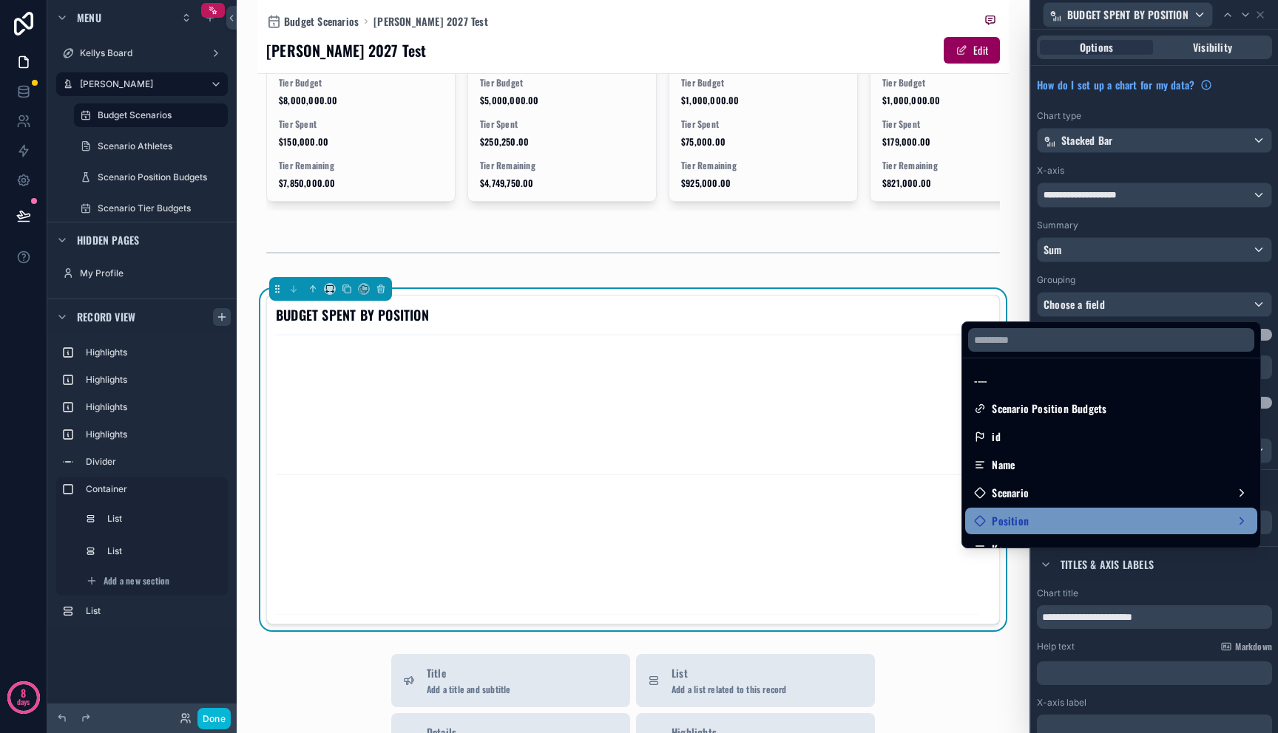
click at [1065, 510] on div "Position" at bounding box center [1111, 521] width 292 height 27
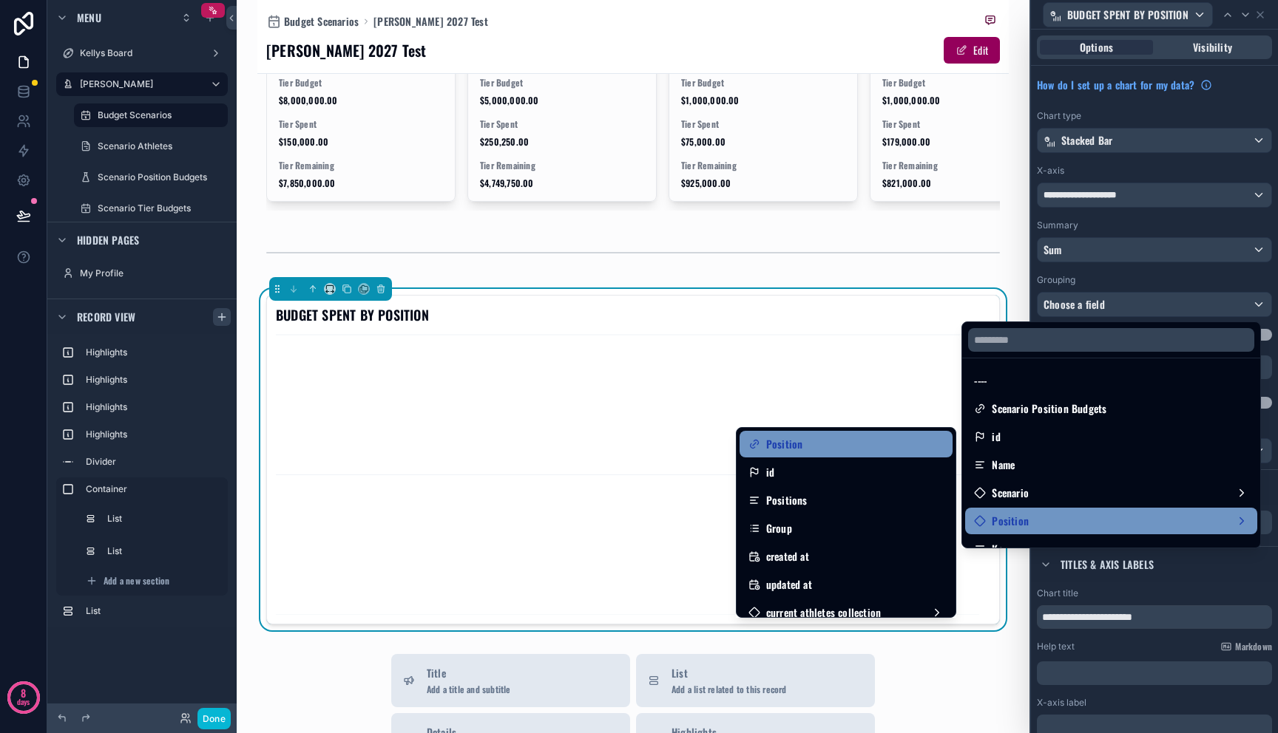
click at [799, 443] on div "Position" at bounding box center [845, 444] width 195 height 18
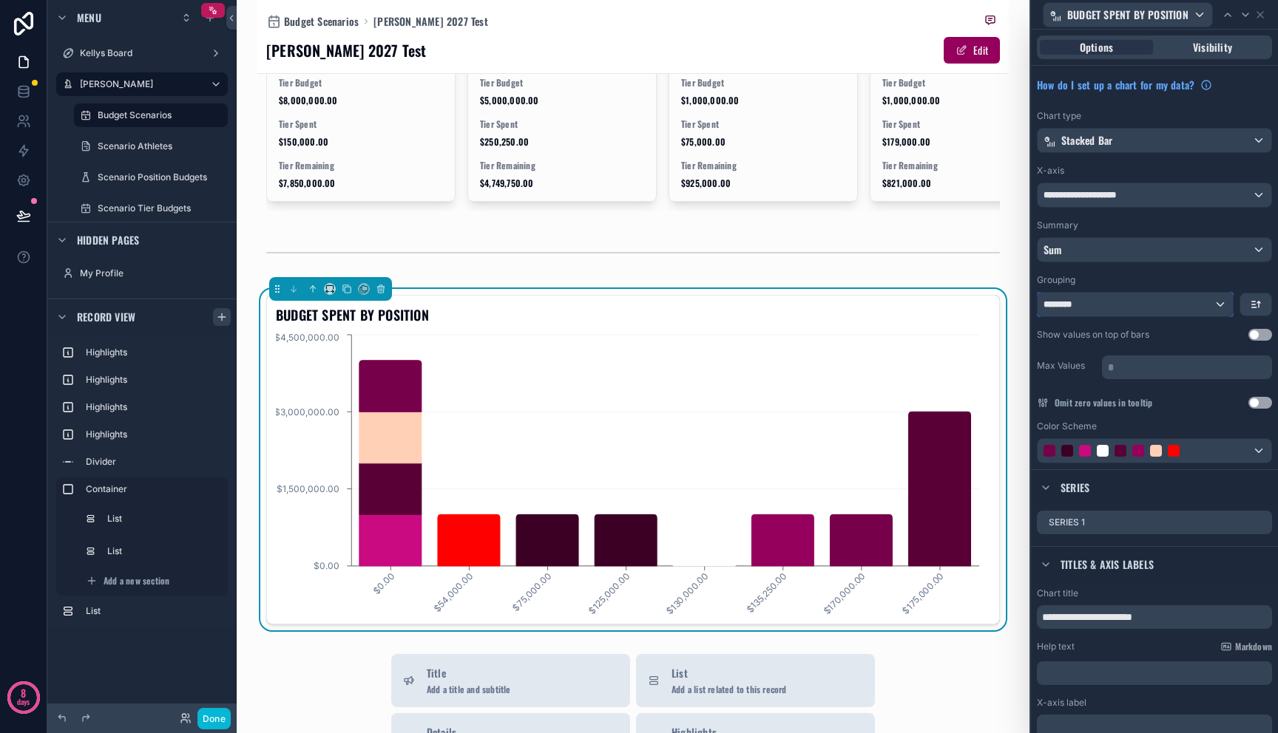
click at [1151, 311] on div "********" at bounding box center [1134, 305] width 195 height 24
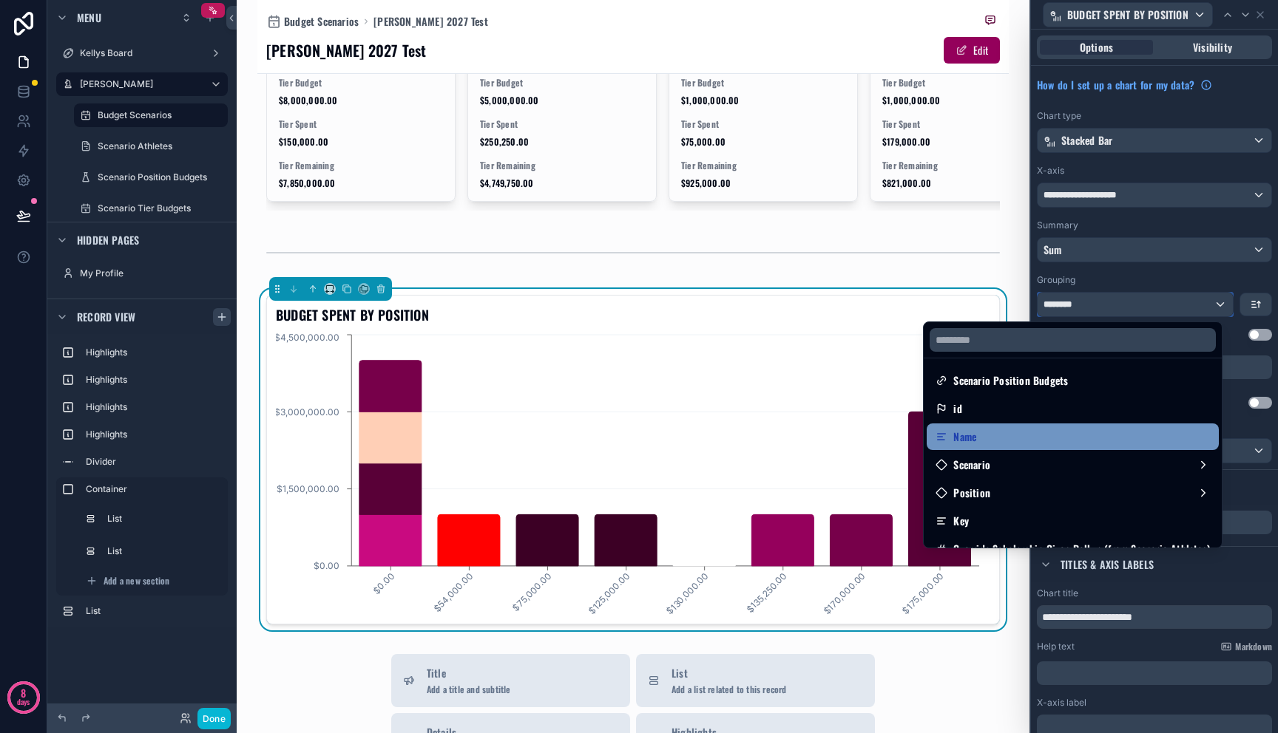
scroll to position [34, 0]
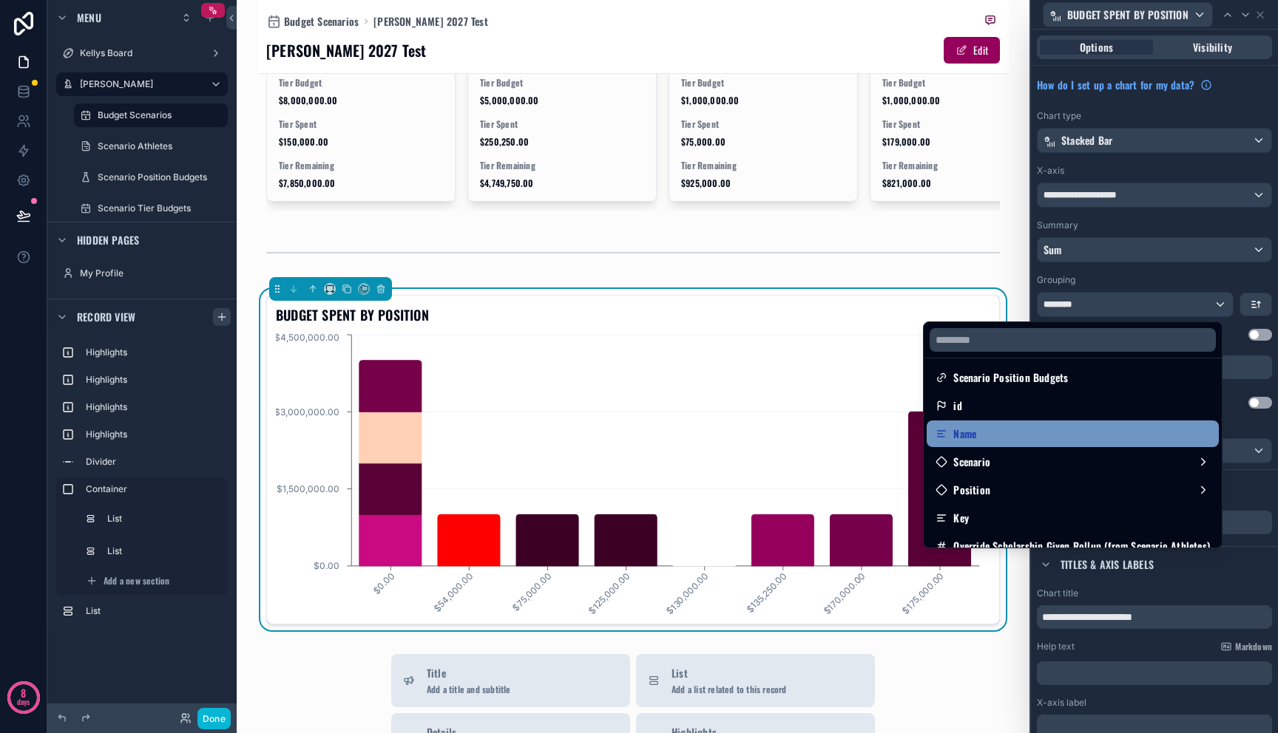
click at [1085, 444] on div "Name" at bounding box center [1072, 434] width 292 height 27
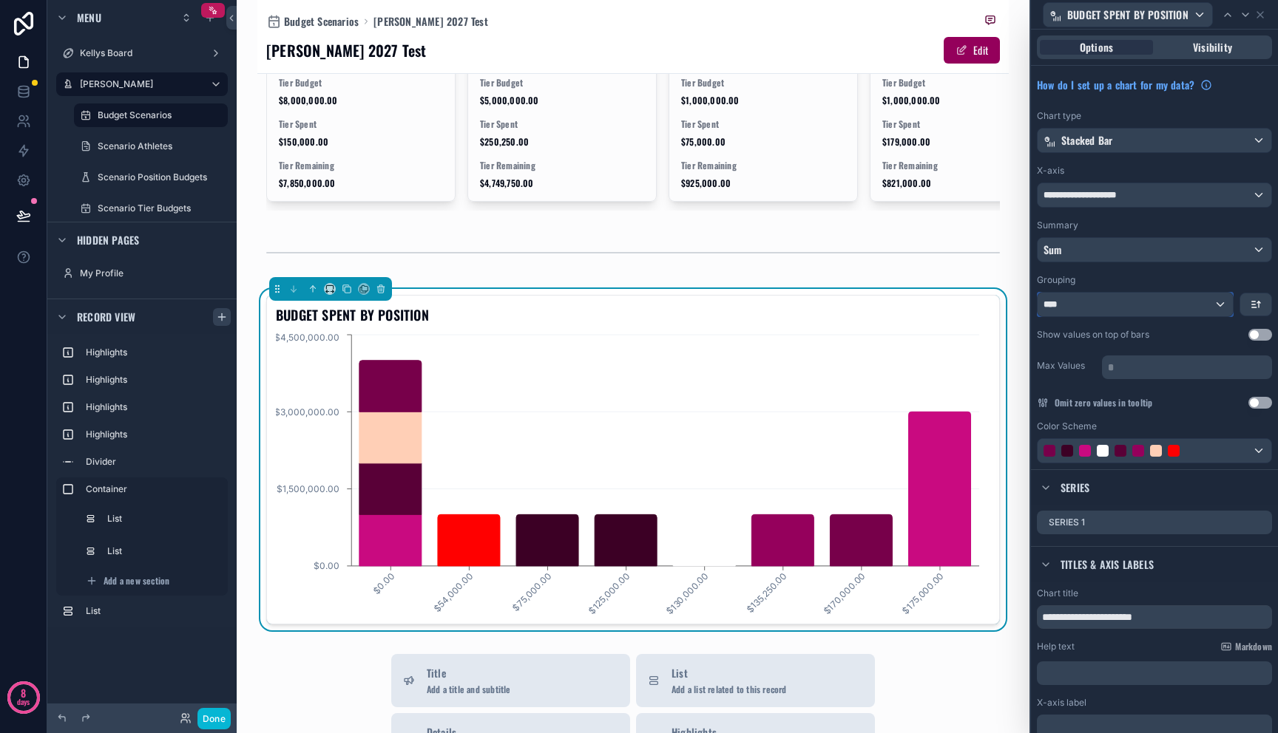
click at [1083, 296] on div "****" at bounding box center [1134, 305] width 195 height 24
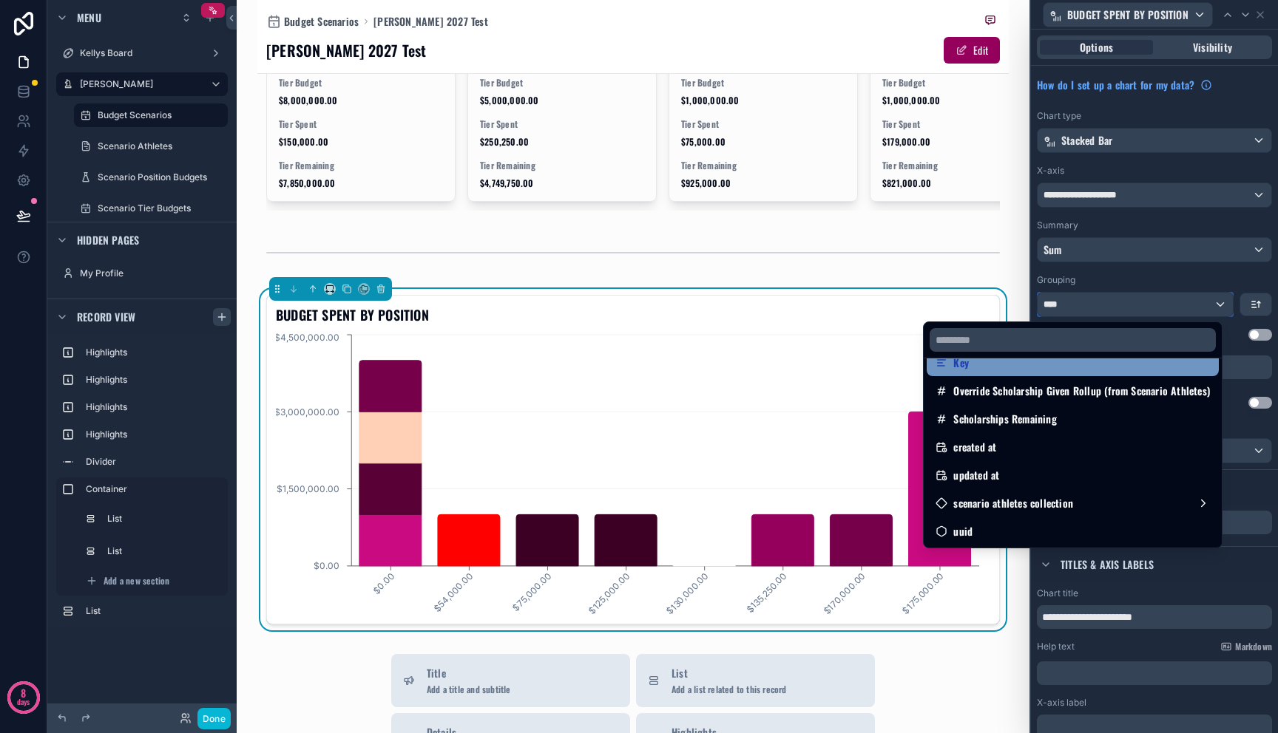
scroll to position [0, 0]
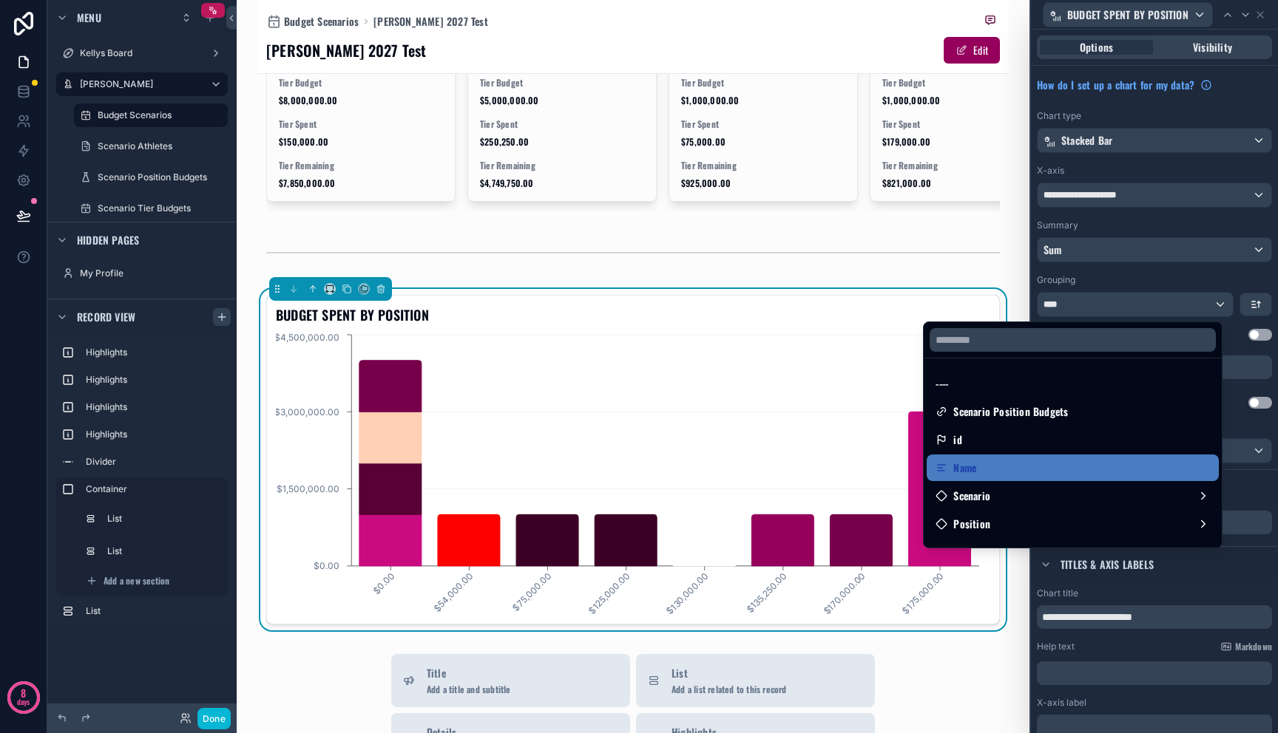
click at [1191, 280] on div at bounding box center [1154, 366] width 247 height 733
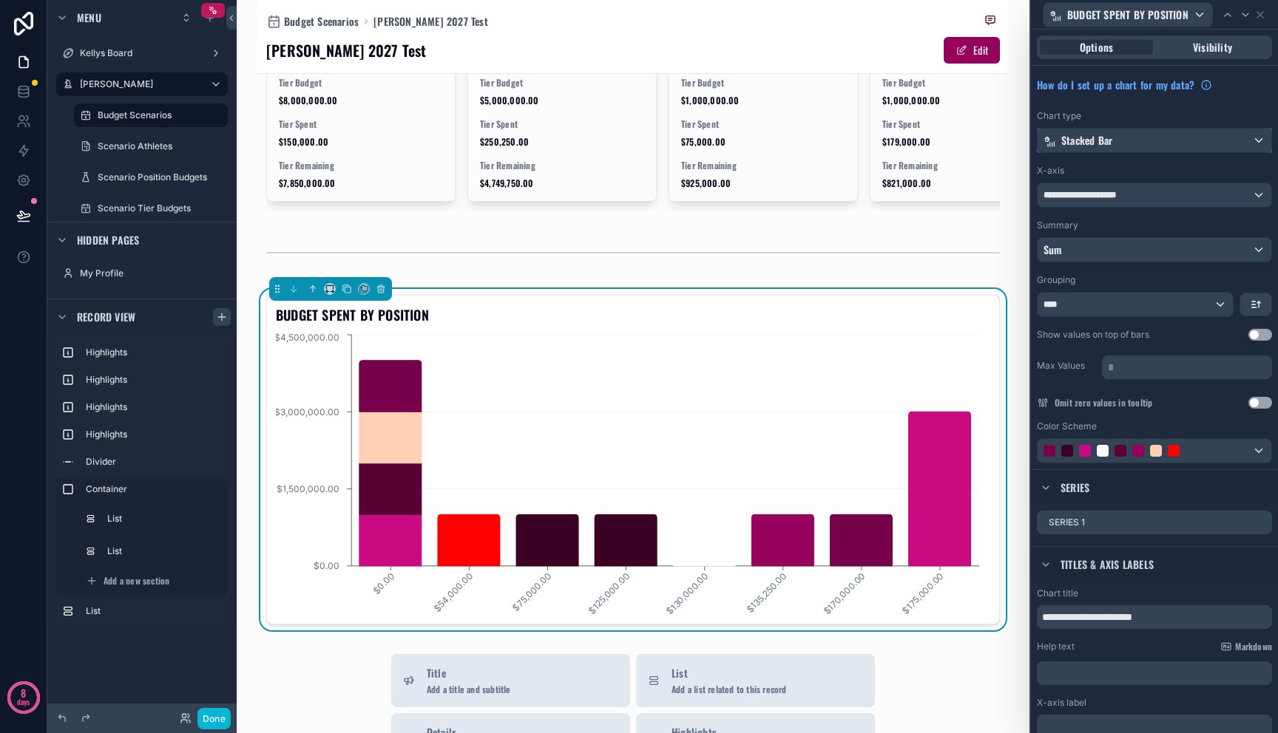
click at [1109, 144] on span "Stacked Bar" at bounding box center [1086, 140] width 51 height 15
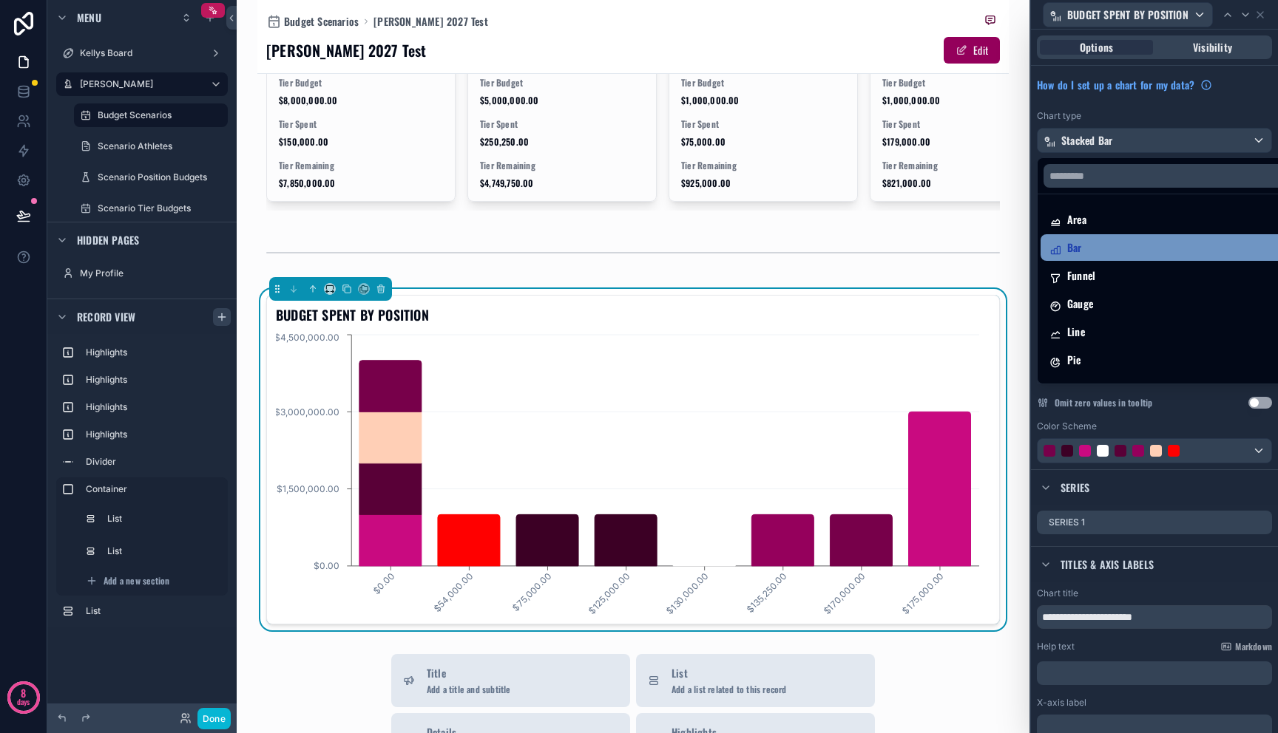
click at [1105, 246] on div "Bar" at bounding box center [1165, 248] width 233 height 18
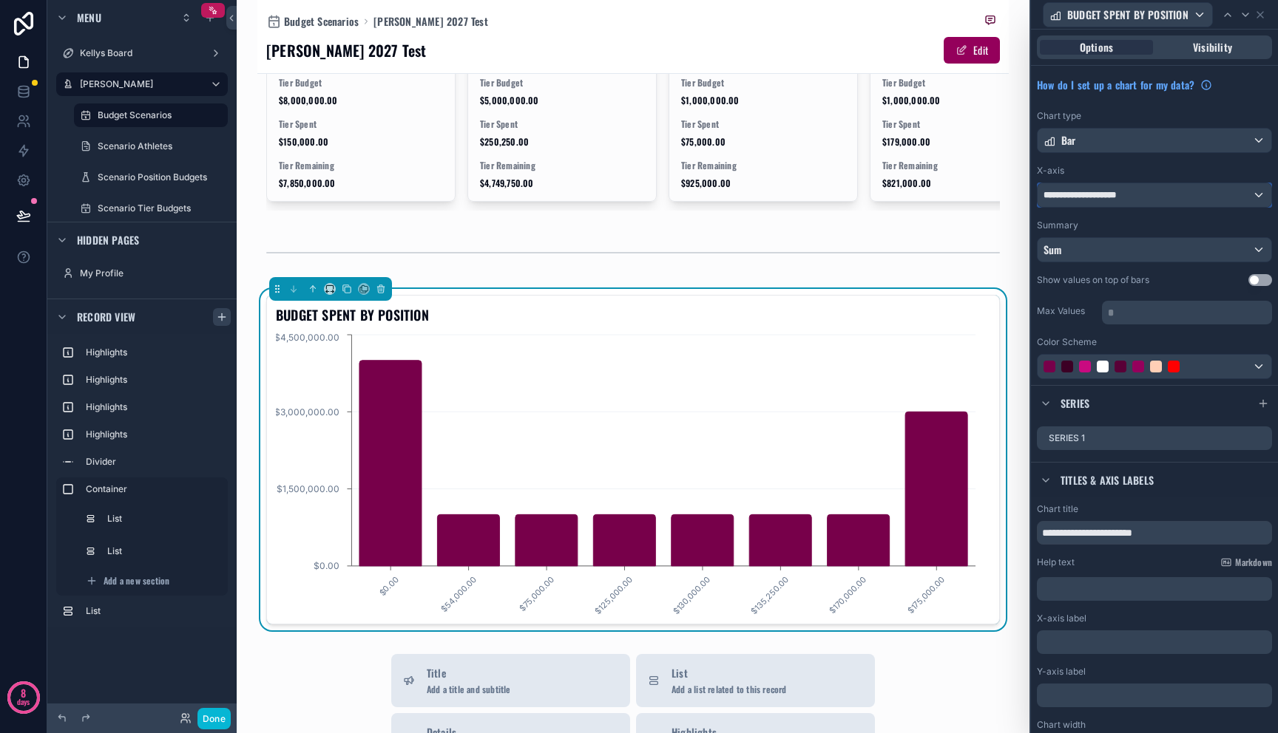
click at [1108, 198] on span "**********" at bounding box center [1082, 195] width 79 height 12
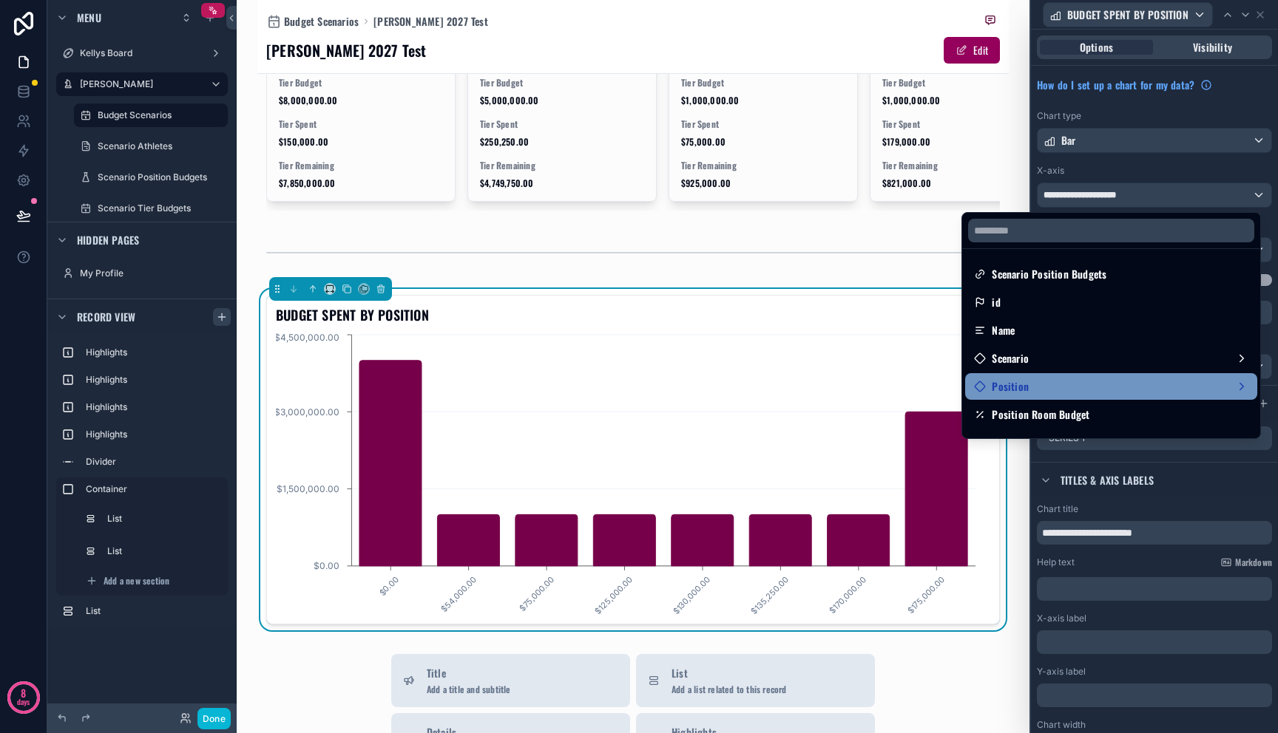
click at [1109, 379] on div "Position" at bounding box center [1111, 387] width 274 height 18
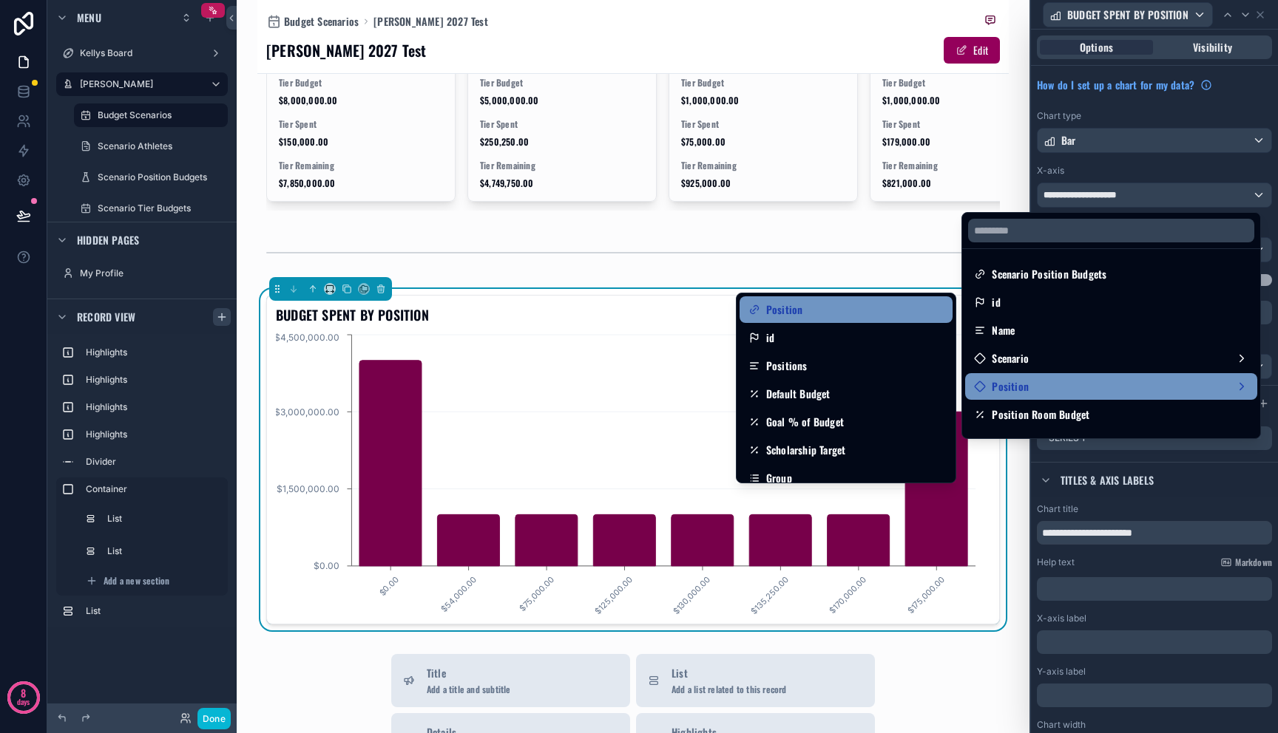
click at [853, 313] on div "Position" at bounding box center [845, 310] width 195 height 18
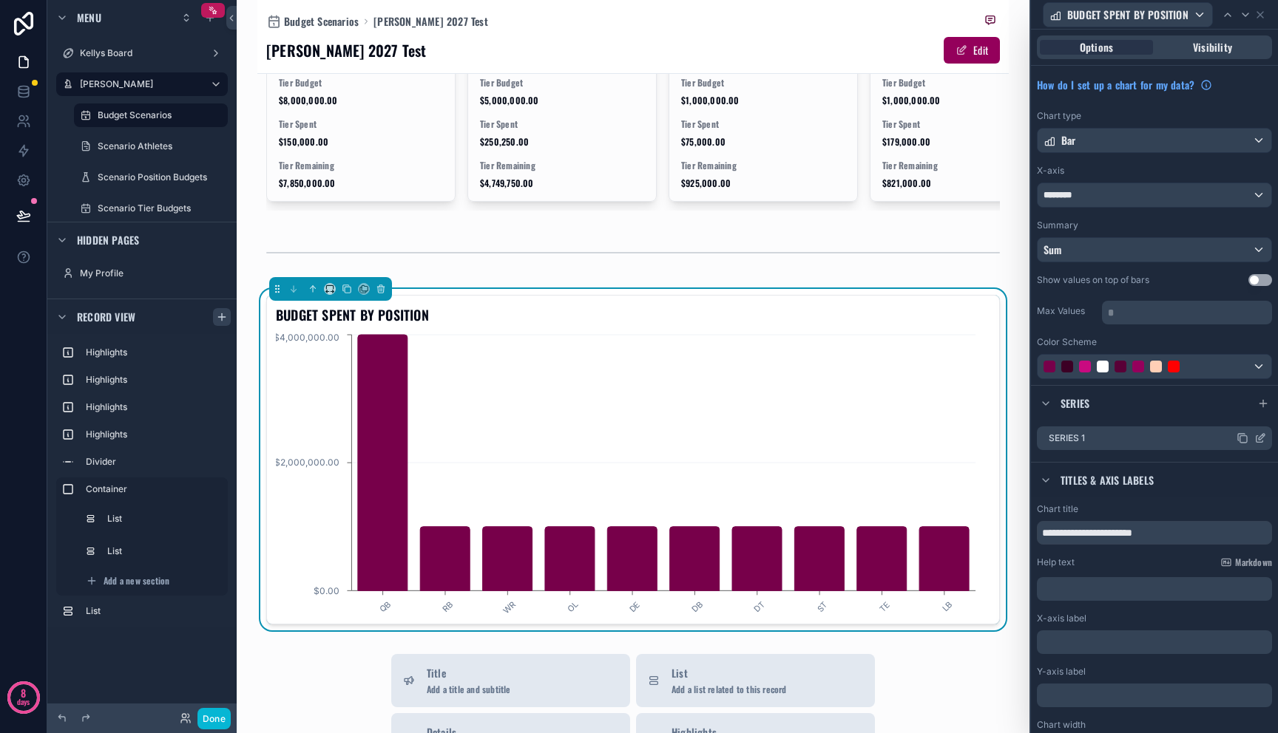
click at [1256, 438] on icon at bounding box center [1259, 439] width 7 height 7
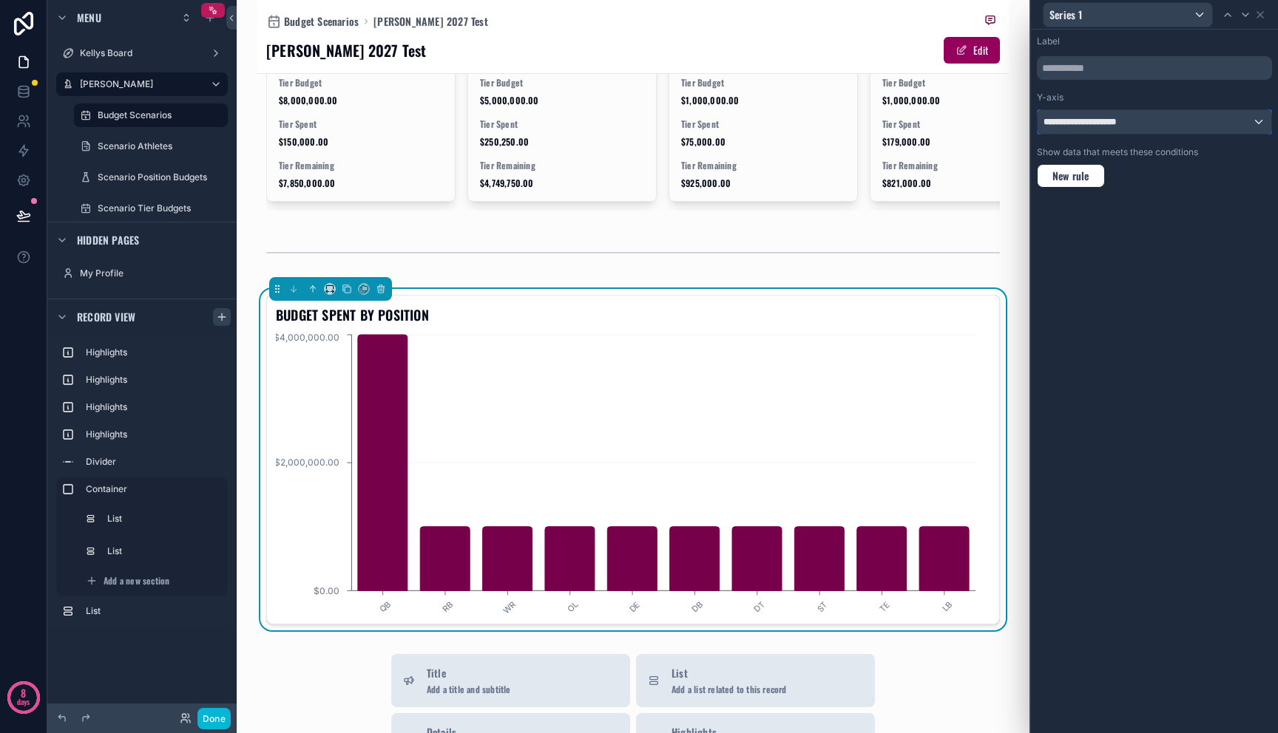
click at [1164, 123] on div "**********" at bounding box center [1154, 122] width 234 height 24
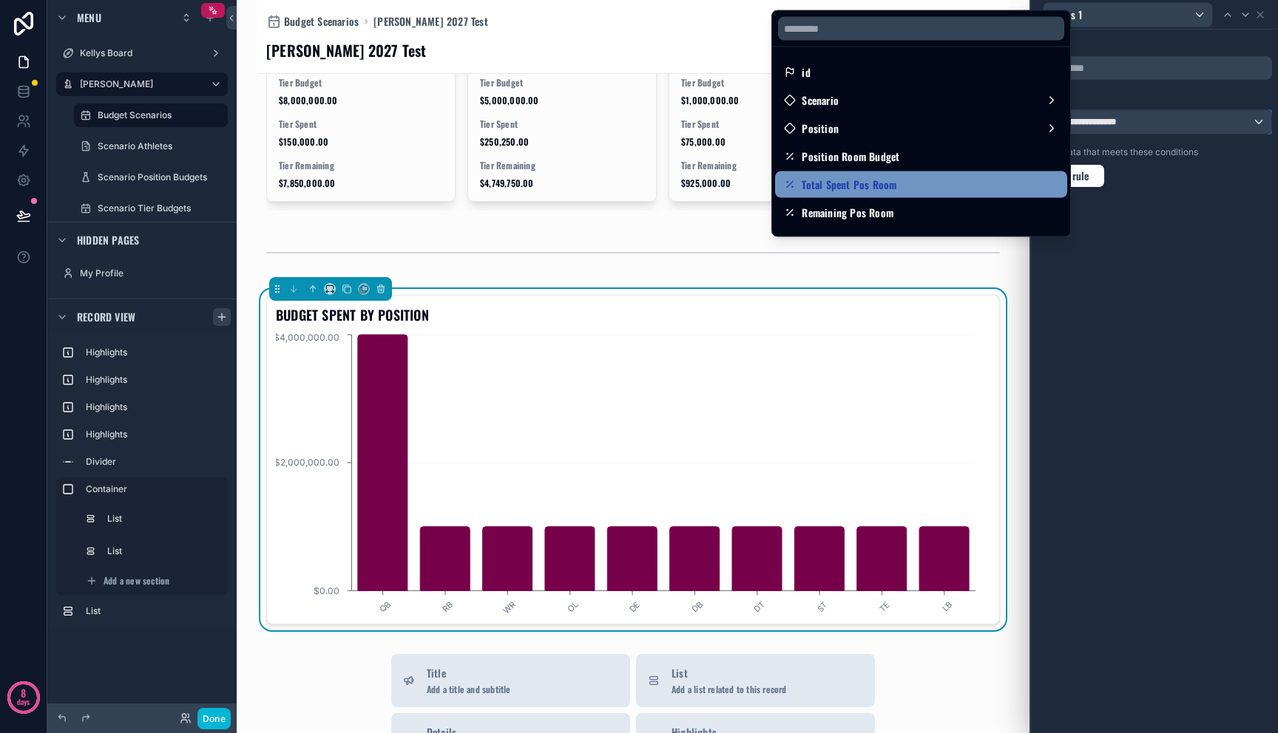
scroll to position [3, 0]
click at [968, 189] on div "Total Spent Pos Room" at bounding box center [921, 182] width 274 height 18
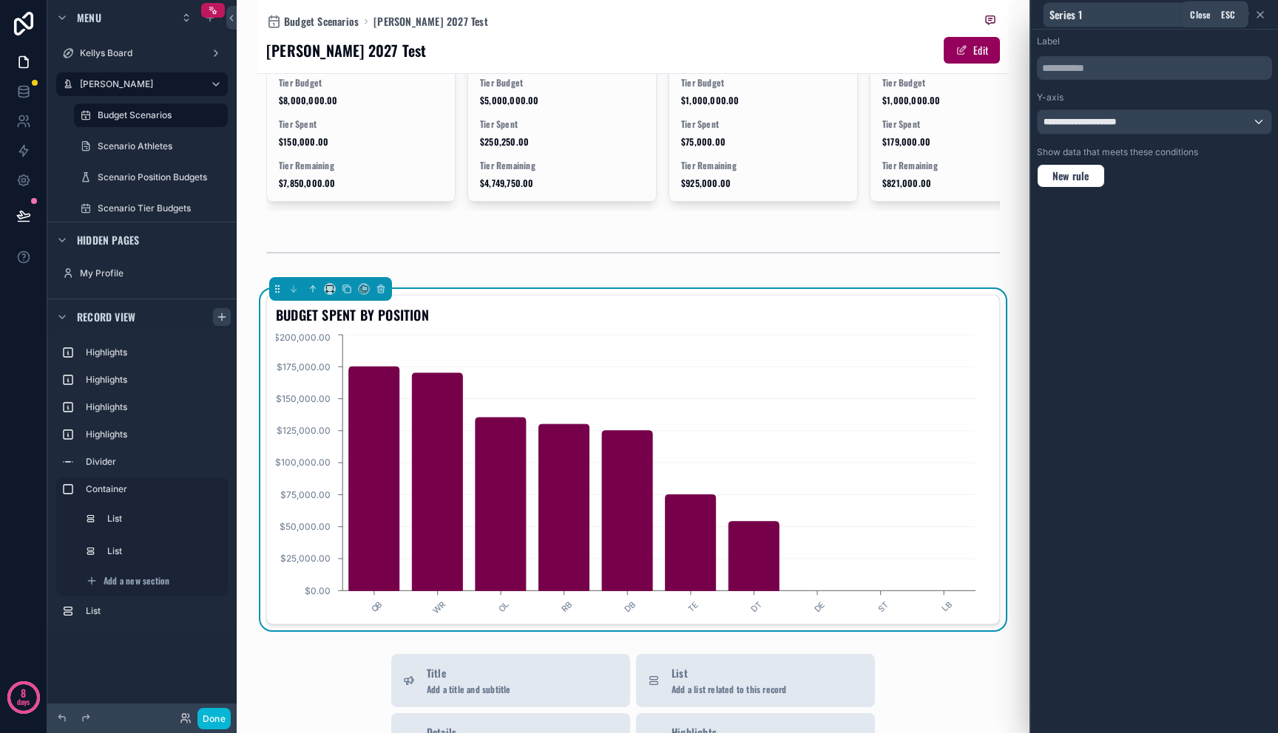
click at [1260, 20] on icon at bounding box center [1260, 15] width 12 height 12
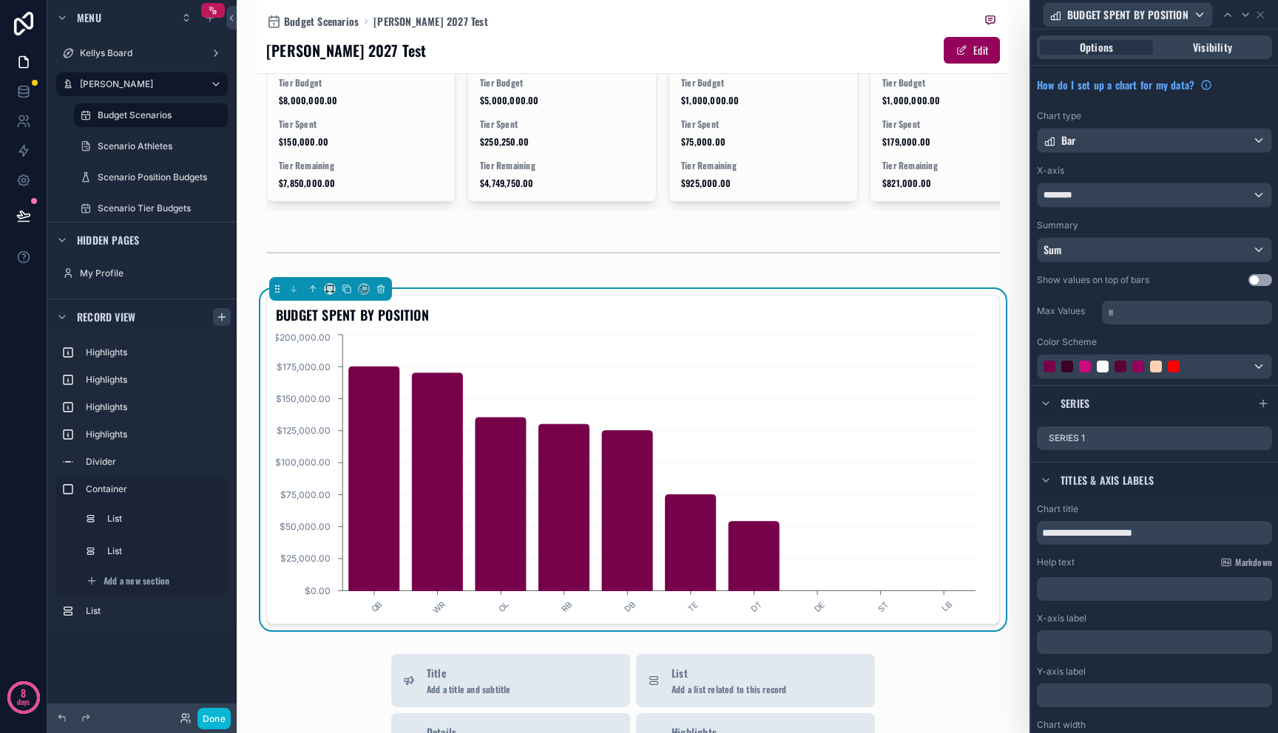
click at [1260, 275] on div "How do I set up a chart for my data? Chart type Bar X-axis ******** Summary Sum…" at bounding box center [1154, 225] width 247 height 319
click at [1254, 282] on button "Use setting" at bounding box center [1260, 280] width 24 height 12
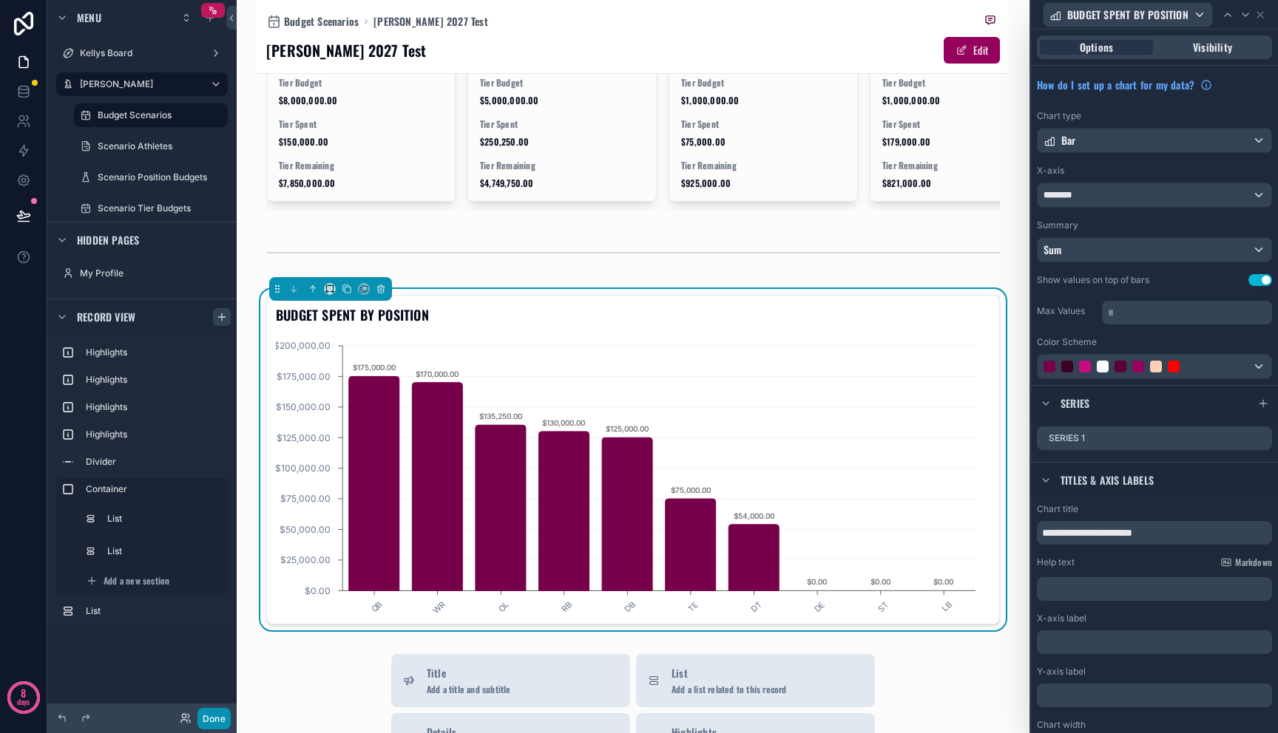
click at [206, 716] on button "Done" at bounding box center [213, 718] width 33 height 21
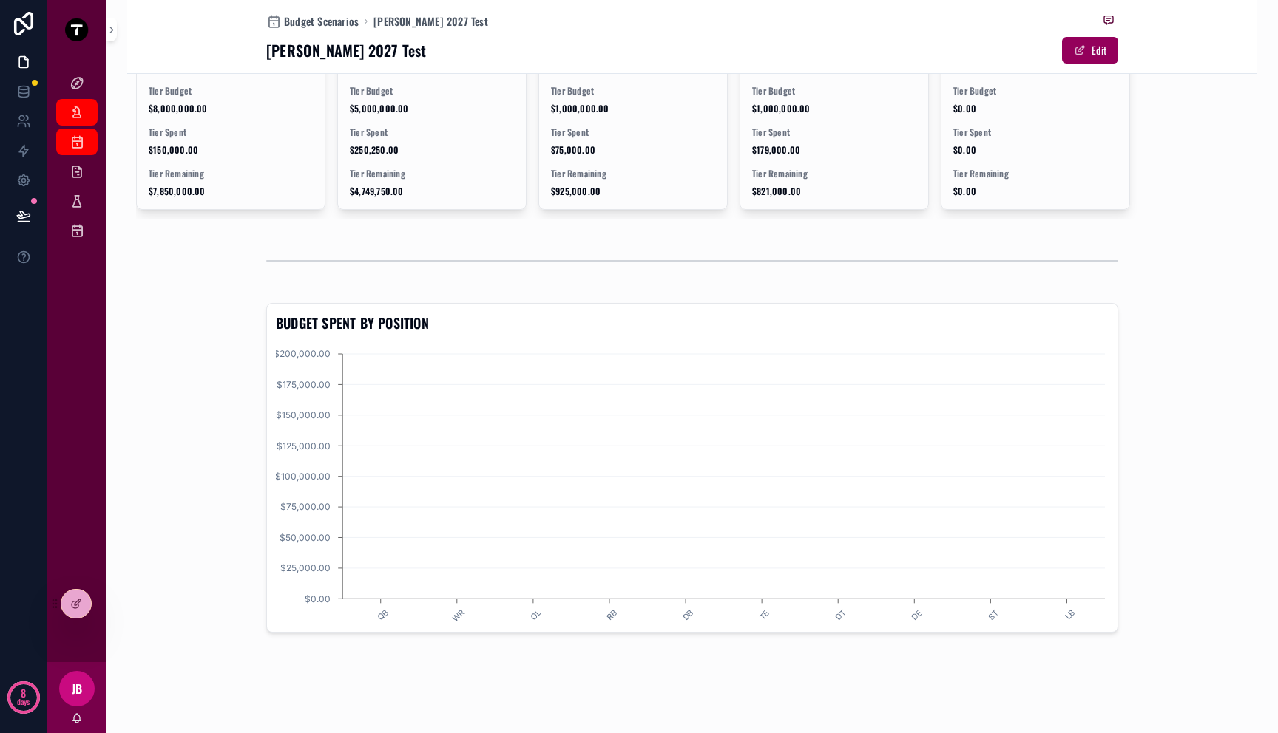
scroll to position [993, 0]
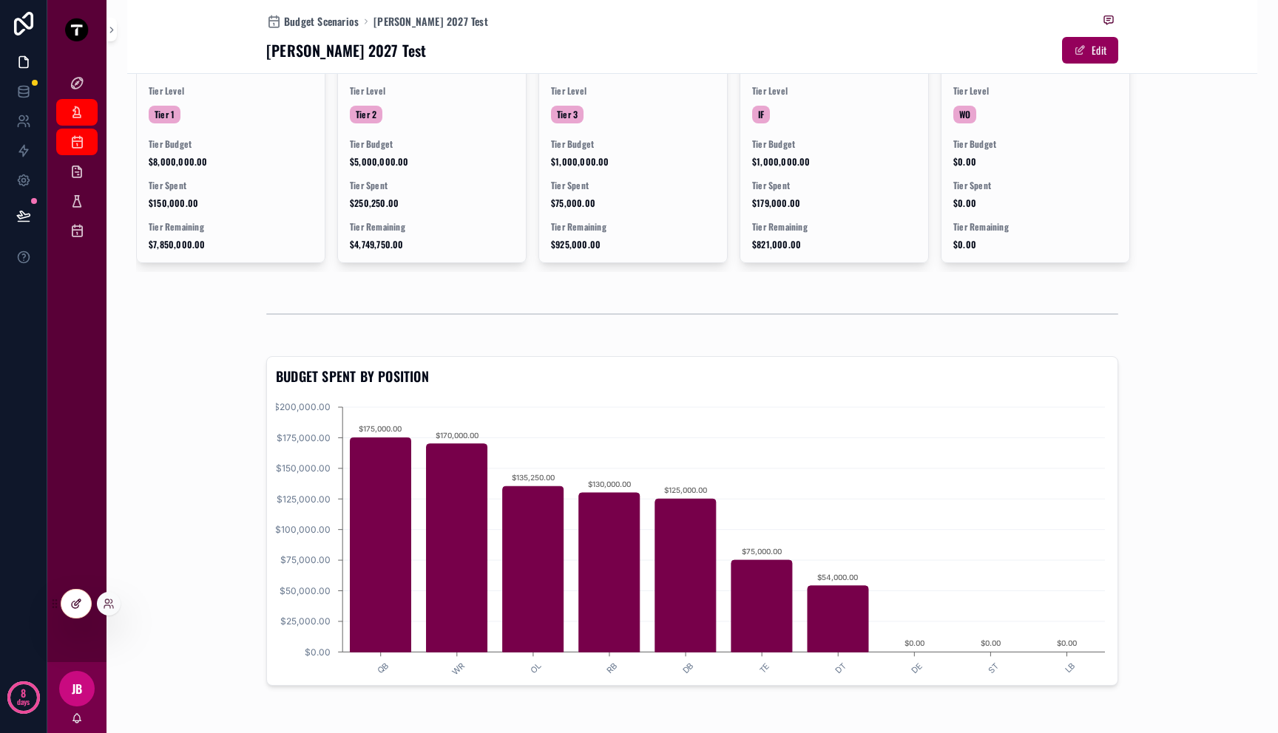
click at [72, 591] on div at bounding box center [76, 604] width 30 height 28
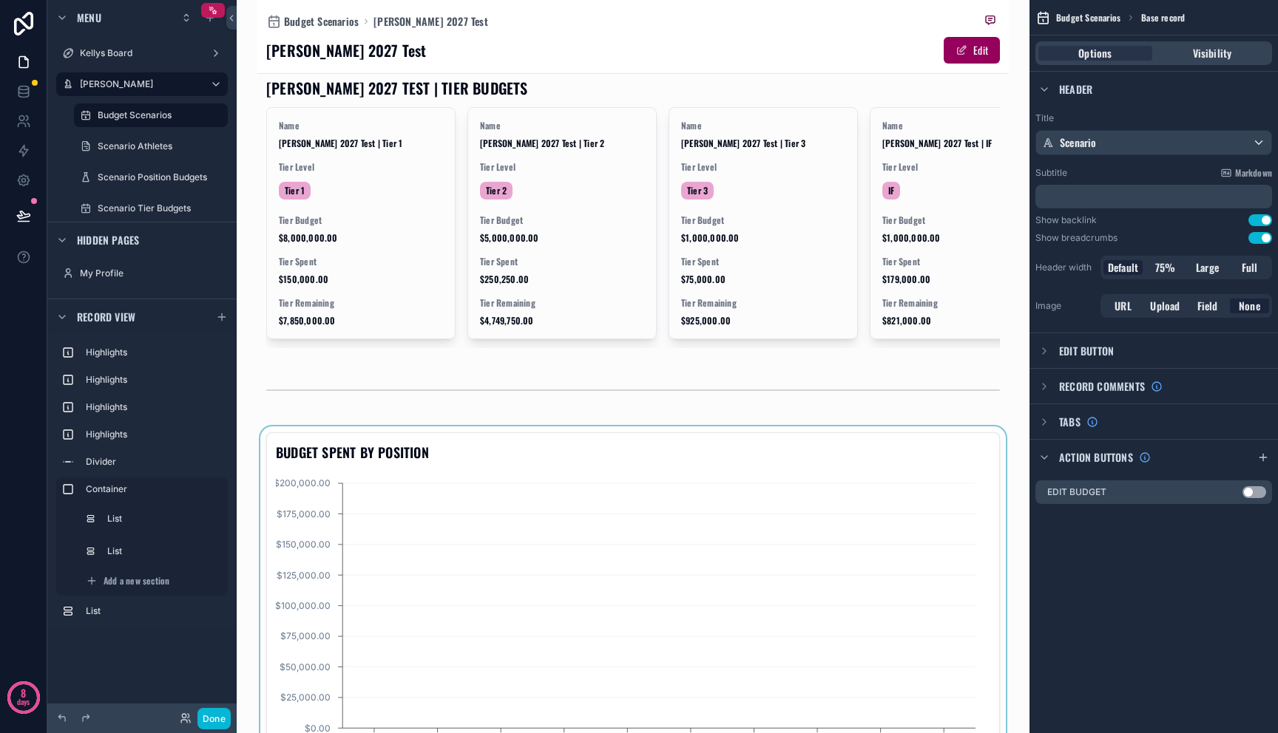
scroll to position [1130, 0]
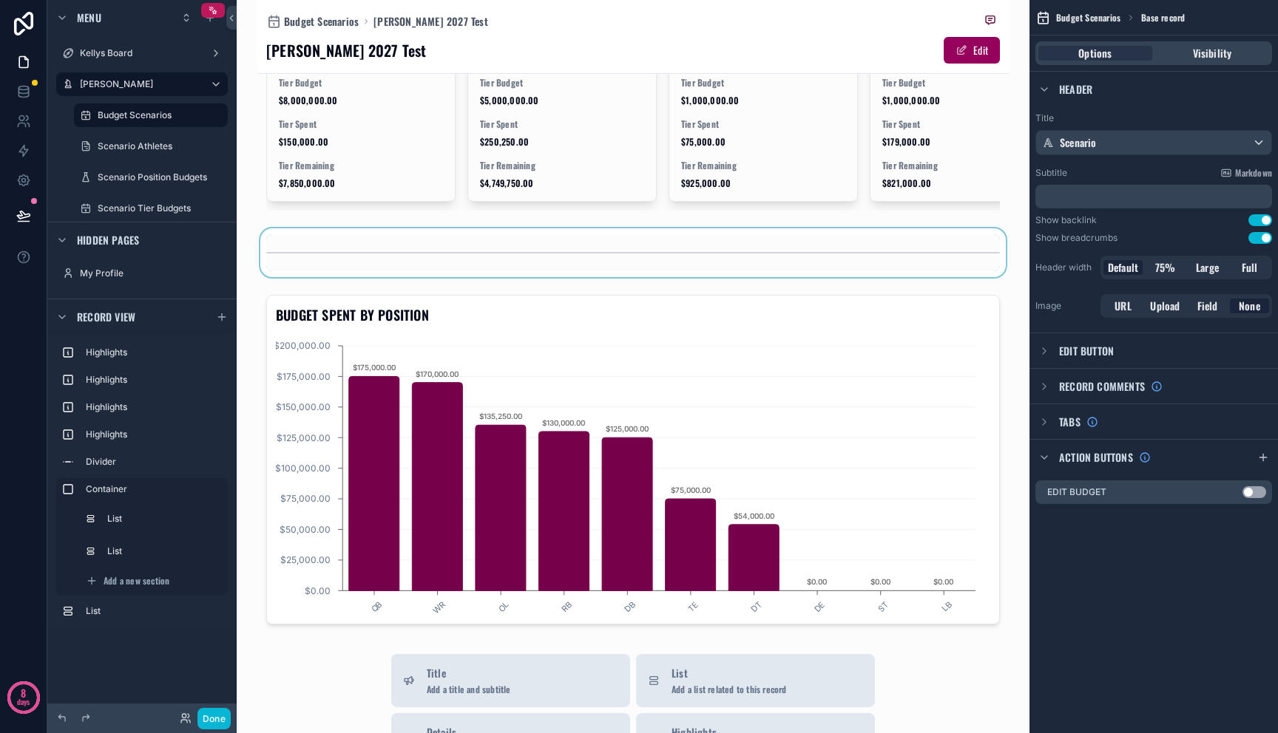
click at [318, 228] on div "scrollable content" at bounding box center [632, 252] width 751 height 49
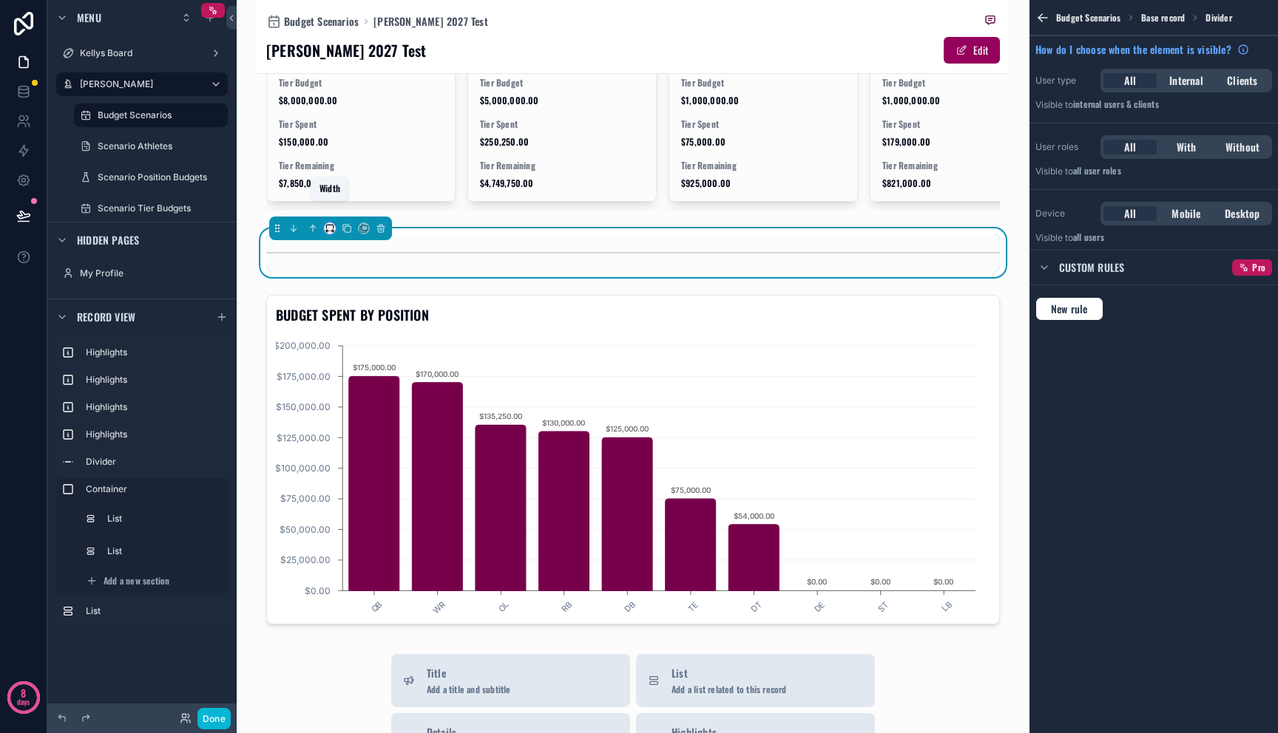
click at [328, 223] on icon "scrollable content" at bounding box center [330, 228] width 10 height 10
click at [359, 404] on span "Full width" at bounding box center [357, 405] width 43 height 18
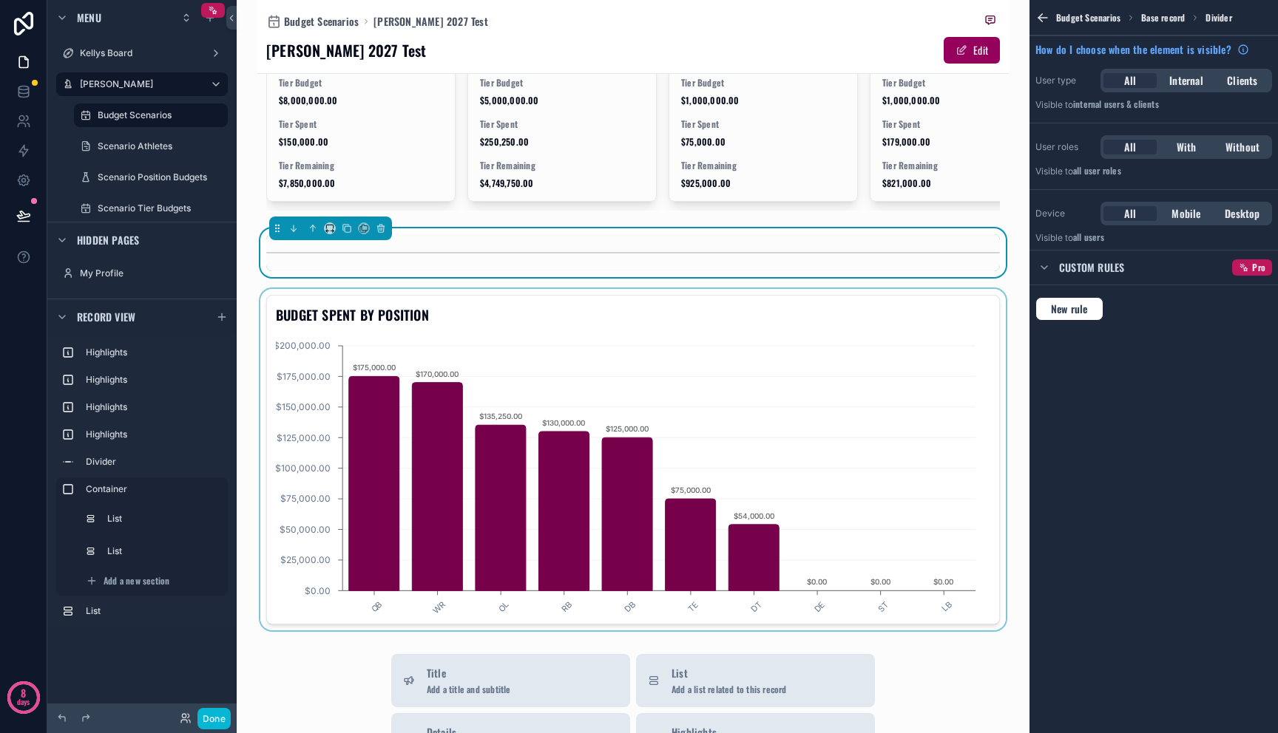
click at [470, 335] on div "scrollable content" at bounding box center [632, 460] width 751 height 342
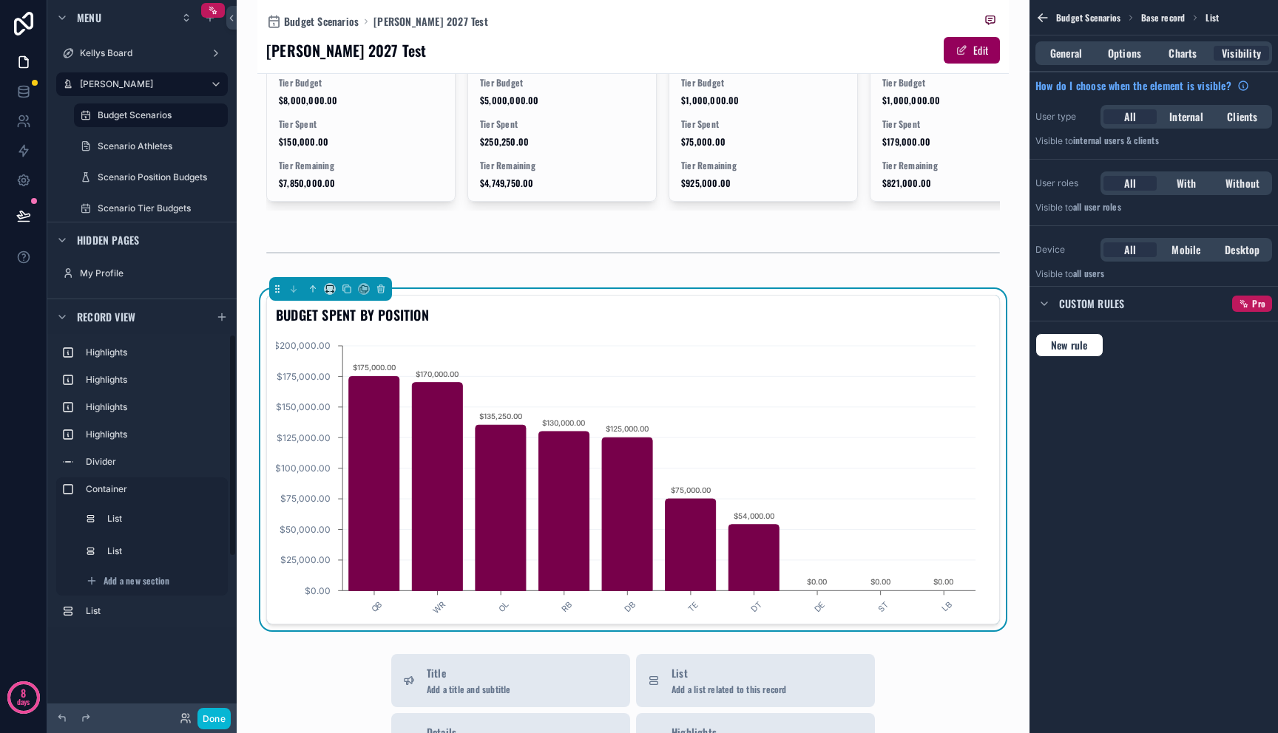
click at [180, 643] on div "[PERSON_NAME] Board [PERSON_NAME] Dashboard Budget Scenarios Scenario Athletes …" at bounding box center [141, 358] width 189 height 716
click at [223, 316] on icon "scrollable content" at bounding box center [222, 317] width 12 height 12
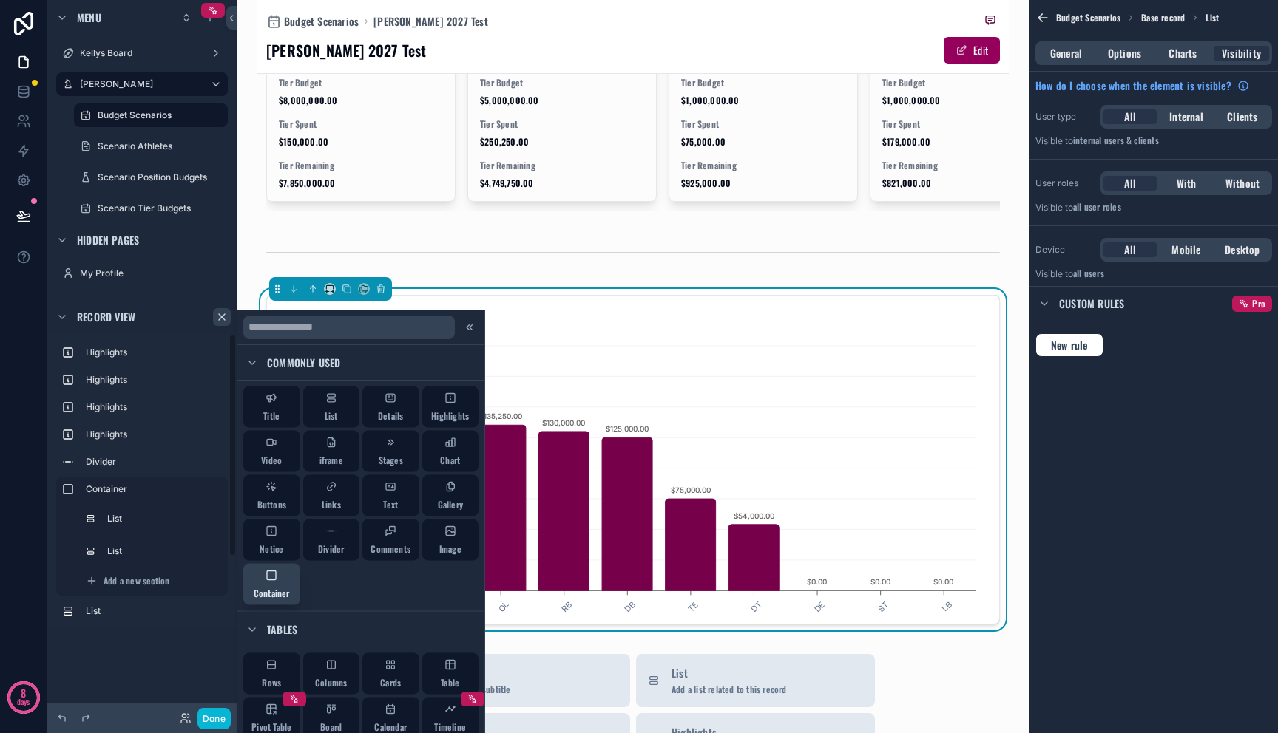
click at [277, 588] on span "Container" at bounding box center [272, 594] width 36 height 12
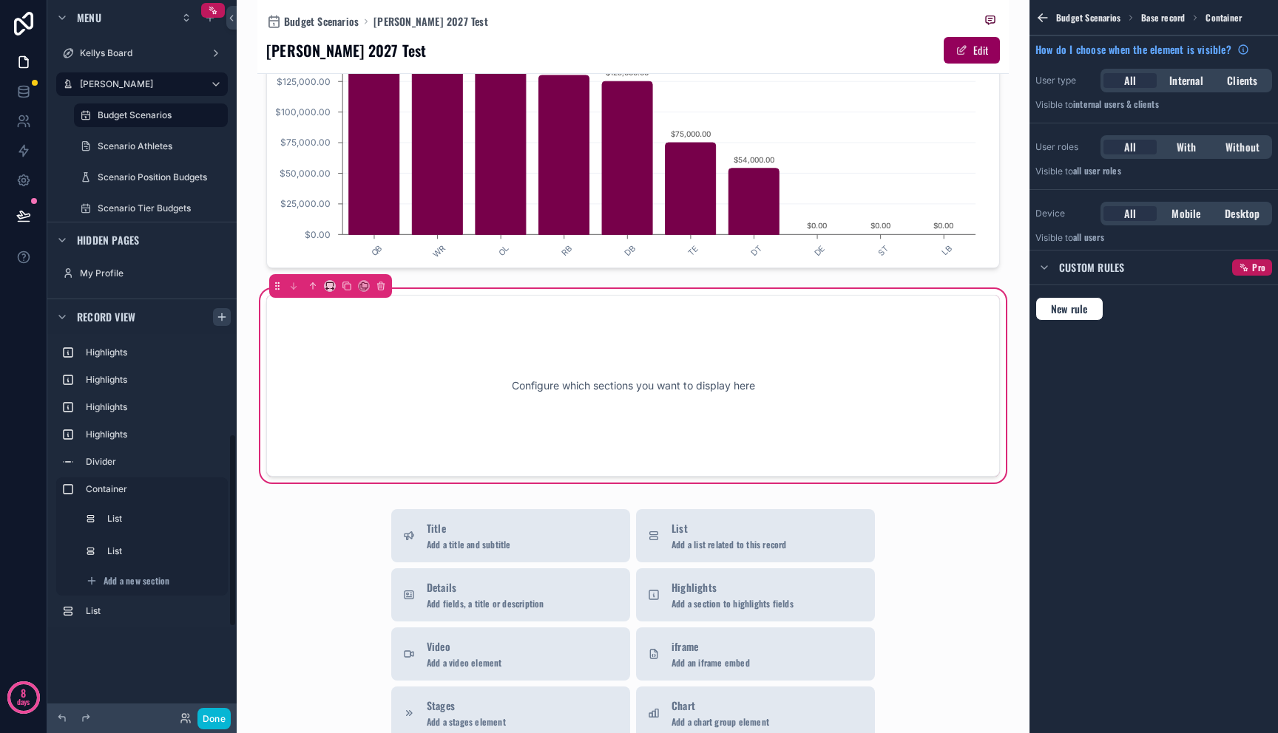
scroll to position [152, 0]
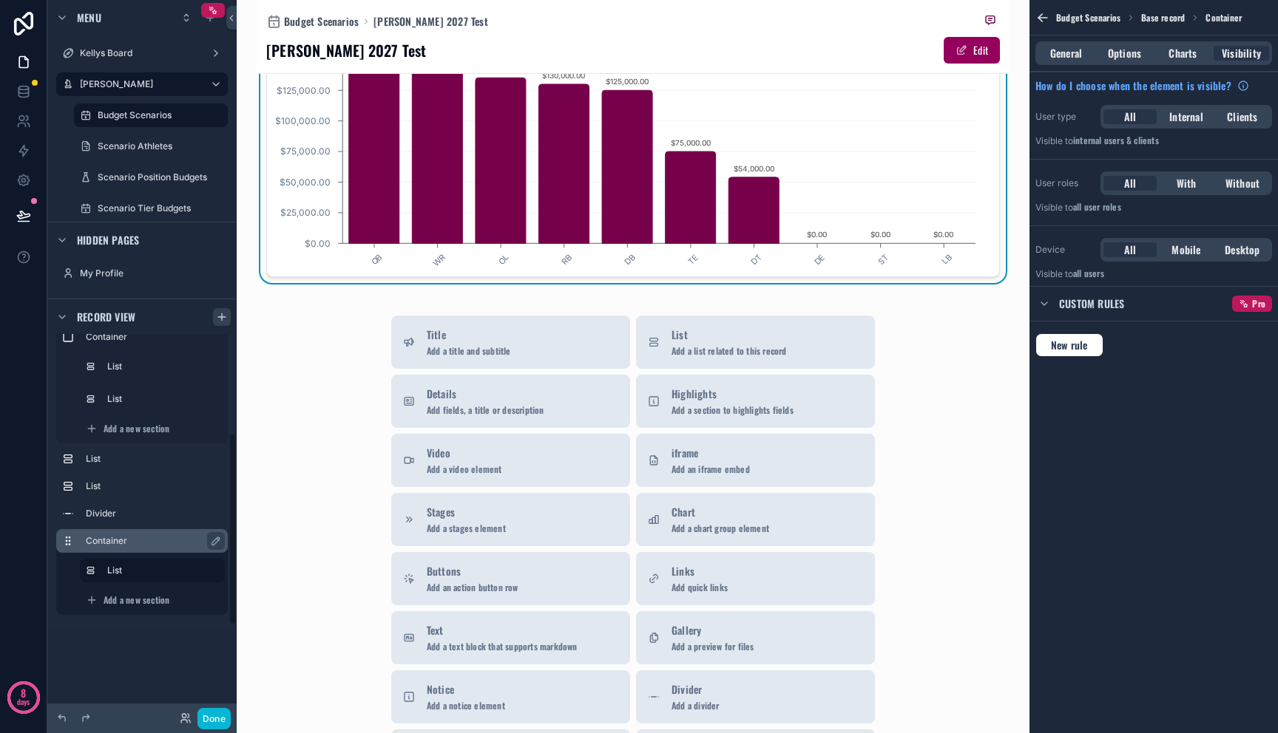
click at [123, 544] on label "Container" at bounding box center [151, 541] width 130 height 12
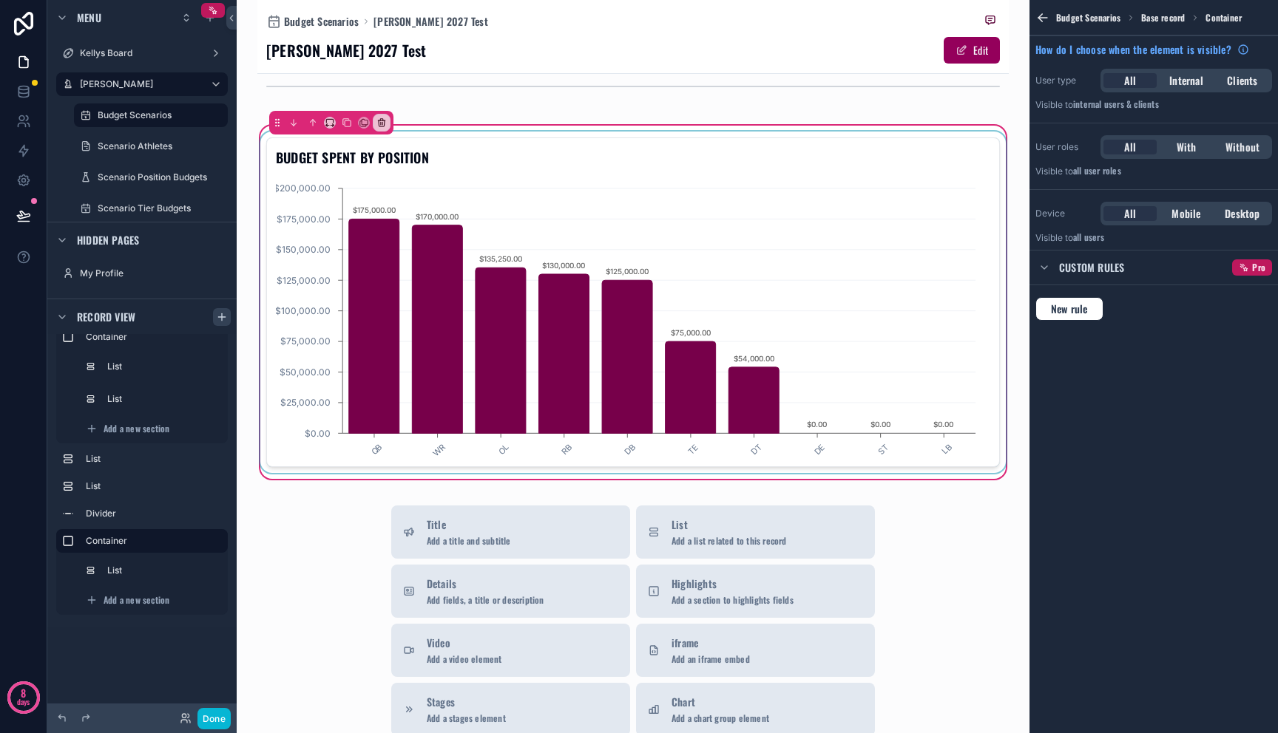
scroll to position [1054, 0]
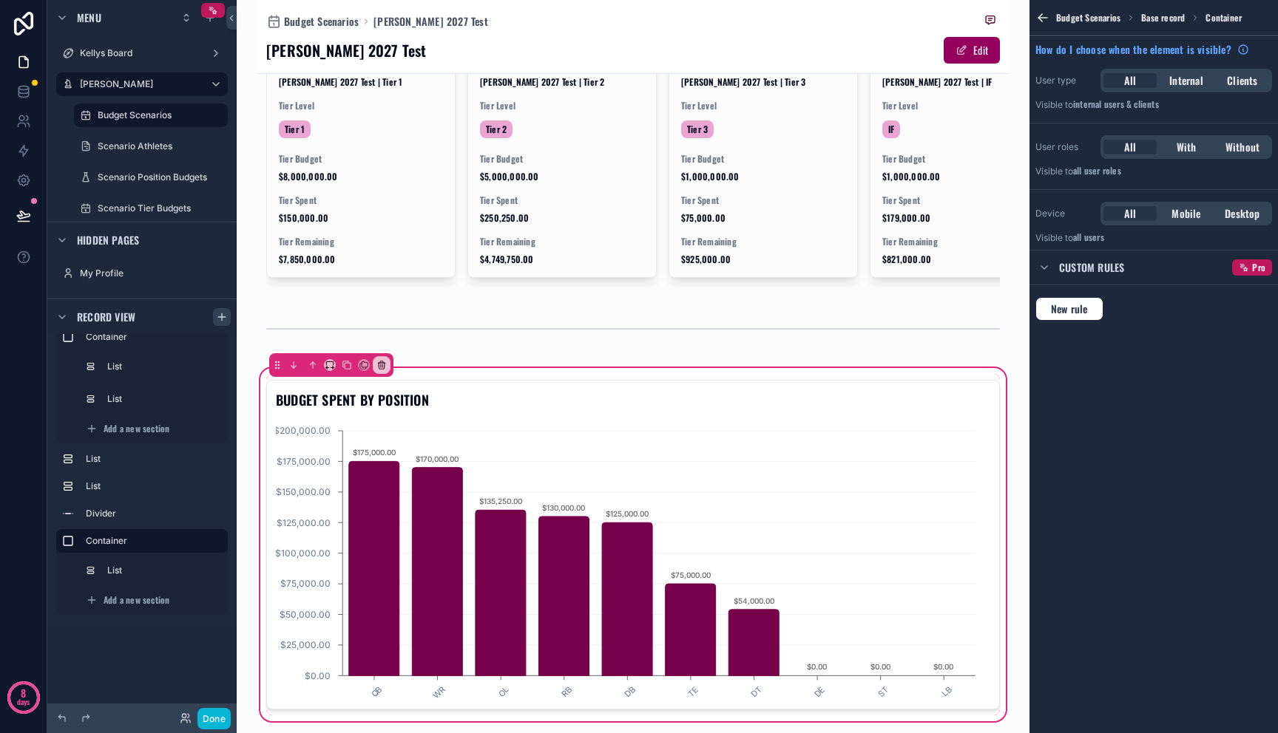
click at [336, 353] on div "scrollable content" at bounding box center [331, 365] width 124 height 24
click at [332, 360] on icon "scrollable content" at bounding box center [330, 365] width 10 height 10
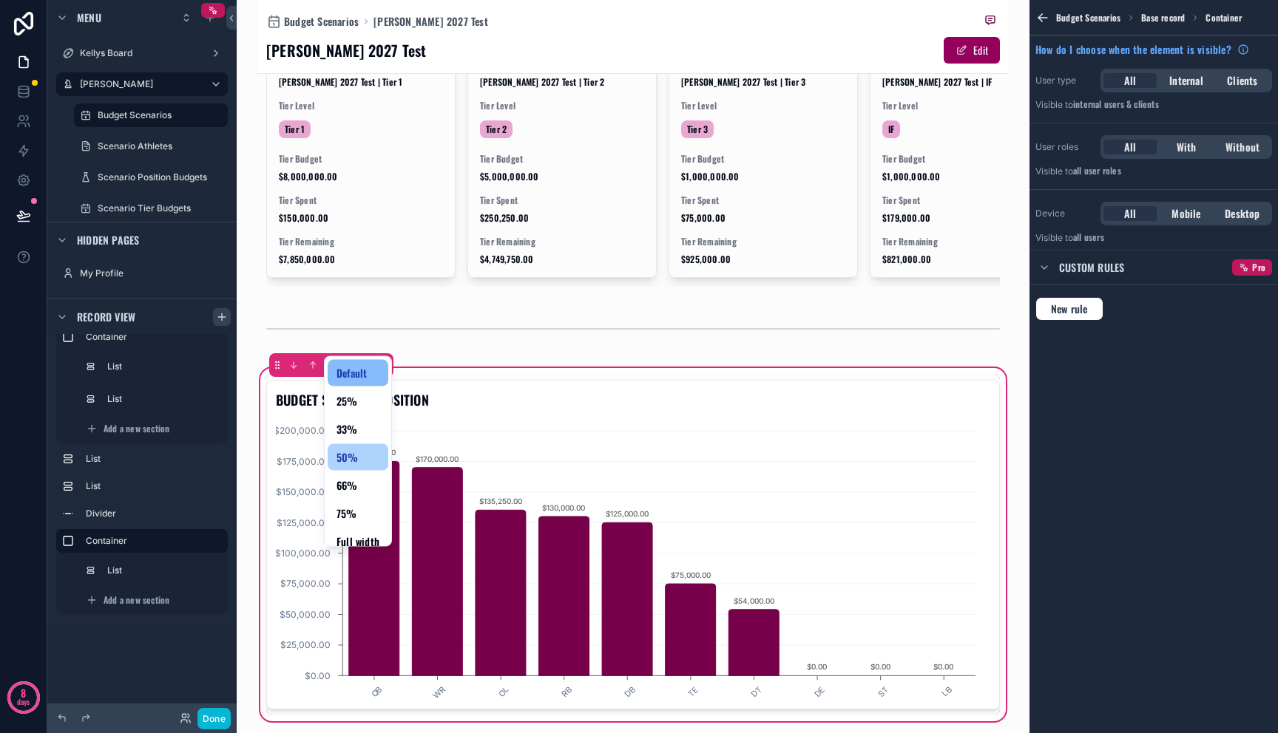
click at [355, 464] on span "50%" at bounding box center [347, 458] width 22 height 18
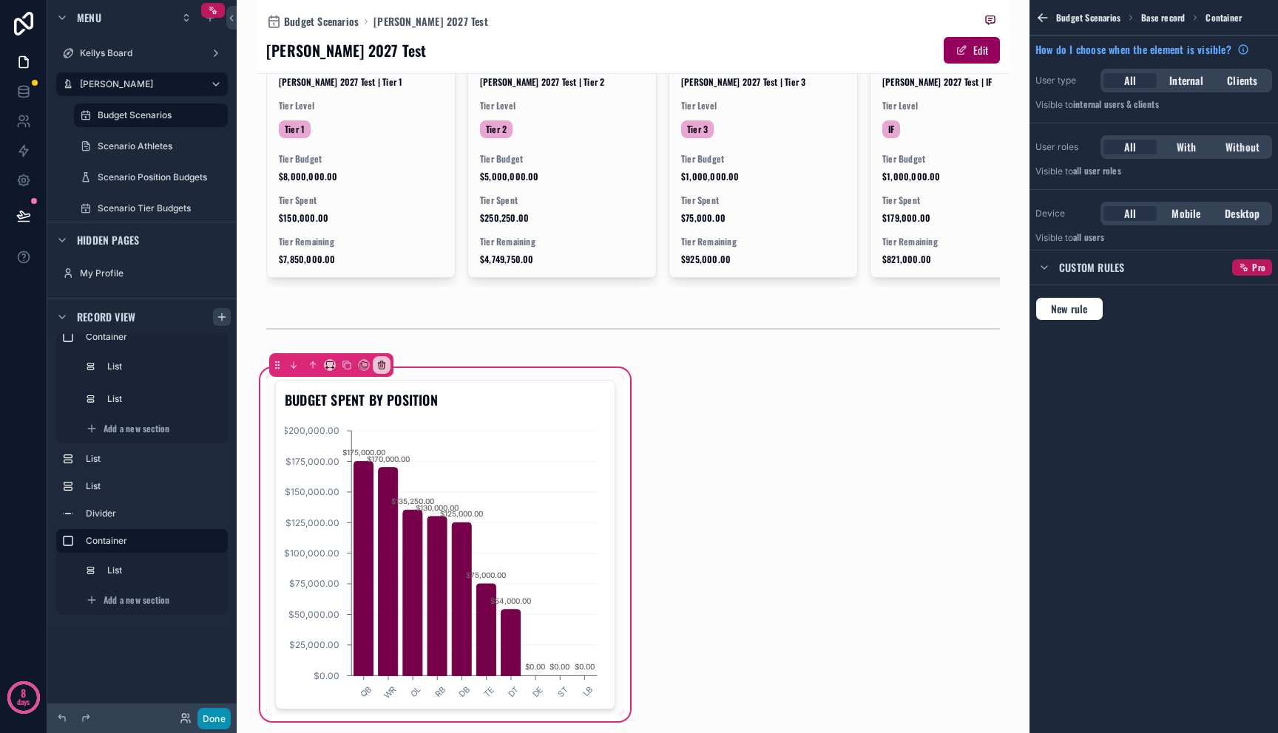
click at [220, 713] on button "Done" at bounding box center [213, 718] width 33 height 21
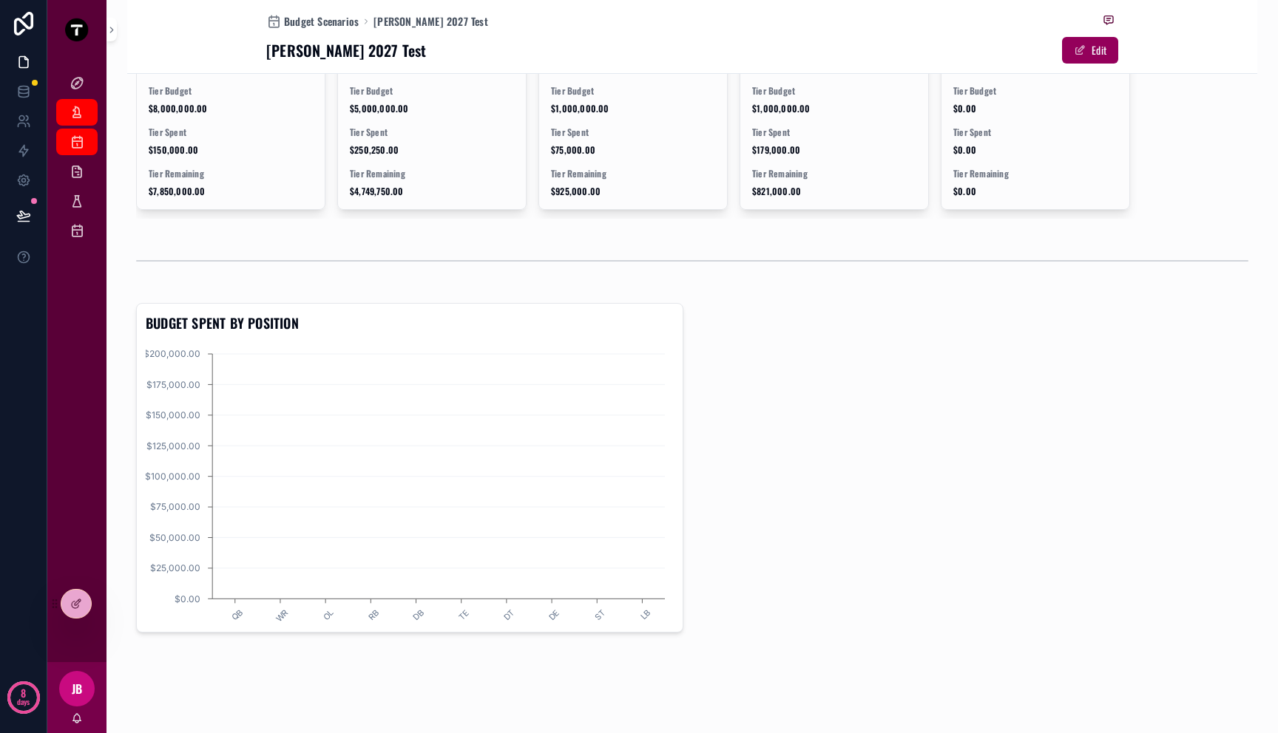
scroll to position [993, 0]
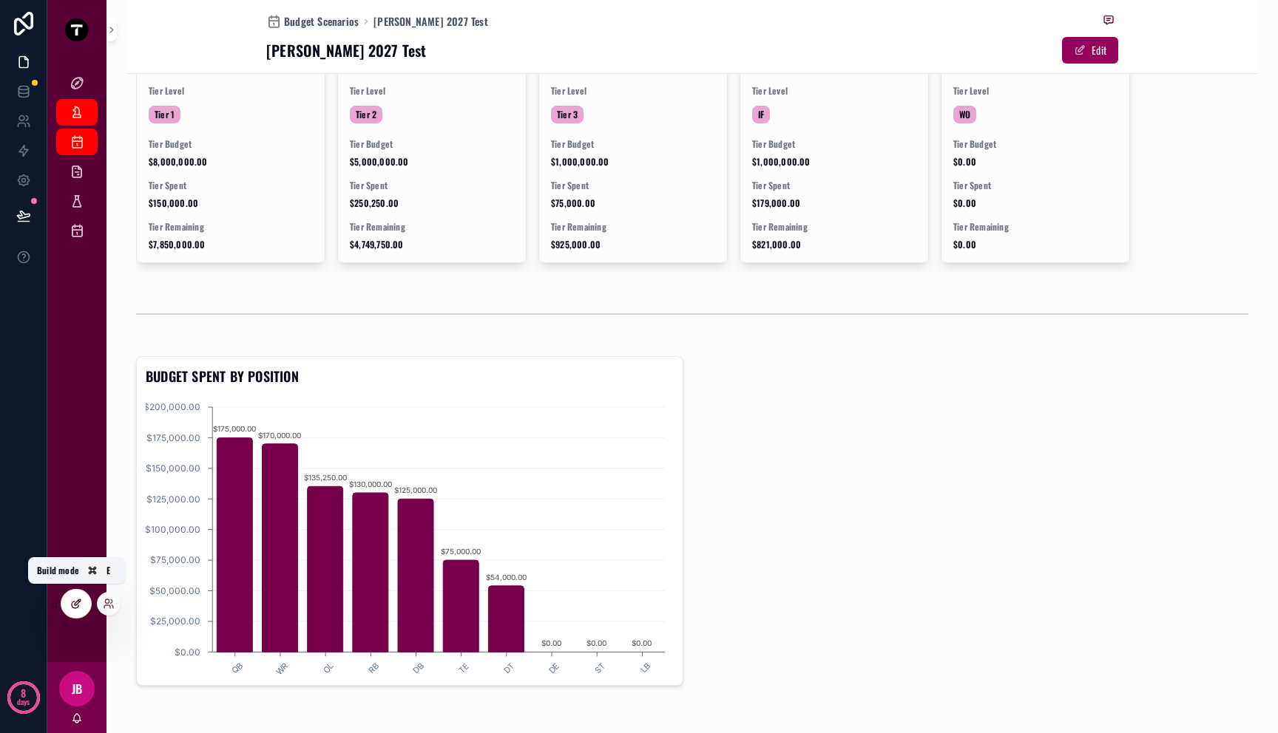
click at [68, 601] on div at bounding box center [76, 604] width 30 height 28
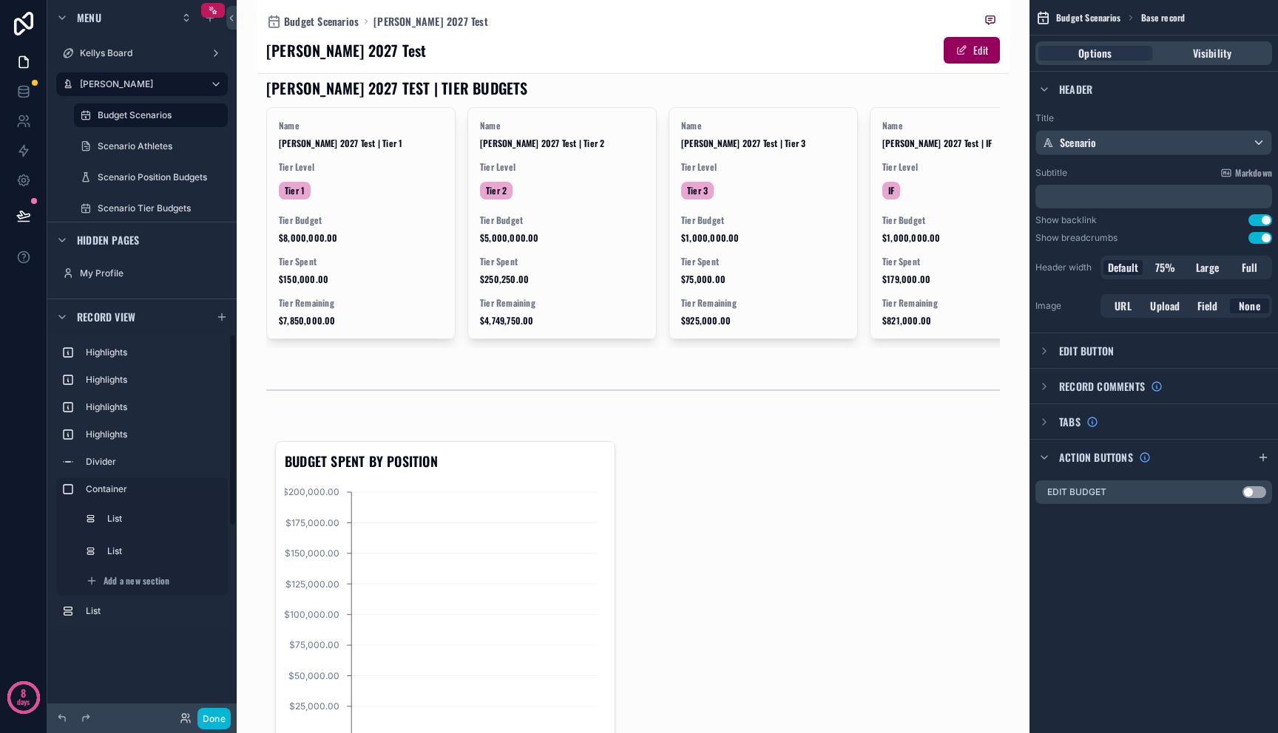
scroll to position [1054, 0]
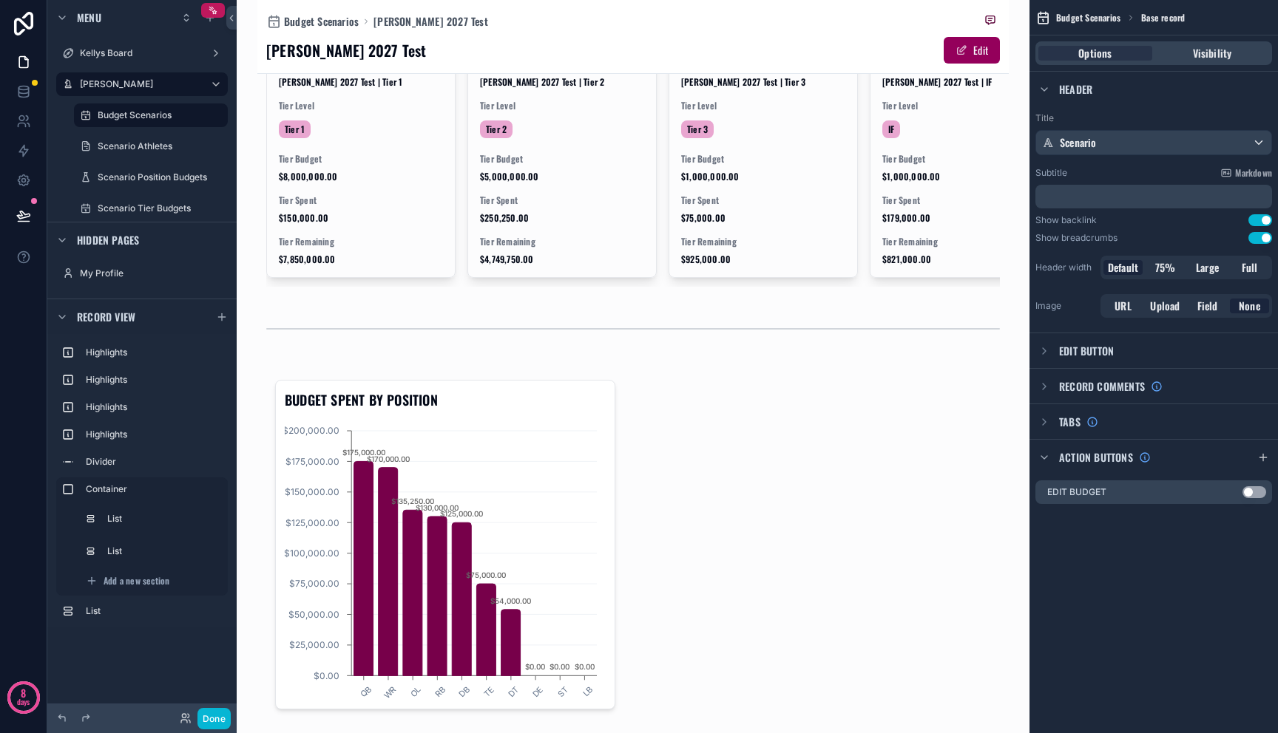
click at [157, 671] on div "[PERSON_NAME] Board [PERSON_NAME] Dashboard Budget Scenarios Scenario Athletes …" at bounding box center [141, 358] width 189 height 716
click at [142, 603] on span "Add a new section" at bounding box center [137, 598] width 66 height 12
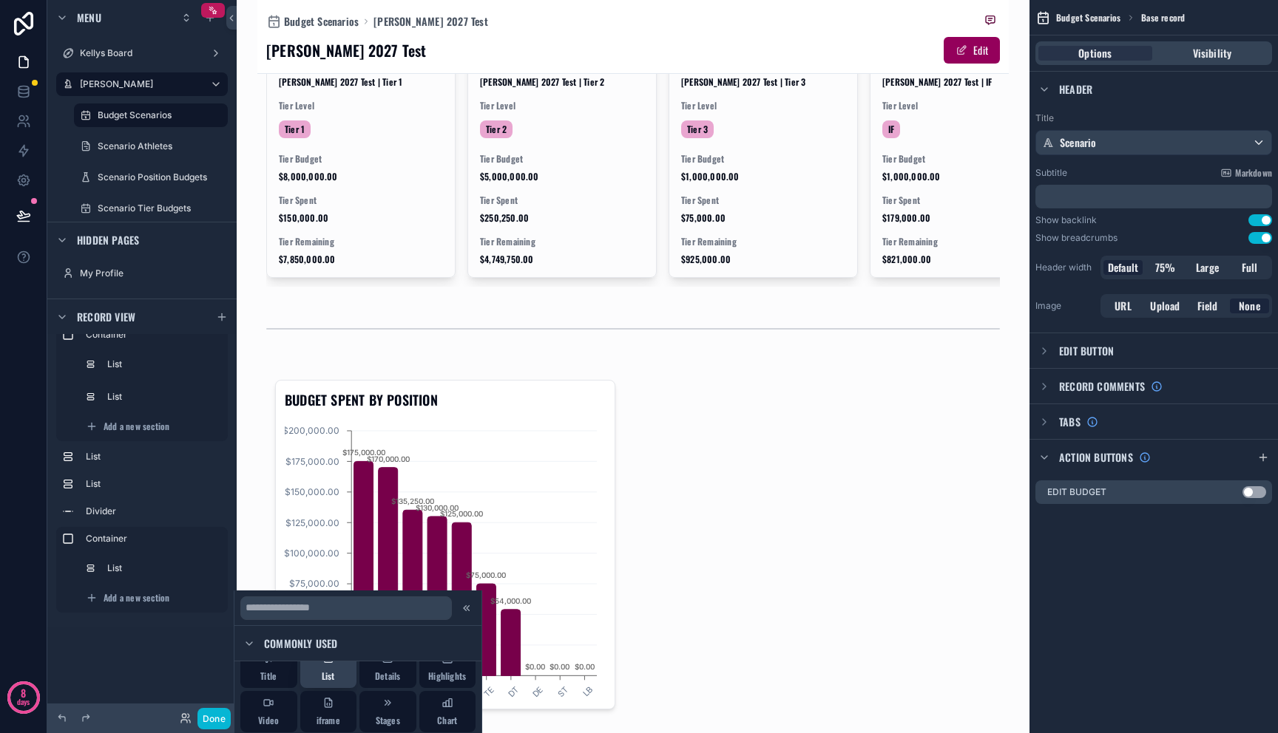
scroll to position [0, 0]
click at [329, 701] on span "List" at bounding box center [328, 697] width 13 height 12
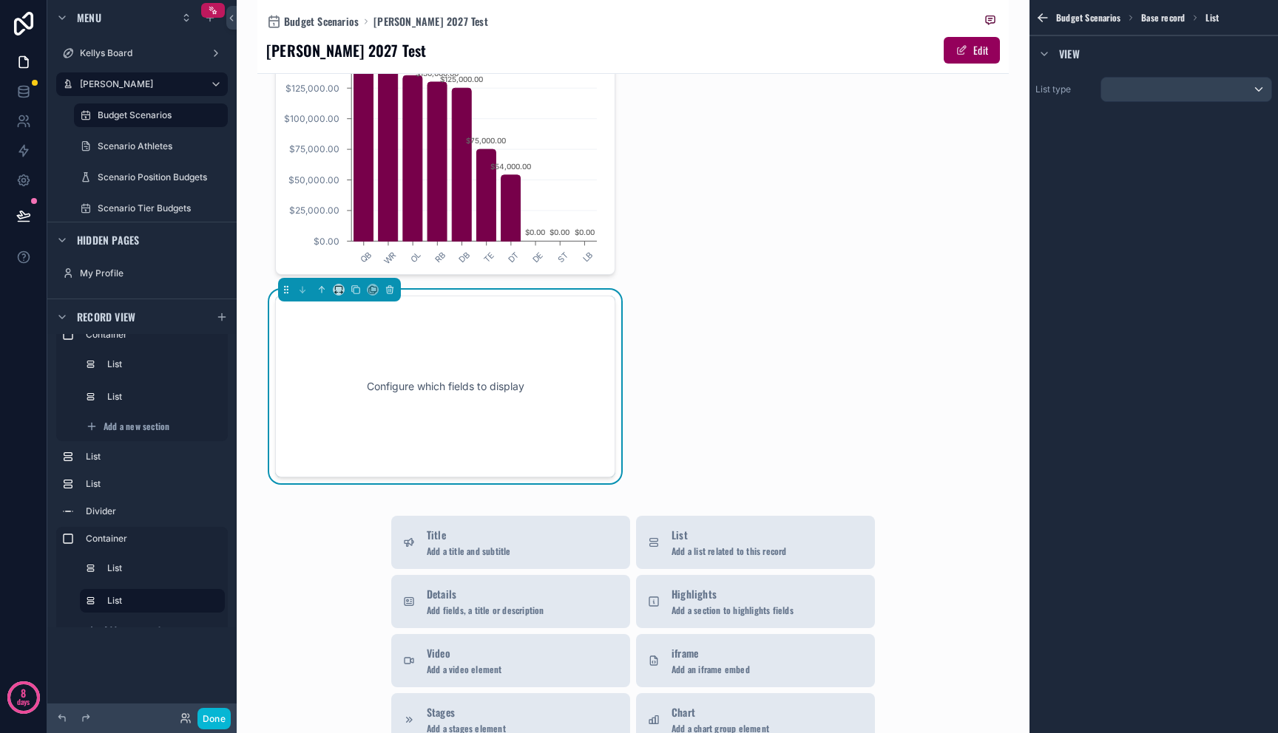
scroll to position [1490, 0]
click at [334, 284] on icon "scrollable content" at bounding box center [338, 289] width 10 height 10
click at [370, 385] on div "50%" at bounding box center [366, 382] width 43 height 18
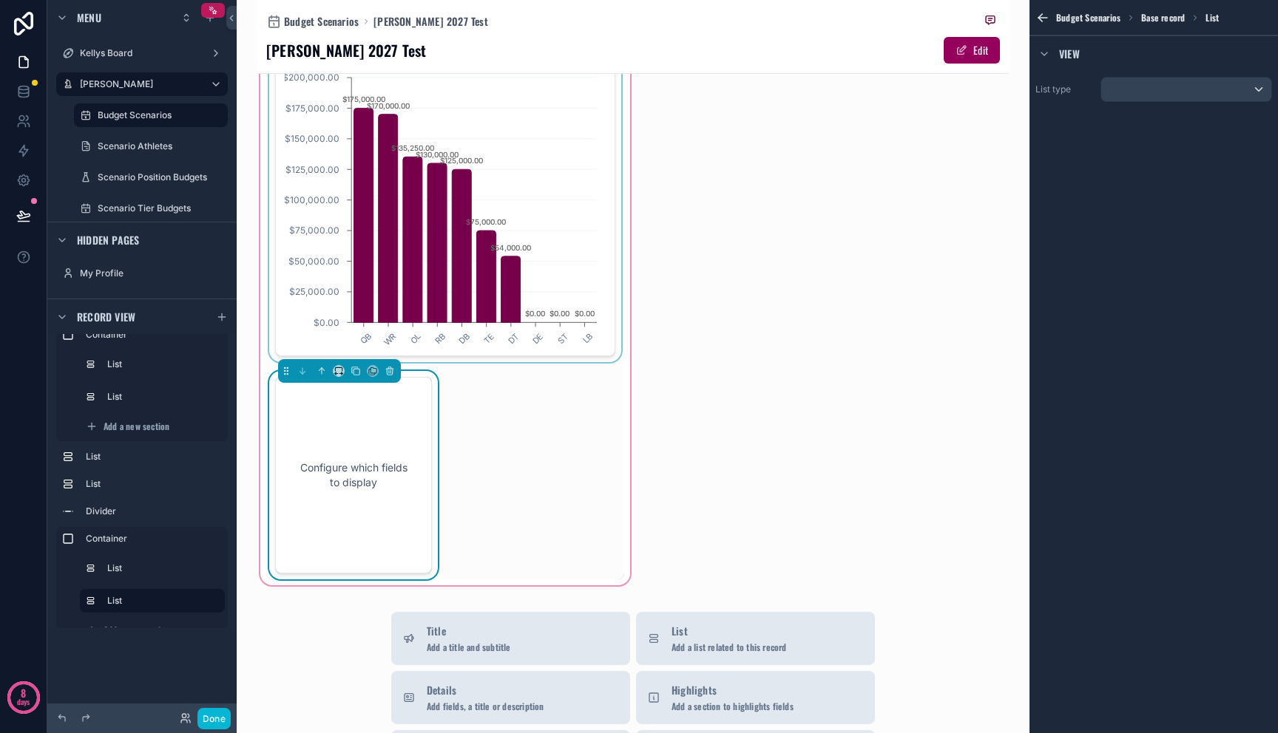
scroll to position [1343, 0]
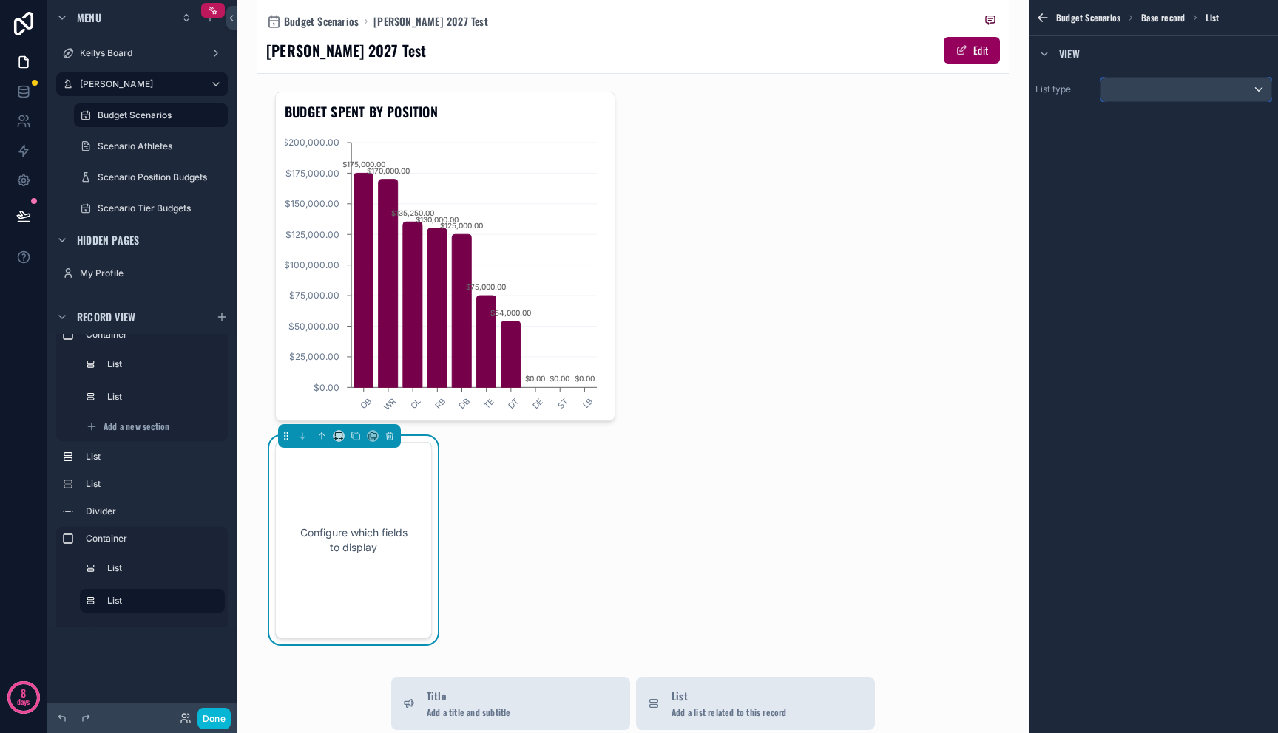
click at [1180, 90] on div "scrollable content" at bounding box center [1186, 90] width 170 height 24
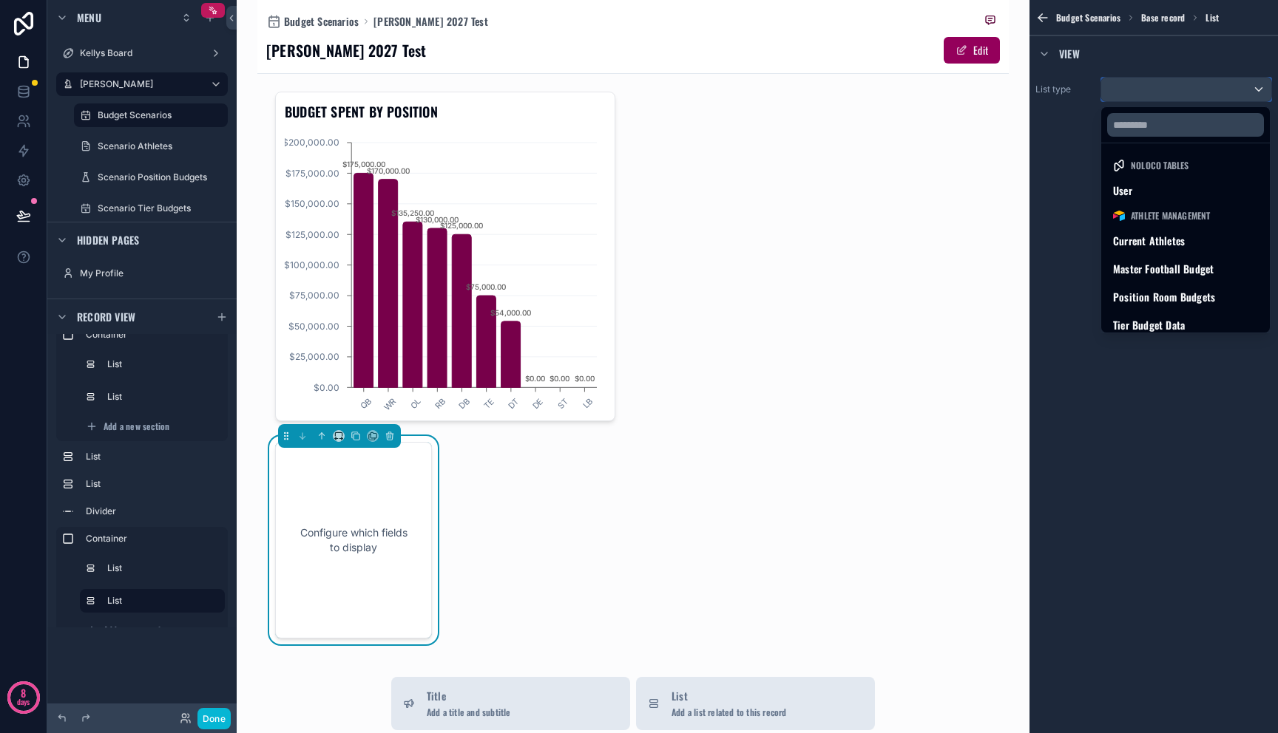
scroll to position [290, 0]
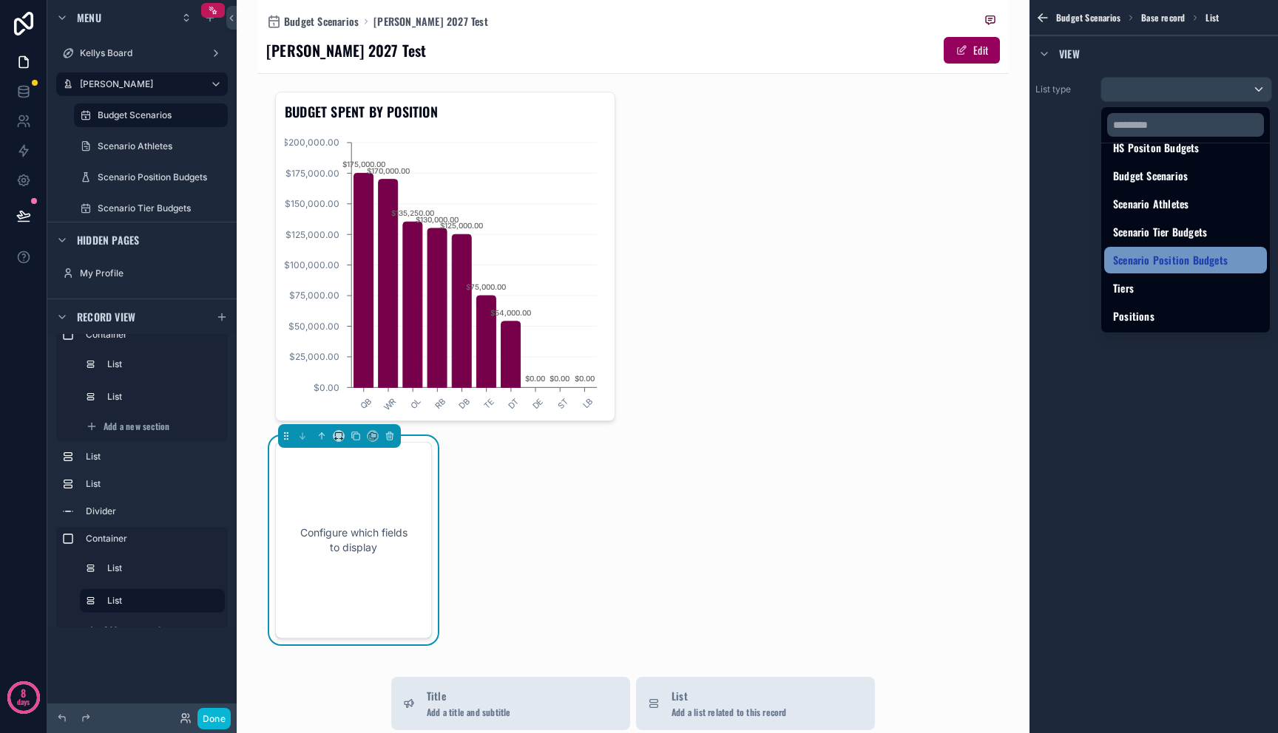
click at [1176, 252] on span "Scenario Position Budgets" at bounding box center [1170, 260] width 115 height 18
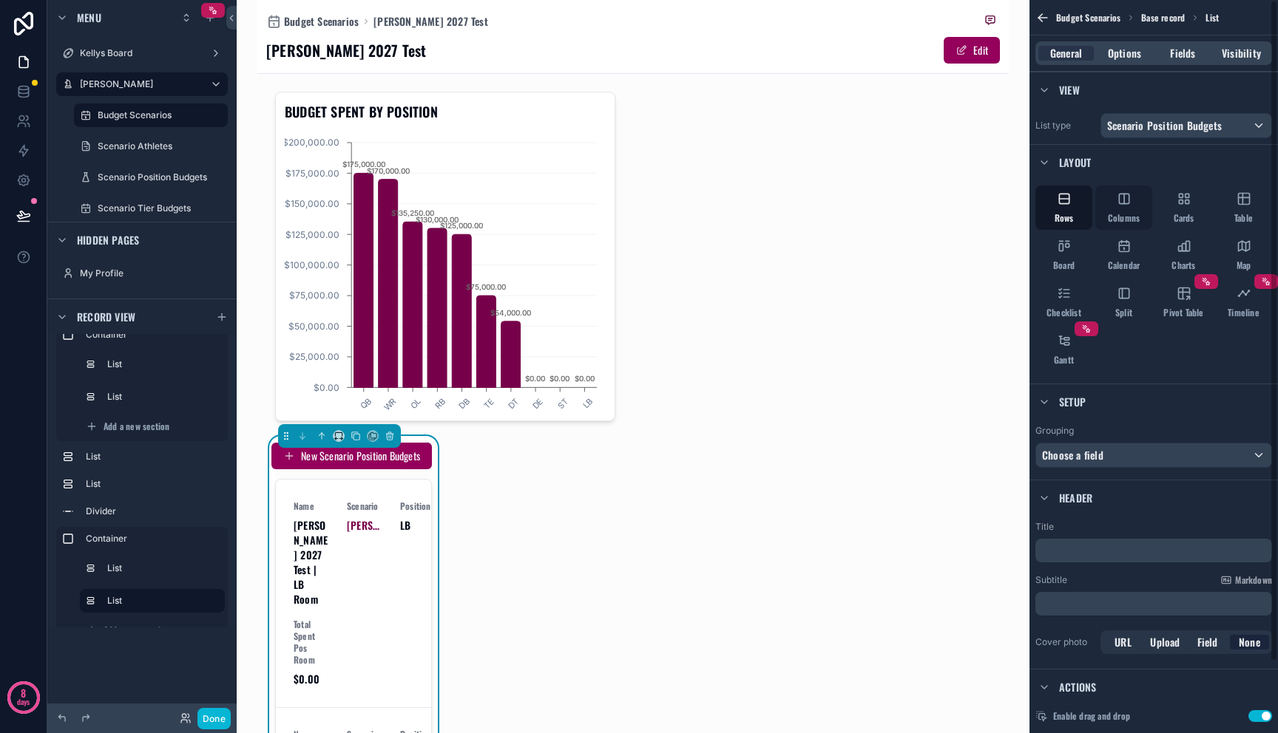
click at [1121, 217] on span "Columns" at bounding box center [1124, 218] width 32 height 12
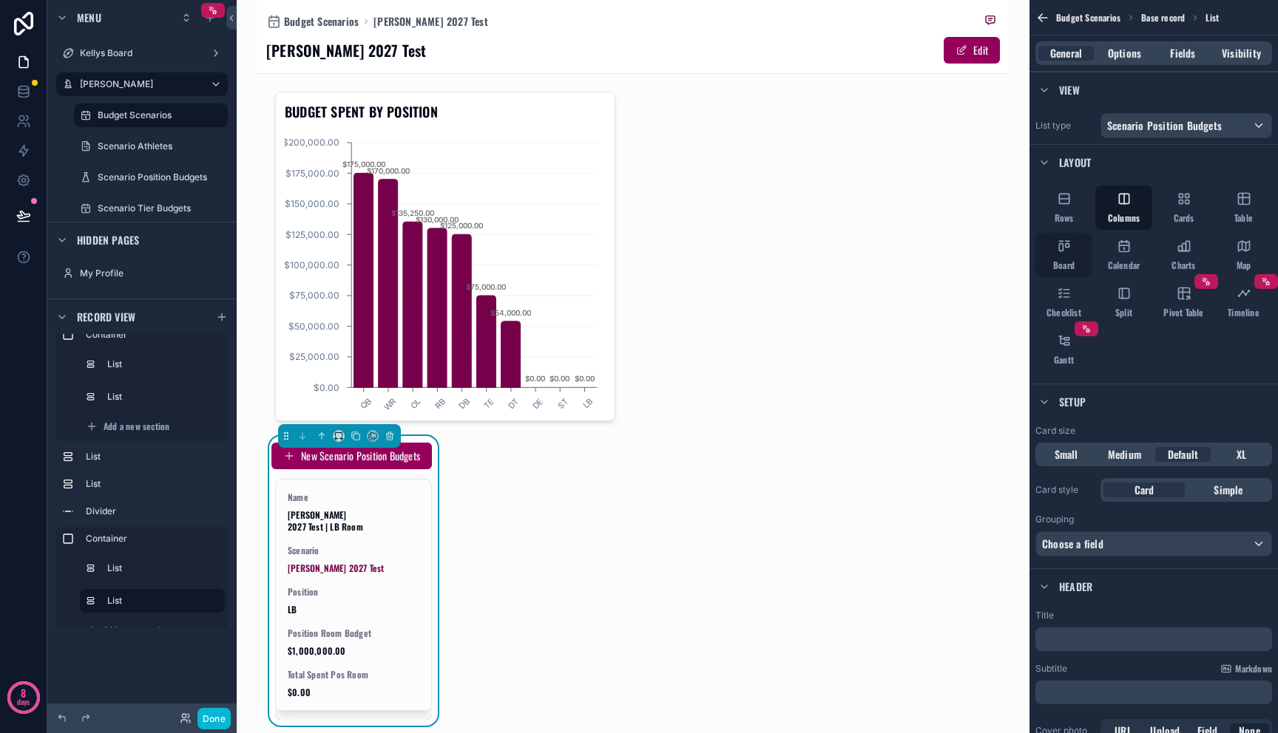
click at [1062, 265] on span "Board" at bounding box center [1063, 266] width 21 height 12
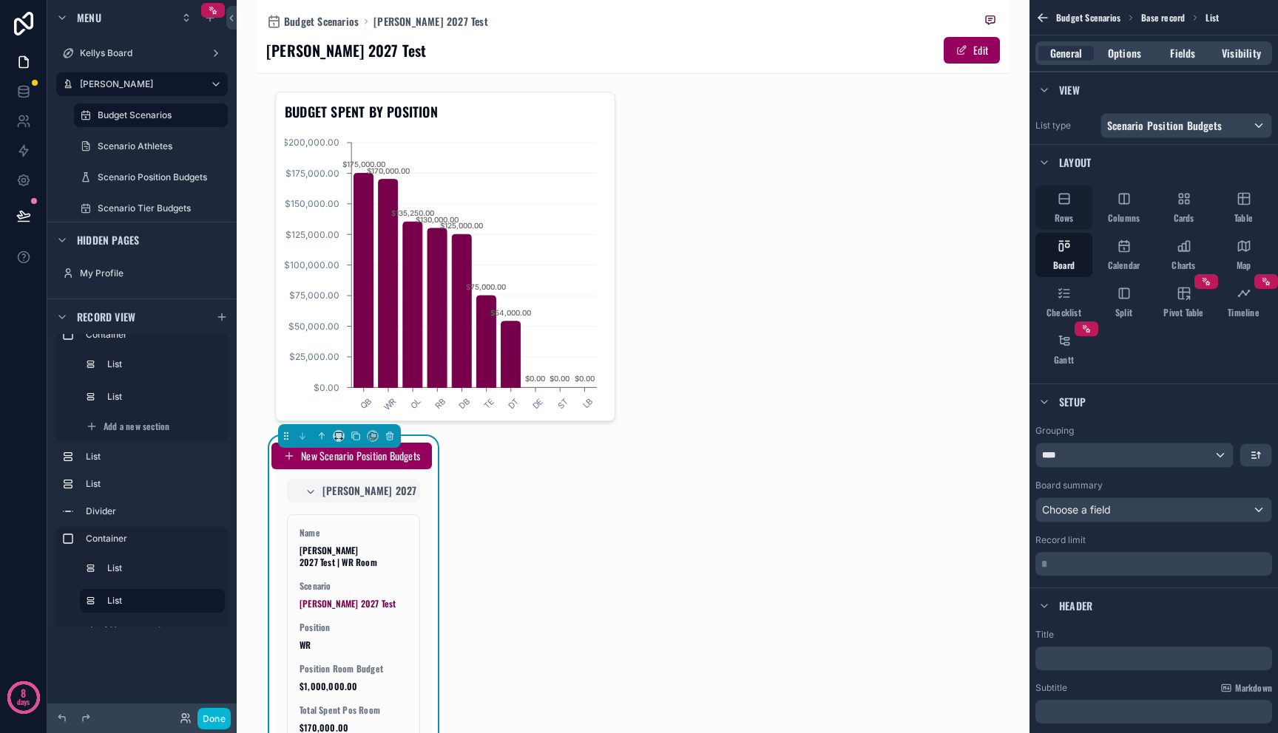
click at [1061, 202] on icon "scrollable content" at bounding box center [1064, 198] width 15 height 15
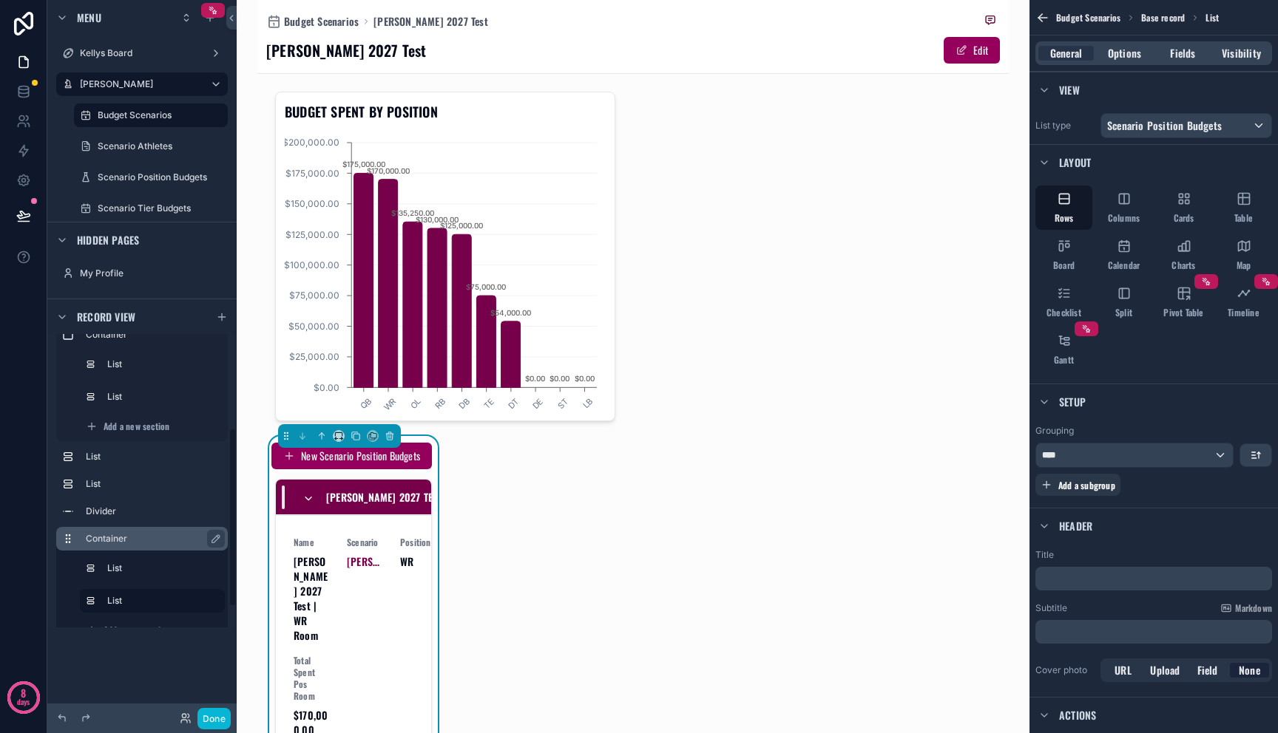
click at [123, 546] on div "Container" at bounding box center [154, 539] width 136 height 18
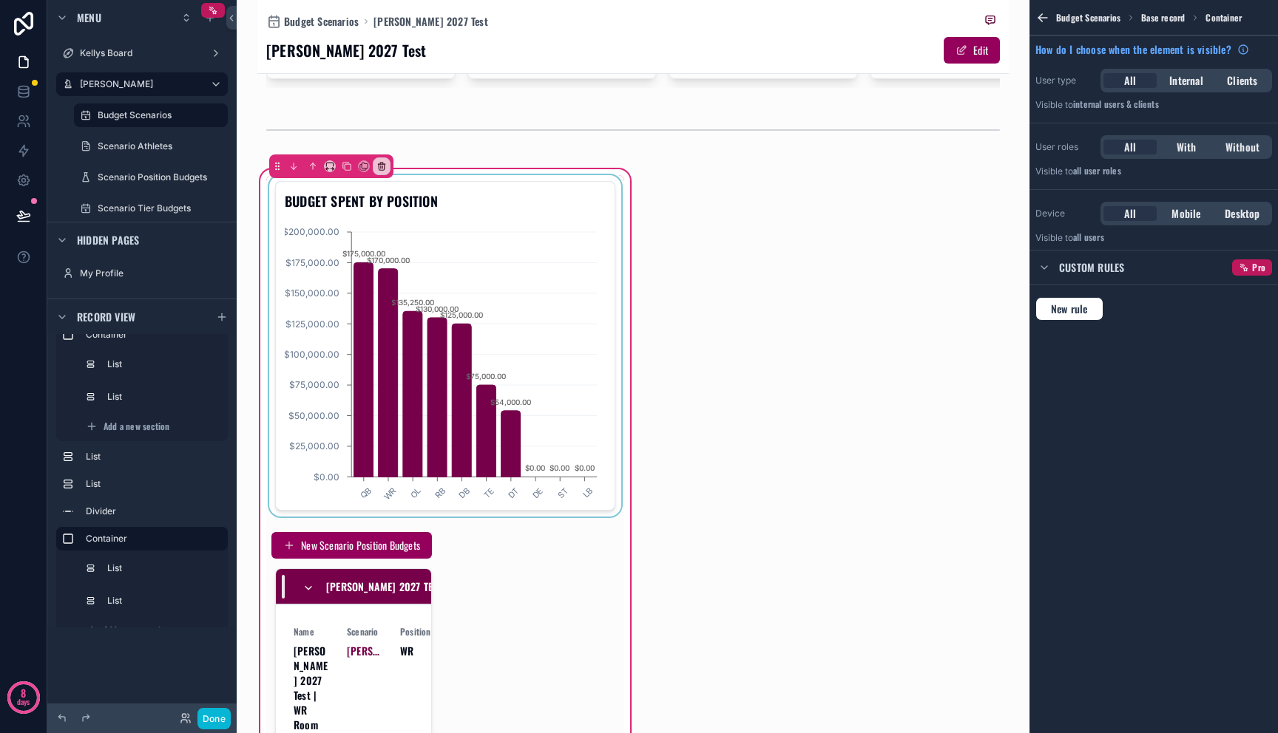
scroll to position [1166, 0]
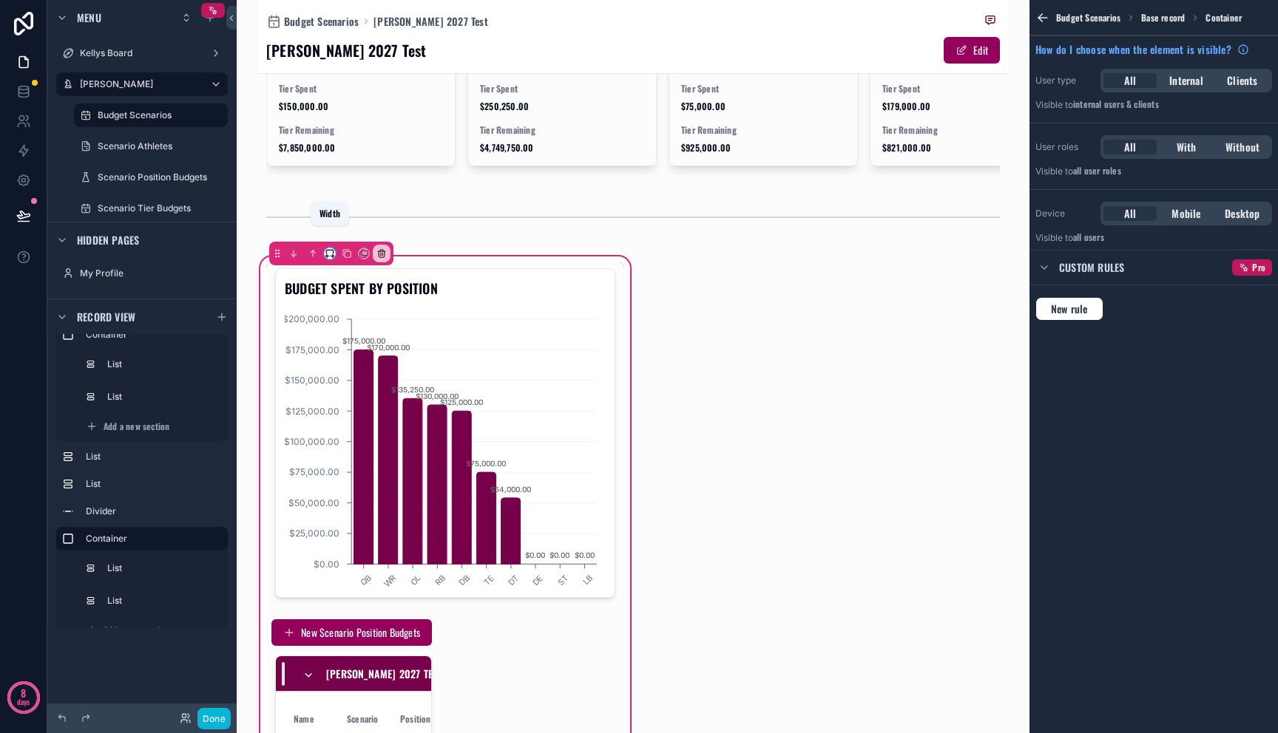
click at [333, 251] on icon "scrollable content" at bounding box center [329, 253] width 7 height 4
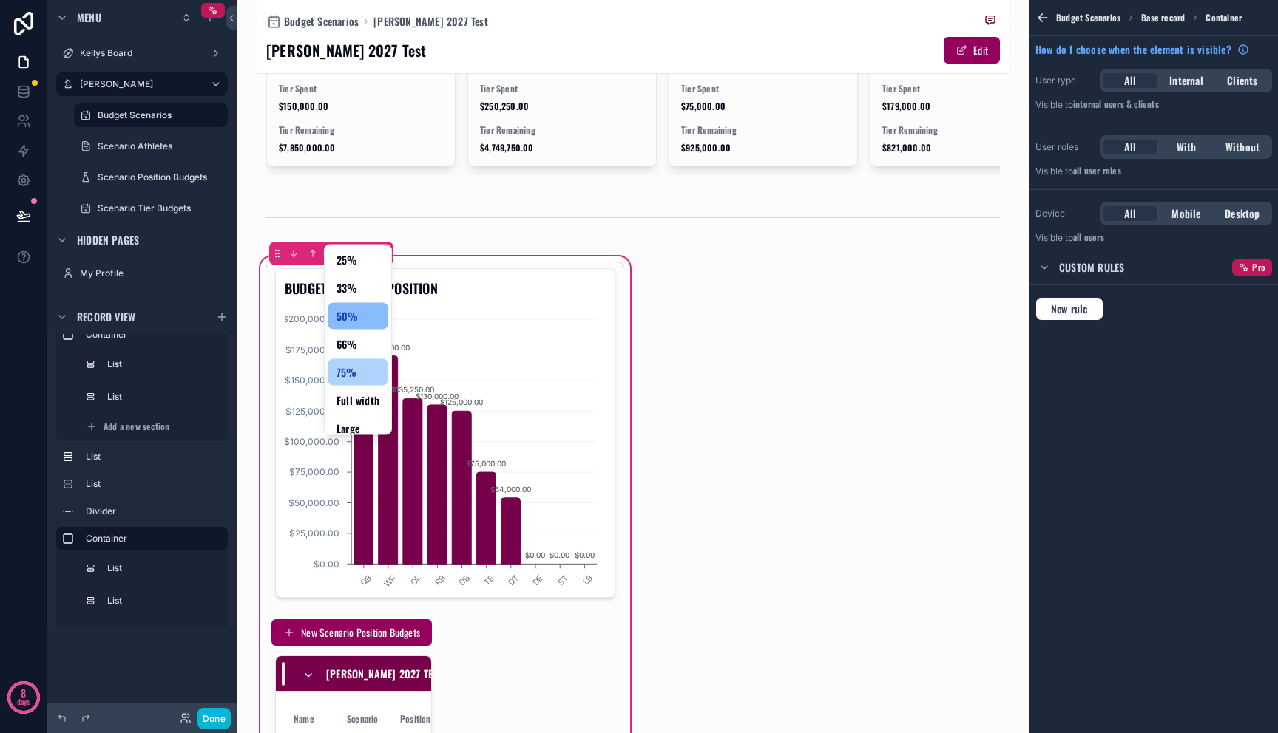
scroll to position [40, 0]
click at [350, 394] on span "Full width" at bounding box center [357, 391] width 43 height 18
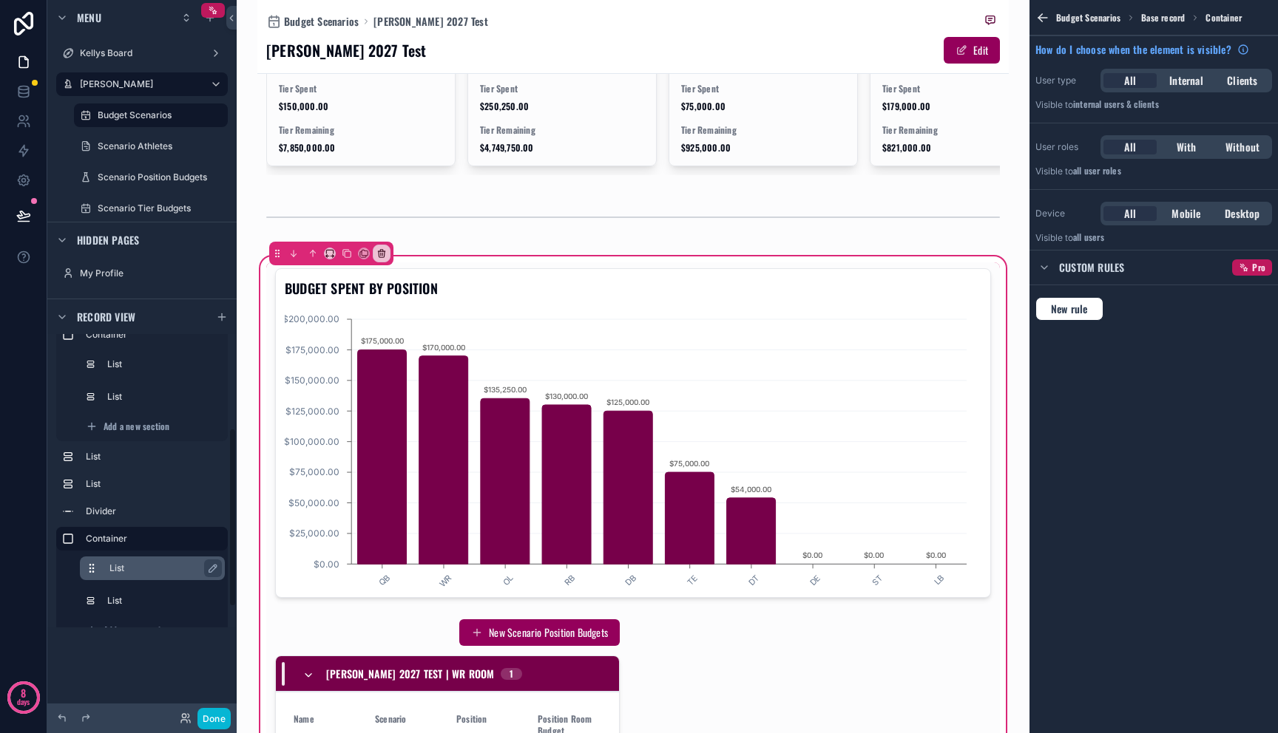
click at [123, 572] on label "List" at bounding box center [161, 569] width 104 height 12
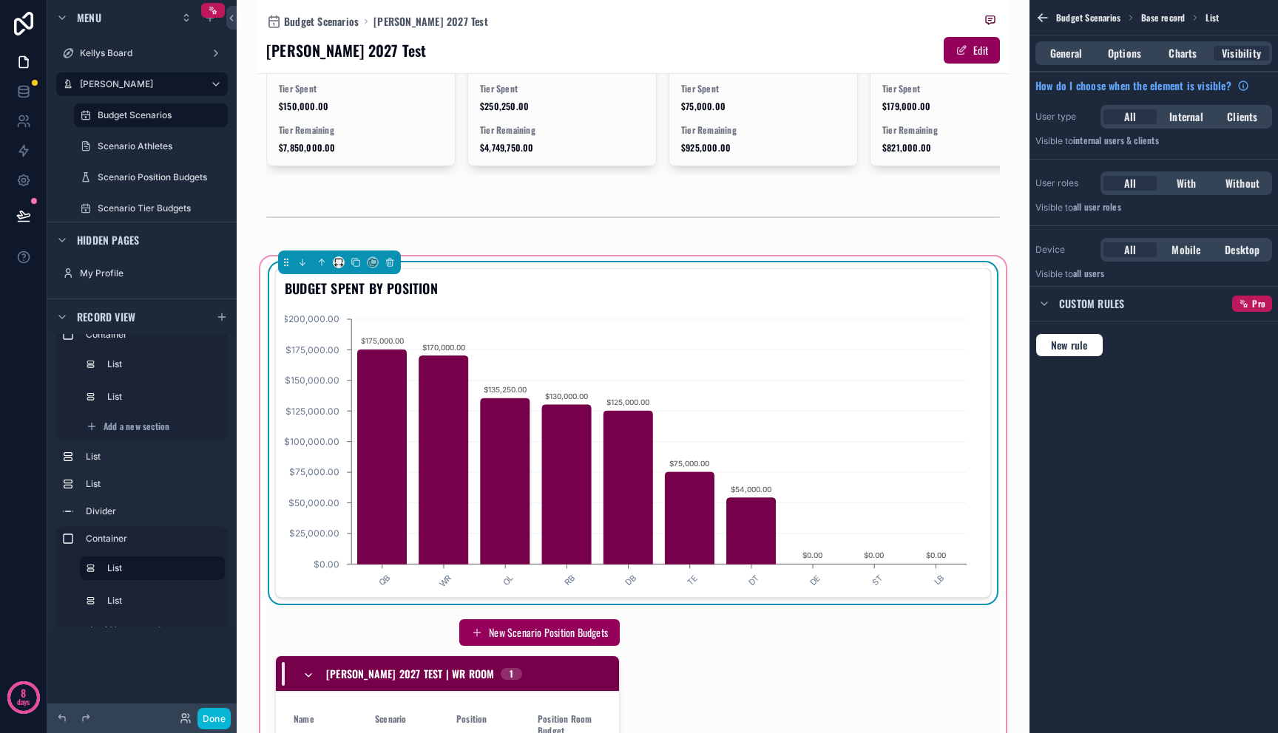
click at [343, 257] on div "scrollable content" at bounding box center [339, 263] width 12 height 12
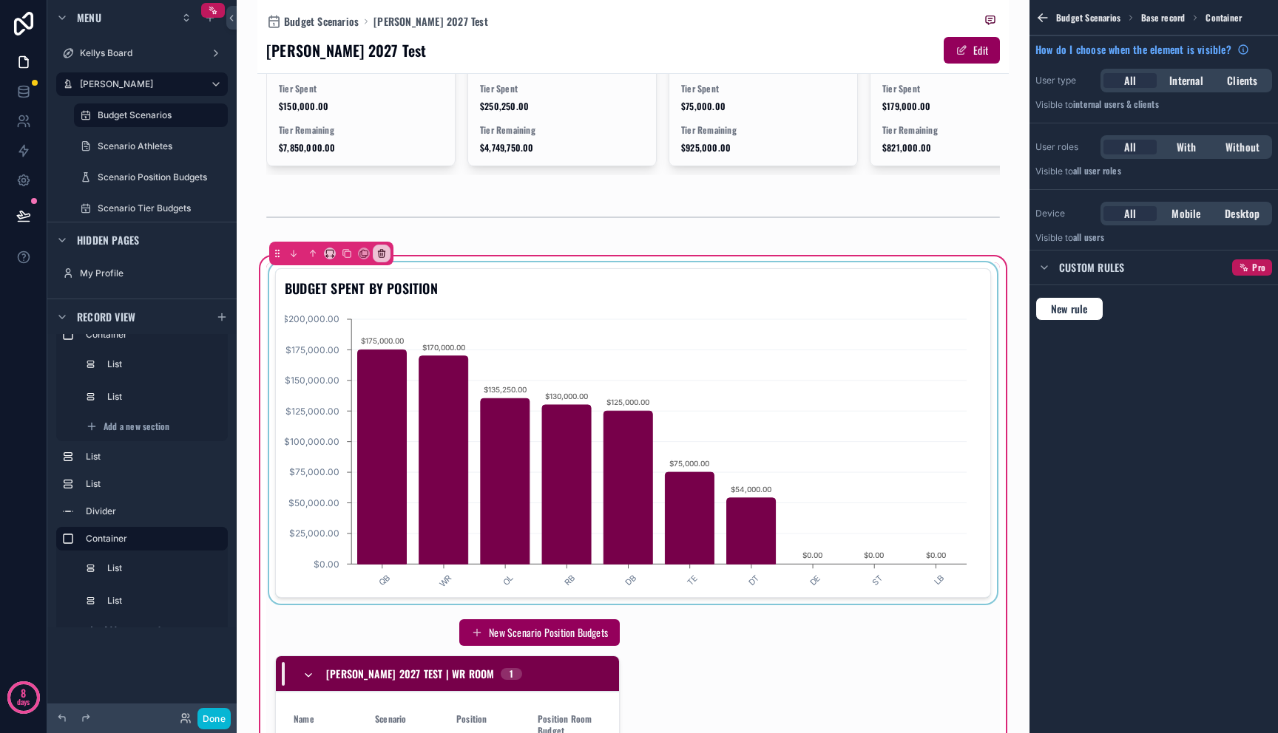
click at [340, 262] on div "scrollable content" at bounding box center [632, 433] width 733 height 342
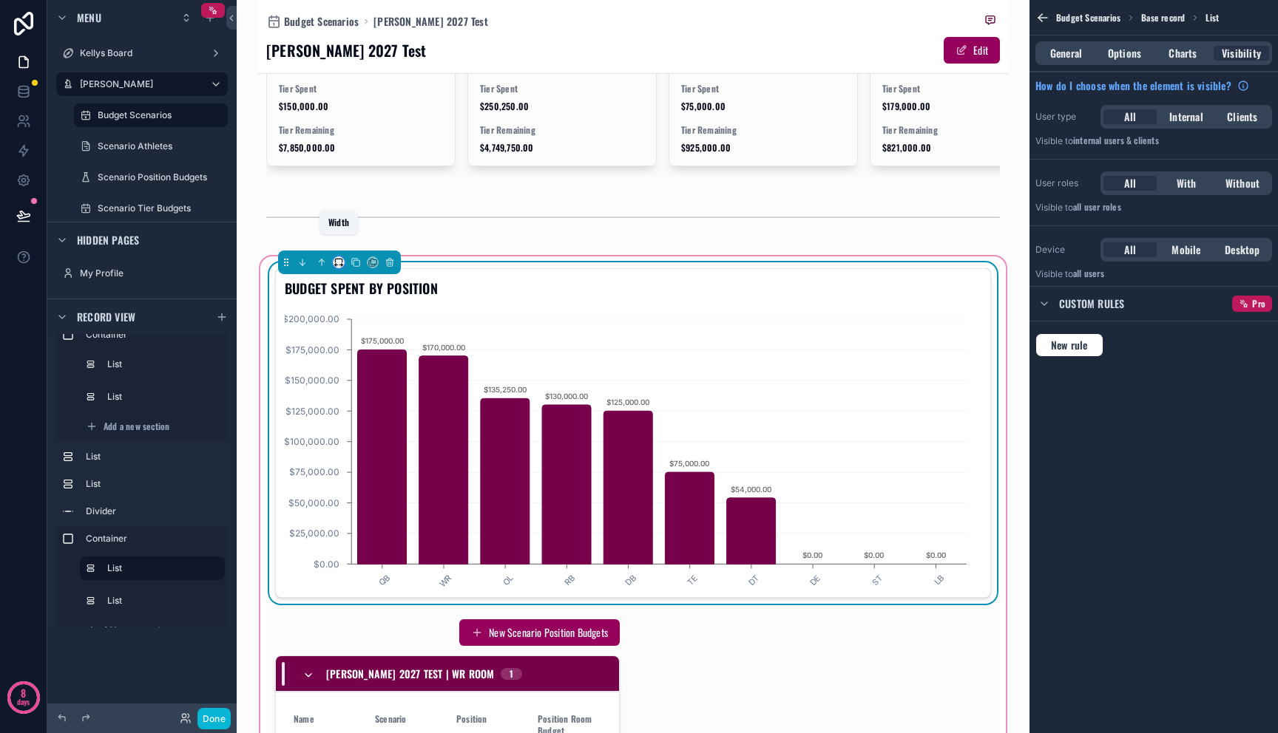
click at [336, 257] on icon "scrollable content" at bounding box center [338, 262] width 10 height 10
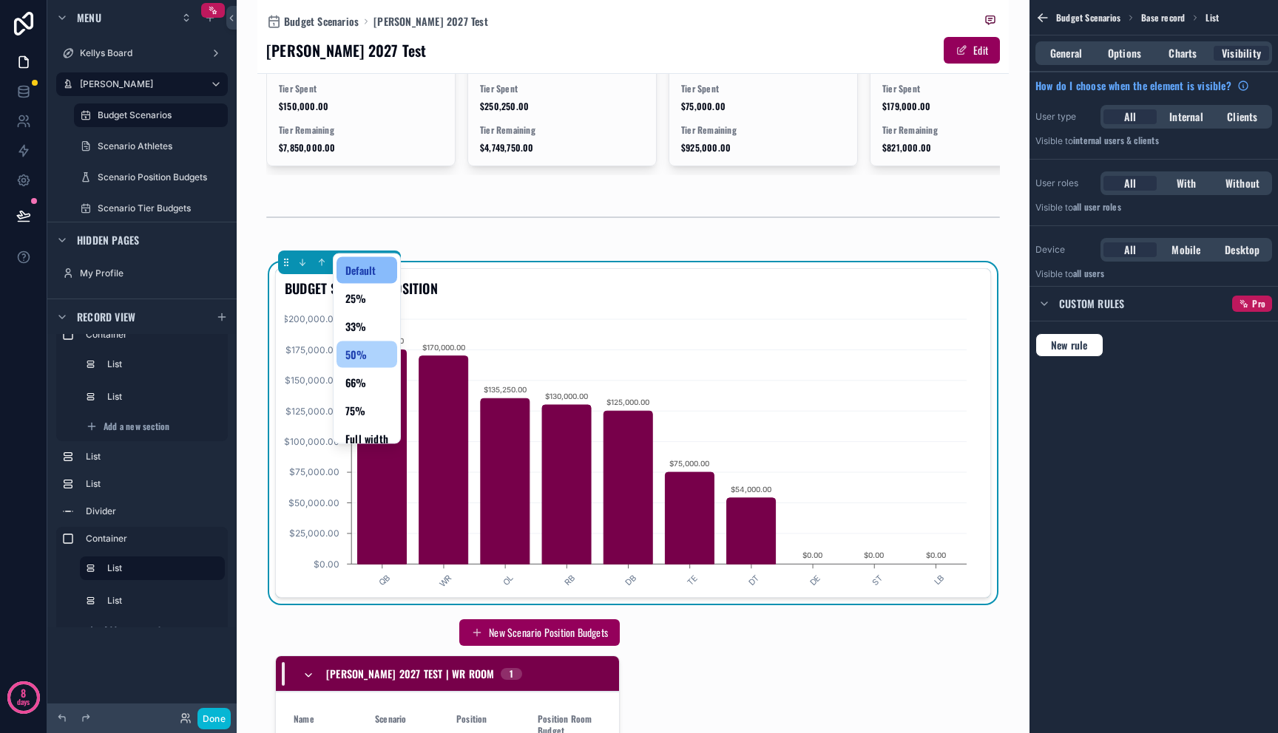
click at [365, 353] on span "50%" at bounding box center [356, 355] width 22 height 18
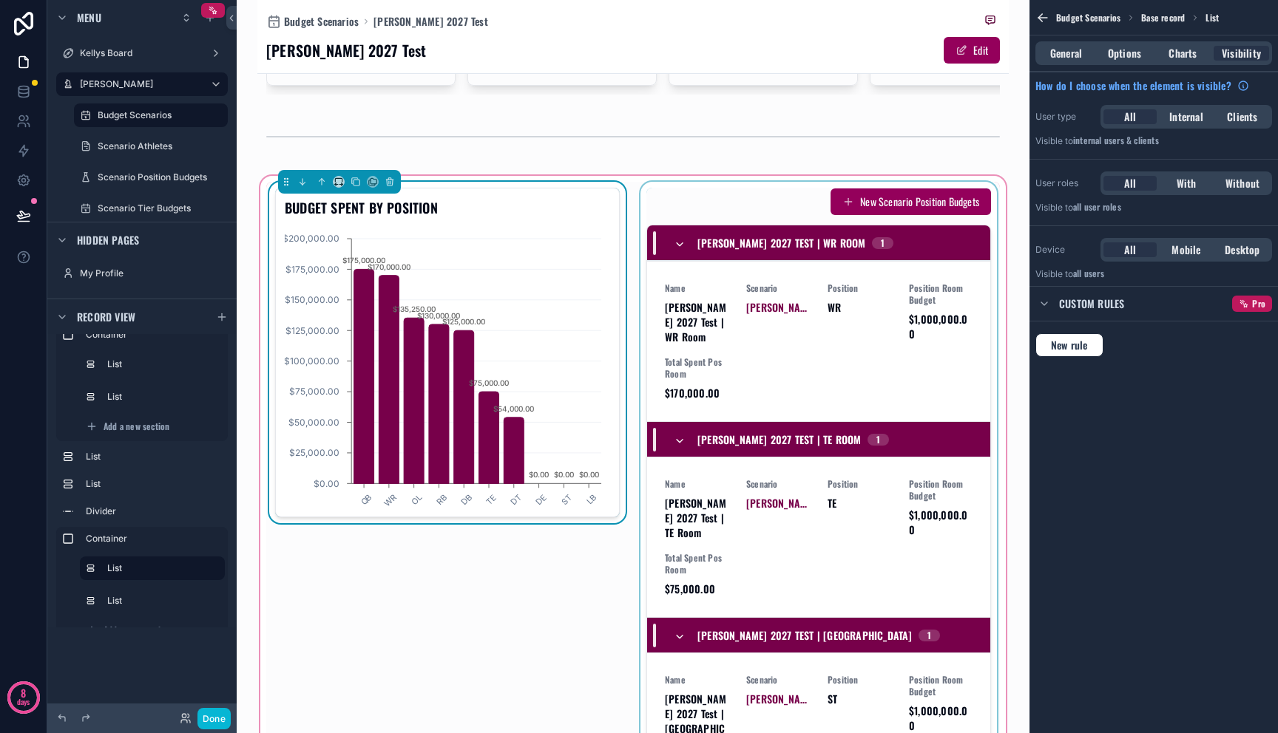
scroll to position [1246, 0]
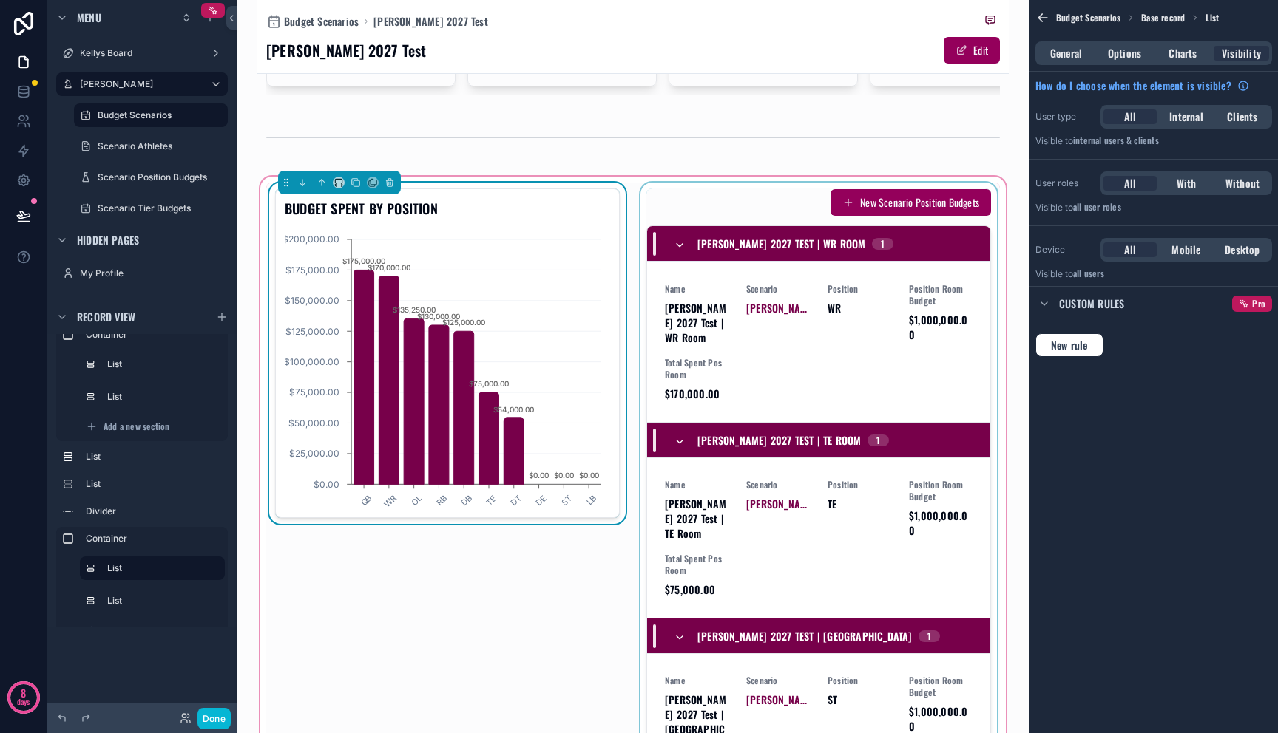
click at [791, 291] on div "scrollable content" at bounding box center [818, 482] width 362 height 599
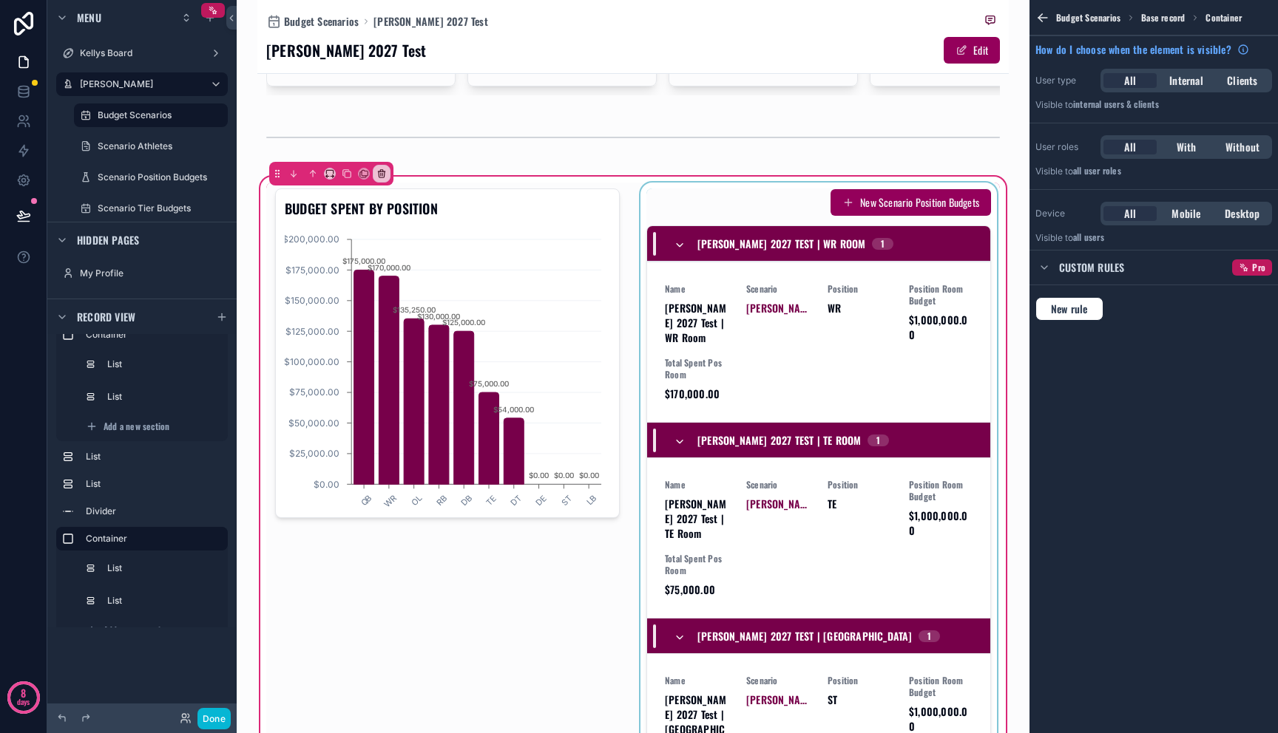
click at [832, 370] on div "scrollable content" at bounding box center [818, 482] width 362 height 599
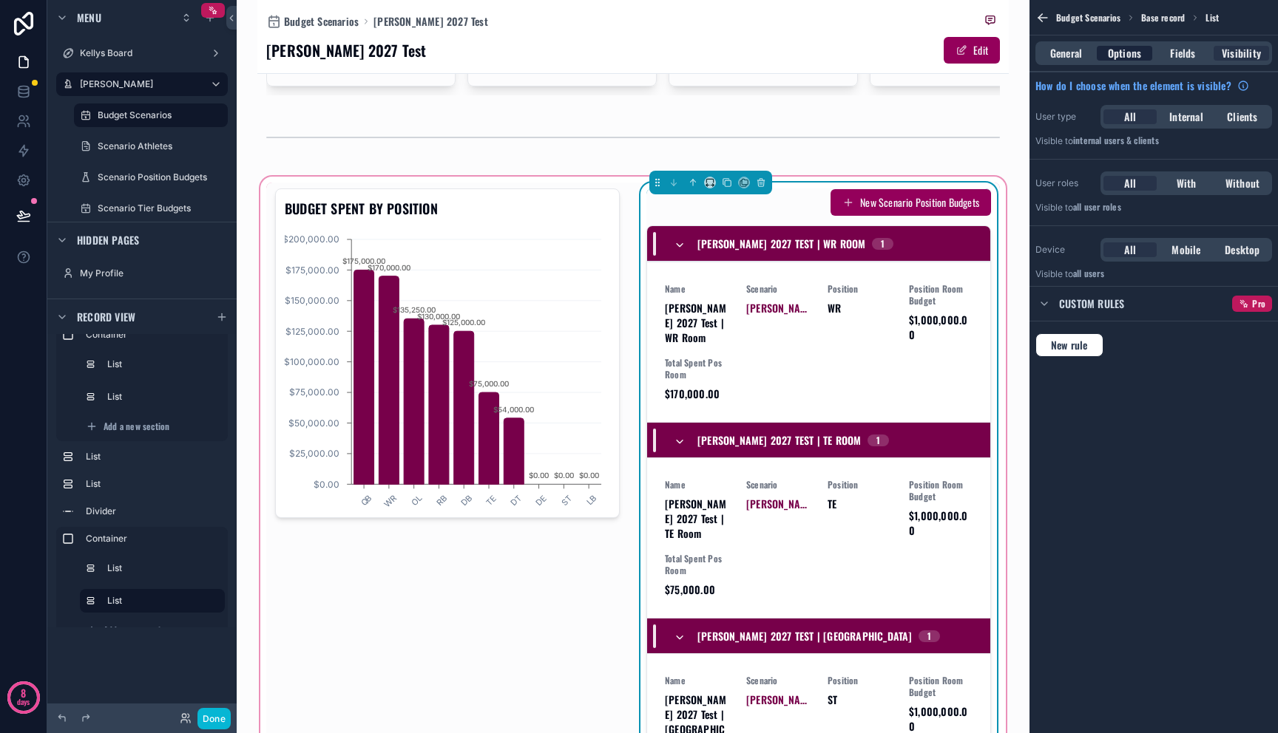
click at [1122, 57] on span "Options" at bounding box center [1124, 53] width 33 height 15
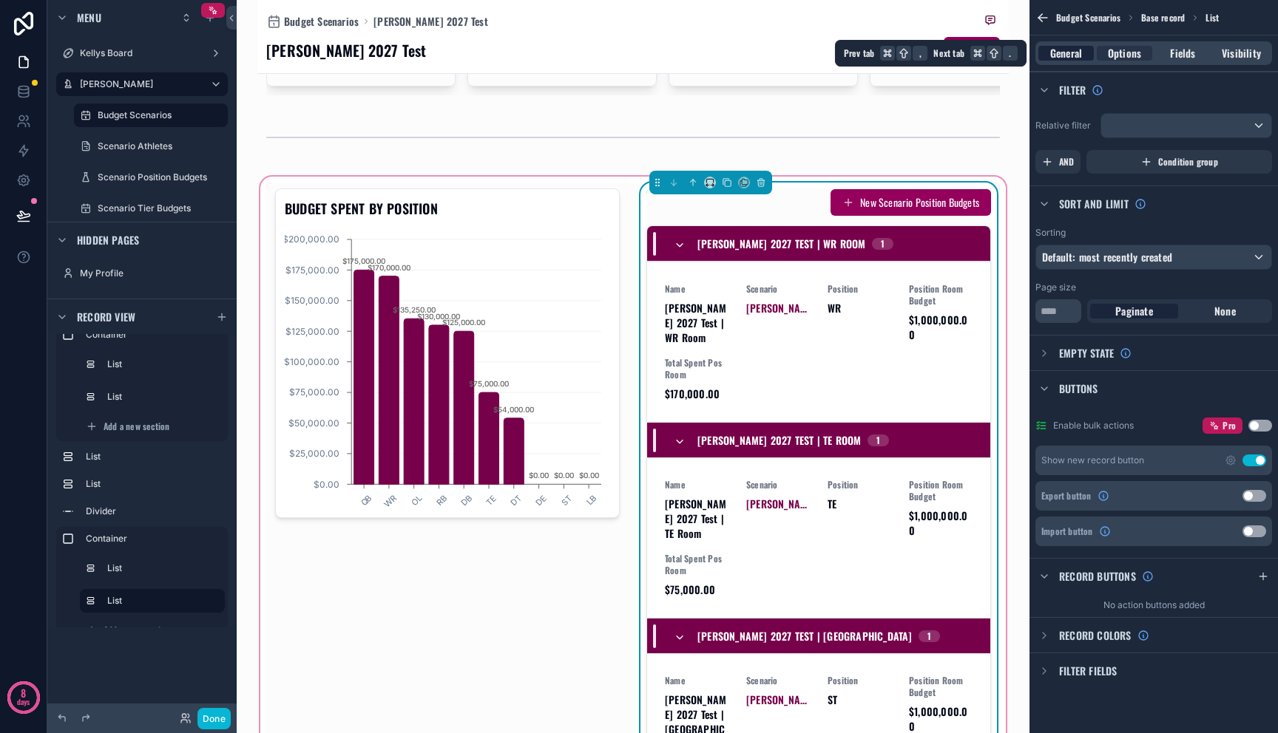
click at [1074, 56] on span "General" at bounding box center [1066, 53] width 32 height 15
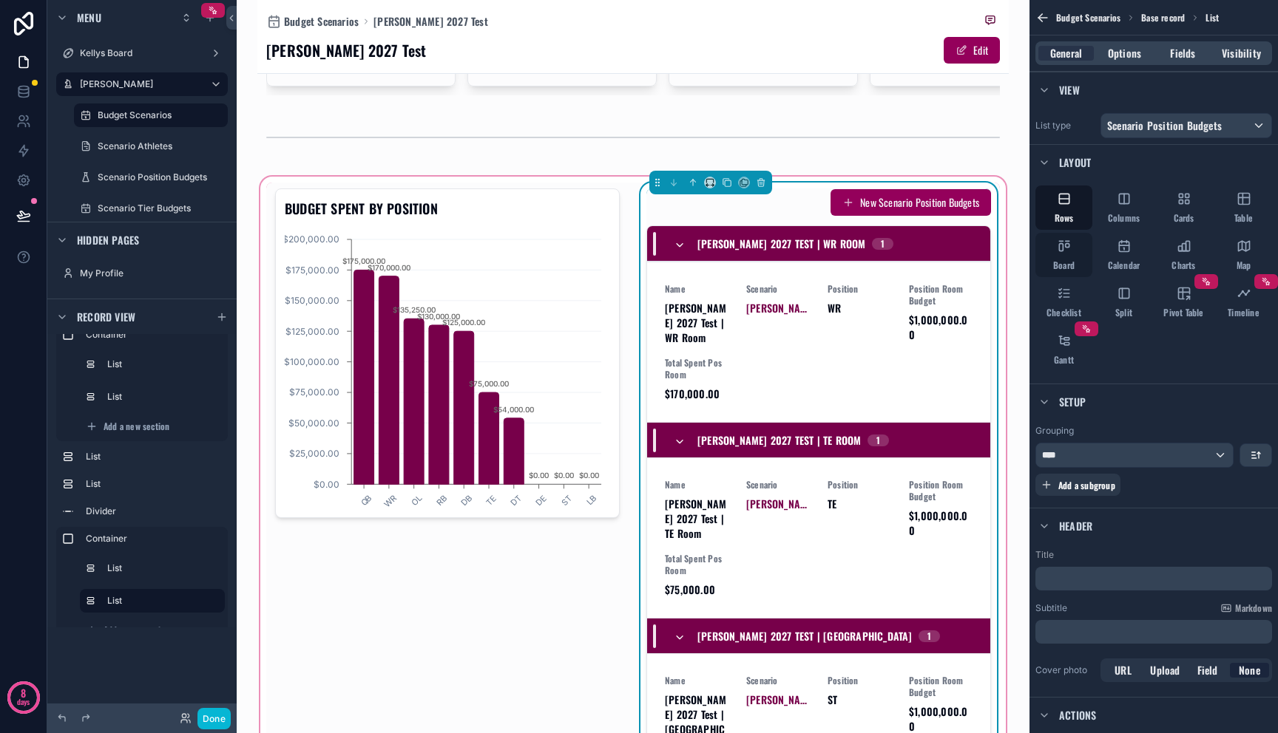
click at [1073, 259] on div "Board" at bounding box center [1063, 255] width 57 height 44
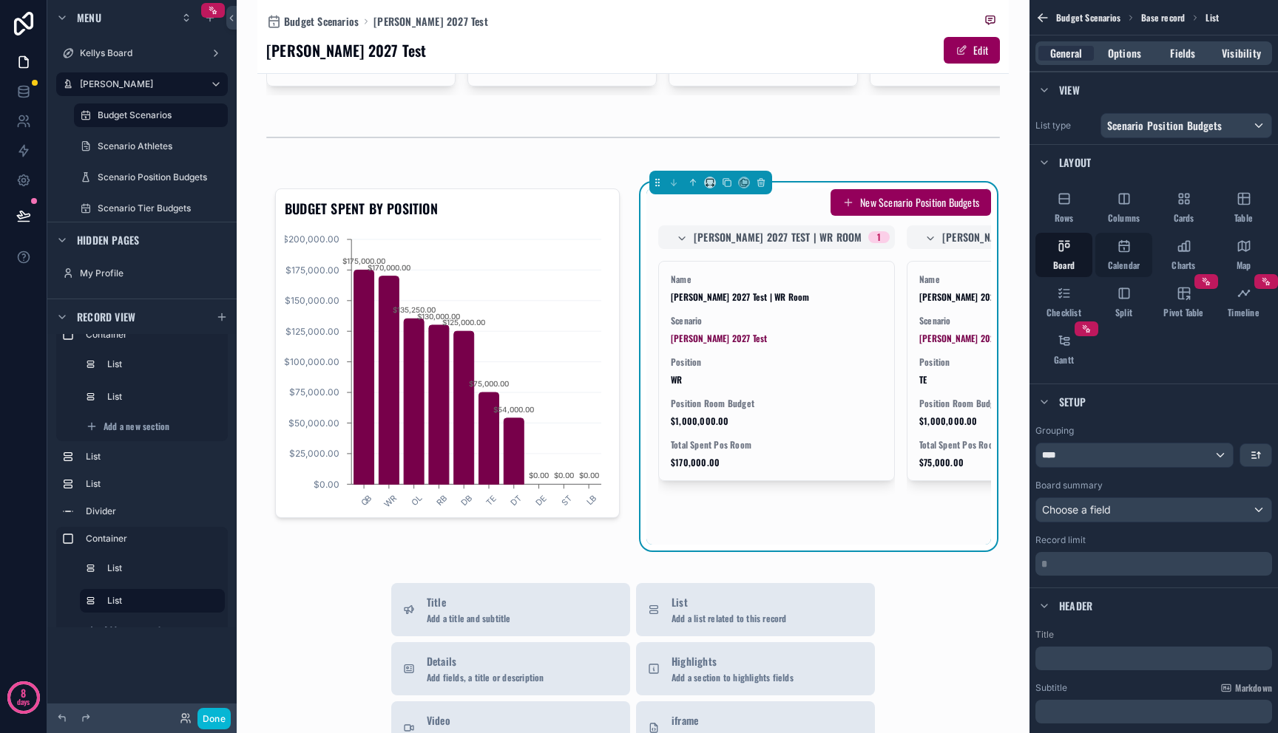
click at [1136, 260] on span "Calendar" at bounding box center [1124, 266] width 33 height 12
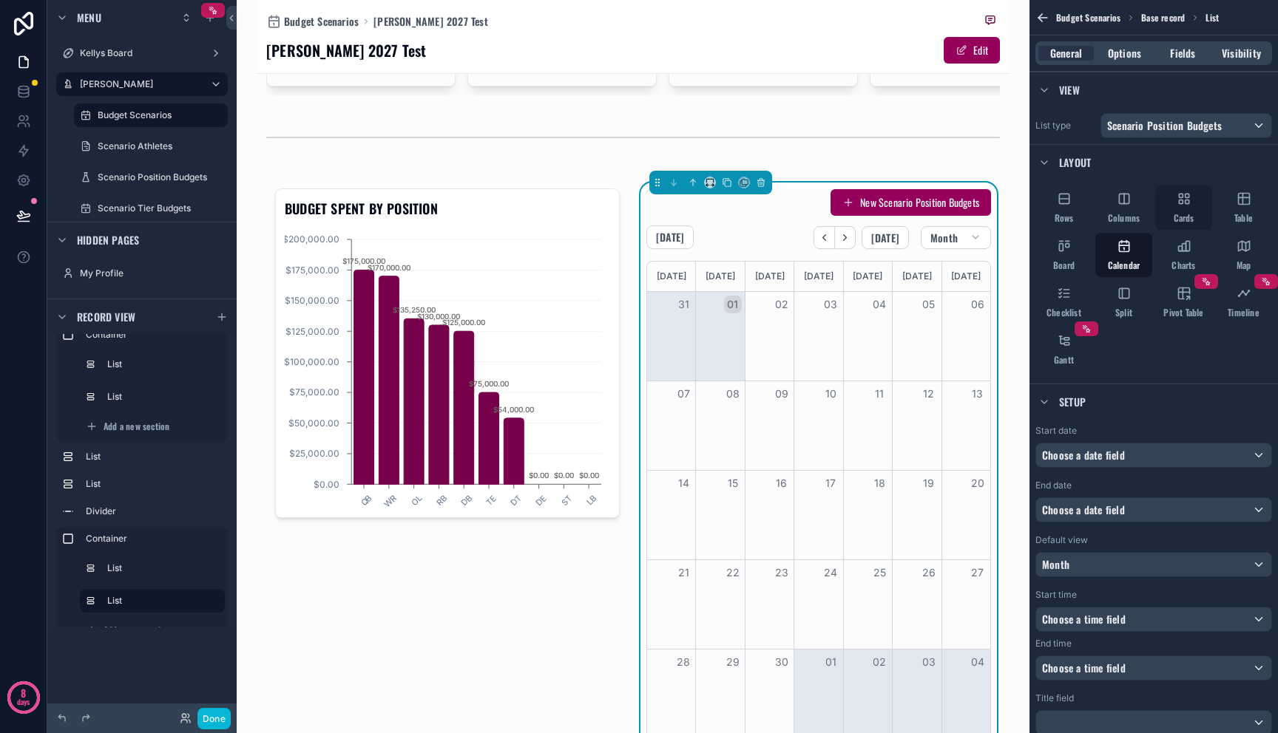
click at [1127, 206] on div "Columns" at bounding box center [1123, 208] width 57 height 44
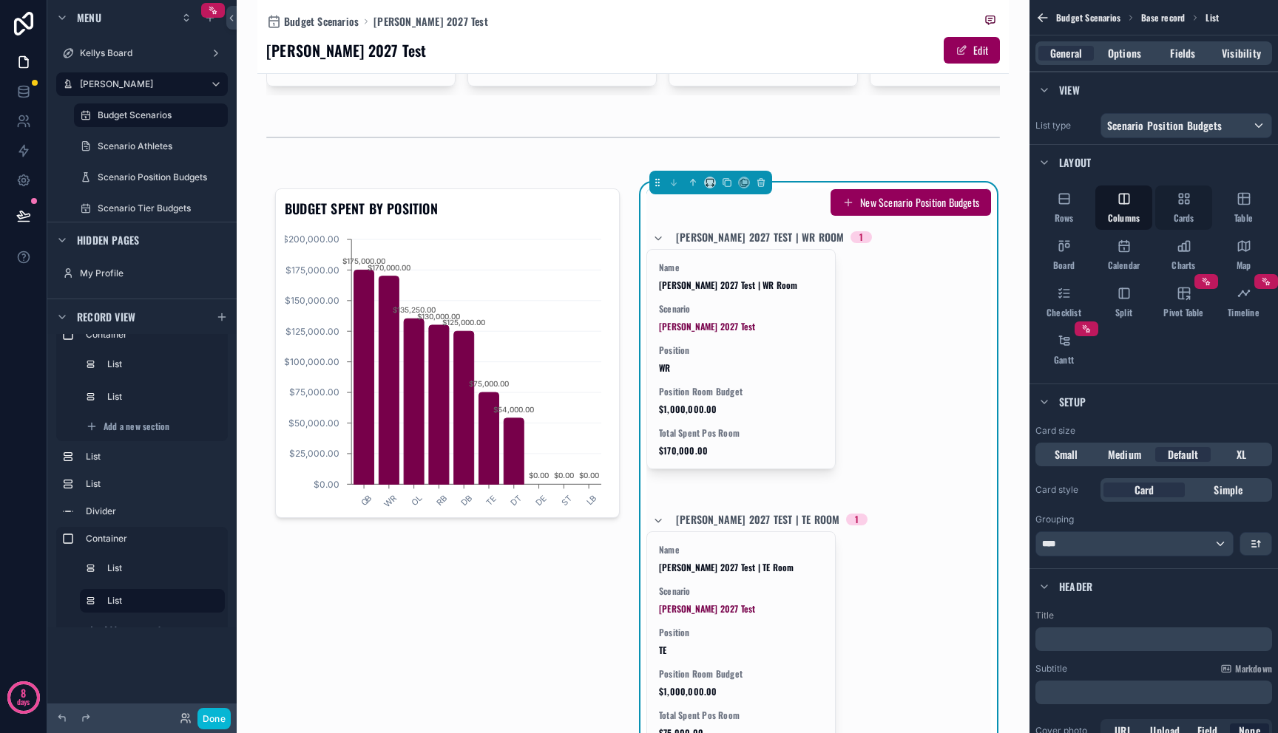
click at [1178, 216] on span "Cards" at bounding box center [1183, 218] width 21 height 12
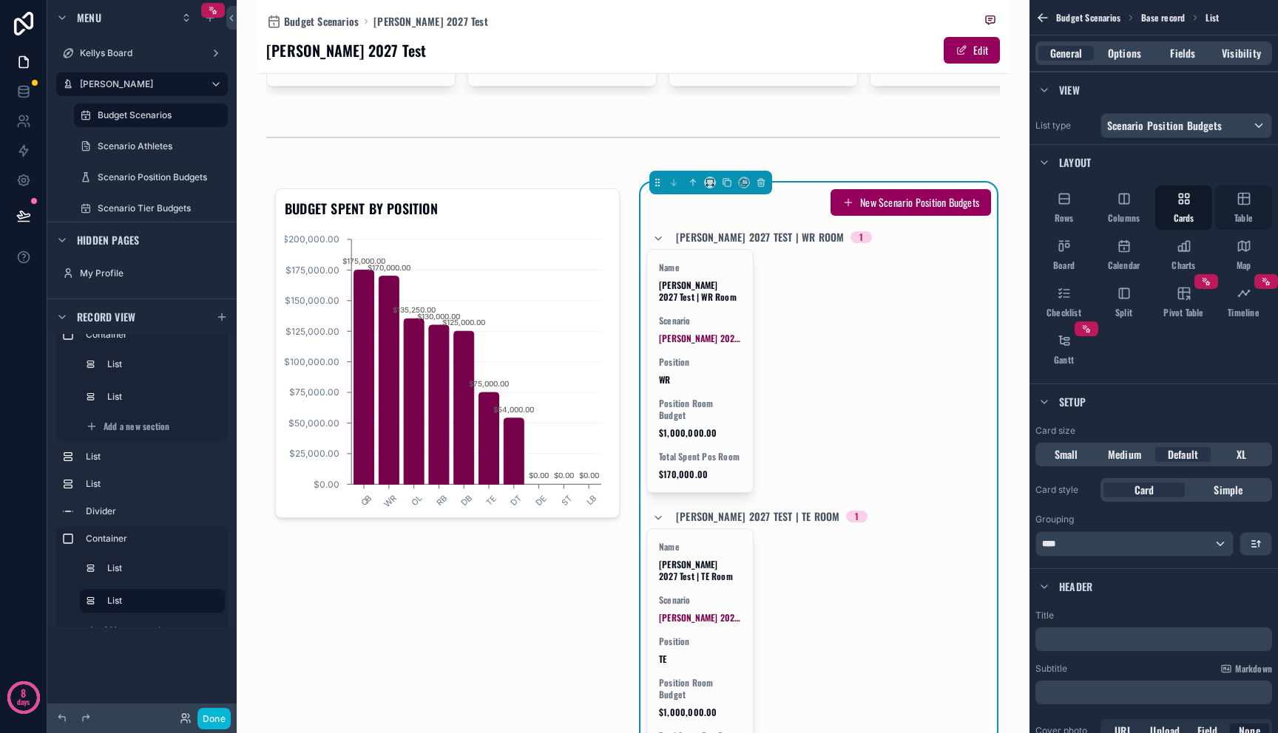
click at [1237, 217] on span "Table" at bounding box center [1243, 218] width 18 height 12
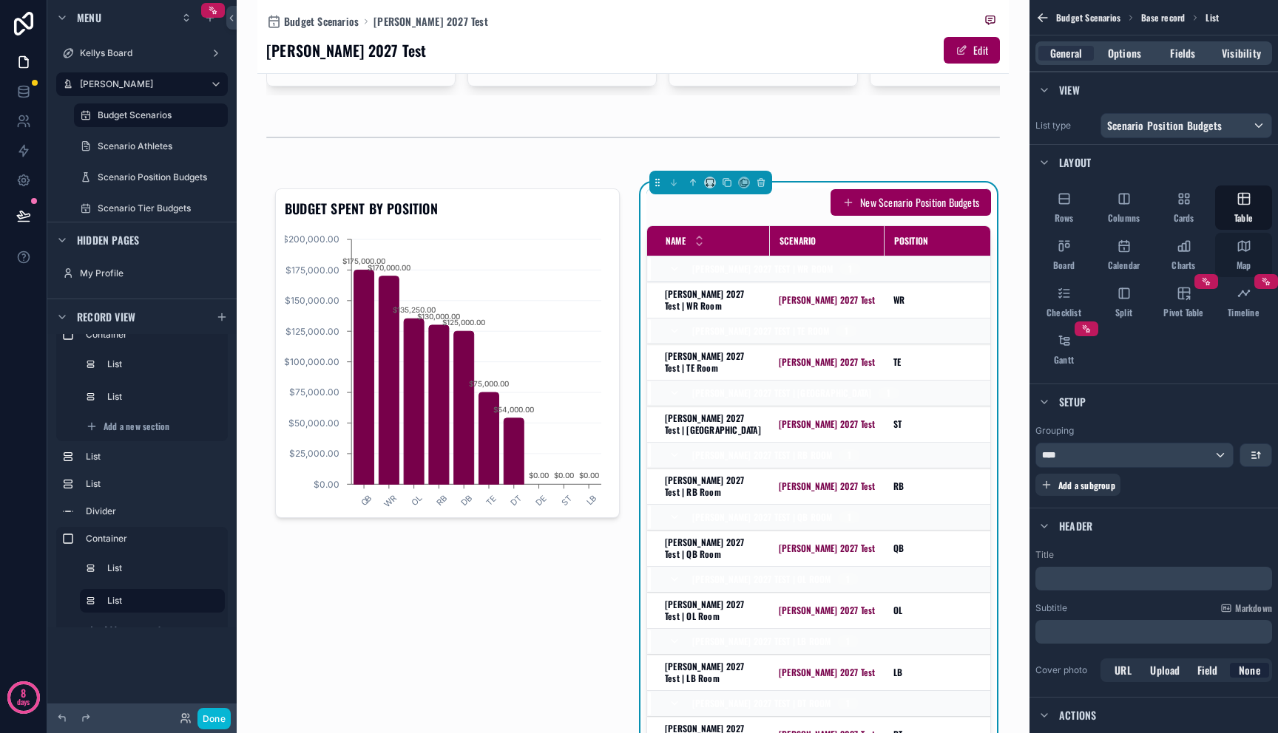
click at [1235, 245] on div "Map" at bounding box center [1243, 255] width 57 height 44
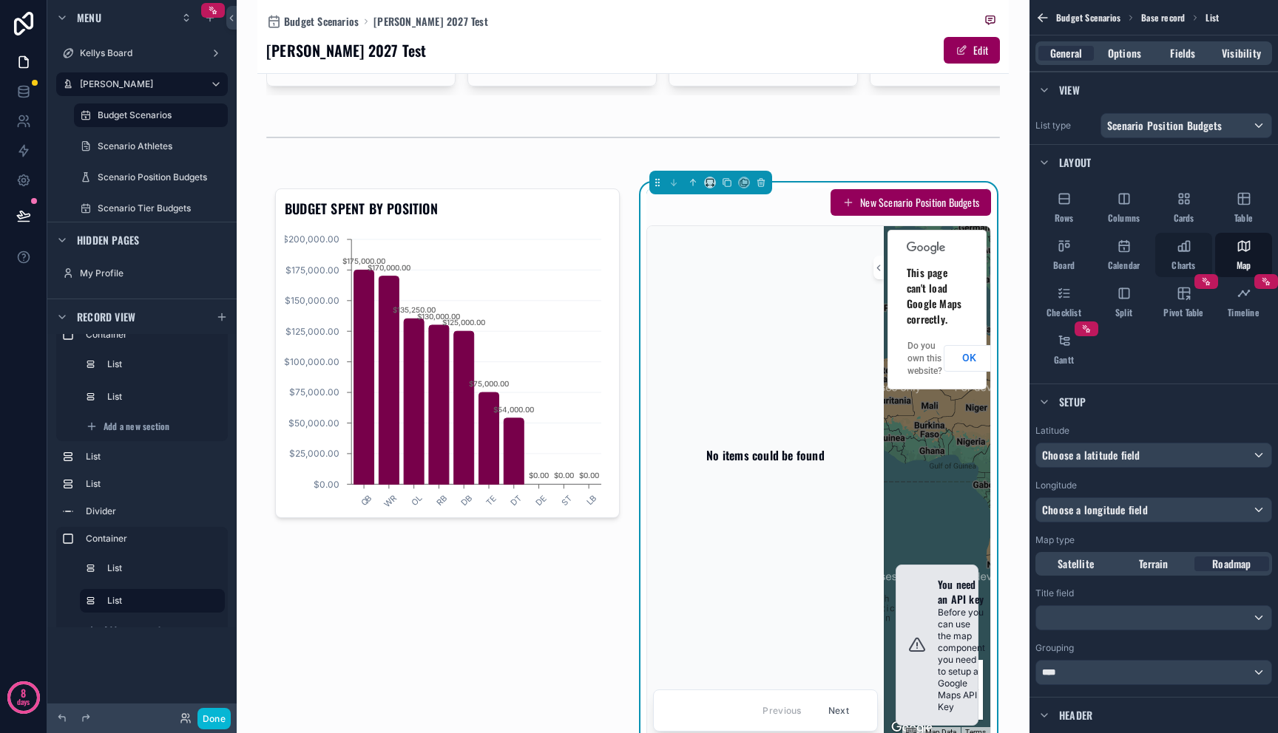
click at [1178, 261] on span "Charts" at bounding box center [1183, 266] width 24 height 12
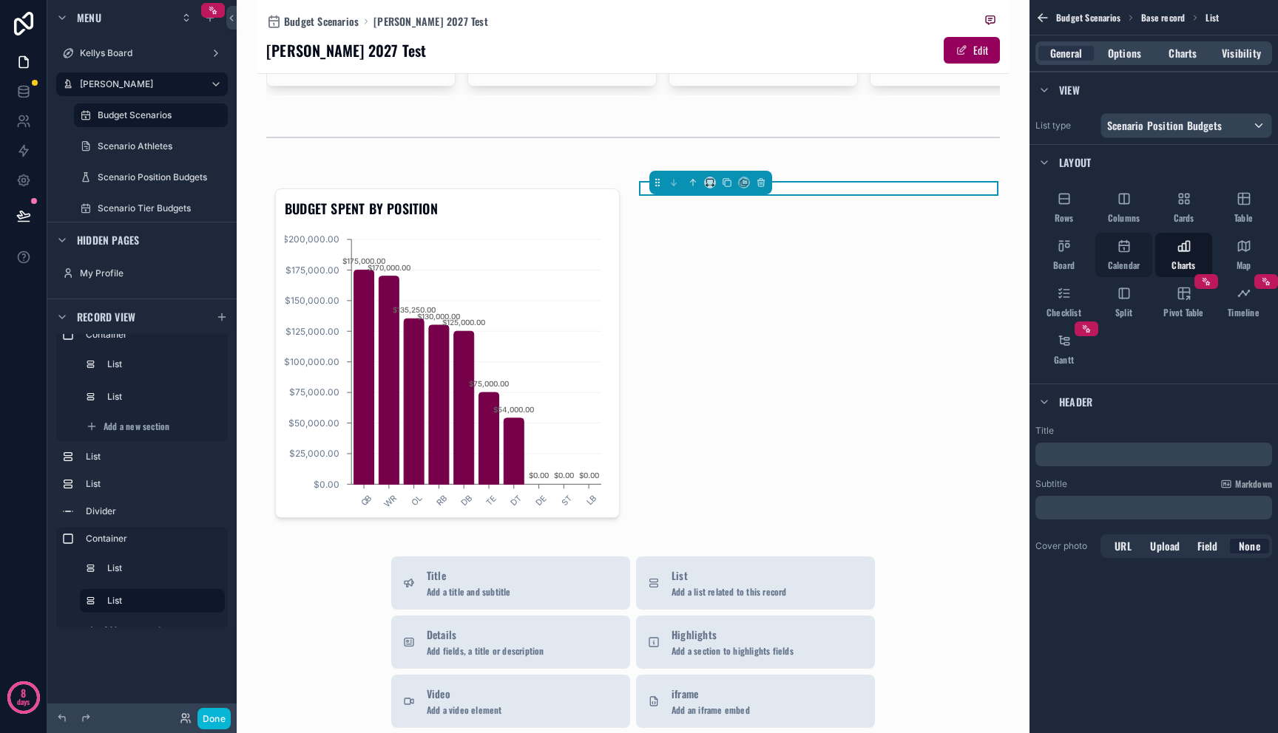
click at [1133, 261] on span "Calendar" at bounding box center [1124, 266] width 33 height 12
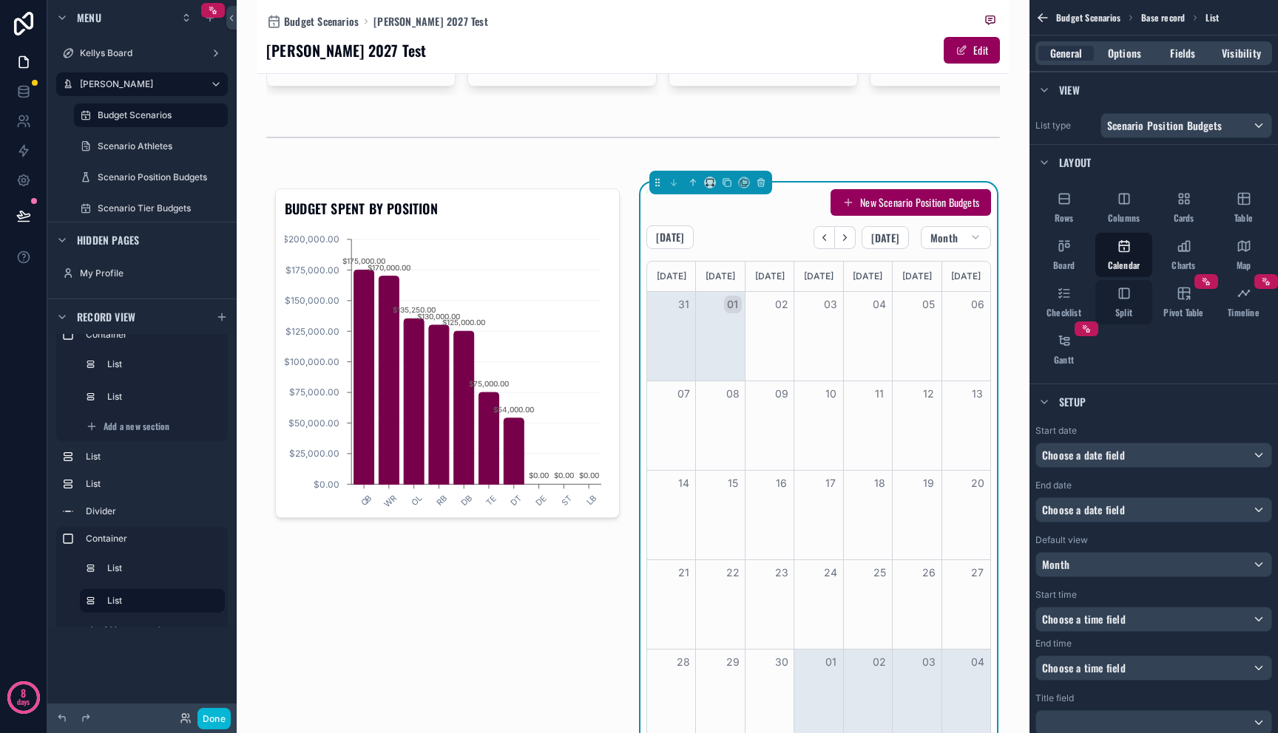
click at [1116, 296] on icon "scrollable content" at bounding box center [1123, 293] width 15 height 15
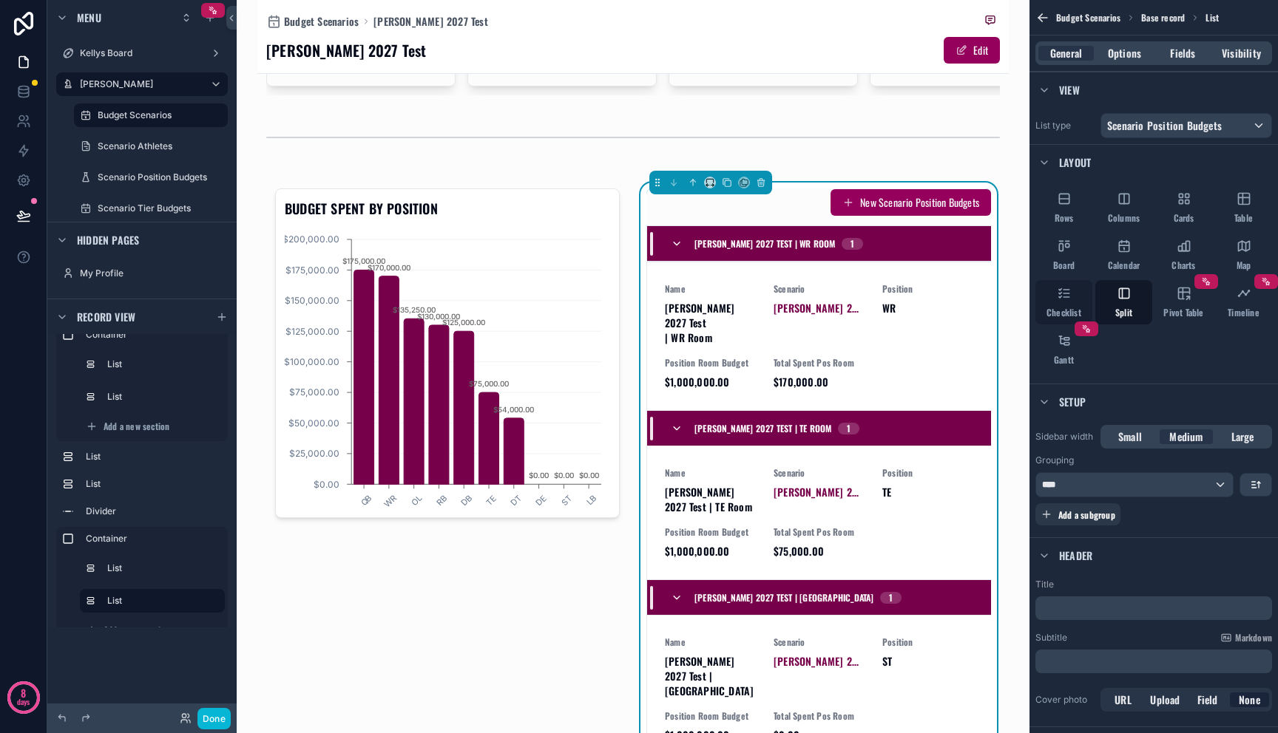
click at [1079, 297] on div "Checklist" at bounding box center [1063, 302] width 57 height 44
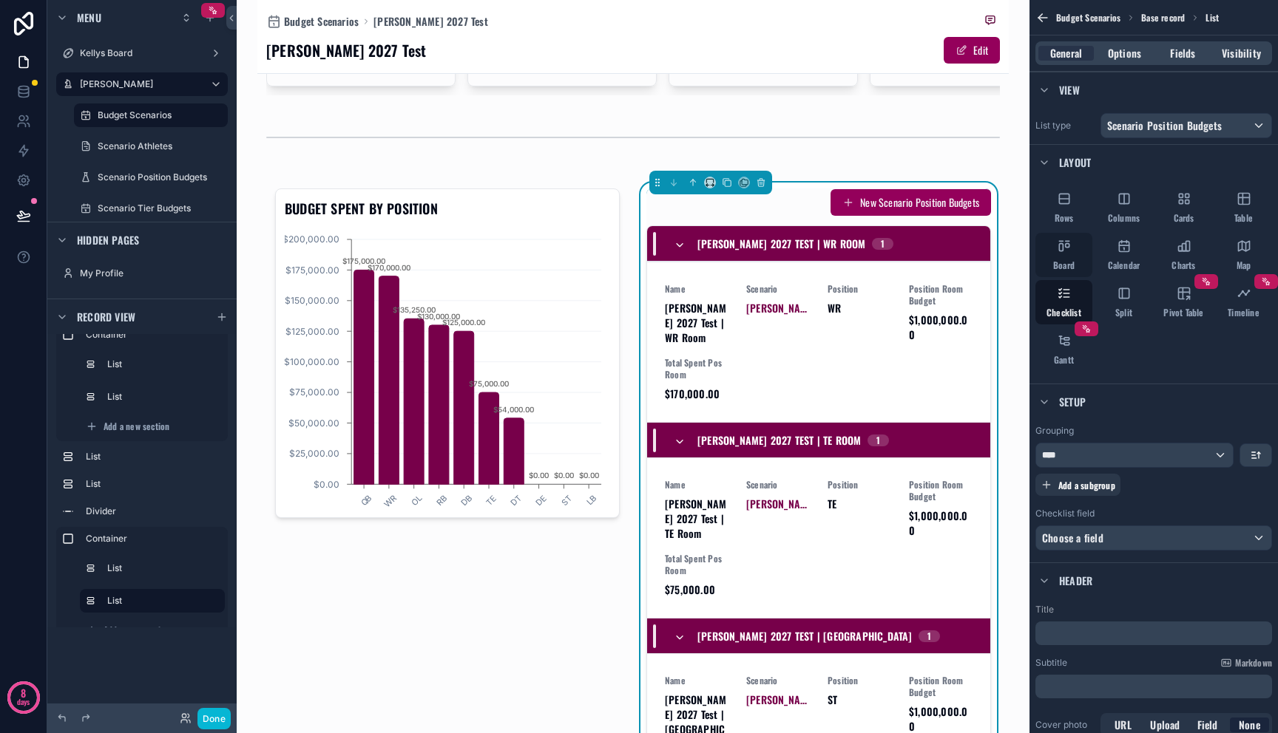
click at [1064, 260] on span "Board" at bounding box center [1063, 266] width 21 height 12
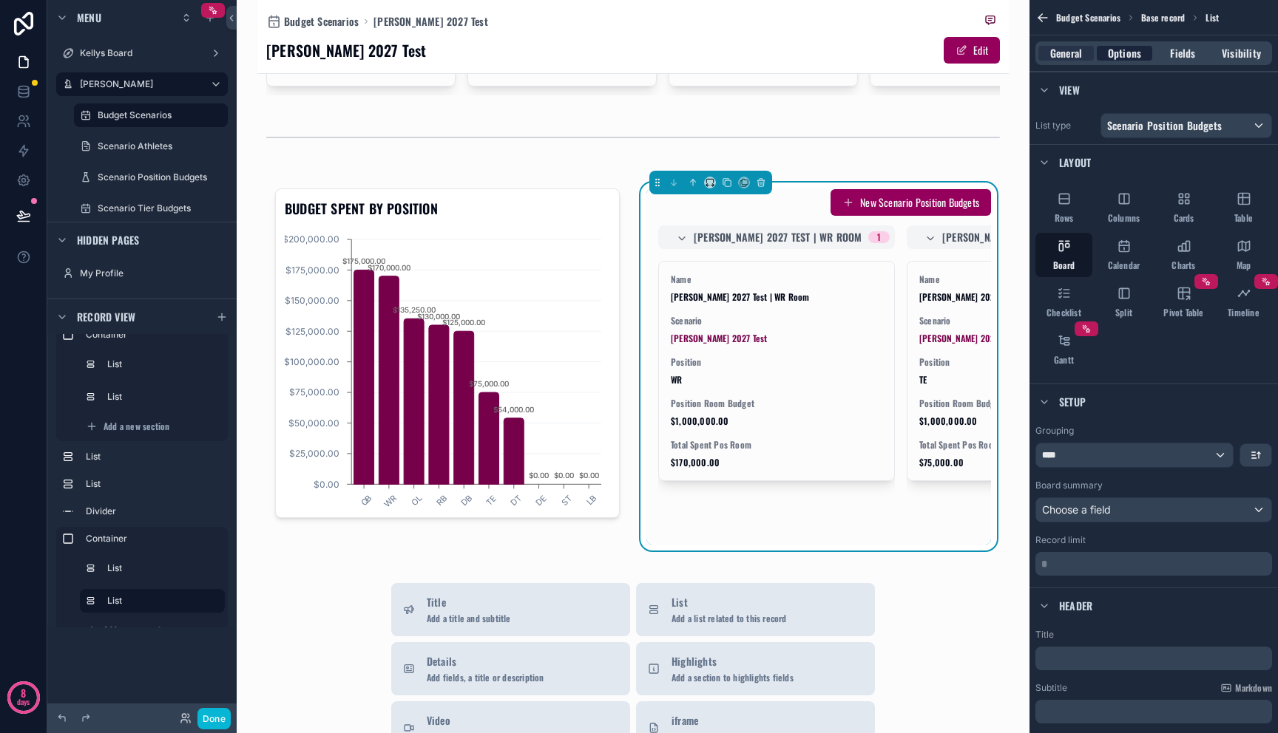
click at [1119, 47] on span "Options" at bounding box center [1124, 53] width 33 height 15
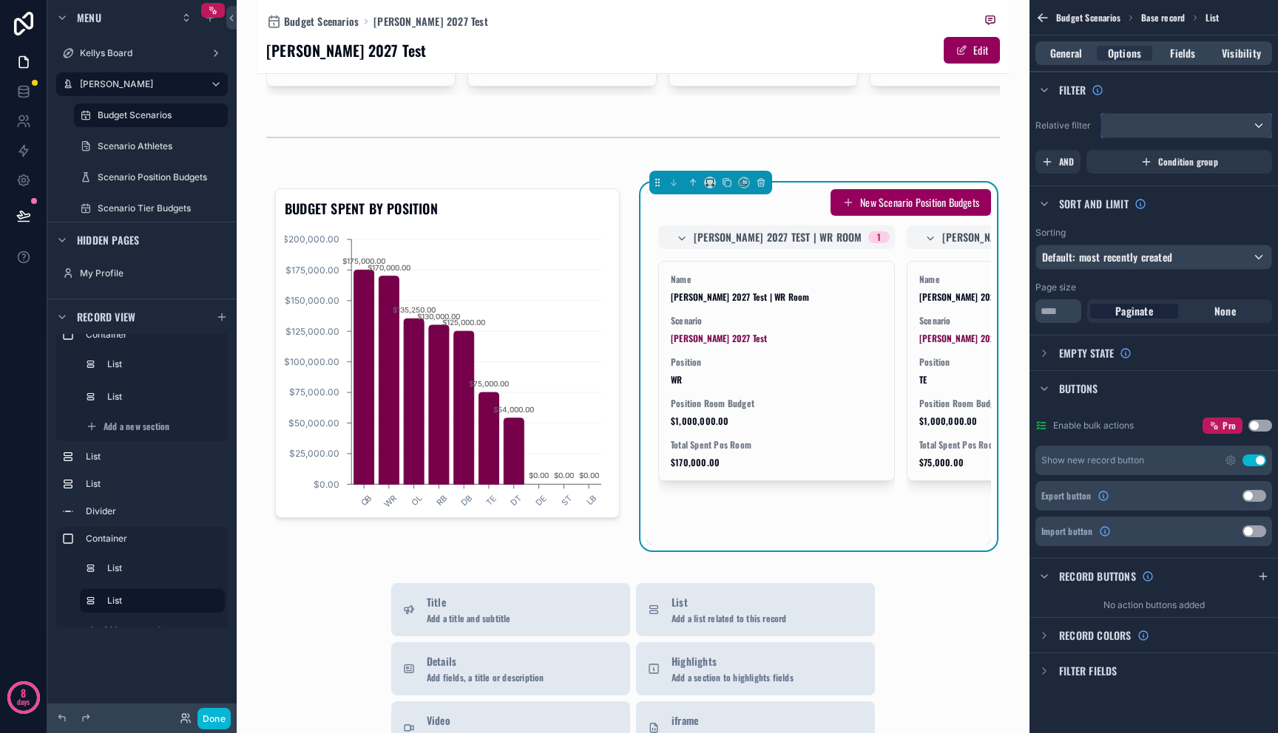
click at [1150, 118] on div "scrollable content" at bounding box center [1186, 126] width 170 height 24
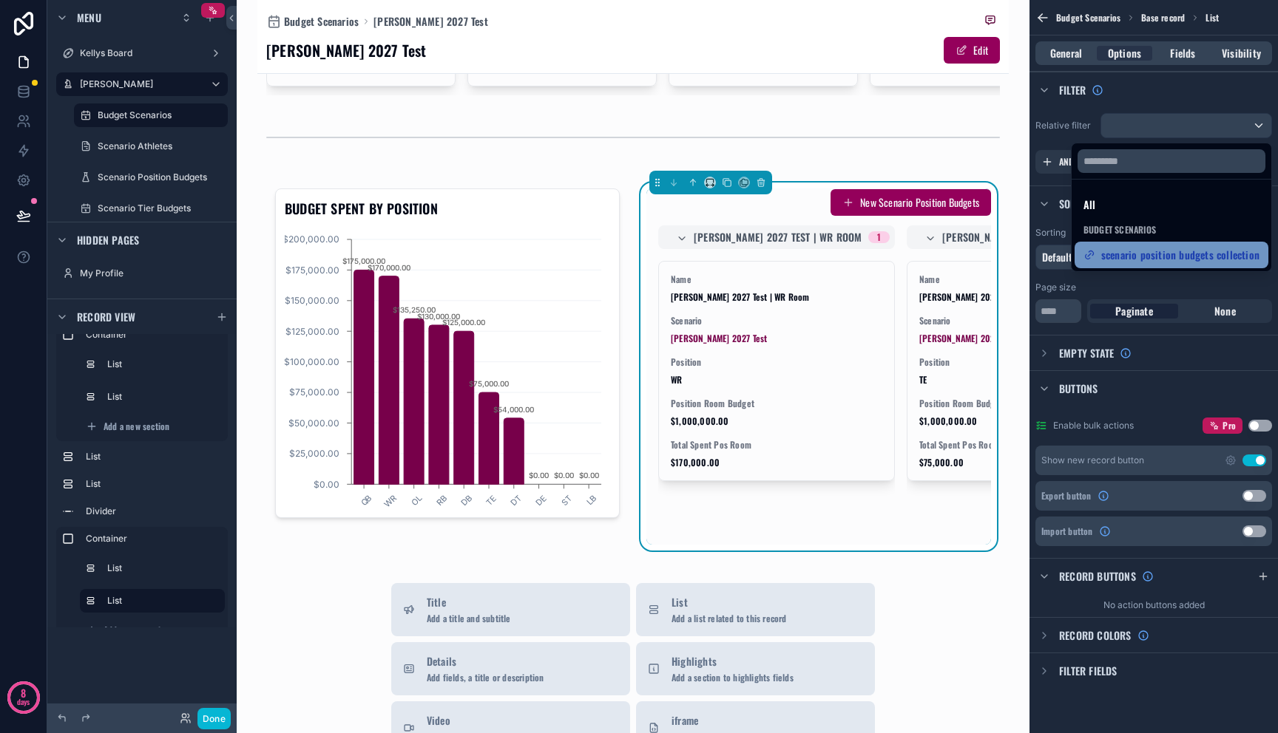
click at [1189, 251] on span "scenario position budgets collection" at bounding box center [1180, 255] width 158 height 18
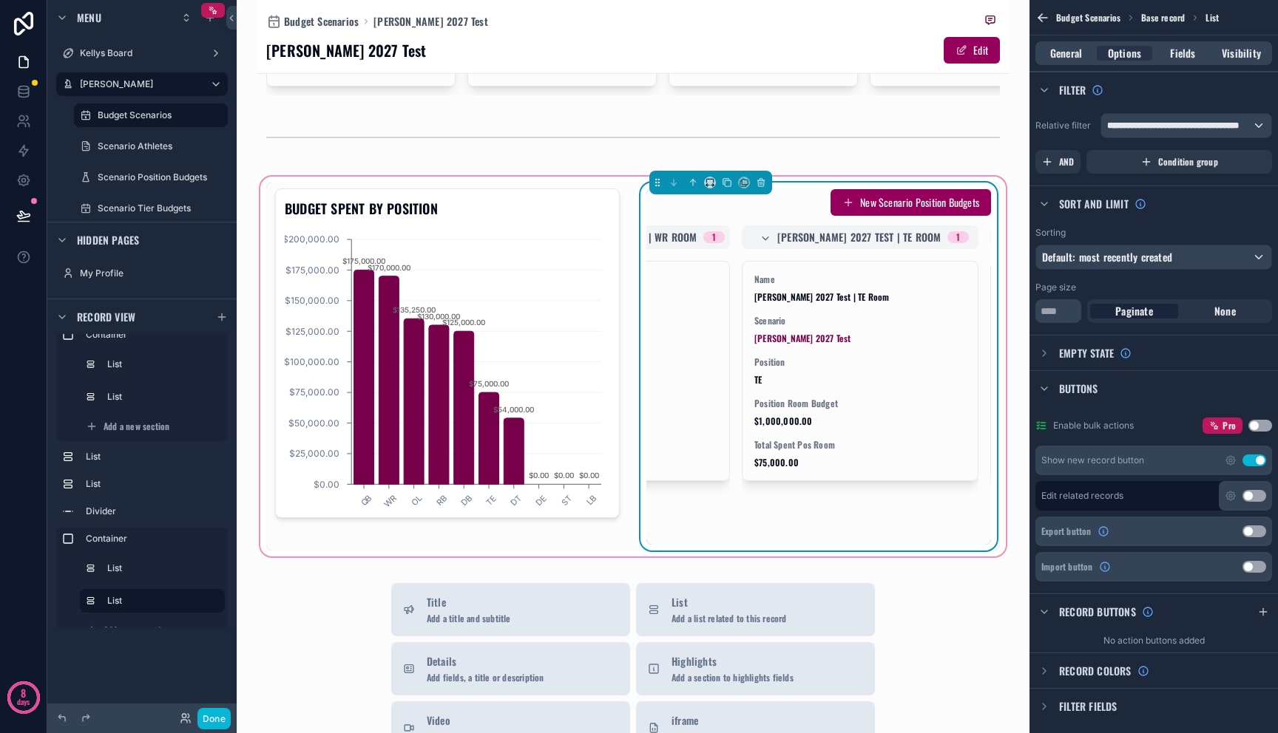
scroll to position [0, 0]
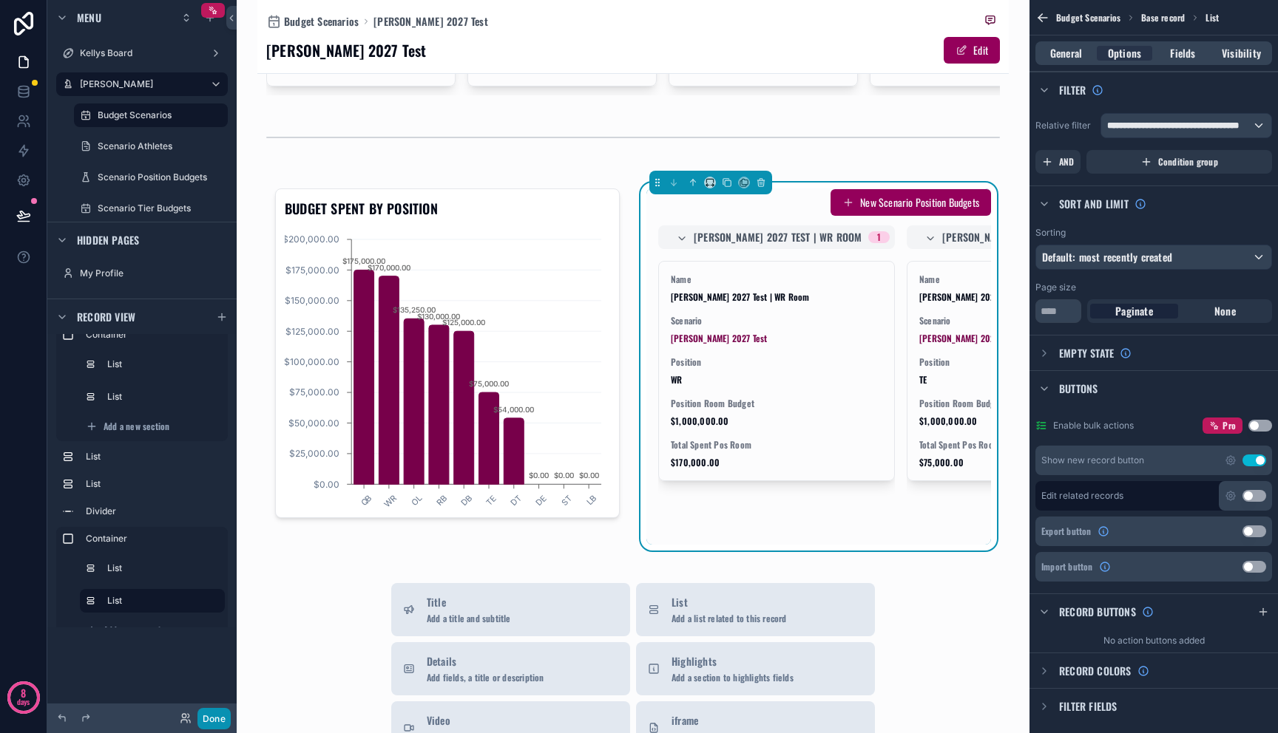
click at [211, 718] on button "Done" at bounding box center [213, 718] width 33 height 21
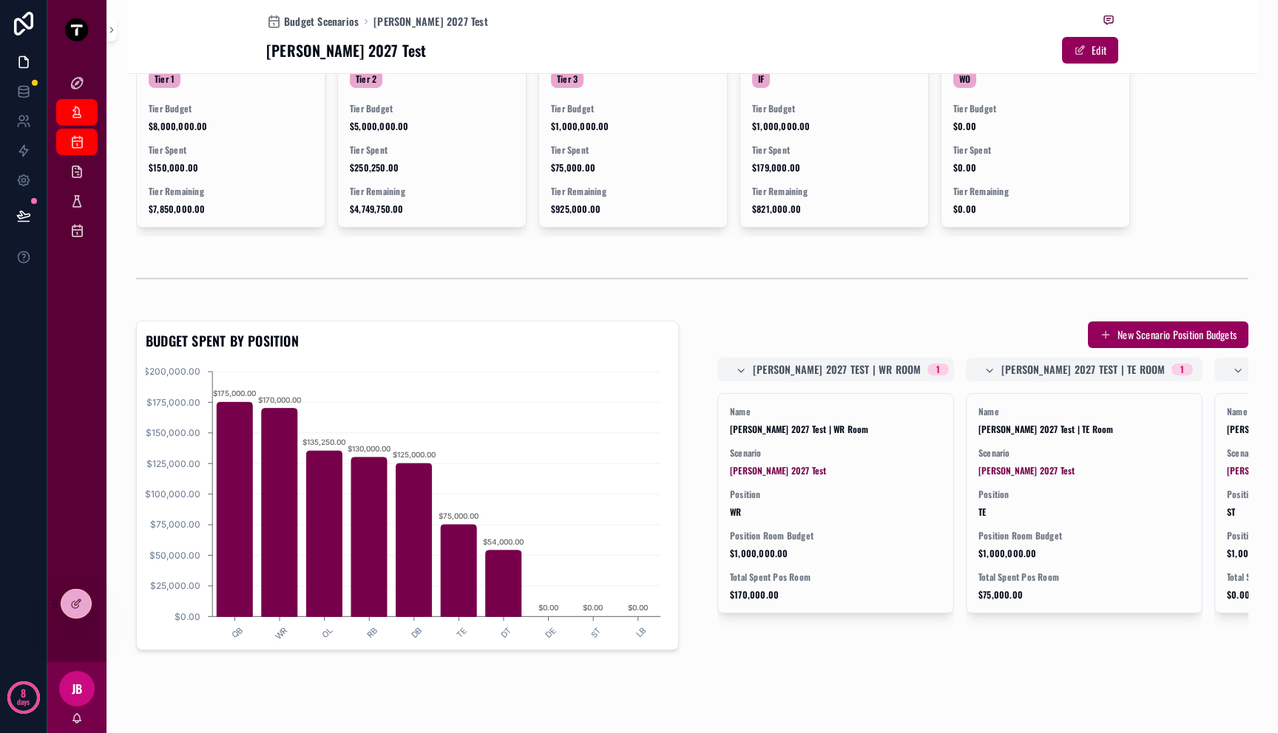
scroll to position [1031, 0]
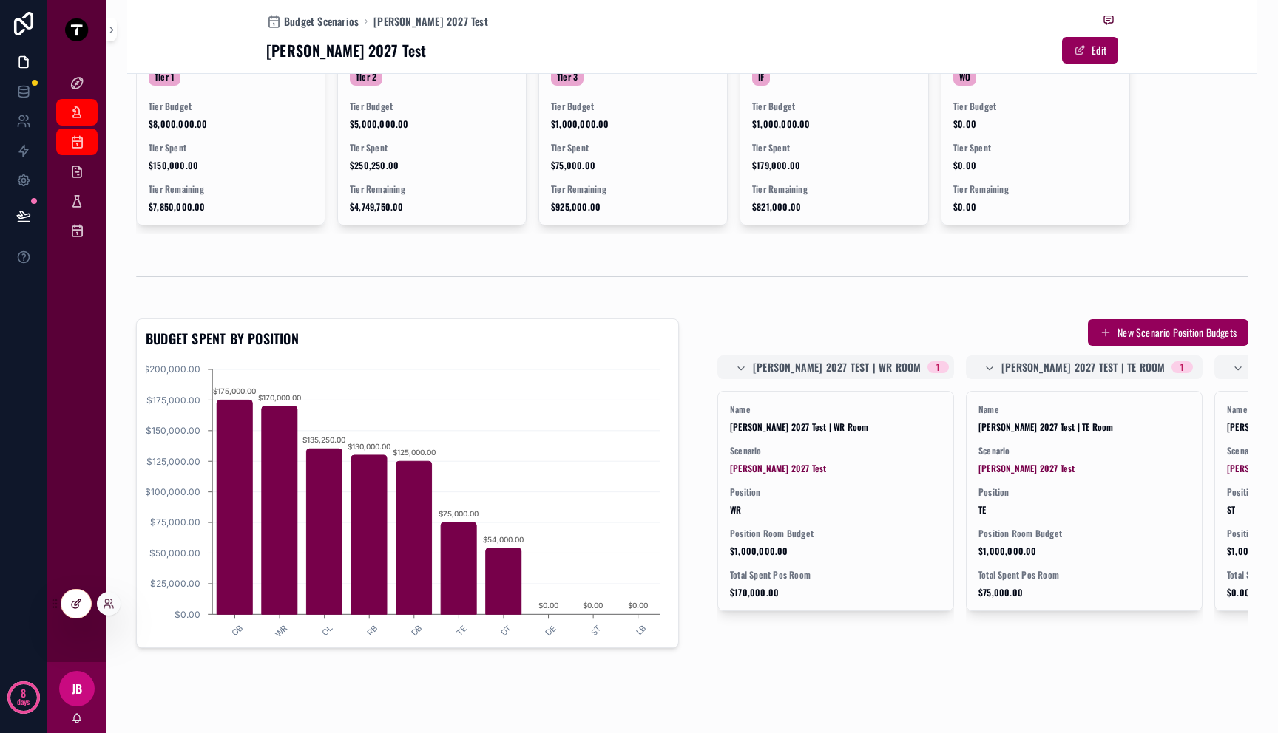
click at [75, 607] on icon at bounding box center [76, 604] width 12 height 12
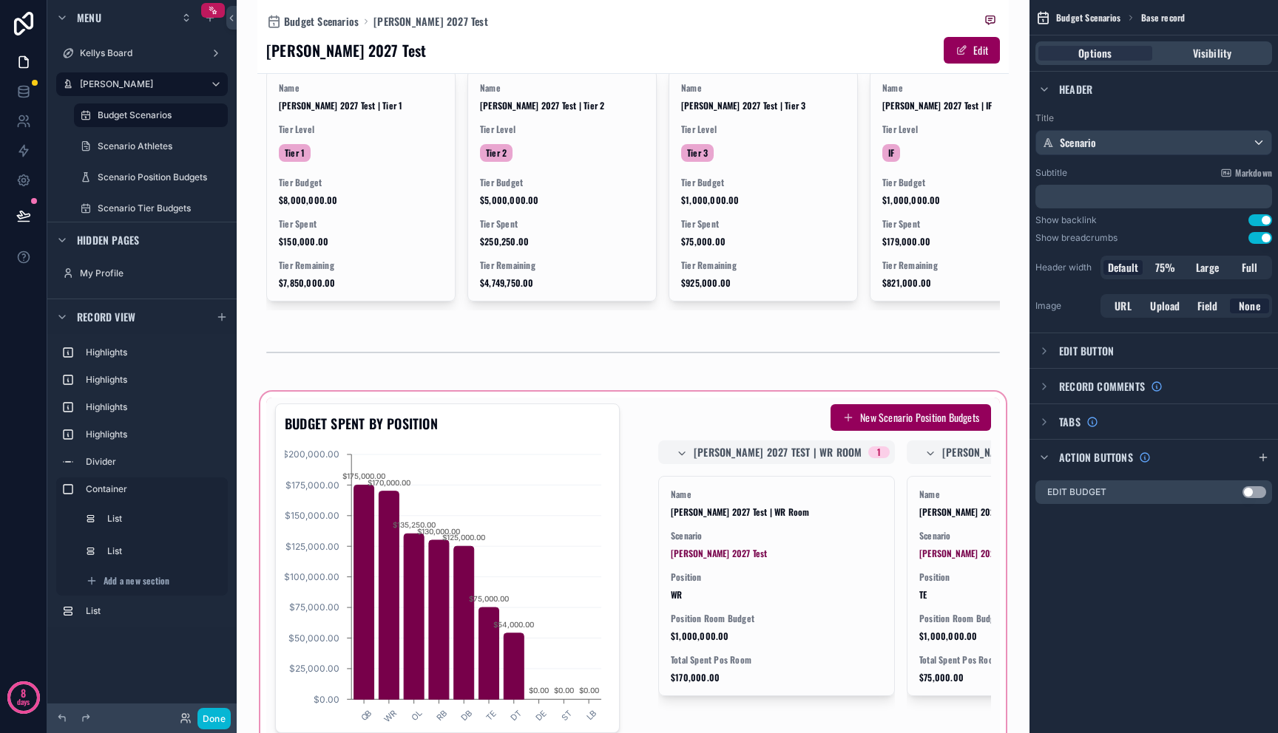
scroll to position [1221, 0]
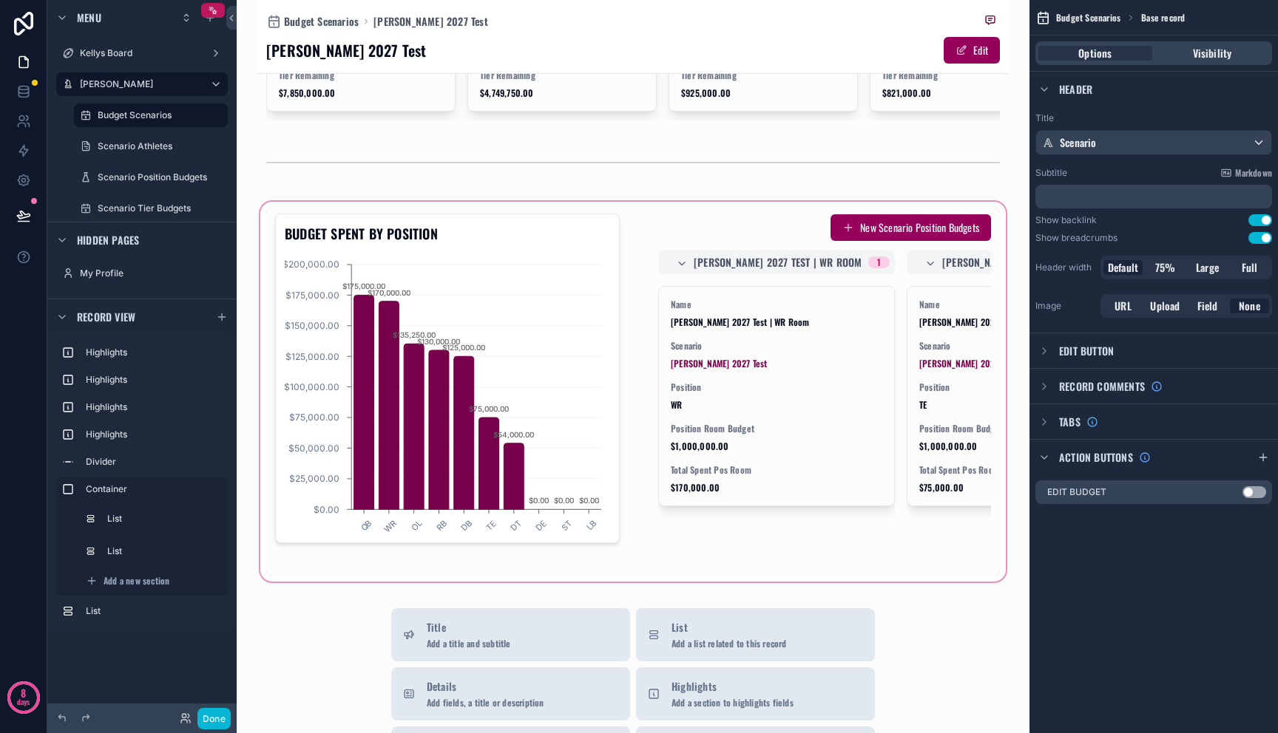
click at [791, 355] on div "scrollable content" at bounding box center [632, 392] width 751 height 386
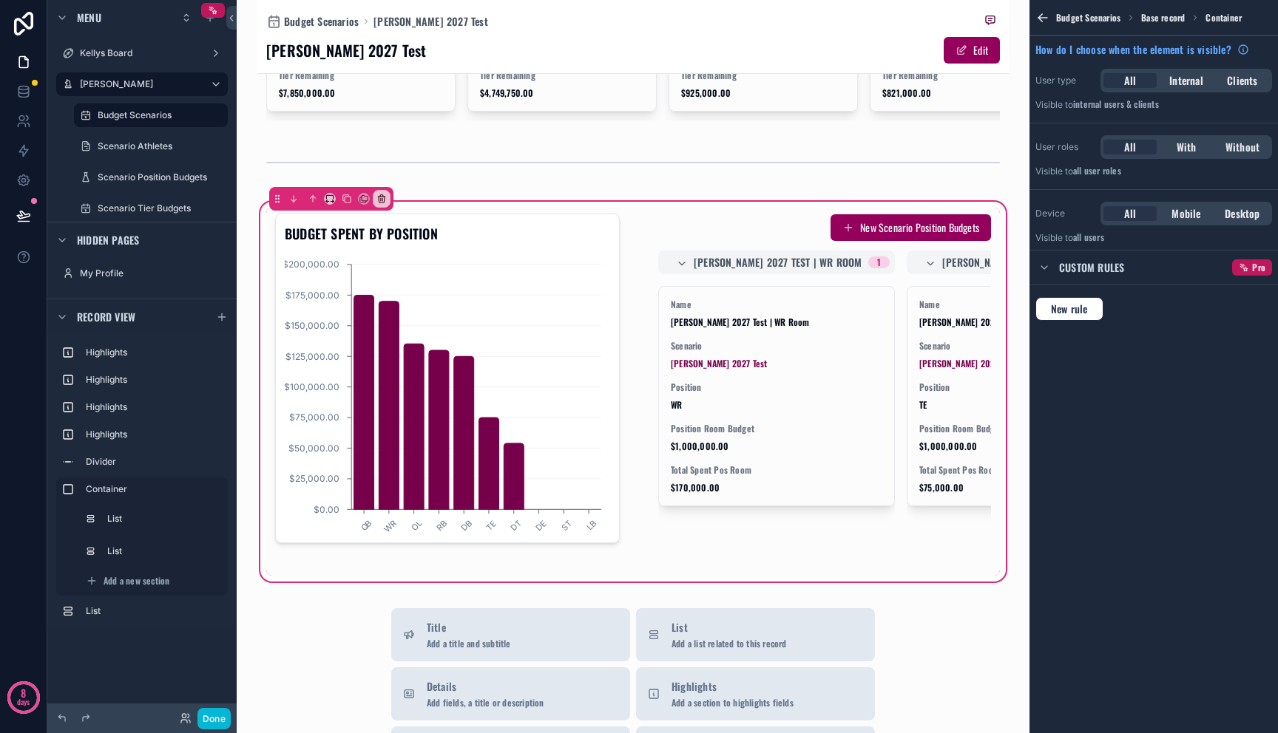
click at [791, 355] on div "scrollable content" at bounding box center [818, 392] width 362 height 368
